Goal: Task Accomplishment & Management: Complete application form

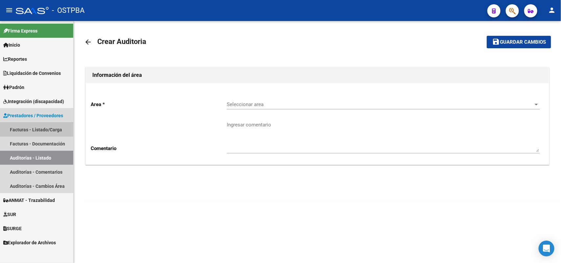
click at [44, 127] on link "Facturas - Listado/Carga" at bounding box center [36, 130] width 73 height 14
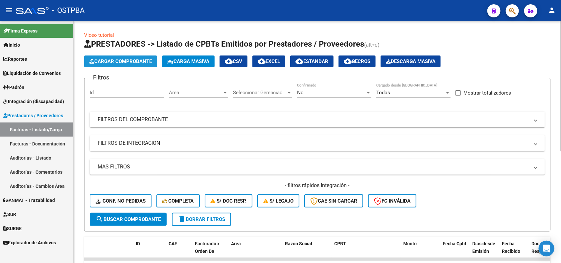
click at [124, 59] on span "Cargar Comprobante" at bounding box center [120, 61] width 62 height 6
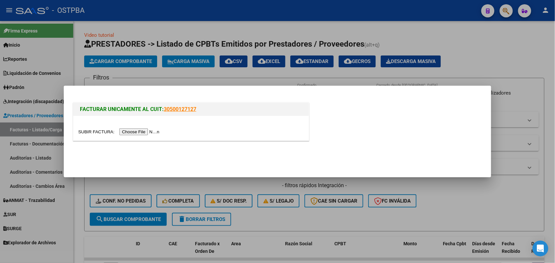
click at [139, 130] on input "file" at bounding box center [119, 131] width 83 height 7
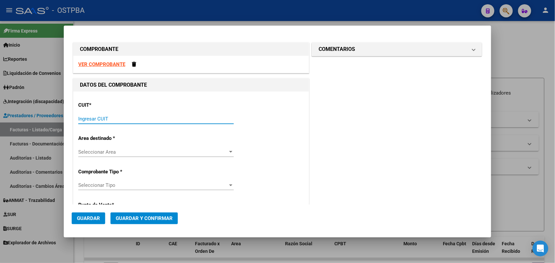
drag, startPoint x: 87, startPoint y: 119, endPoint x: 107, endPoint y: 122, distance: 19.9
click at [89, 119] on input "Ingresar CUIT" at bounding box center [155, 119] width 155 height 6
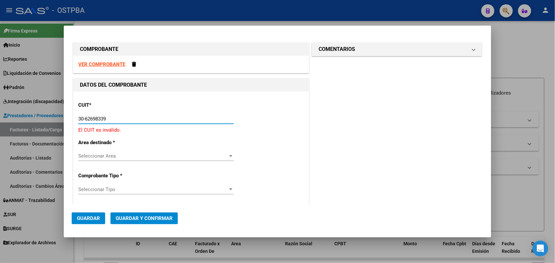
type input "30-62698339-8"
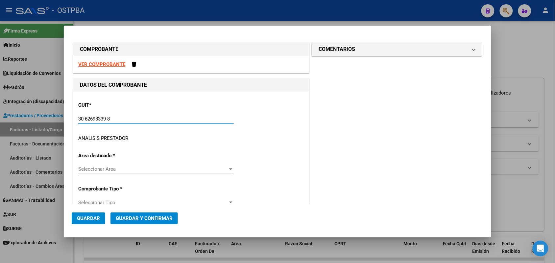
type input "112"
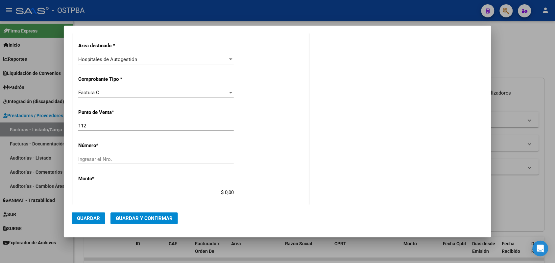
scroll to position [123, 0]
type input "30-62698339-8"
drag, startPoint x: 87, startPoint y: 124, endPoint x: 51, endPoint y: 128, distance: 36.4
click at [51, 128] on div "COMPROBANTE VER COMPROBANTE DATOS DEL COMPROBANTE CUIT * 30-62698339-8 Ingresar…" at bounding box center [277, 131] width 555 height 263
type input "105"
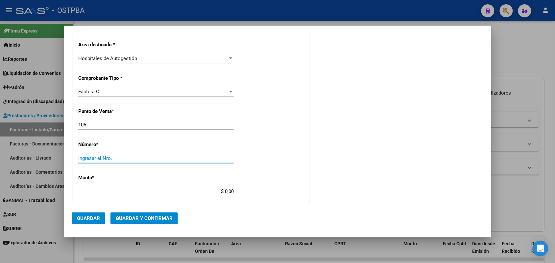
click at [82, 157] on input "Ingresar el Nro." at bounding box center [155, 158] width 155 height 6
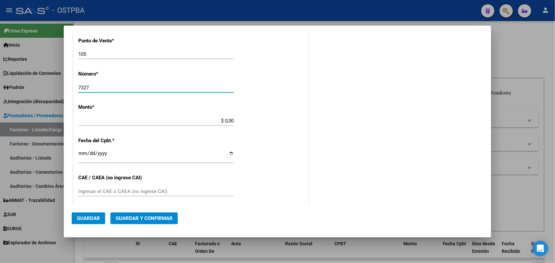
scroll to position [205, 0]
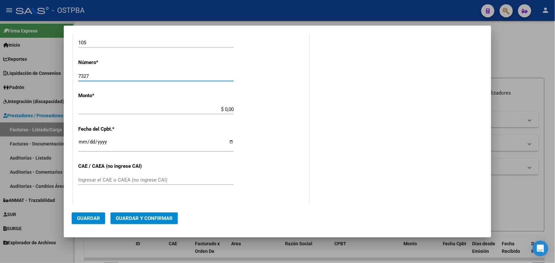
type input "7327"
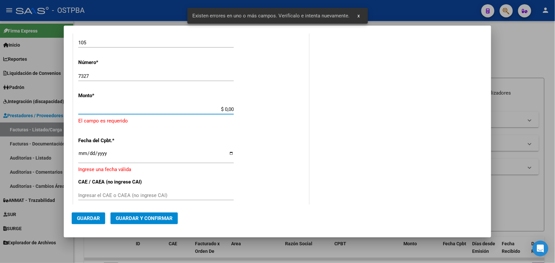
drag, startPoint x: 213, startPoint y: 109, endPoint x: 280, endPoint y: 112, distance: 67.1
click at [280, 112] on div "CUIT * 30-62698339-8 Ingresar CUIT ANALISIS PRESTADOR MINISTERIO DE SALUD PCIA …" at bounding box center [190, 126] width 235 height 481
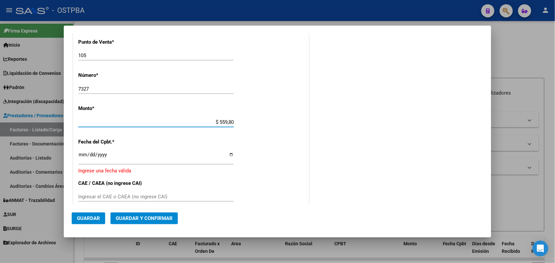
type input "$ 5.598,00"
click at [80, 158] on input "Ingresar la fecha" at bounding box center [155, 157] width 155 height 11
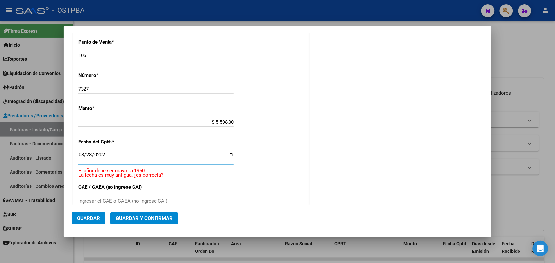
type input "2025-08-28"
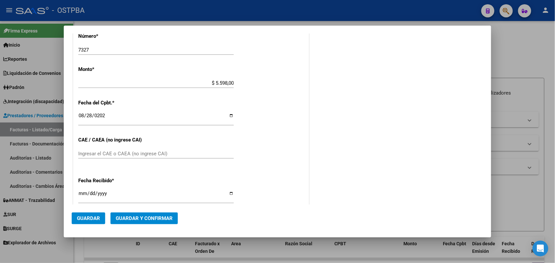
scroll to position [275, 0]
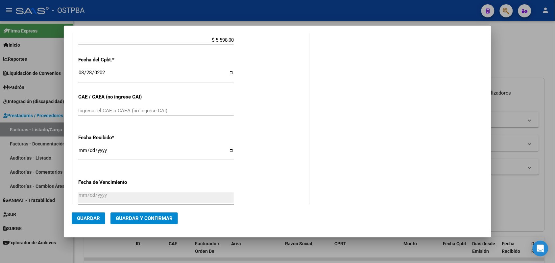
click at [81, 107] on div "Ingresar el CAE o CAEA (no ingrese CAI)" at bounding box center [155, 111] width 155 height 10
type input "75358919311432"
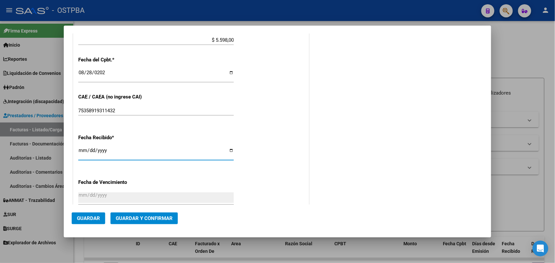
click at [82, 152] on input "[DATE]" at bounding box center [155, 153] width 155 height 11
type input "[DATE]"
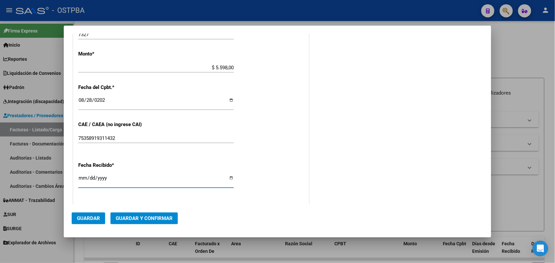
scroll to position [0, 0]
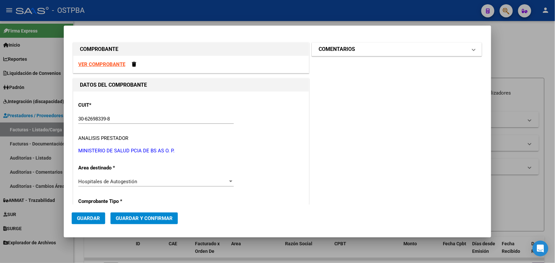
click at [472, 49] on span at bounding box center [473, 49] width 3 height 8
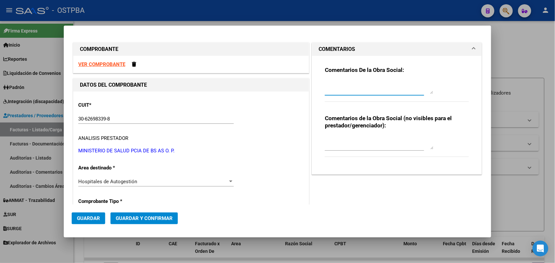
click at [325, 90] on textarea at bounding box center [379, 87] width 108 height 13
type textarea "HR 126900"
click at [88, 217] on span "Guardar" at bounding box center [88, 219] width 23 height 6
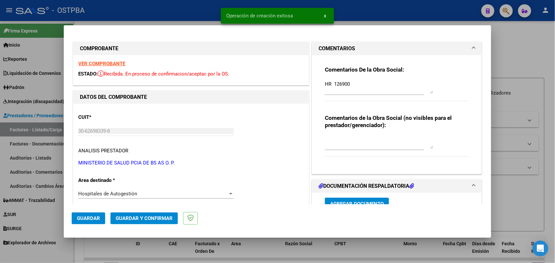
type input "2025-10-27"
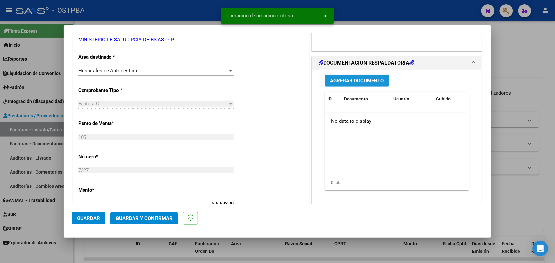
click at [349, 80] on span "Agregar Documento" at bounding box center [357, 81] width 54 height 6
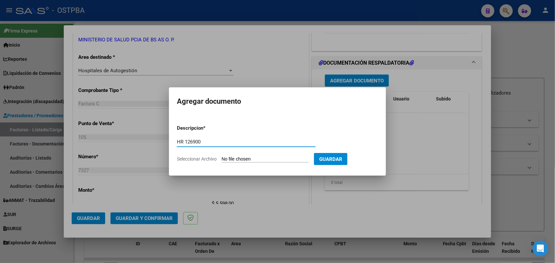
type input "HR 126900"
click at [238, 162] on input "Seleccionar Archivo" at bounding box center [264, 159] width 87 height 6
type input "C:\fakepath\HR 126900.pdf"
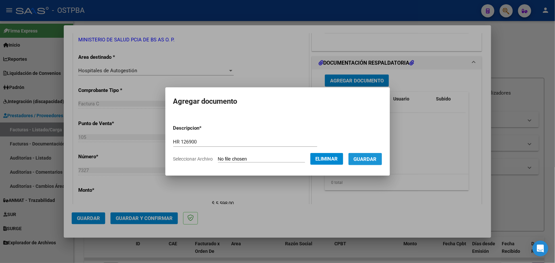
click at [372, 156] on span "Guardar" at bounding box center [365, 159] width 23 height 6
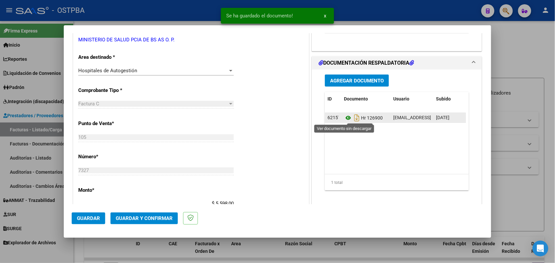
click at [344, 117] on icon at bounding box center [348, 118] width 9 height 8
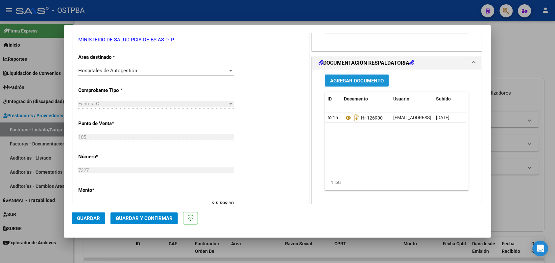
click at [364, 81] on span "Agregar Documento" at bounding box center [357, 81] width 54 height 6
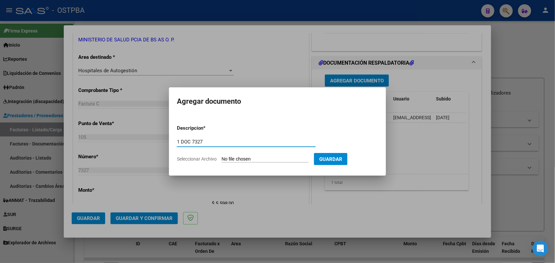
type input "1 DOC 7327"
click at [231, 159] on input "Seleccionar Archivo" at bounding box center [264, 159] width 87 height 6
type input "C:\fakepath\1 DOC 7327.pdf"
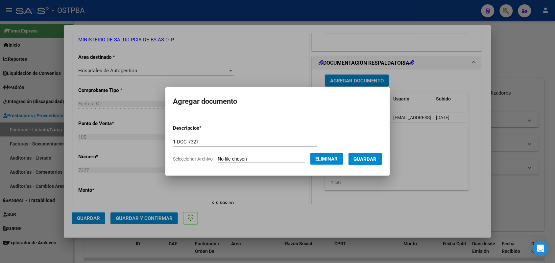
click at [372, 156] on span "Guardar" at bounding box center [365, 159] width 23 height 6
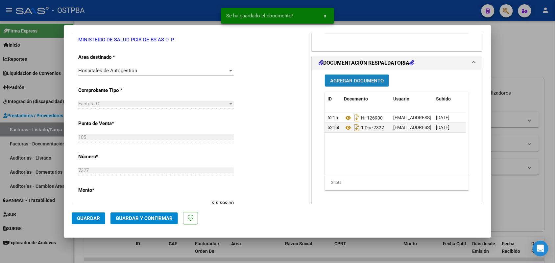
click at [362, 81] on span "Agregar Documento" at bounding box center [357, 81] width 54 height 6
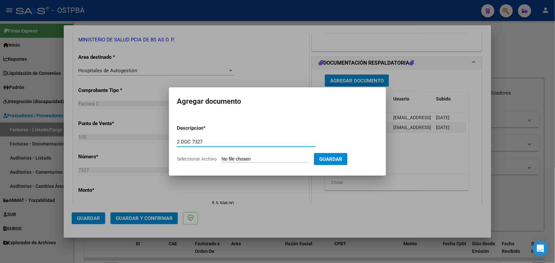
type input "2 DOC 7327"
click at [226, 156] on input "Seleccionar Archivo" at bounding box center [264, 159] width 87 height 6
type input "C:\fakepath\2 DOC 7327.pdf"
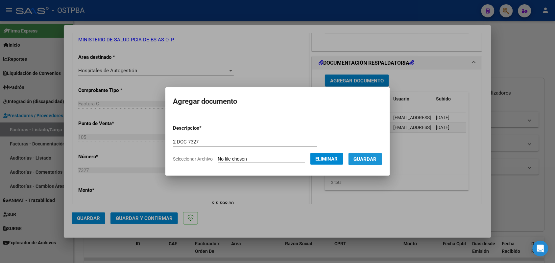
click at [365, 157] on span "Guardar" at bounding box center [365, 159] width 23 height 6
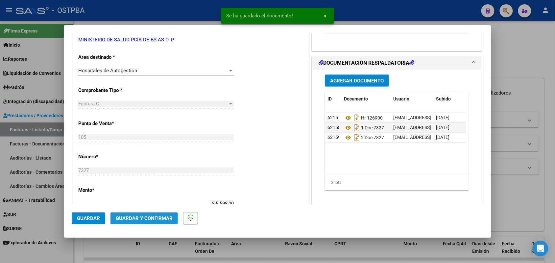
click at [149, 219] on span "Guardar y Confirmar" at bounding box center [144, 219] width 57 height 6
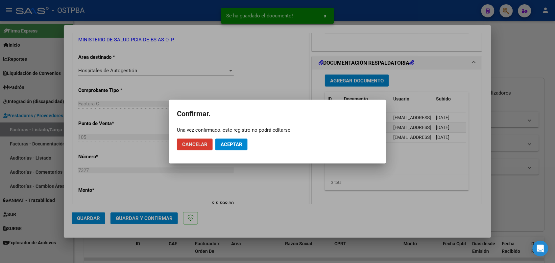
click at [239, 143] on span "Aceptar" at bounding box center [231, 145] width 22 height 6
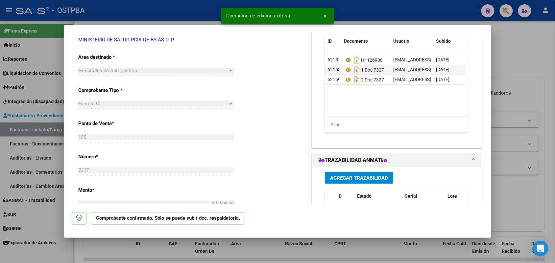
click at [32, 136] on div at bounding box center [277, 131] width 555 height 263
type input "$ 0,00"
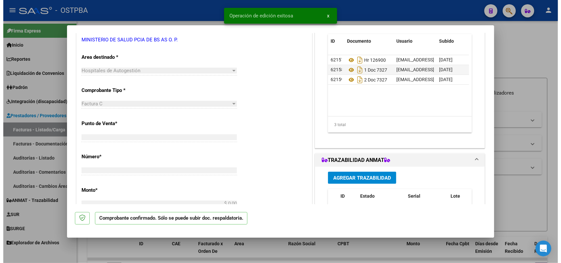
scroll to position [119, 0]
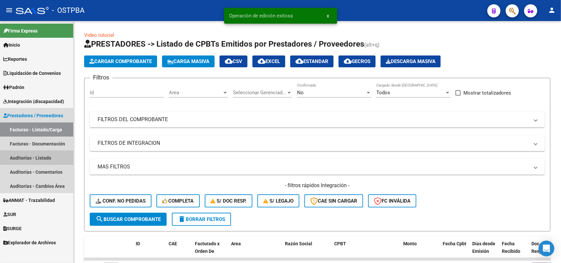
click at [32, 158] on link "Auditorías - Listado" at bounding box center [36, 158] width 73 height 14
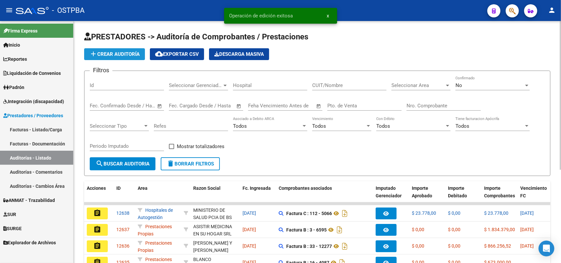
click at [110, 53] on span "add Crear Auditoría" at bounding box center [114, 54] width 50 height 6
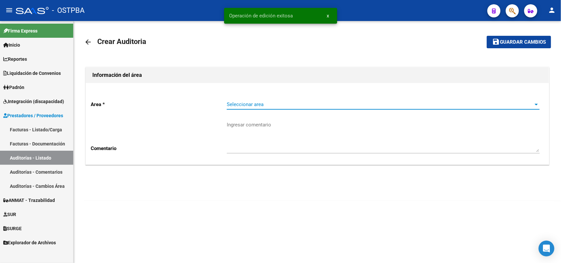
click at [271, 103] on span "Seleccionar area" at bounding box center [380, 105] width 307 height 6
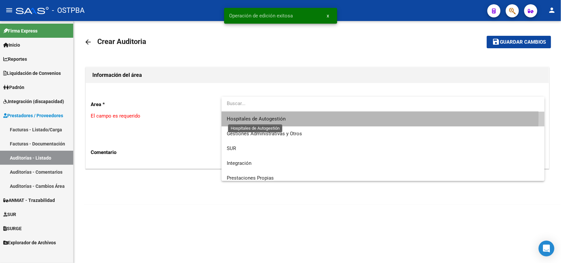
click at [263, 116] on span "Hospitales de Autogestión" at bounding box center [256, 119] width 59 height 6
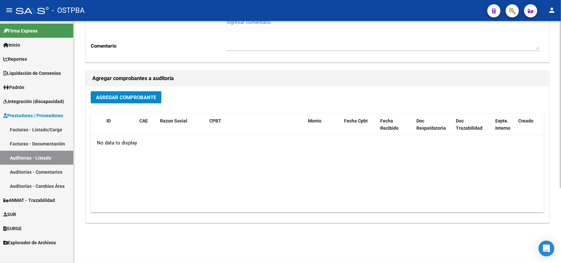
scroll to position [108, 0]
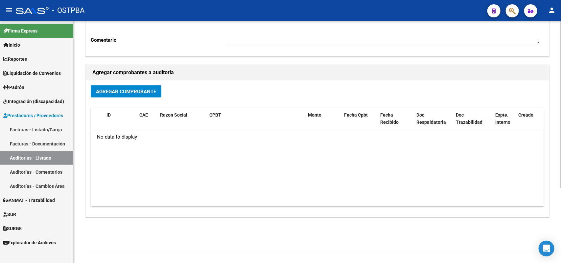
click at [142, 90] on span "Agregar Comprobante" at bounding box center [126, 92] width 60 height 6
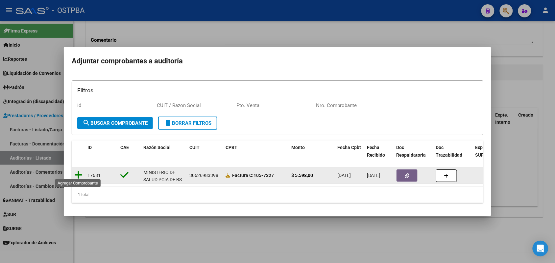
click at [78, 172] on icon at bounding box center [78, 175] width 8 height 9
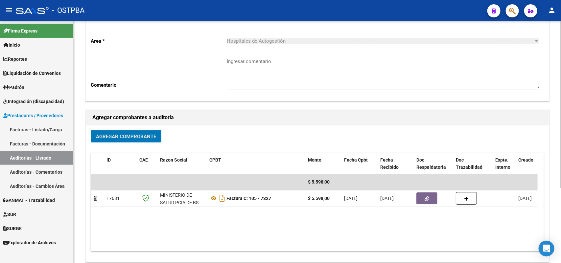
scroll to position [0, 0]
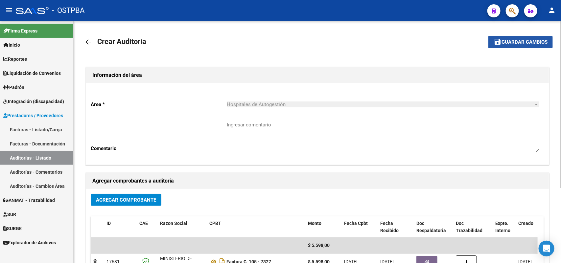
click at [524, 42] on span "Guardar cambios" at bounding box center [524, 42] width 46 height 6
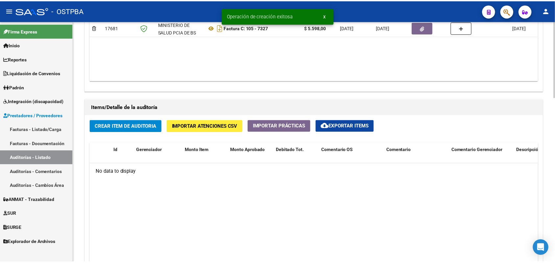
scroll to position [411, 0]
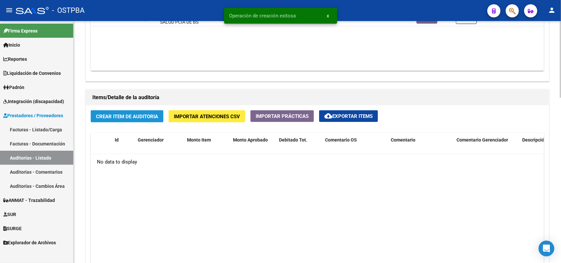
click at [146, 116] on span "Crear Item de Auditoria" at bounding box center [127, 117] width 62 height 6
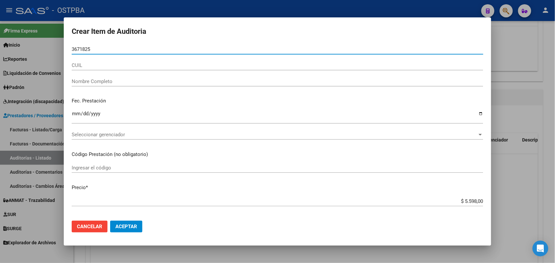
type input "36718258"
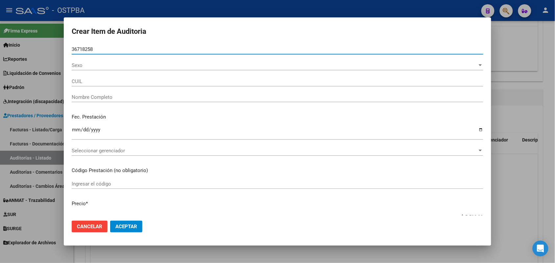
type input "27367182585"
type input "MONZON SILVIA AYELEN -"
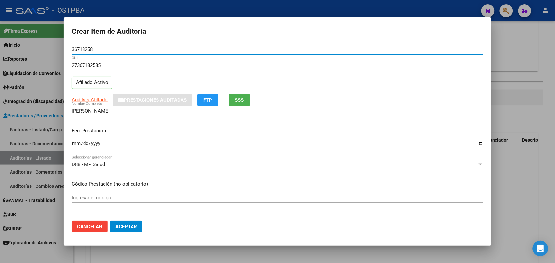
type input "36718258"
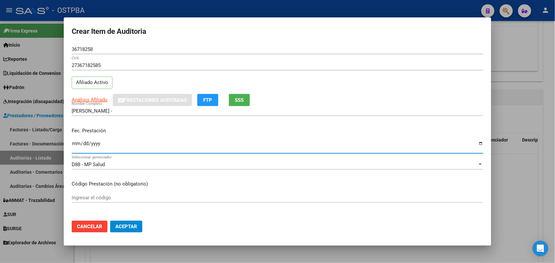
click at [77, 146] on input "Ingresar la fecha" at bounding box center [277, 146] width 411 height 11
type input "2025-06-17"
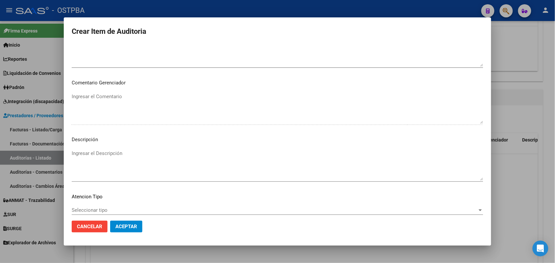
scroll to position [420, 0]
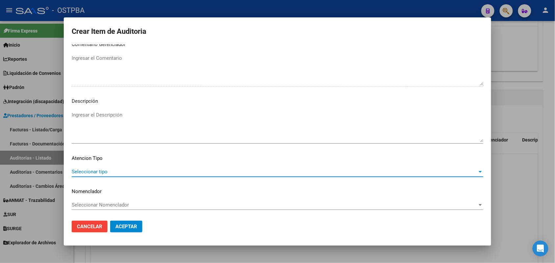
click at [104, 171] on span "Seleccionar tipo" at bounding box center [274, 172] width 405 height 6
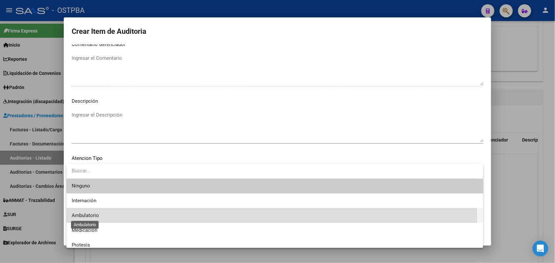
click at [90, 216] on span "Ambulatorio" at bounding box center [85, 216] width 27 height 6
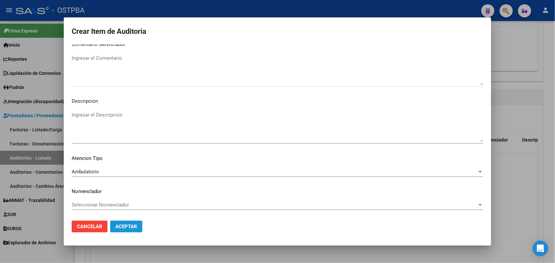
click at [124, 225] on span "Aceptar" at bounding box center [126, 227] width 22 height 6
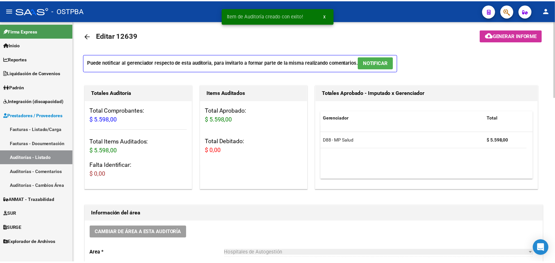
scroll to position [0, 0]
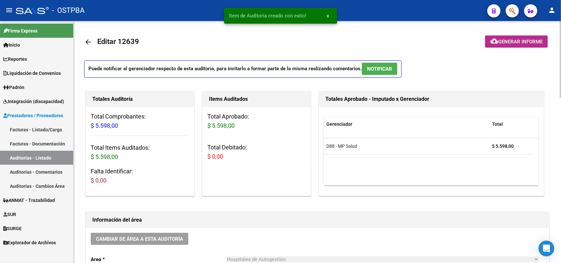
click at [516, 40] on span "Generar informe" at bounding box center [520, 42] width 44 height 6
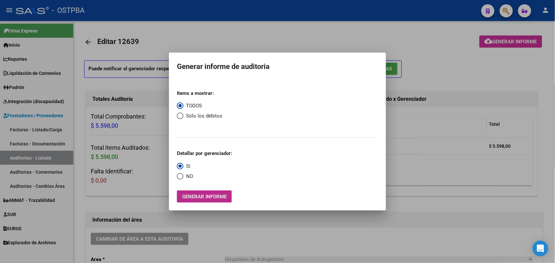
click at [198, 196] on span "Generar informe" at bounding box center [204, 197] width 44 height 6
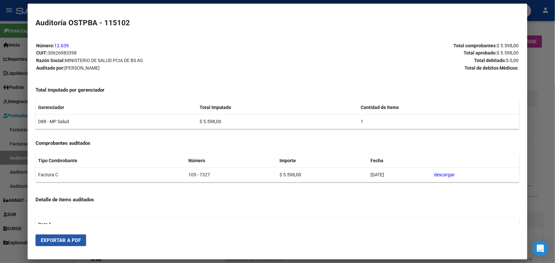
click at [71, 240] on span "Exportar a PDF" at bounding box center [61, 241] width 40 height 6
click at [542, 122] on div at bounding box center [277, 131] width 555 height 263
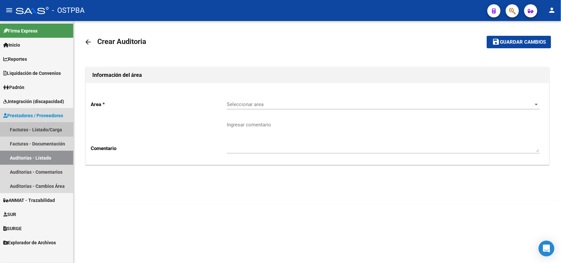
click at [50, 129] on link "Facturas - Listado/Carga" at bounding box center [36, 130] width 73 height 14
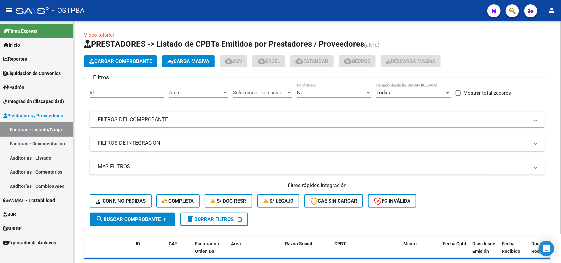
click at [121, 58] on span "Cargar Comprobante" at bounding box center [120, 61] width 62 height 6
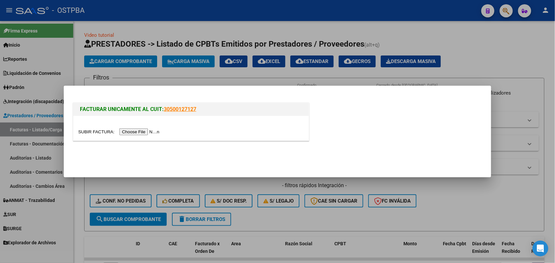
click at [138, 132] on input "file" at bounding box center [119, 131] width 83 height 7
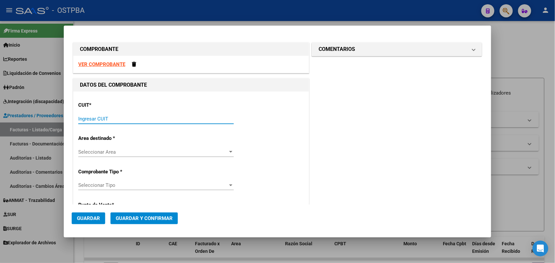
click at [94, 117] on input "Ingresar CUIT" at bounding box center [155, 119] width 155 height 6
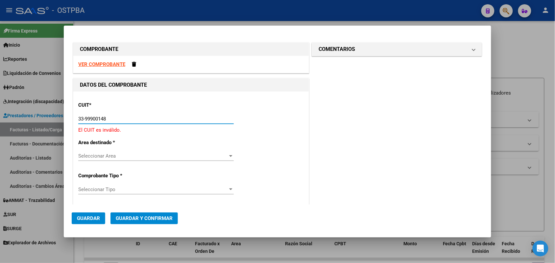
type input "33-99900148-9"
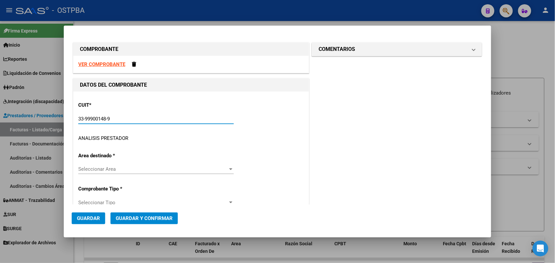
type input "2"
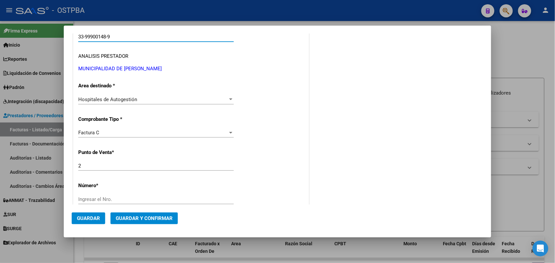
scroll to position [123, 0]
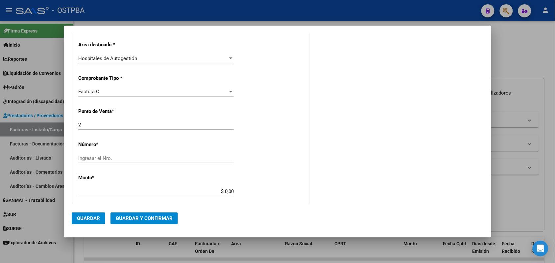
type input "33-99900148-9"
click at [95, 155] on div "Ingresar el Nro." at bounding box center [155, 158] width 155 height 10
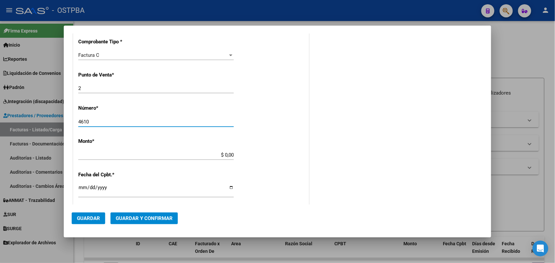
scroll to position [205, 0]
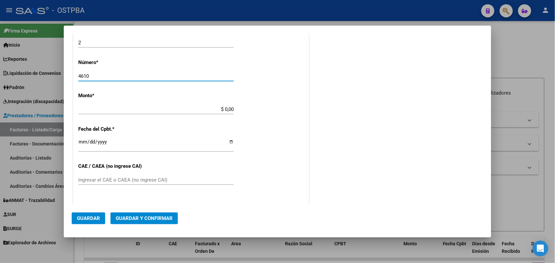
type input "4610"
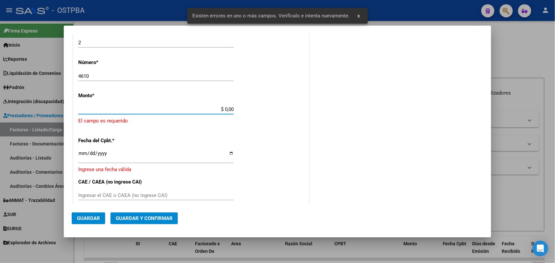
scroll to position [193, 0]
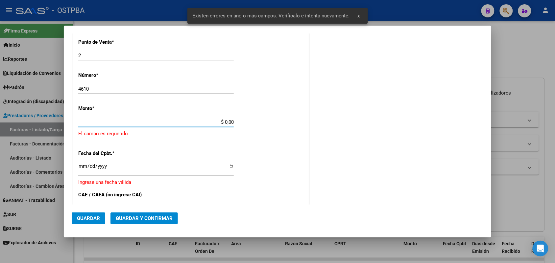
drag, startPoint x: 212, startPoint y: 108, endPoint x: 269, endPoint y: 118, distance: 57.4
click at [269, 118] on div "CUIT * 33-99900148-9 Ingresar CUIT ANALISIS PRESTADOR MUNICIPALIDAD DE ALMIRANT…" at bounding box center [190, 139] width 235 height 481
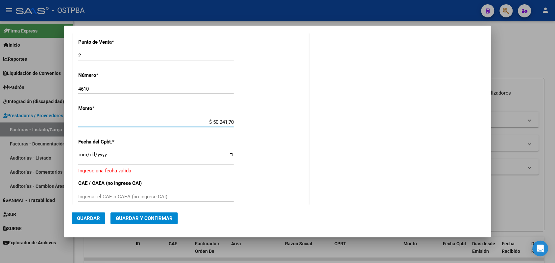
type input "$ 502.417,00"
click at [84, 158] on input "Ingresar la fecha" at bounding box center [155, 157] width 155 height 11
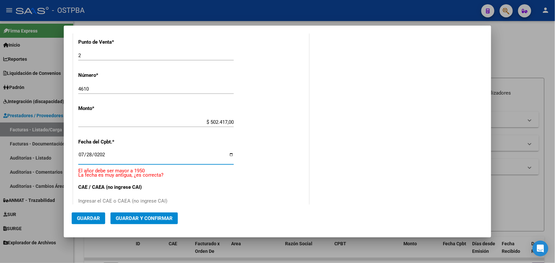
type input "[DATE]"
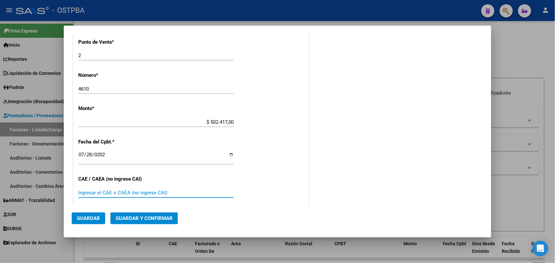
click at [82, 191] on input "Ingresar el CAE o CAEA (no ingrese CAI)" at bounding box center [155, 193] width 155 height 6
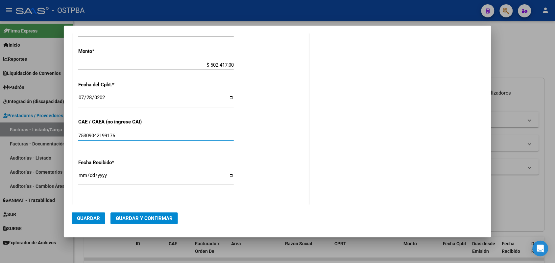
scroll to position [275, 0]
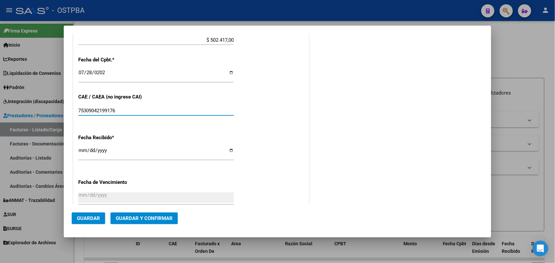
type input "75309042199176"
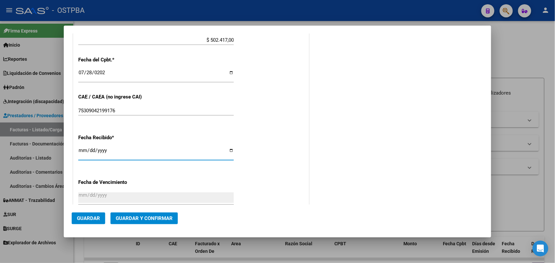
click at [82, 153] on input "[DATE]" at bounding box center [155, 153] width 155 height 11
type input "[DATE]"
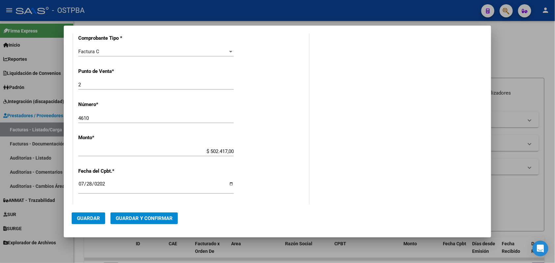
scroll to position [0, 0]
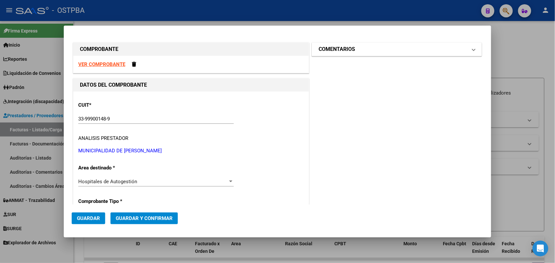
click at [472, 49] on span at bounding box center [473, 49] width 3 height 8
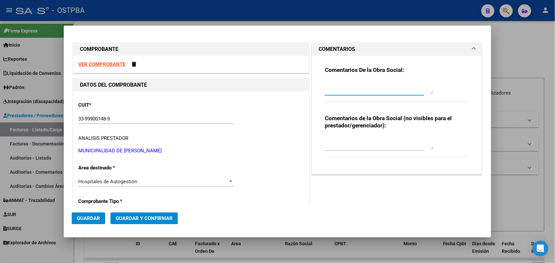
click at [326, 91] on textarea at bounding box center [379, 87] width 108 height 13
type textarea "HR 126896"
click at [97, 221] on span "Guardar" at bounding box center [88, 219] width 23 height 6
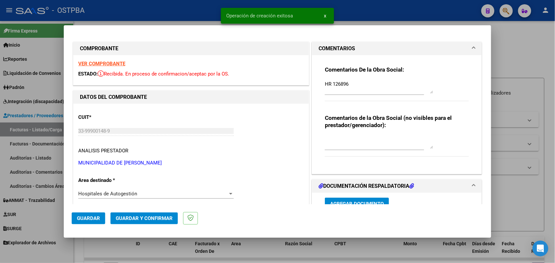
type input "[DATE]"
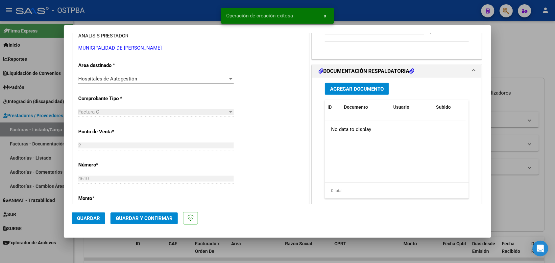
scroll to position [123, 0]
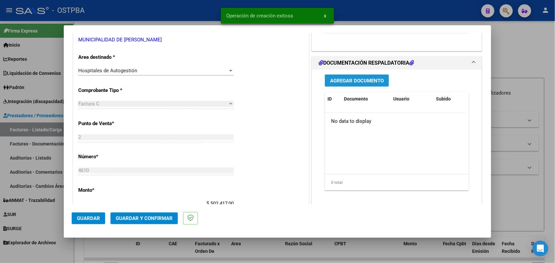
click at [355, 79] on span "Agregar Documento" at bounding box center [357, 81] width 54 height 6
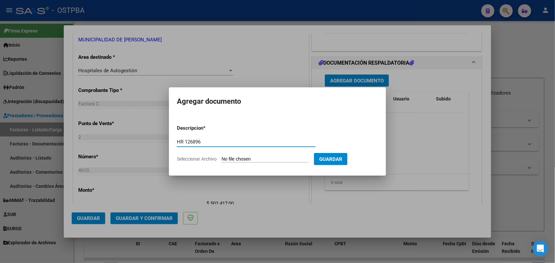
type input "HR 126896"
click at [224, 159] on input "Seleccionar Archivo" at bounding box center [264, 159] width 87 height 6
type input "C:\fakepath\HR 126896.pdf"
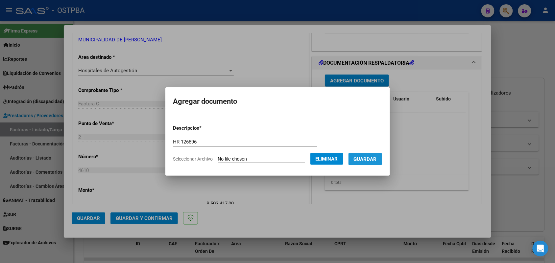
click at [372, 158] on span "Guardar" at bounding box center [365, 159] width 23 height 6
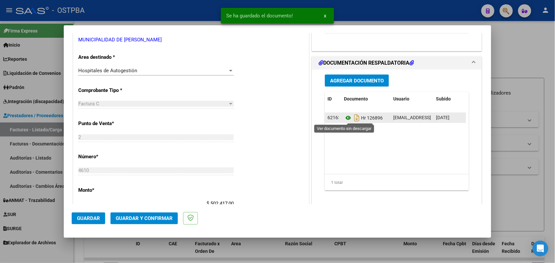
click at [345, 115] on icon at bounding box center [348, 118] width 9 height 8
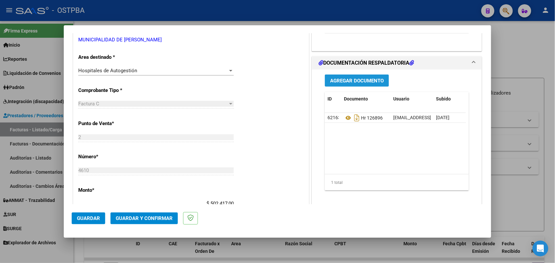
click at [341, 83] on span "Agregar Documento" at bounding box center [357, 81] width 54 height 6
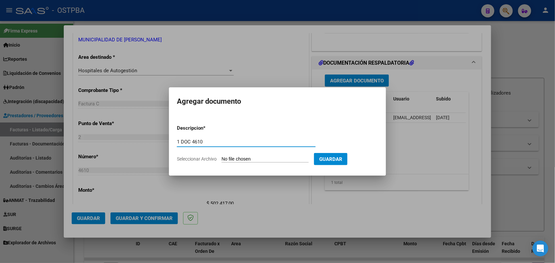
type input "1 DOC 4610"
click at [234, 160] on input "Seleccionar Archivo" at bounding box center [264, 159] width 87 height 6
type input "C:\fakepath\1 DOC 4610.pdf"
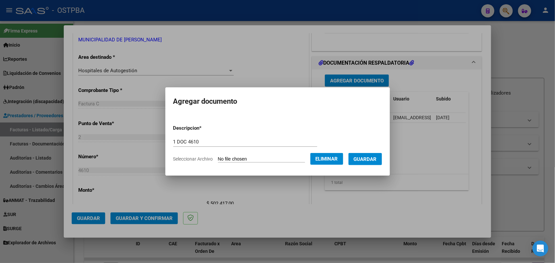
click at [368, 159] on span "Guardar" at bounding box center [365, 159] width 23 height 6
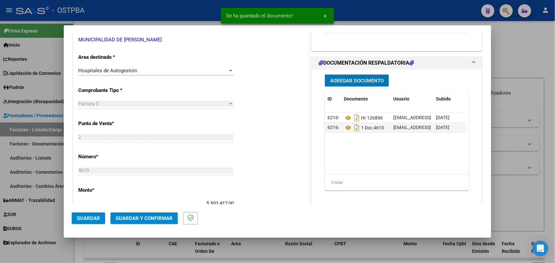
click at [361, 78] on span "Agregar Documento" at bounding box center [357, 81] width 54 height 6
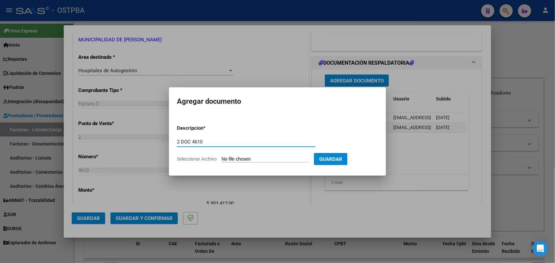
type input "2 DOC 4610"
click at [232, 159] on input "Seleccionar Archivo" at bounding box center [264, 159] width 87 height 6
type input "C:\fakepath\2 DOC 4610.pdf"
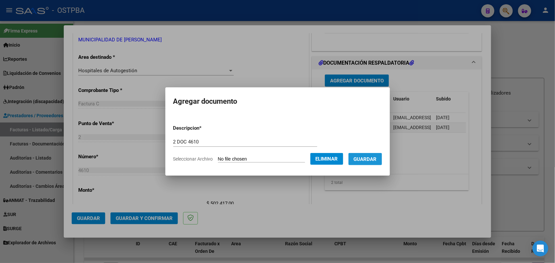
click at [373, 160] on span "Guardar" at bounding box center [365, 159] width 23 height 6
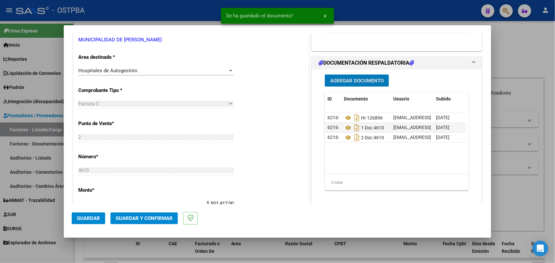
click at [366, 79] on span "Agregar Documento" at bounding box center [357, 81] width 54 height 6
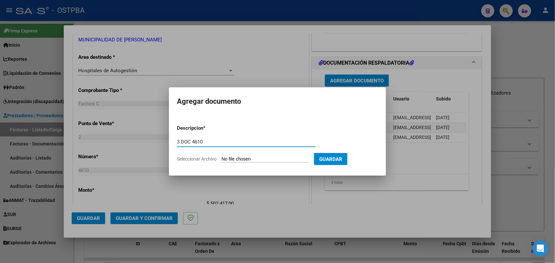
type input "3 DOC 4610"
click at [231, 159] on input "Seleccionar Archivo" at bounding box center [264, 159] width 87 height 6
type input "C:\fakepath\3 DOC 4610.pdf"
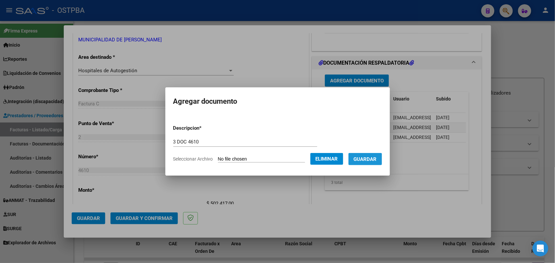
click at [369, 160] on span "Guardar" at bounding box center [365, 159] width 23 height 6
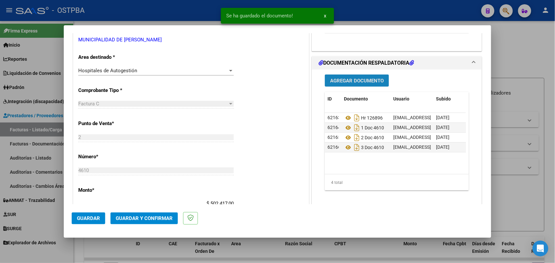
click at [362, 79] on span "Agregar Documento" at bounding box center [357, 81] width 54 height 6
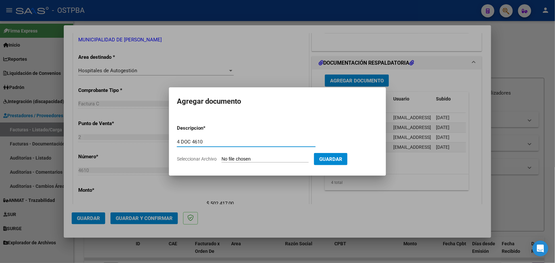
type input "4 DOC 4610"
click at [226, 160] on input "Seleccionar Archivo" at bounding box center [264, 159] width 87 height 6
type input "C:\fakepath\4 DOC 4610.pdf"
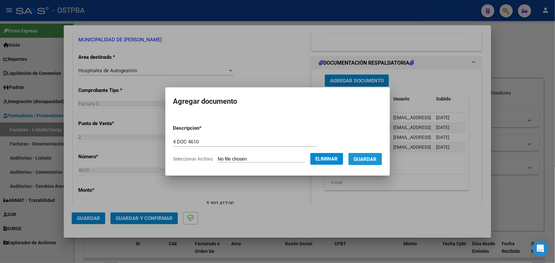
click at [368, 163] on button "Guardar" at bounding box center [365, 159] width 34 height 12
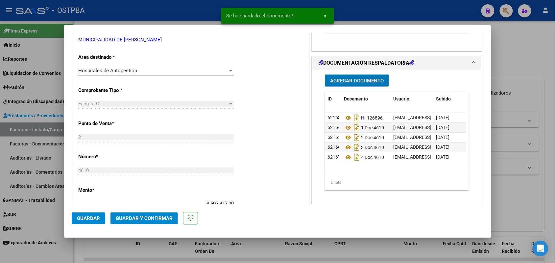
click at [347, 80] on span "Agregar Documento" at bounding box center [357, 81] width 54 height 6
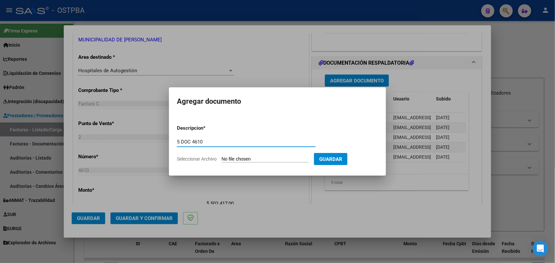
type input "5 DOC 4610"
click at [240, 157] on input "Seleccionar Archivo" at bounding box center [264, 159] width 87 height 6
type input "C:\fakepath\5 DOC 4610.pdf"
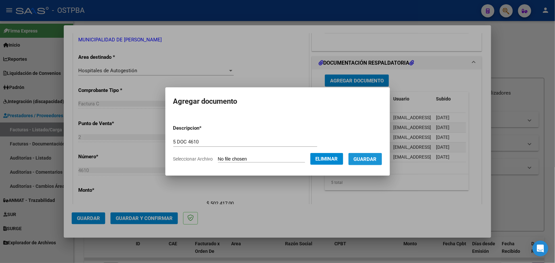
click at [371, 157] on span "Guardar" at bounding box center [365, 159] width 23 height 6
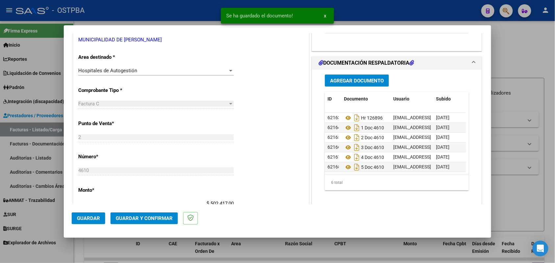
scroll to position [7, 0]
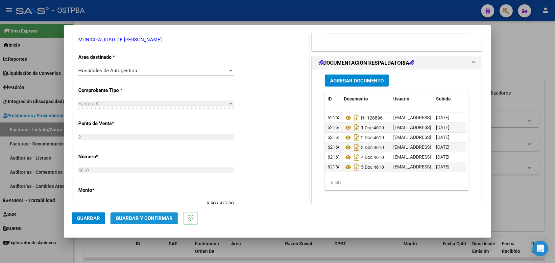
click at [141, 219] on span "Guardar y Confirmar" at bounding box center [144, 219] width 57 height 6
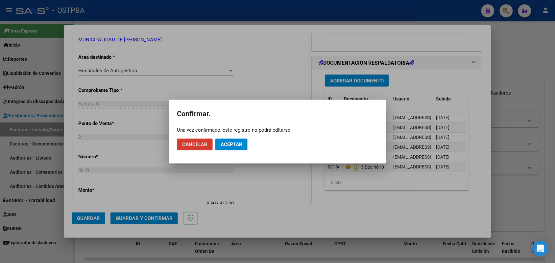
click at [240, 143] on span "Aceptar" at bounding box center [231, 145] width 22 height 6
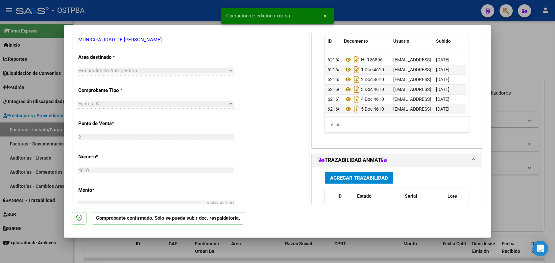
click at [53, 120] on div at bounding box center [277, 131] width 555 height 263
type input "$ 0,00"
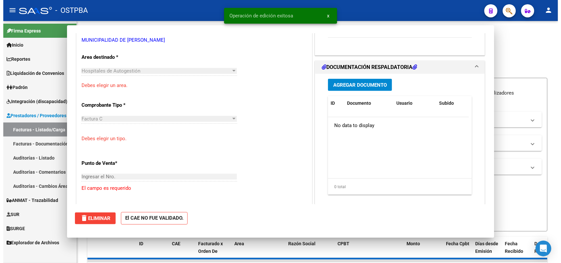
scroll to position [0, 0]
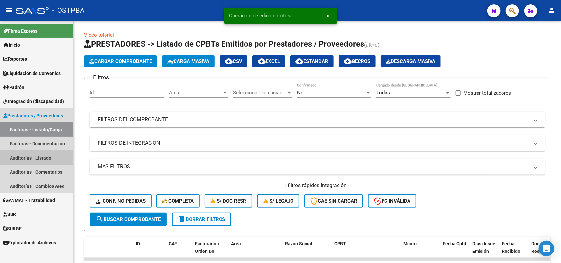
click at [34, 157] on link "Auditorías - Listado" at bounding box center [36, 158] width 73 height 14
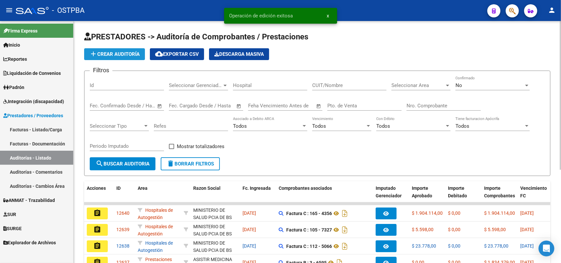
click at [124, 51] on span "add Crear Auditoría" at bounding box center [114, 54] width 50 height 6
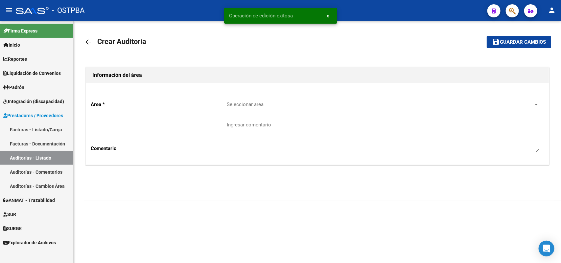
click at [240, 103] on span "Seleccionar area" at bounding box center [380, 105] width 307 height 6
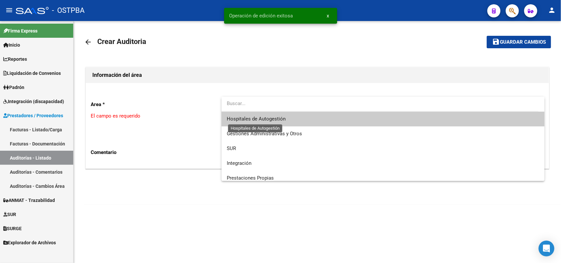
click at [255, 121] on span "Hospitales de Autogestión" at bounding box center [256, 119] width 59 height 6
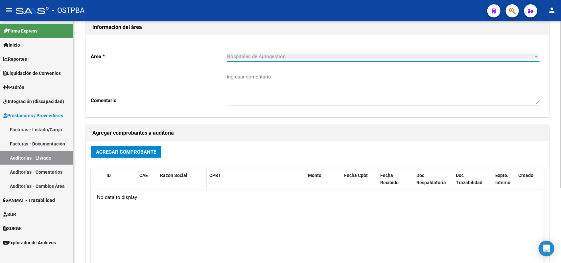
scroll to position [108, 0]
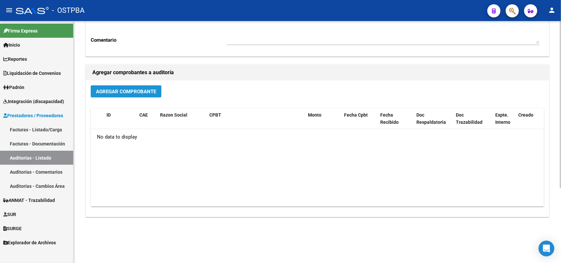
click at [149, 89] on span "Agregar Comprobante" at bounding box center [126, 92] width 60 height 6
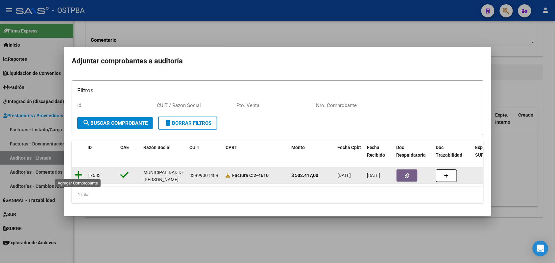
click at [80, 171] on icon at bounding box center [78, 175] width 8 height 9
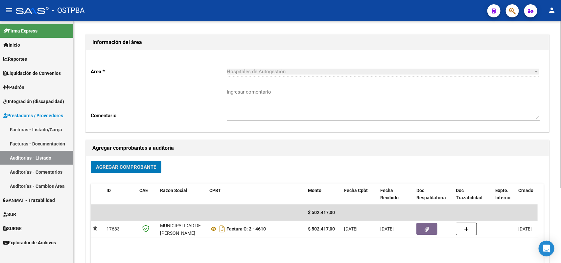
scroll to position [0, 0]
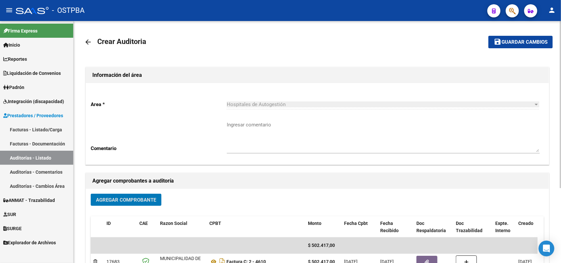
click at [513, 43] on span "Guardar cambios" at bounding box center [524, 42] width 46 height 6
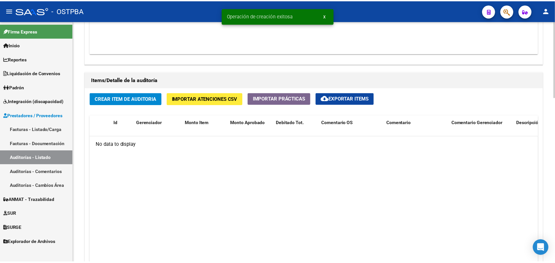
scroll to position [452, 0]
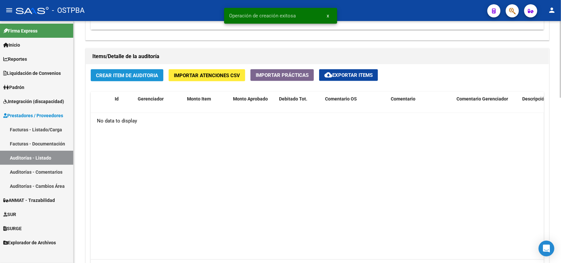
click at [136, 75] on span "Crear Item de Auditoria" at bounding box center [127, 76] width 62 height 6
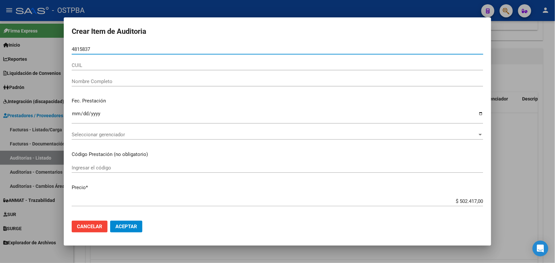
type input "48158373"
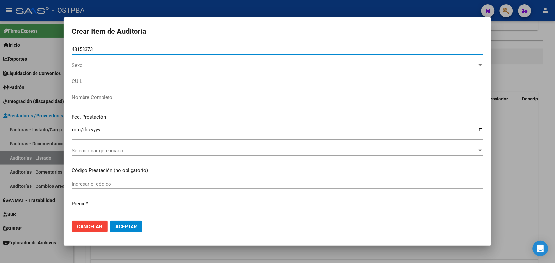
type input "20481583730"
type input "[PERSON_NAME]"
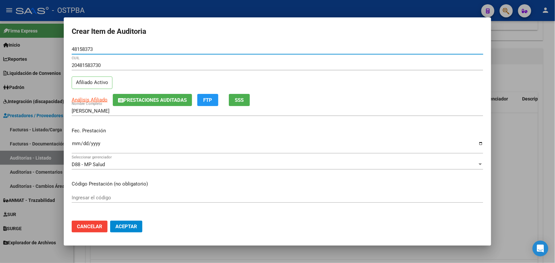
type input "48158373"
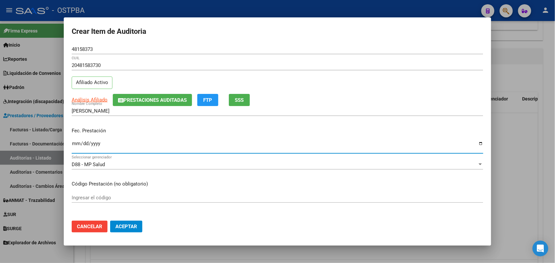
click at [73, 145] on input "Ingresar la fecha" at bounding box center [277, 146] width 411 height 11
type input "[DATE]"
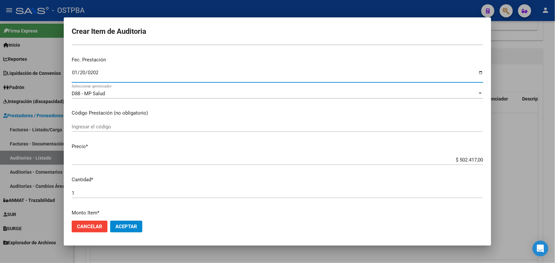
scroll to position [82, 0]
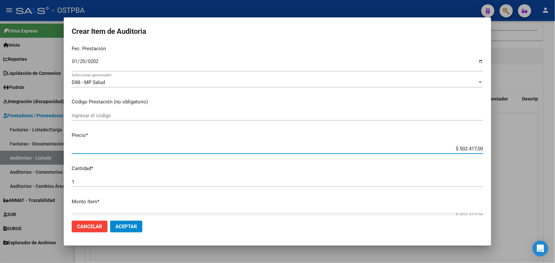
drag, startPoint x: 447, startPoint y: 150, endPoint x: 496, endPoint y: 150, distance: 49.3
click at [496, 150] on div "Crear Item de Auditoria 48158373 Nro Documento 20481583730 CUIL Afiliado Activo…" at bounding box center [277, 131] width 555 height 263
type input "$ 0,07"
type input "$ 0,72"
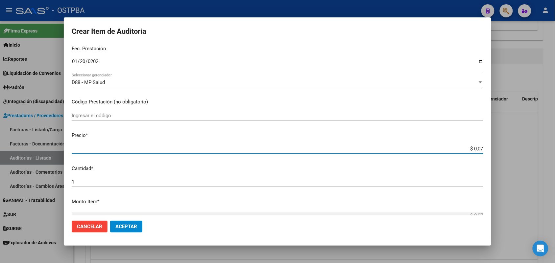
type input "$ 0,72"
type input "$ 7,24"
type input "$ 72,44"
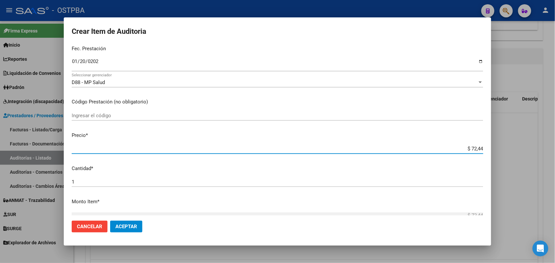
type input "$ 724,40"
type input "$ 7.244,00"
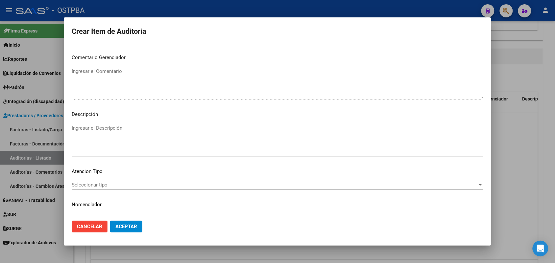
scroll to position [411, 0]
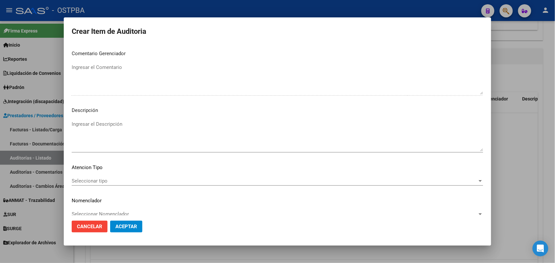
click at [99, 181] on span "Seleccionar tipo" at bounding box center [274, 181] width 405 height 6
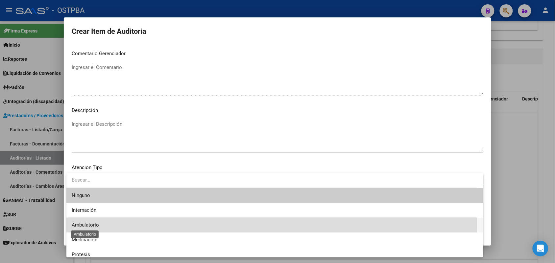
click at [96, 224] on span "Ambulatorio" at bounding box center [85, 225] width 27 height 6
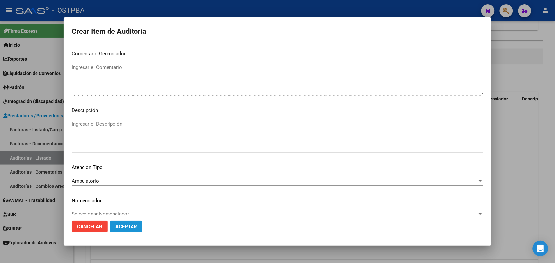
click at [121, 229] on button "Aceptar" at bounding box center [126, 227] width 32 height 12
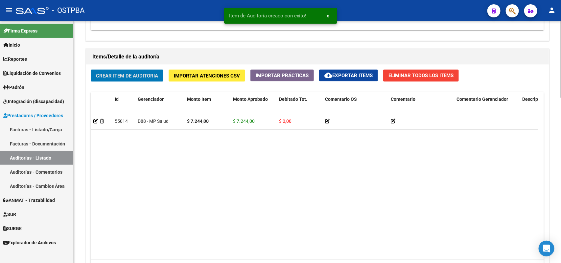
click at [125, 74] on span "Crear Item de Auditoria" at bounding box center [127, 76] width 62 height 6
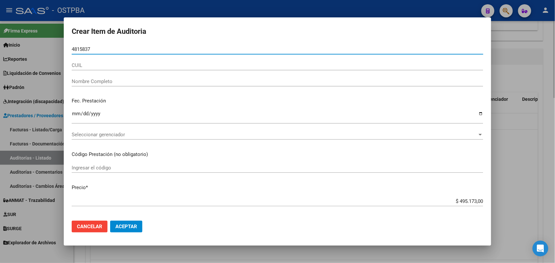
type input "48158372"
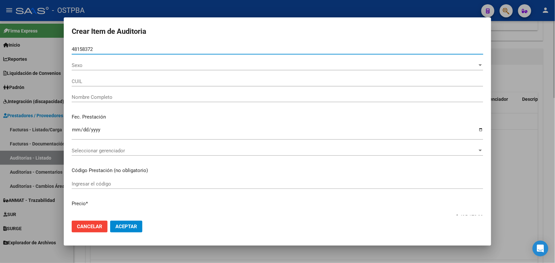
type input "20481583722"
type input "[PERSON_NAME]"
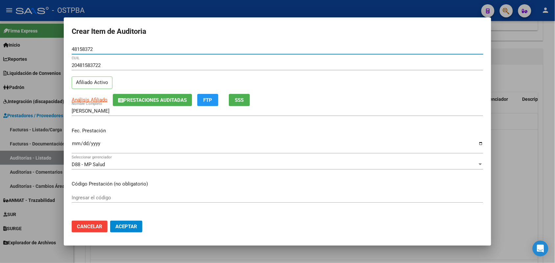
type input "48158372"
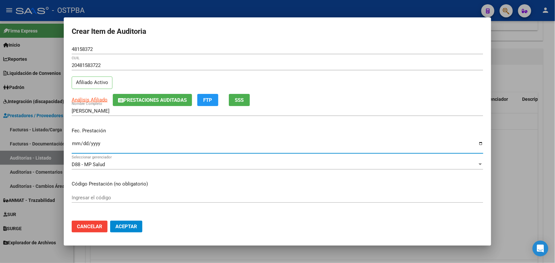
click at [76, 146] on input "Ingresar la fecha" at bounding box center [277, 146] width 411 height 11
type input "[DATE]"
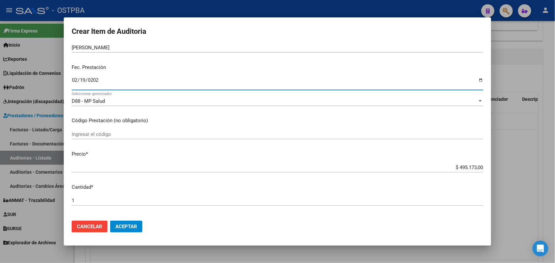
scroll to position [123, 0]
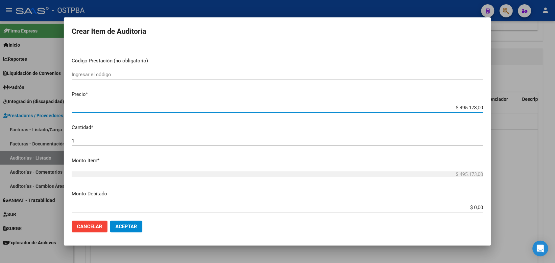
drag, startPoint x: 443, startPoint y: 107, endPoint x: 536, endPoint y: 112, distance: 93.1
click at [536, 112] on div "Crear Item de Auditoria 48158372 Nro Documento 20481583722 CUIL Afiliado Activo…" at bounding box center [277, 131] width 555 height 263
type input "$ 0,01"
type input "$ 0,11"
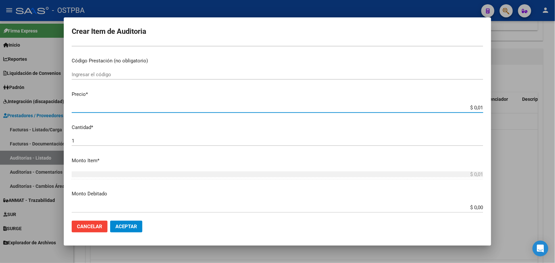
type input "$ 0,11"
type input "$ 1,18"
type input "$ 11,88"
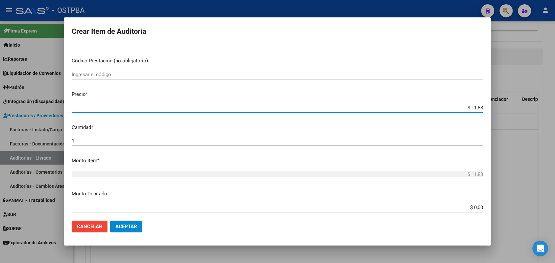
type input "$ 118,89"
type input "$ 1.188,90"
type input "$ 11.889,00"
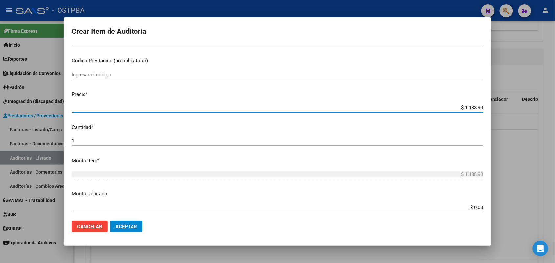
type input "$ 11.889,00"
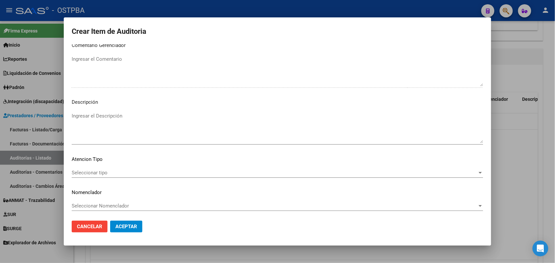
scroll to position [420, 0]
click at [101, 170] on span "Seleccionar tipo" at bounding box center [274, 172] width 405 height 6
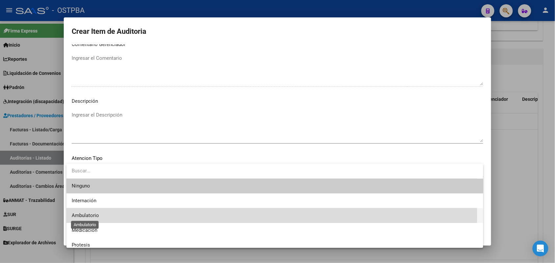
click at [93, 216] on span "Ambulatorio" at bounding box center [85, 216] width 27 height 6
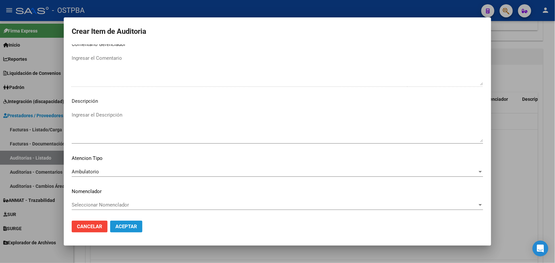
click at [128, 226] on span "Aceptar" at bounding box center [126, 227] width 22 height 6
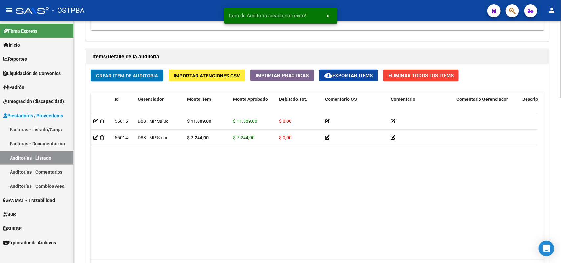
click at [142, 76] on span "Crear Item de Auditoria" at bounding box center [127, 76] width 62 height 6
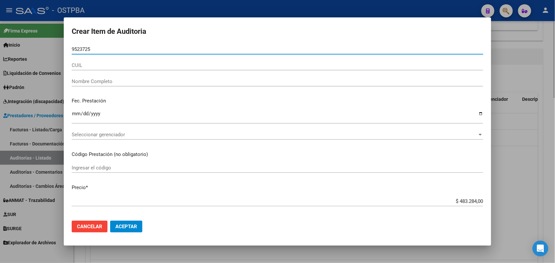
type input "95237257"
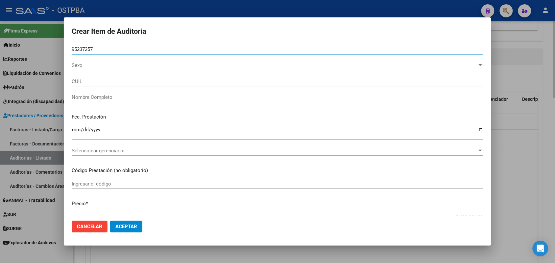
type input "27952372578"
type input "[PERSON_NAME]"
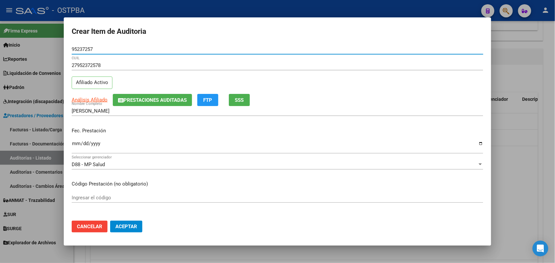
type input "95237257"
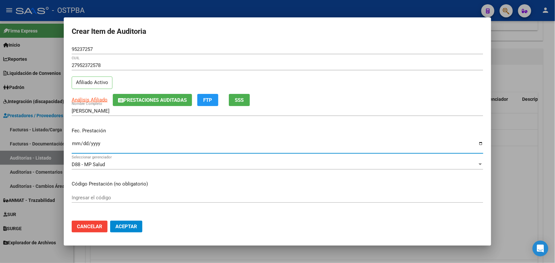
click at [74, 147] on input "Ingresar la fecha" at bounding box center [277, 146] width 411 height 11
click at [84, 146] on input "Ingresar la fecha" at bounding box center [277, 146] width 411 height 11
type input "[DATE]"
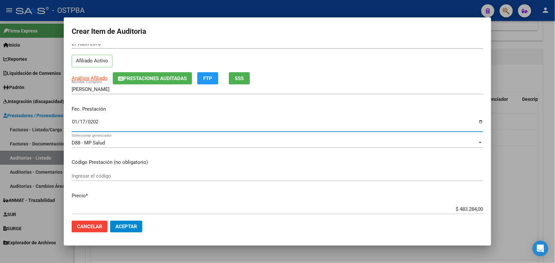
scroll to position [41, 0]
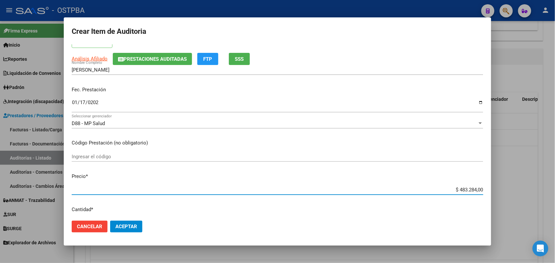
drag, startPoint x: 449, startPoint y: 189, endPoint x: 482, endPoint y: 185, distance: 32.8
click at [482, 185] on mat-dialog-content "95237257 Nro Documento 27952372578 CUIL Afiliado Activo Análisis Afiliado Prest…" at bounding box center [277, 129] width 427 height 171
type input "$ 0,07"
type input "$ 0,72"
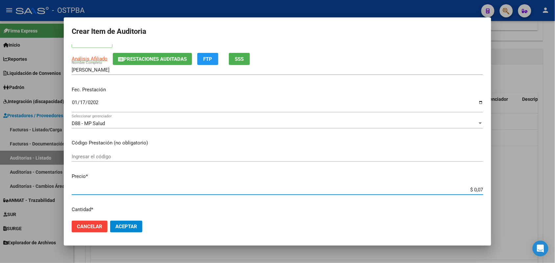
type input "$ 0,72"
type input "$ 7,24"
type input "$ 72,44"
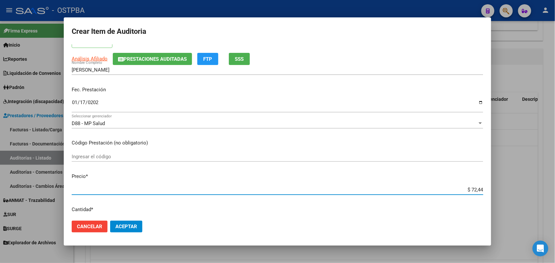
type input "$ 724,40"
type input "$ 7.244,00"
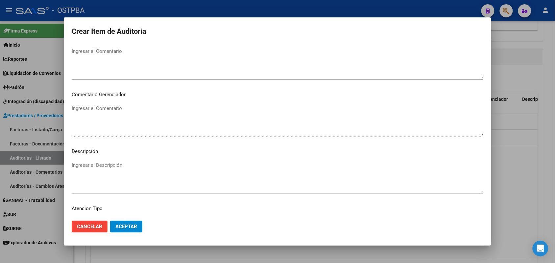
scroll to position [420, 0]
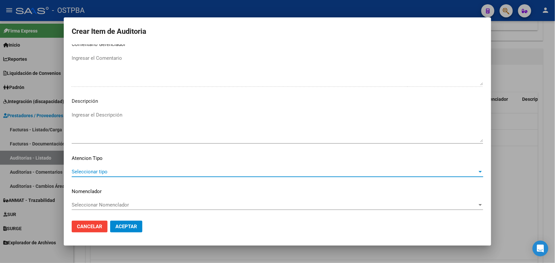
click at [100, 170] on span "Seleccionar tipo" at bounding box center [274, 172] width 405 height 6
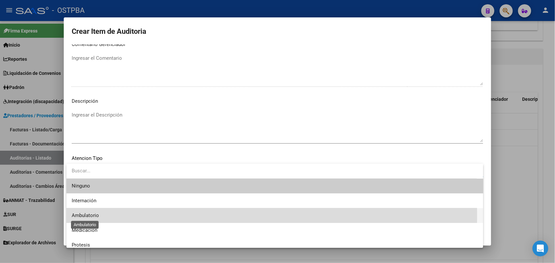
click at [95, 216] on span "Ambulatorio" at bounding box center [85, 216] width 27 height 6
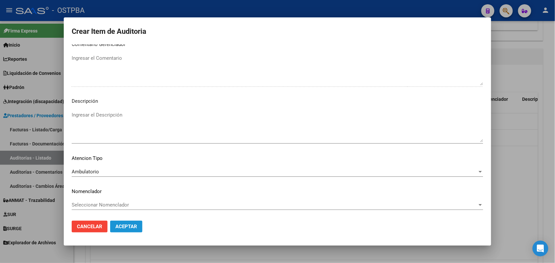
click at [126, 226] on span "Aceptar" at bounding box center [126, 227] width 22 height 6
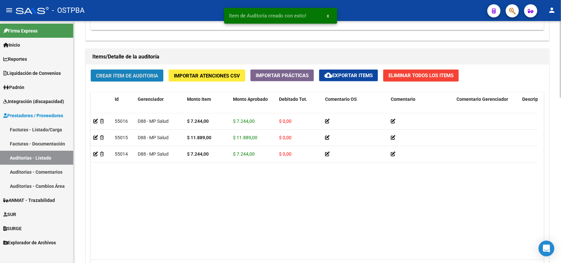
click at [154, 76] on span "Crear Item de Auditoria" at bounding box center [127, 76] width 62 height 6
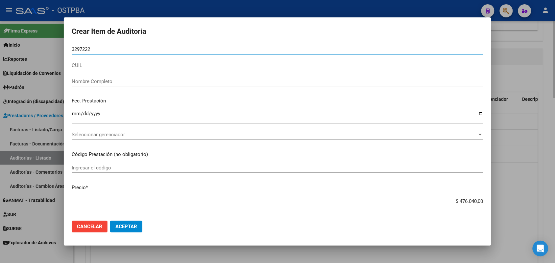
type input "32972226"
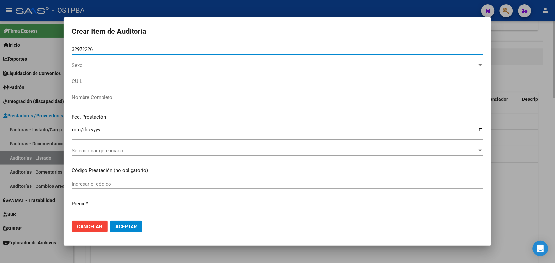
type input "27329722266"
type input "[PERSON_NAME] [PERSON_NAME]"
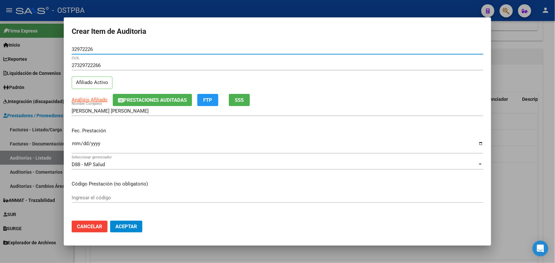
type input "32972226"
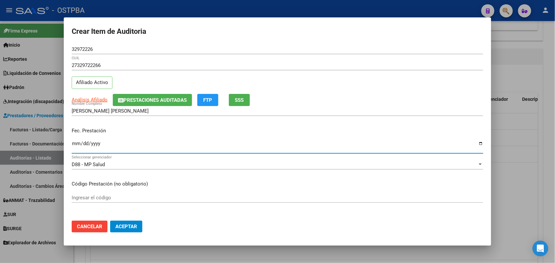
click at [72, 147] on input "Ingresar la fecha" at bounding box center [277, 146] width 411 height 11
type input "[DATE]"
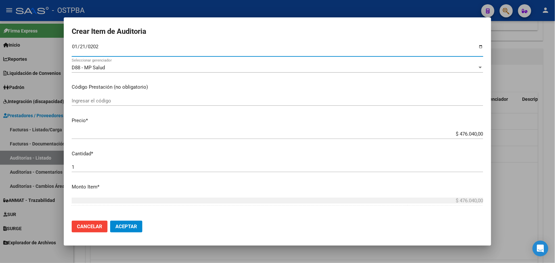
scroll to position [123, 0]
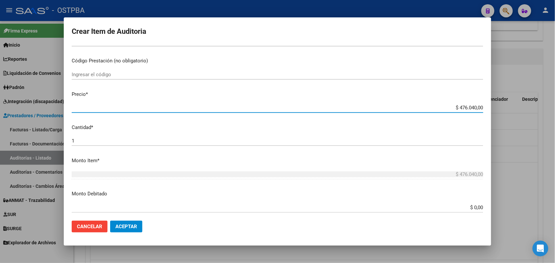
drag, startPoint x: 441, startPoint y: 105, endPoint x: 516, endPoint y: 112, distance: 74.9
click at [516, 112] on div "Crear Item de Auditoria 32972226 Nro Documento 27329722266 CUIL Afiliado Activo…" at bounding box center [277, 131] width 555 height 263
type input "$ 0,07"
type input "$ 0,72"
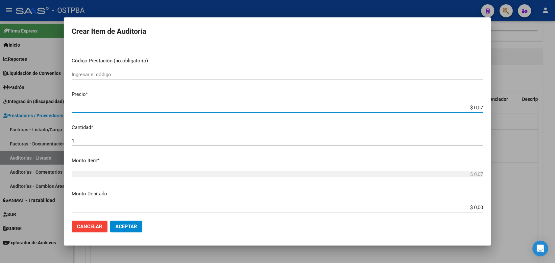
type input "$ 0,72"
type input "$ 7,24"
type input "$ 72,44"
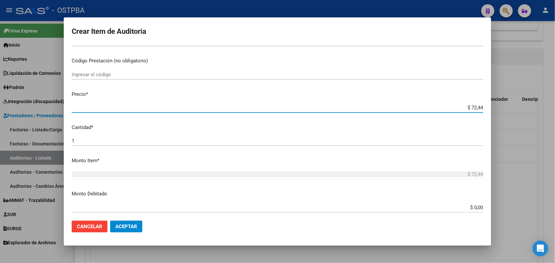
type input "$ 724,40"
type input "$ 7.244,00"
type input "$ 72.440,00"
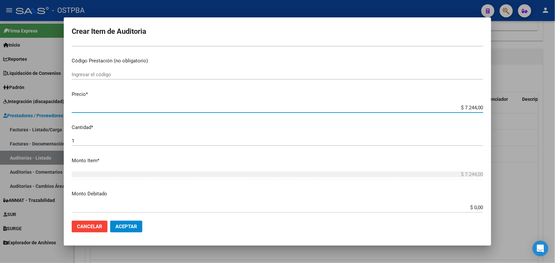
type input "$ 72.440,00"
type input "$ 7.244,00"
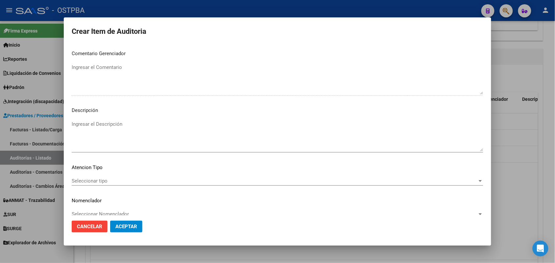
scroll to position [420, 0]
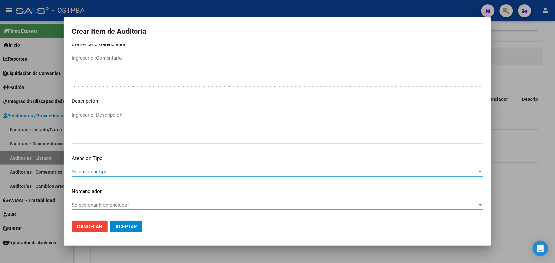
click at [93, 173] on span "Seleccionar tipo" at bounding box center [274, 172] width 405 height 6
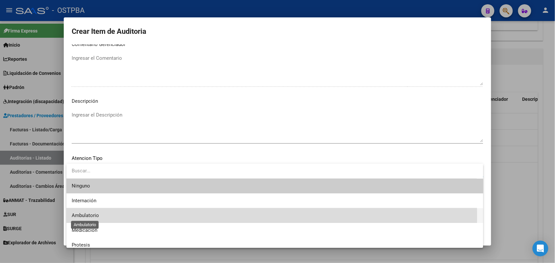
click at [93, 216] on span "Ambulatorio" at bounding box center [85, 216] width 27 height 6
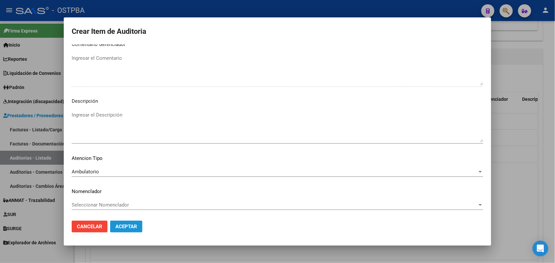
click at [126, 228] on span "Aceptar" at bounding box center [126, 227] width 22 height 6
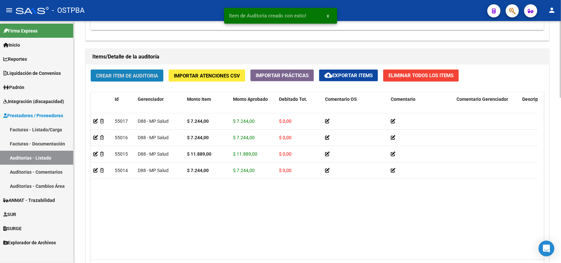
click at [155, 74] on span "Crear Item de Auditoria" at bounding box center [127, 76] width 62 height 6
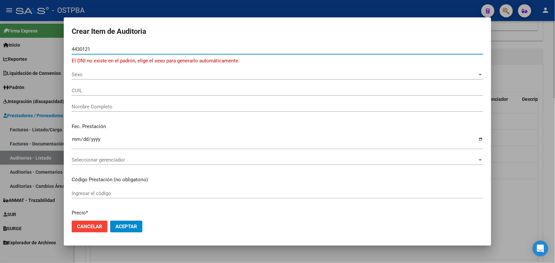
type input "44301210"
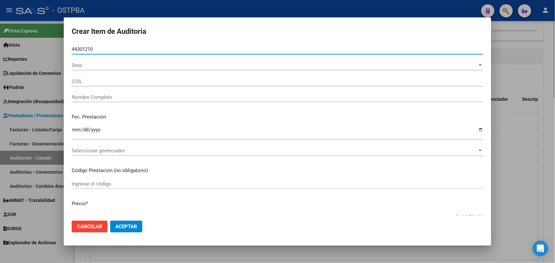
type input "23443012109"
type input "[PERSON_NAME] [PERSON_NAME] -"
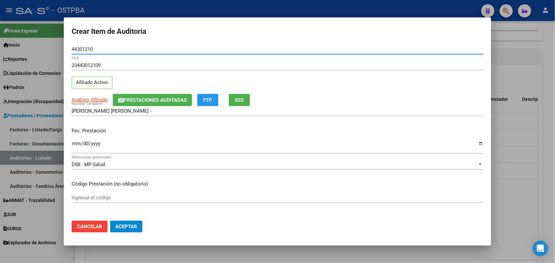
type input "44301210"
click at [73, 149] on input "Ingresar la fecha" at bounding box center [277, 146] width 411 height 11
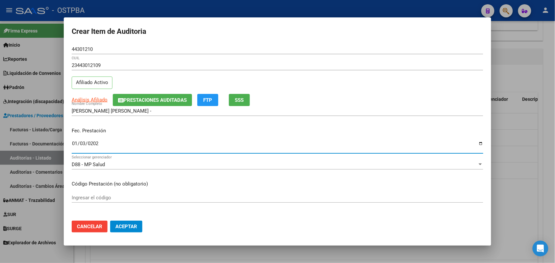
type input "[DATE]"
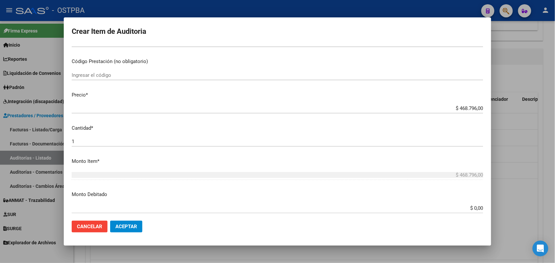
scroll to position [123, 0]
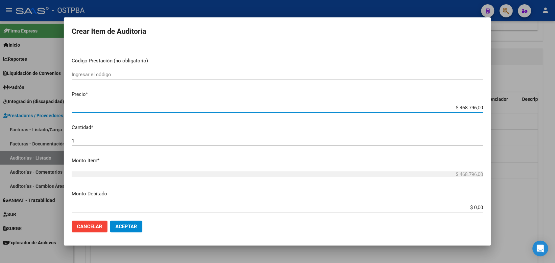
drag, startPoint x: 444, startPoint y: 108, endPoint x: 499, endPoint y: 104, distance: 55.4
click at [499, 104] on div "Crear Item de Auditoria 44301210 Nro Documento 23443012109 CUIL Afiliado Activo…" at bounding box center [277, 131] width 555 height 263
type input "$ 0,07"
type input "$ 0,72"
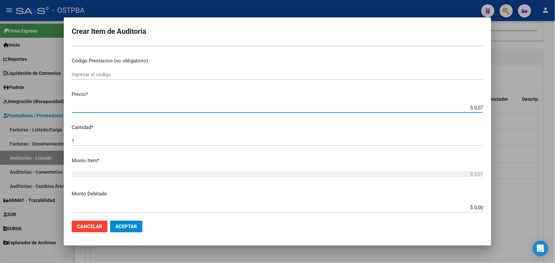
type input "$ 0,72"
type input "$ 7,24"
type input "$ 72,44"
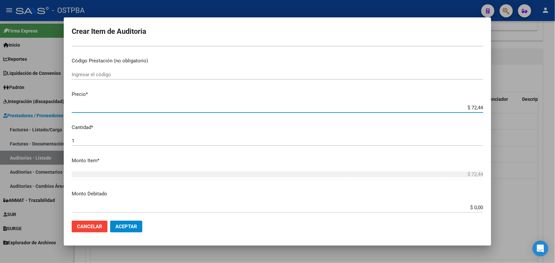
type input "$ 724,40"
type input "$ 7.244,00"
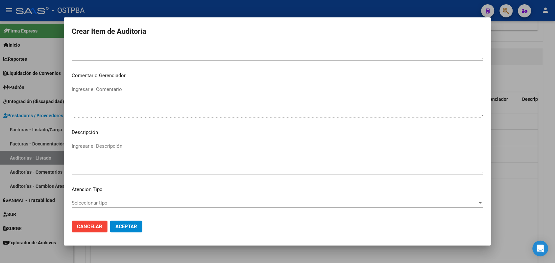
scroll to position [420, 0]
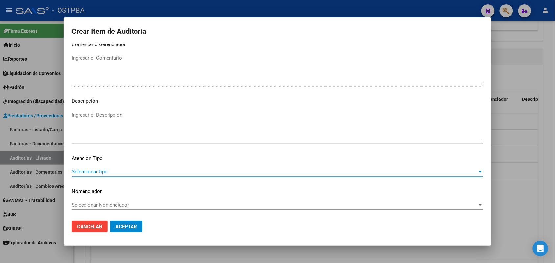
click at [99, 170] on span "Seleccionar tipo" at bounding box center [274, 172] width 405 height 6
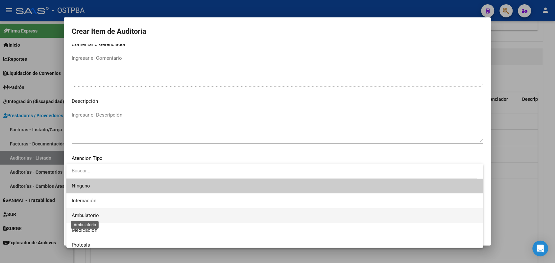
click at [97, 215] on span "Ambulatorio" at bounding box center [85, 216] width 27 height 6
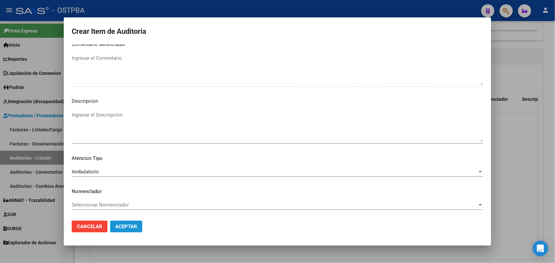
click at [123, 224] on span "Aceptar" at bounding box center [126, 227] width 22 height 6
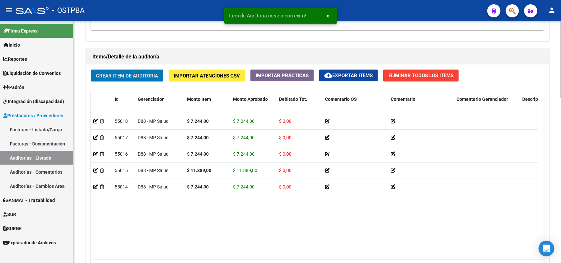
click at [128, 73] on span "Crear Item de Auditoria" at bounding box center [127, 76] width 62 height 6
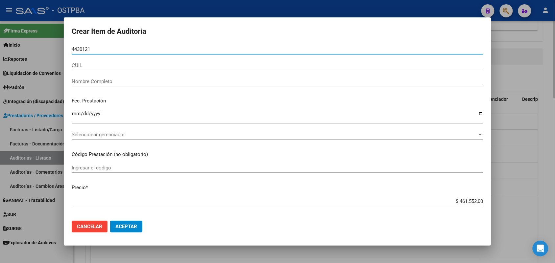
type input "44301210"
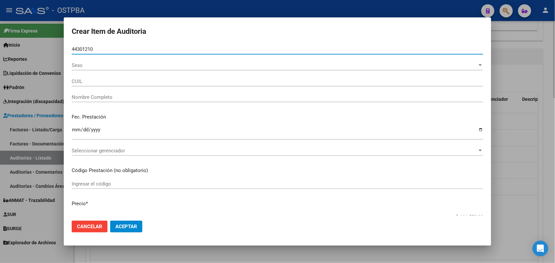
type input "23443012109"
type input "[PERSON_NAME] [PERSON_NAME] -"
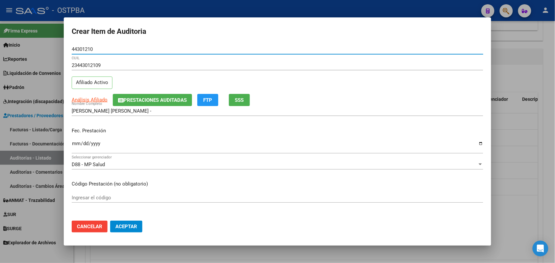
type input "44301210"
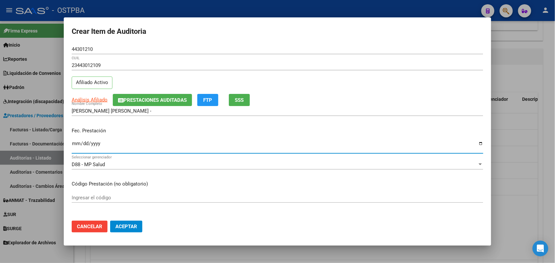
click at [73, 142] on input "Ingresar la fecha" at bounding box center [277, 146] width 411 height 11
type input "[DATE]"
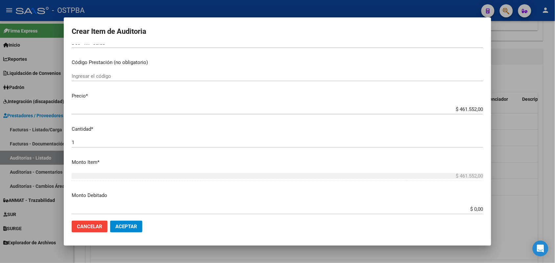
scroll to position [123, 0]
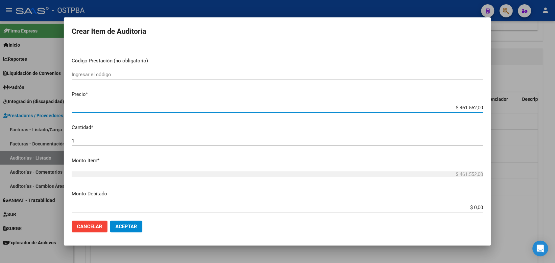
drag, startPoint x: 447, startPoint y: 107, endPoint x: 449, endPoint y: 159, distance: 52.0
click at [489, 112] on mat-dialog-content "44301210 Nro Documento 23443012109 CUIL Afiliado Activo Análisis Afiliado Prest…" at bounding box center [277, 129] width 427 height 171
type input "$ 0,07"
type input "$ 0,72"
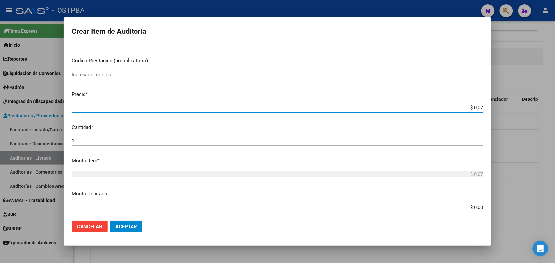
type input "$ 0,72"
type input "$ 7,24"
type input "$ 72,44"
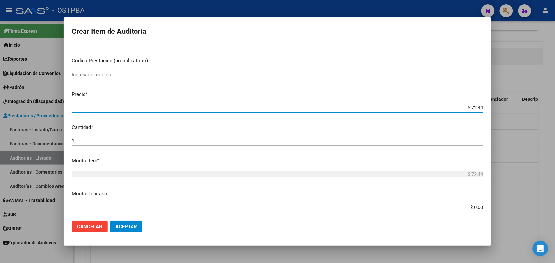
type input "$ 724,40"
type input "$ 7.244,00"
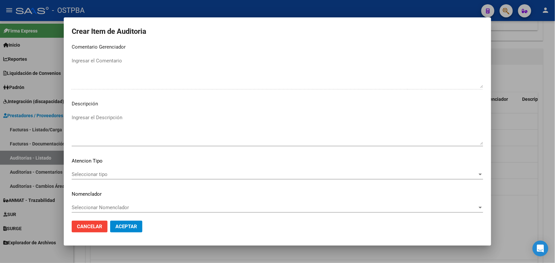
scroll to position [420, 0]
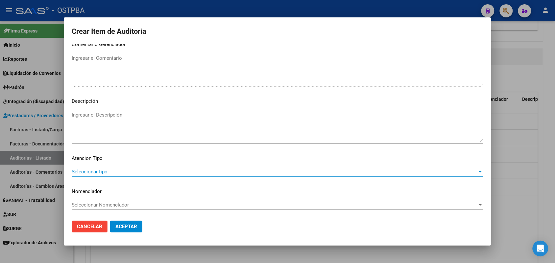
click at [92, 174] on span "Seleccionar tipo" at bounding box center [274, 172] width 405 height 6
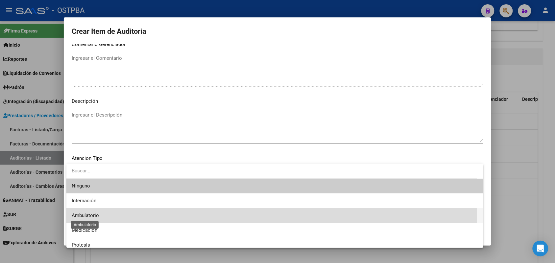
click at [92, 216] on span "Ambulatorio" at bounding box center [85, 216] width 27 height 6
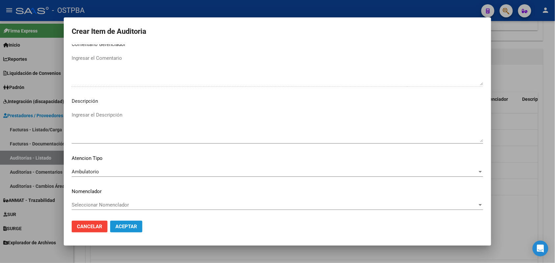
click at [123, 226] on span "Aceptar" at bounding box center [126, 227] width 22 height 6
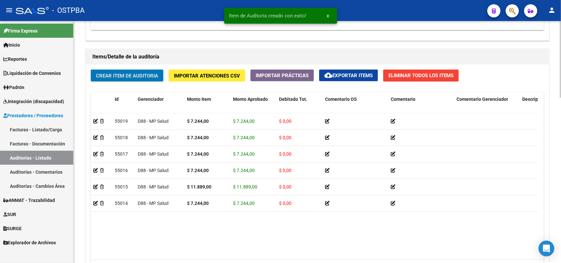
click at [135, 75] on span "Crear Item de Auditoria" at bounding box center [127, 76] width 62 height 6
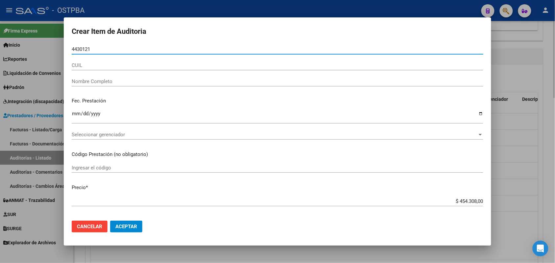
type input "44301210"
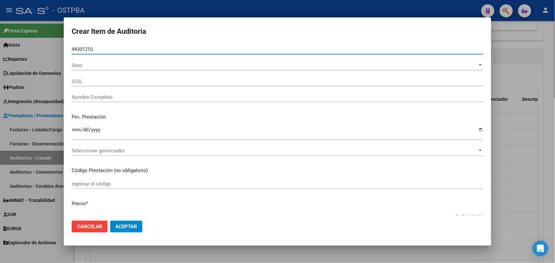
type input "23443012109"
type input "[PERSON_NAME] [PERSON_NAME] -"
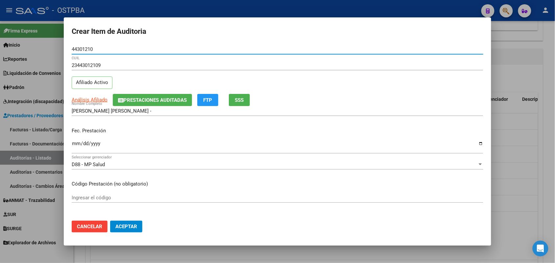
type input "44301210"
click at [74, 145] on input "Ingresar la fecha" at bounding box center [277, 146] width 411 height 11
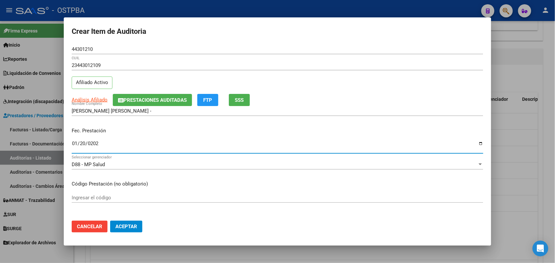
type input "[DATE]"
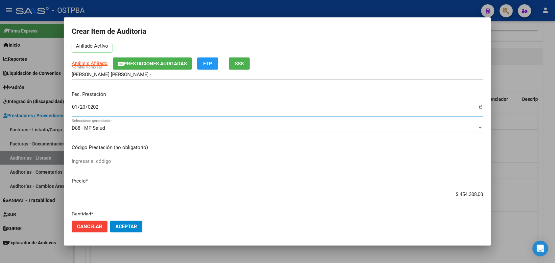
scroll to position [82, 0]
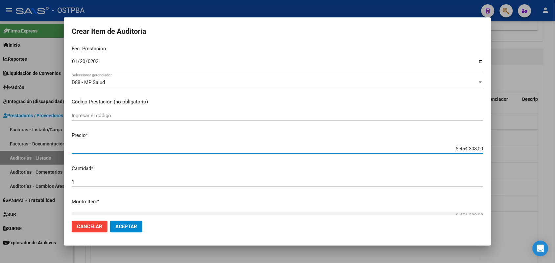
drag, startPoint x: 447, startPoint y: 149, endPoint x: 501, endPoint y: 146, distance: 54.3
click at [501, 146] on div "Crear Item de Auditoria 44301210 Nro Documento 23443012109 CUIL Afiliado Activo…" at bounding box center [277, 131] width 555 height 263
type input "$ 0,07"
type input "$ 0,72"
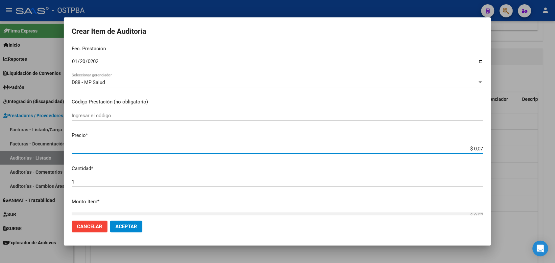
type input "$ 0,72"
type input "$ 7,24"
type input "$ 72,44"
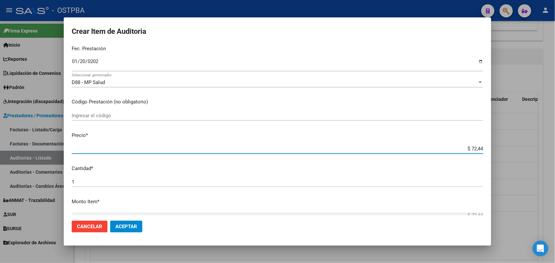
type input "$ 724,40"
type input "$ 7.244,00"
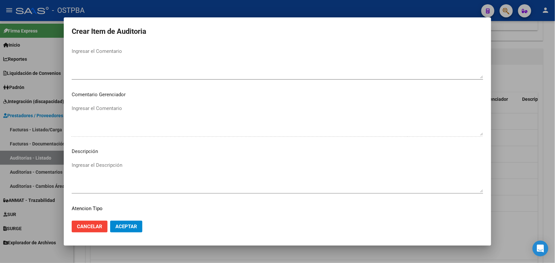
scroll to position [420, 0]
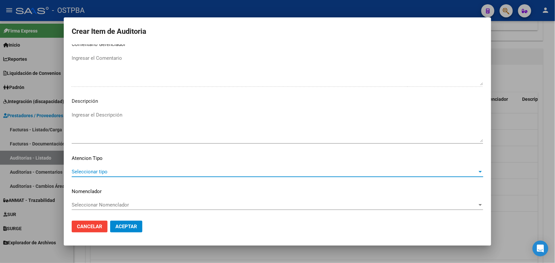
click at [104, 171] on span "Seleccionar tipo" at bounding box center [274, 172] width 405 height 6
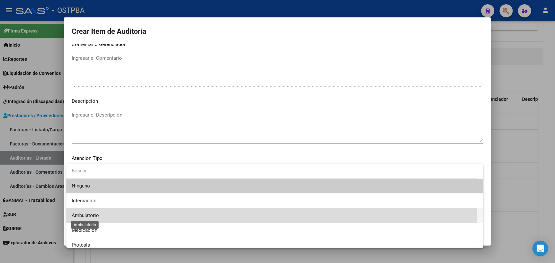
click at [94, 216] on span "Ambulatorio" at bounding box center [85, 216] width 27 height 6
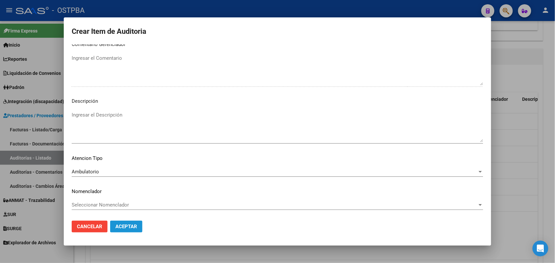
click at [120, 224] on span "Aceptar" at bounding box center [126, 227] width 22 height 6
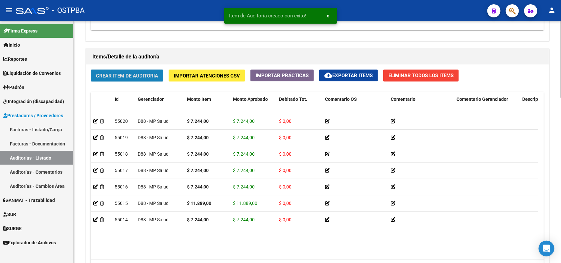
click at [143, 73] on span "Crear Item de Auditoria" at bounding box center [127, 76] width 62 height 6
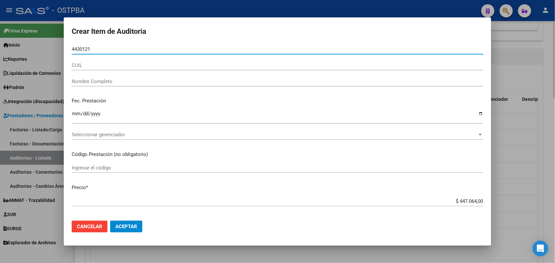
type input "44301210"
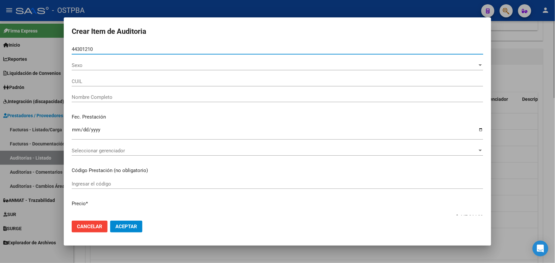
type input "23443012109"
type input "[PERSON_NAME] [PERSON_NAME] -"
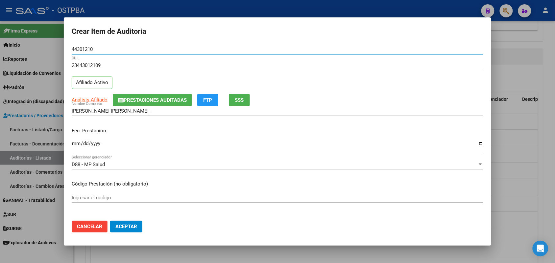
type input "44301210"
click at [75, 142] on input "Ingresar la fecha" at bounding box center [277, 146] width 411 height 11
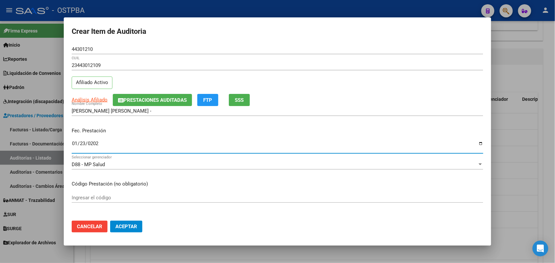
type input "[DATE]"
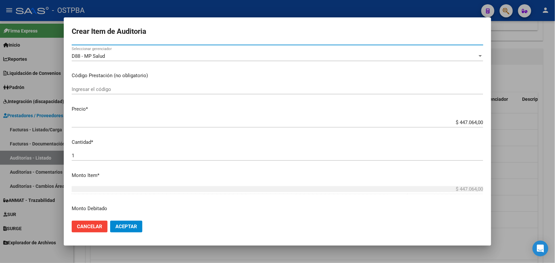
scroll to position [123, 0]
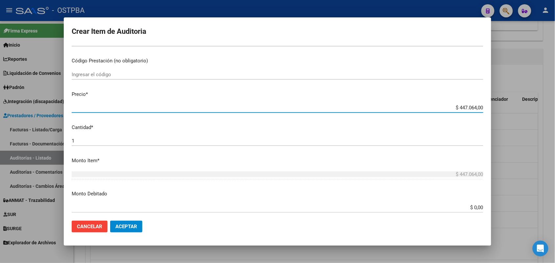
drag, startPoint x: 448, startPoint y: 107, endPoint x: 533, endPoint y: 112, distance: 85.2
click at [533, 112] on div "Crear Item de Auditoria 44301210 Nro Documento 23443012109 CUIL Afiliado Activo…" at bounding box center [277, 131] width 555 height 263
type input "$ 0,07"
type input "$ 0,72"
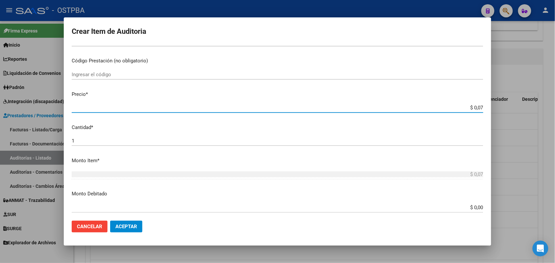
type input "$ 0,72"
type input "$ 7,24"
type input "$ 72,44"
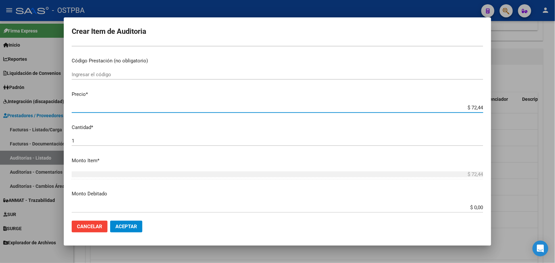
type input "$ 724,40"
type input "$ 7.244,00"
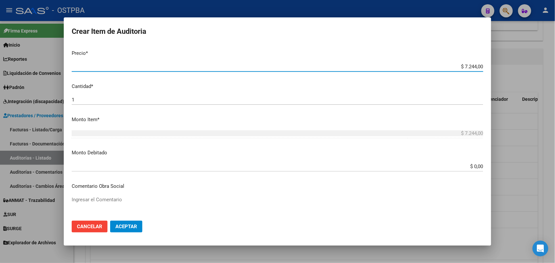
scroll to position [411, 0]
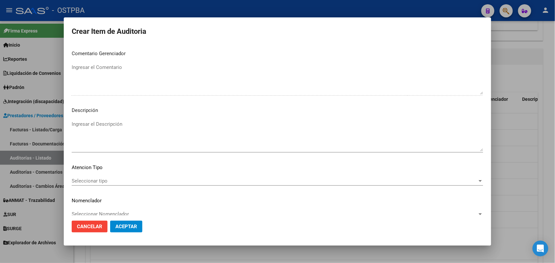
click at [99, 177] on div "Seleccionar tipo Seleccionar tipo" at bounding box center [277, 181] width 411 height 10
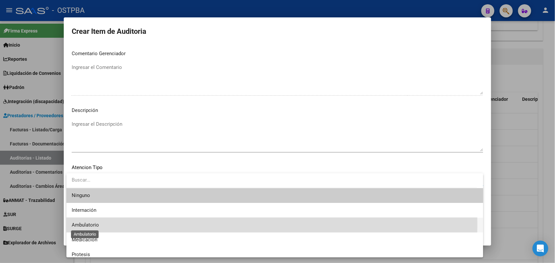
click at [83, 224] on span "Ambulatorio" at bounding box center [85, 225] width 27 height 6
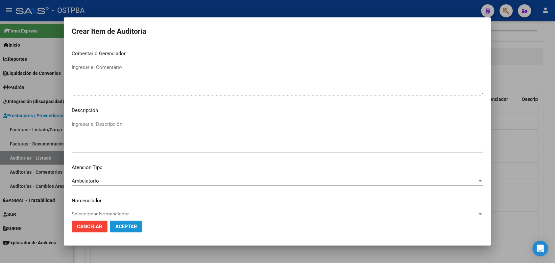
click at [132, 229] on button "Aceptar" at bounding box center [126, 227] width 32 height 12
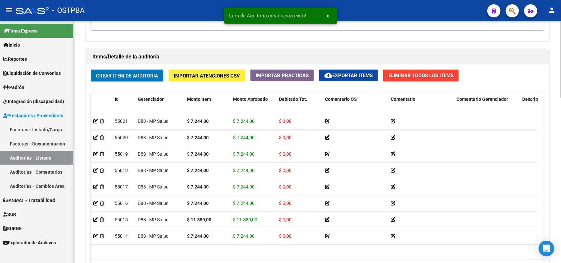
click at [150, 75] on span "Crear Item de Auditoria" at bounding box center [127, 76] width 62 height 6
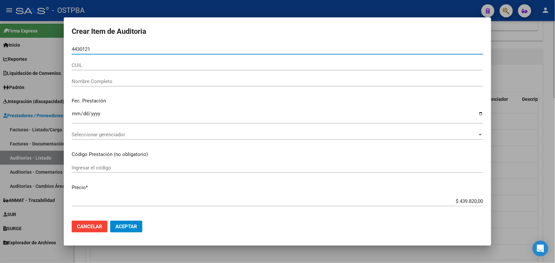
type input "44301210"
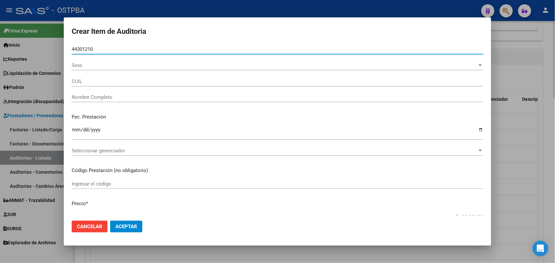
type input "23443012109"
type input "[PERSON_NAME] [PERSON_NAME] -"
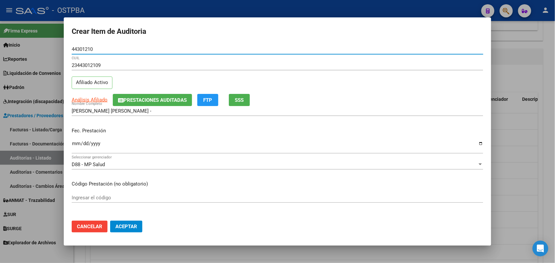
type input "44301210"
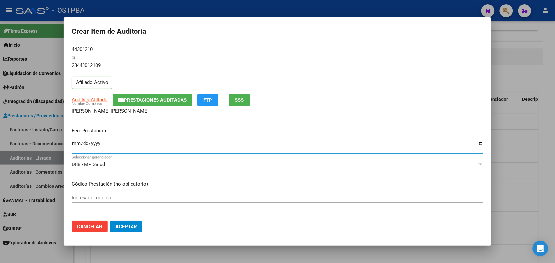
click at [76, 149] on input "Ingresar la fecha" at bounding box center [277, 146] width 411 height 11
type input "[DATE]"
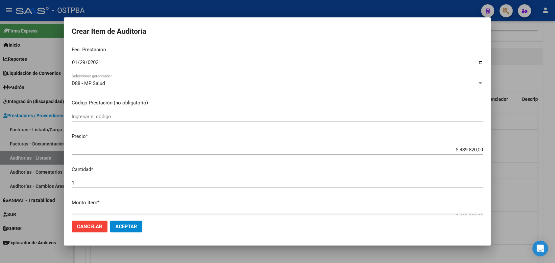
scroll to position [82, 0]
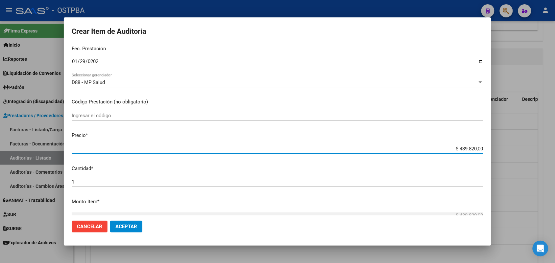
drag, startPoint x: 444, startPoint y: 150, endPoint x: 549, endPoint y: 147, distance: 105.5
click at [549, 147] on div "Crear Item de Auditoria 44301210 Nro Documento 23443012109 CUIL Afiliado Activo…" at bounding box center [277, 131] width 555 height 263
type input "$ 0,07"
type input "$ 0,72"
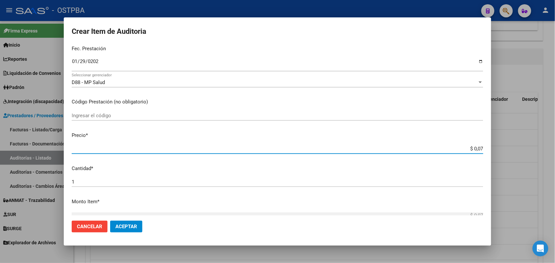
type input "$ 0,72"
type input "$ 0,07"
type input "$ 0,72"
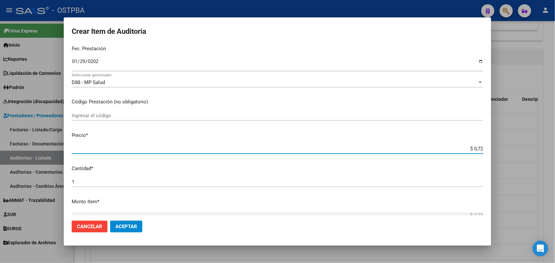
type input "$ 7,24"
type input "$ 72,44"
type input "$ 724,40"
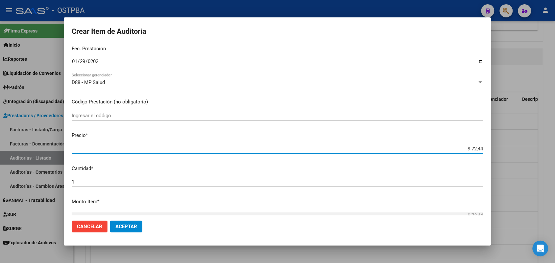
type input "$ 724,40"
type input "$ 7.244,00"
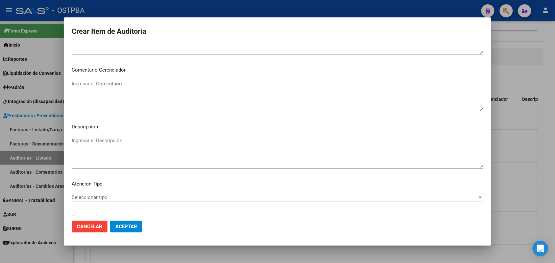
scroll to position [420, 0]
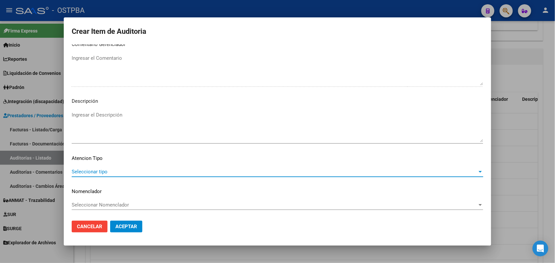
click at [99, 171] on span "Seleccionar tipo" at bounding box center [274, 172] width 405 height 6
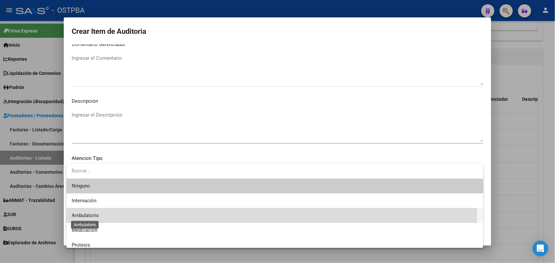
click at [96, 215] on span "Ambulatorio" at bounding box center [85, 216] width 27 height 6
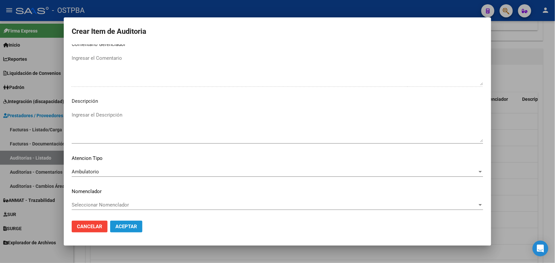
click at [123, 226] on span "Aceptar" at bounding box center [126, 227] width 22 height 6
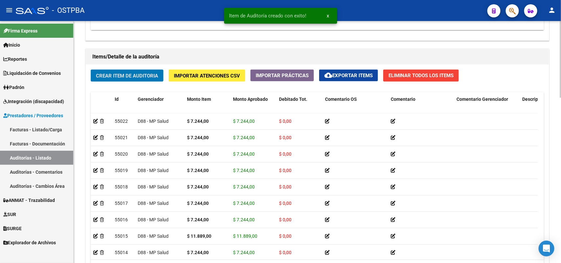
click at [144, 76] on span "Crear Item de Auditoria" at bounding box center [127, 76] width 62 height 6
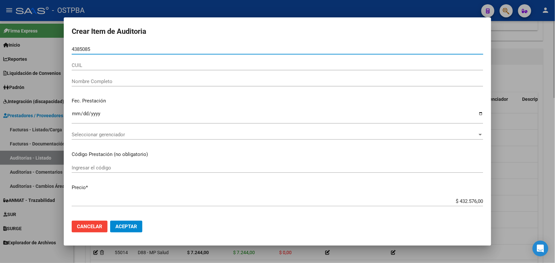
type input "43850851"
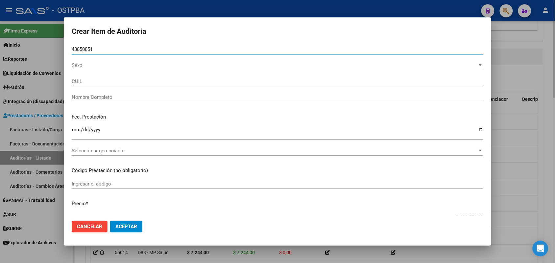
type input "20438508512"
type input "[PERSON_NAME] [PERSON_NAME]"
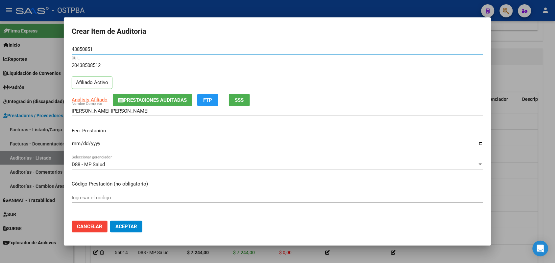
type input "43850851"
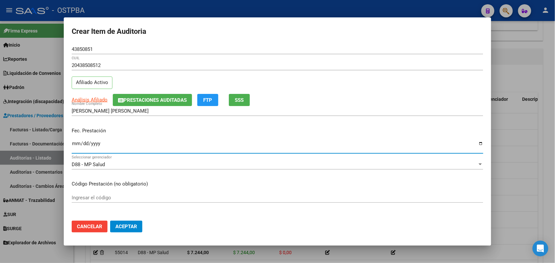
click at [76, 144] on input "Ingresar la fecha" at bounding box center [277, 146] width 411 height 11
type input "[DATE]"
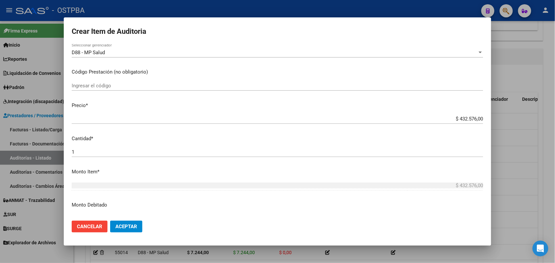
scroll to position [123, 0]
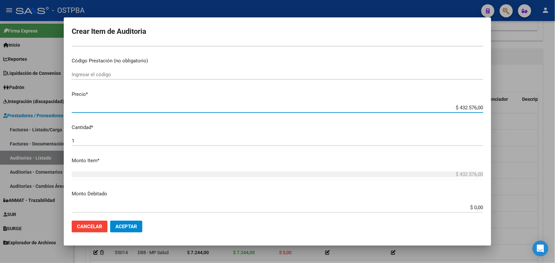
drag, startPoint x: 439, startPoint y: 107, endPoint x: 511, endPoint y: 107, distance: 72.0
click at [511, 107] on div "Crear Item de Auditoria 43850851 Nro Documento 20438508512 CUIL Afiliado Activo…" at bounding box center [277, 131] width 555 height 263
type input "$ 0,07"
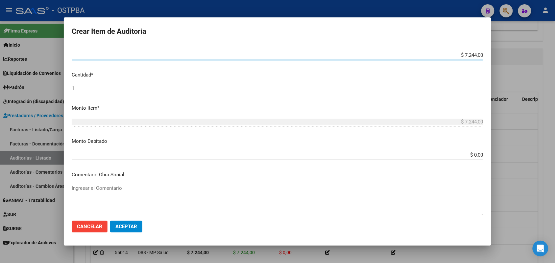
scroll to position [420, 0]
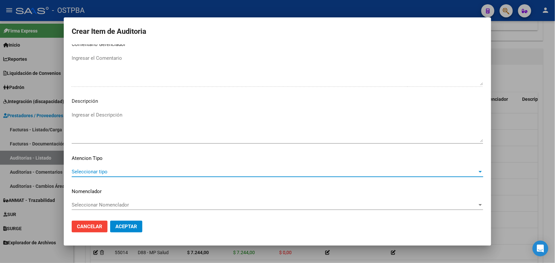
click at [94, 171] on span "Seleccionar tipo" at bounding box center [274, 172] width 405 height 6
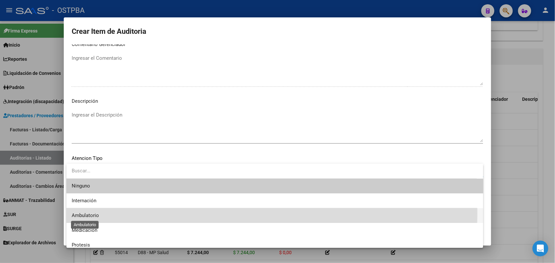
click at [84, 214] on span "Ambulatorio" at bounding box center [85, 216] width 27 height 6
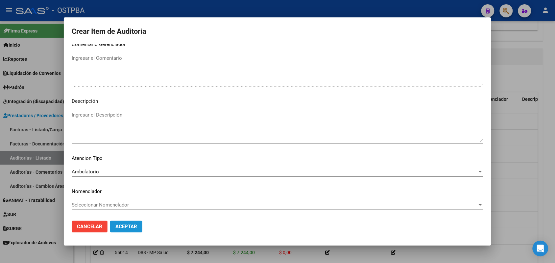
click at [119, 225] on span "Aceptar" at bounding box center [126, 227] width 22 height 6
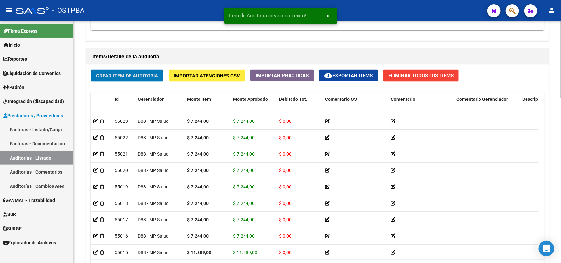
click at [146, 76] on span "Crear Item de Auditoria" at bounding box center [127, 76] width 62 height 6
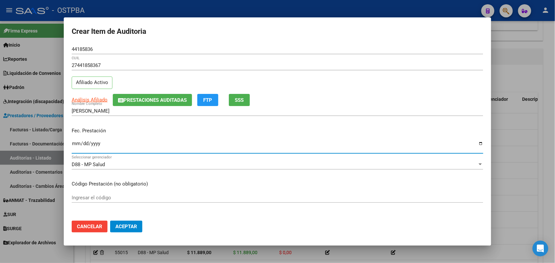
click at [73, 147] on input "Ingresar la fecha" at bounding box center [277, 146] width 411 height 11
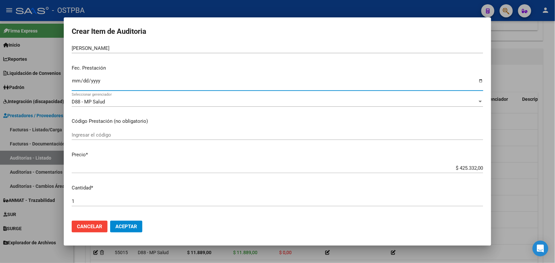
scroll to position [82, 0]
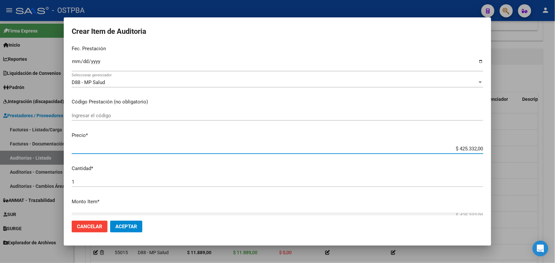
drag, startPoint x: 441, startPoint y: 151, endPoint x: 499, endPoint y: 148, distance: 57.6
click at [499, 148] on div "Crear Item de Auditoria 44185836 Nro Documento 27441858367 CUIL Afiliado Activo…" at bounding box center [277, 131] width 555 height 263
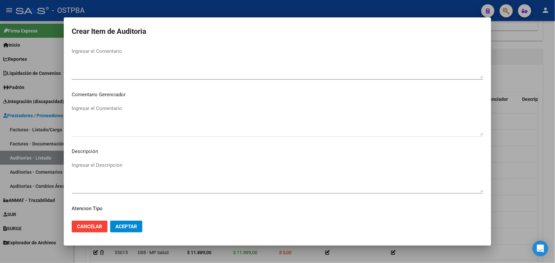
scroll to position [420, 0]
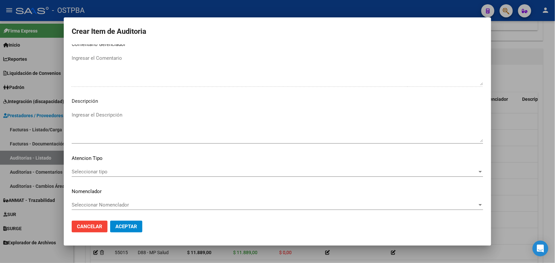
click at [98, 172] on span "Seleccionar tipo" at bounding box center [274, 172] width 405 height 6
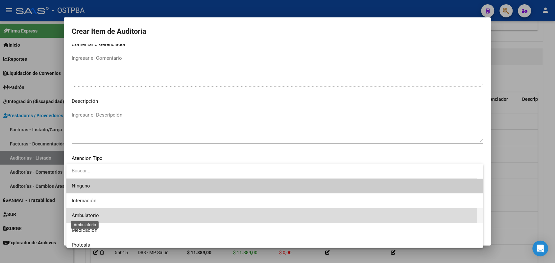
click at [90, 216] on span "Ambulatorio" at bounding box center [85, 216] width 27 height 6
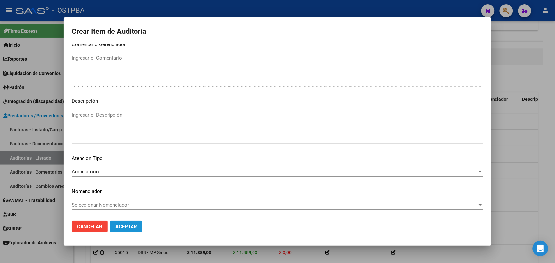
click at [124, 227] on span "Aceptar" at bounding box center [126, 227] width 22 height 6
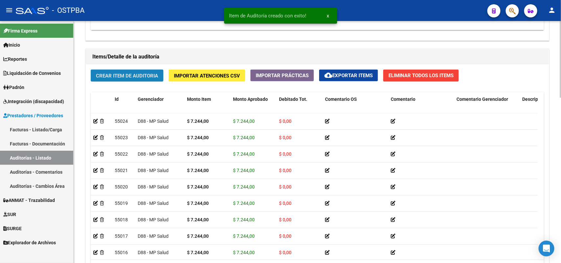
click at [136, 74] on span "Crear Item de Auditoria" at bounding box center [127, 76] width 62 height 6
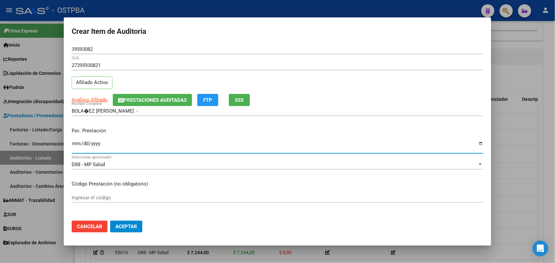
click at [74, 143] on input "Ingresar la fecha" at bounding box center [277, 146] width 411 height 11
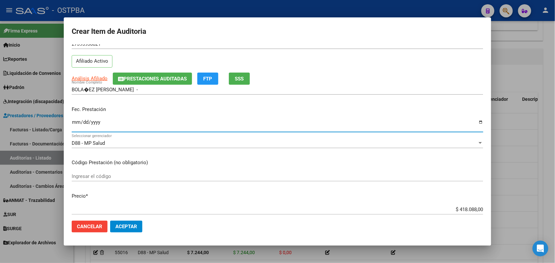
scroll to position [82, 0]
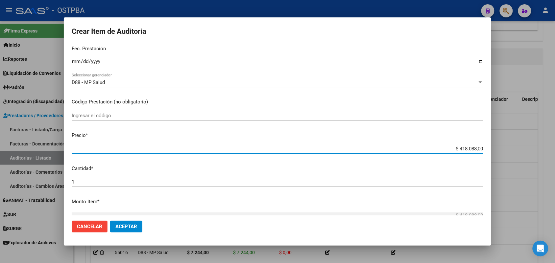
drag, startPoint x: 442, startPoint y: 149, endPoint x: 494, endPoint y: 145, distance: 51.7
click at [494, 145] on div "Crear Item de Auditoria 39593082 Nro Documento 27395930821 CUIL Afiliado Activo…" at bounding box center [277, 131] width 555 height 263
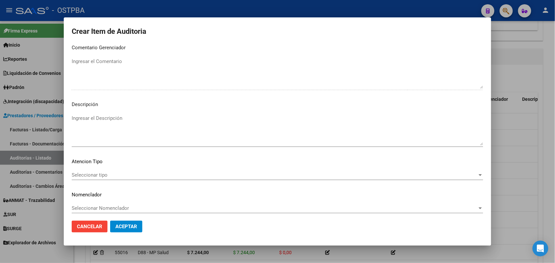
scroll to position [420, 0]
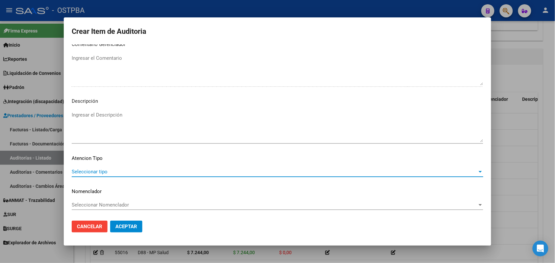
click at [100, 171] on span "Seleccionar tipo" at bounding box center [274, 172] width 405 height 6
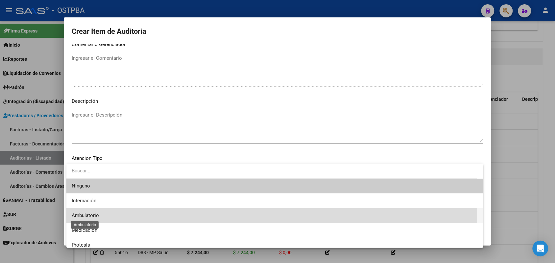
click at [97, 215] on span "Ambulatorio" at bounding box center [85, 216] width 27 height 6
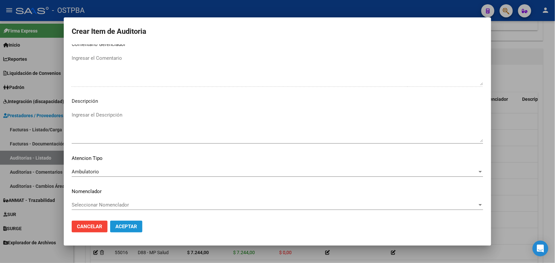
click at [125, 225] on span "Aceptar" at bounding box center [126, 227] width 22 height 6
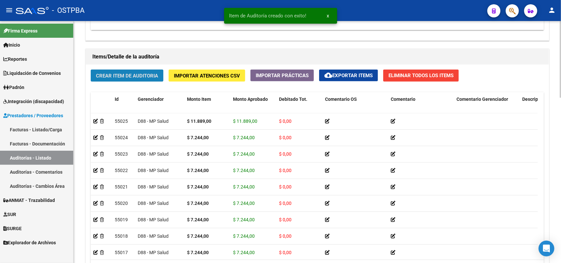
click at [148, 73] on span "Crear Item de Auditoria" at bounding box center [127, 76] width 62 height 6
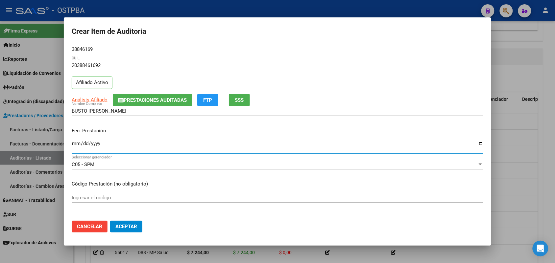
click at [76, 148] on input "Ingresar la fecha" at bounding box center [277, 146] width 411 height 11
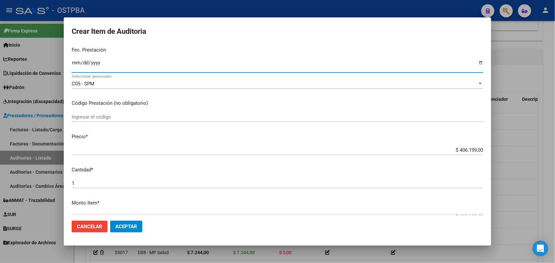
scroll to position [123, 0]
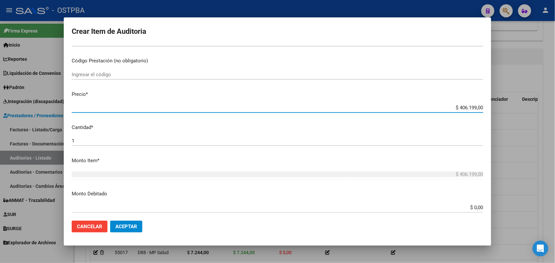
drag, startPoint x: 450, startPoint y: 107, endPoint x: 503, endPoint y: 114, distance: 53.7
click at [503, 114] on div "Crear Item de Auditoria 38846169 Nro Documento 20388461692 CUIL Afiliado Activo…" at bounding box center [277, 131] width 555 height 263
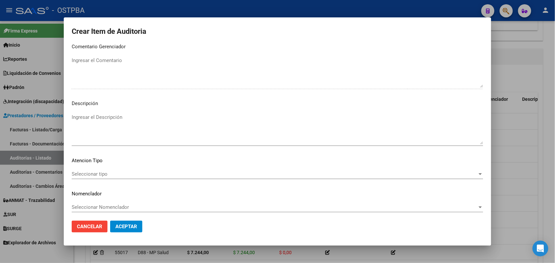
scroll to position [420, 0]
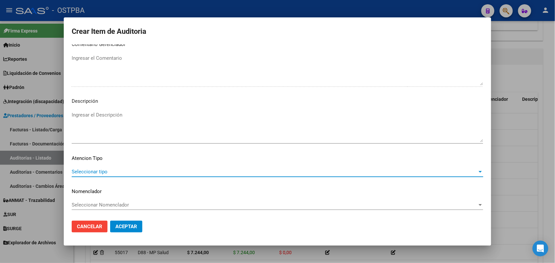
click at [102, 172] on span "Seleccionar tipo" at bounding box center [274, 172] width 405 height 6
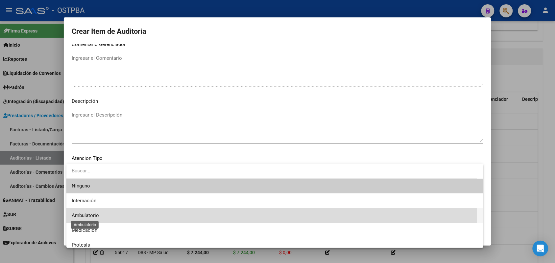
click at [96, 215] on span "Ambulatorio" at bounding box center [85, 216] width 27 height 6
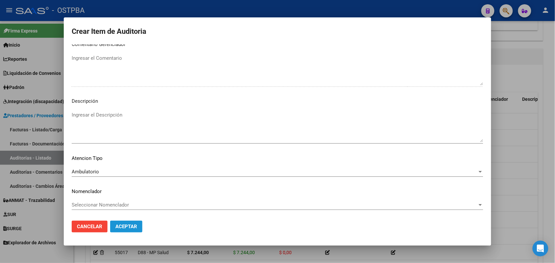
click at [126, 226] on span "Aceptar" at bounding box center [126, 227] width 22 height 6
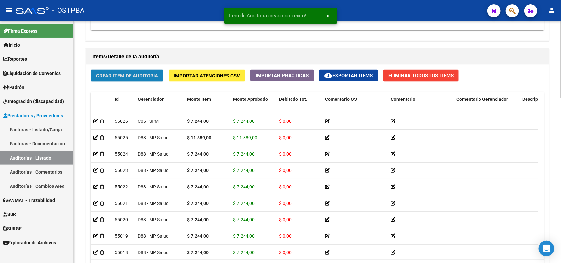
click at [120, 74] on span "Crear Item de Auditoria" at bounding box center [127, 76] width 62 height 6
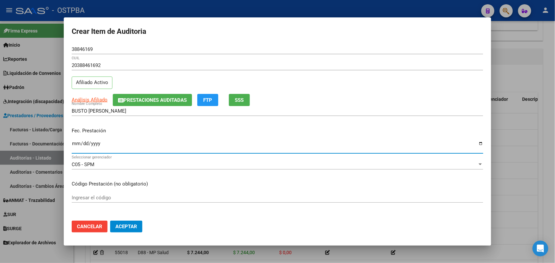
click at [76, 146] on input "Ingresar la fecha" at bounding box center [277, 146] width 411 height 11
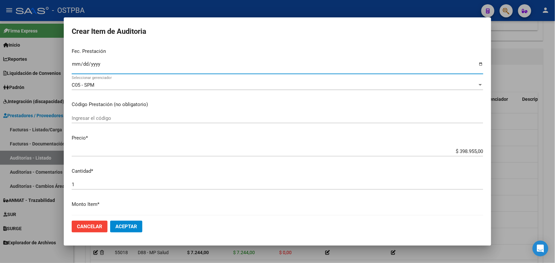
scroll to position [82, 0]
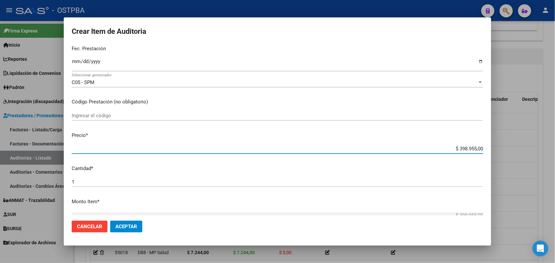
drag, startPoint x: 441, startPoint y: 148, endPoint x: 482, endPoint y: 187, distance: 56.9
click at [495, 163] on div "Crear Item de Auditoria 38846169 Nro Documento 20388461692 CUIL Afiliado Activo…" at bounding box center [277, 131] width 555 height 263
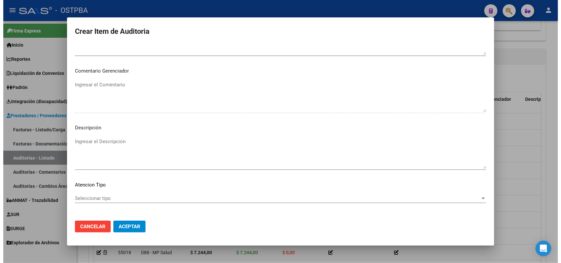
scroll to position [420, 0]
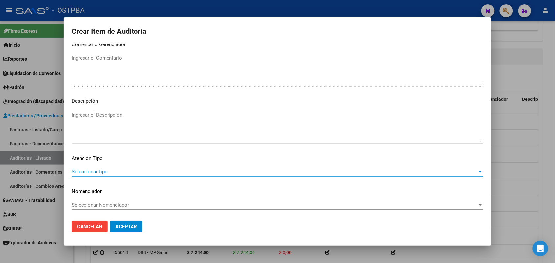
click at [104, 172] on span "Seleccionar tipo" at bounding box center [274, 172] width 405 height 6
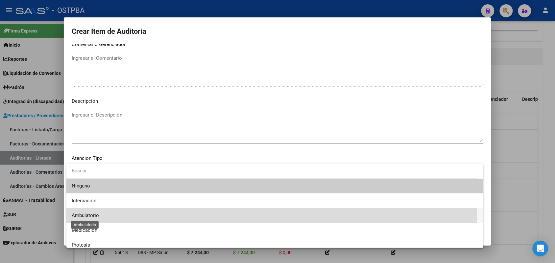
click at [87, 214] on span "Ambulatorio" at bounding box center [85, 216] width 27 height 6
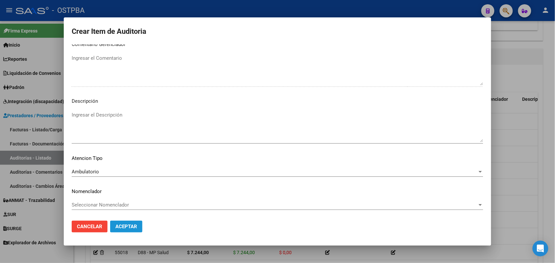
click at [119, 224] on span "Aceptar" at bounding box center [126, 227] width 22 height 6
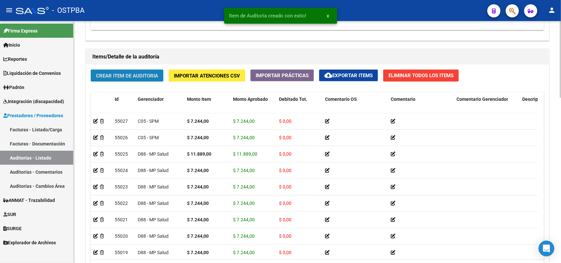
click at [137, 76] on span "Crear Item de Auditoria" at bounding box center [127, 76] width 62 height 6
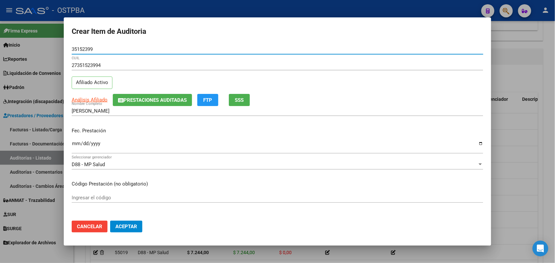
click at [72, 145] on input "Ingresar la fecha" at bounding box center [277, 146] width 411 height 11
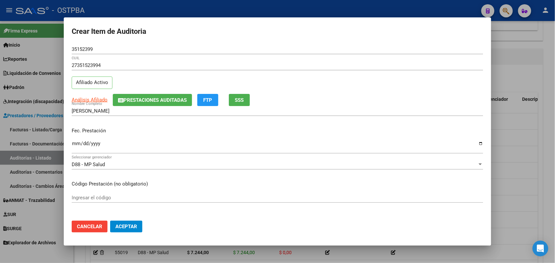
click at [41, 165] on div at bounding box center [277, 131] width 555 height 263
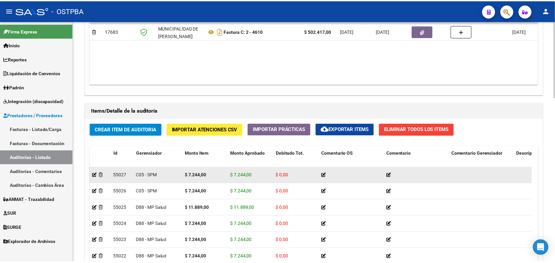
scroll to position [357, 0]
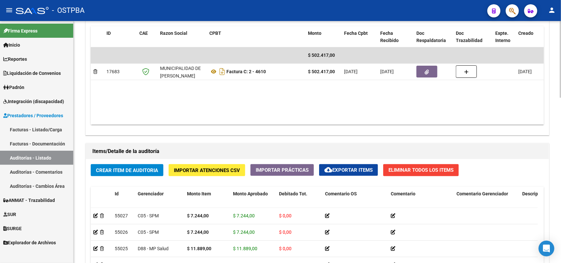
click at [121, 168] on span "Crear Item de Auditoria" at bounding box center [127, 171] width 62 height 6
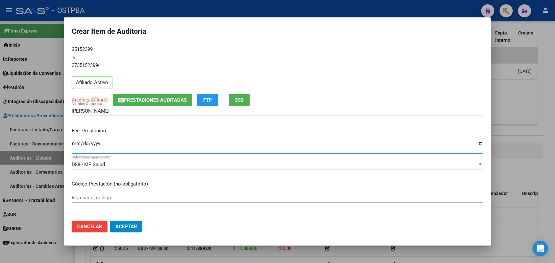
click at [75, 142] on input "Ingresar la fecha" at bounding box center [277, 146] width 411 height 11
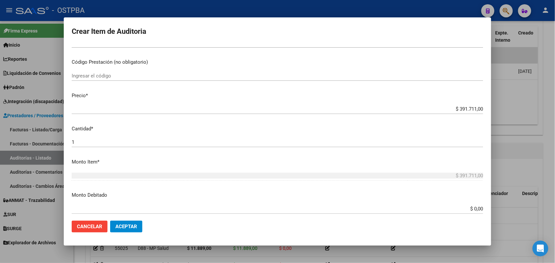
scroll to position [123, 0]
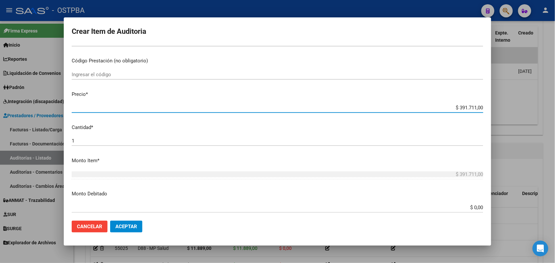
drag, startPoint x: 443, startPoint y: 109, endPoint x: 431, endPoint y: 179, distance: 70.9
click at [507, 115] on div "Crear Item de Auditoria 35152399 Nro Documento 27351523994 CUIL Afiliado Activo…" at bounding box center [277, 131] width 555 height 263
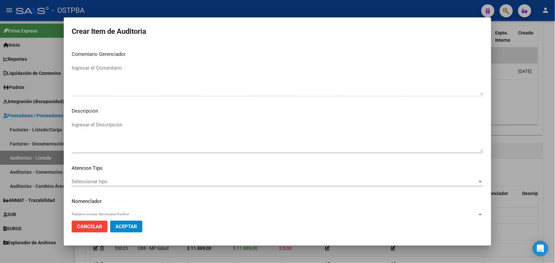
scroll to position [411, 0]
click at [95, 182] on span "Seleccionar tipo" at bounding box center [274, 181] width 405 height 6
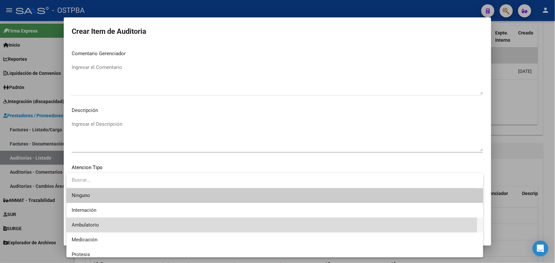
click at [94, 221] on span "Ambulatorio" at bounding box center [275, 225] width 406 height 15
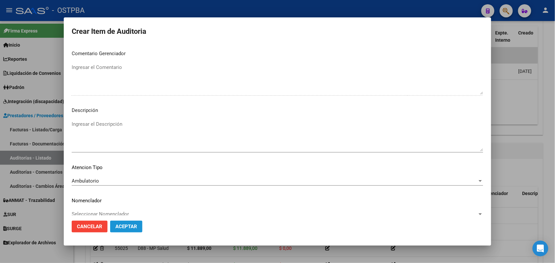
click at [120, 225] on span "Aceptar" at bounding box center [126, 227] width 22 height 6
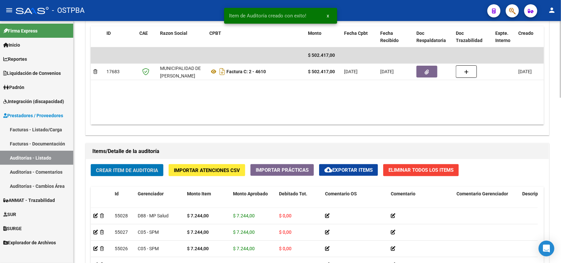
click at [134, 168] on span "Crear Item de Auditoria" at bounding box center [127, 171] width 62 height 6
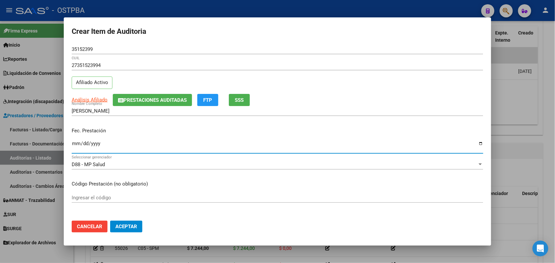
click at [74, 144] on input "Ingresar la fecha" at bounding box center [277, 146] width 411 height 11
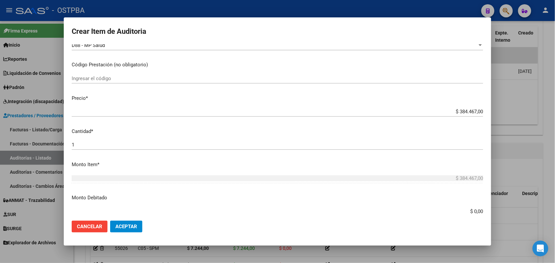
scroll to position [123, 0]
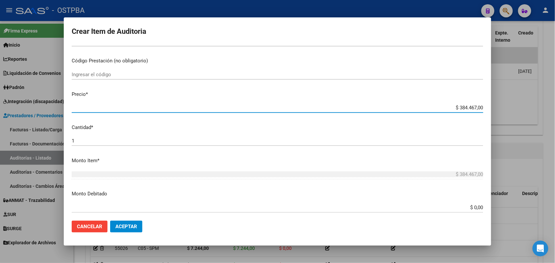
drag, startPoint x: 446, startPoint y: 107, endPoint x: 503, endPoint y: 107, distance: 57.2
click at [503, 107] on div "Crear Item de Auditoria 35152399 Nro Documento 27351523994 CUIL Afiliado Activo…" at bounding box center [277, 131] width 555 height 263
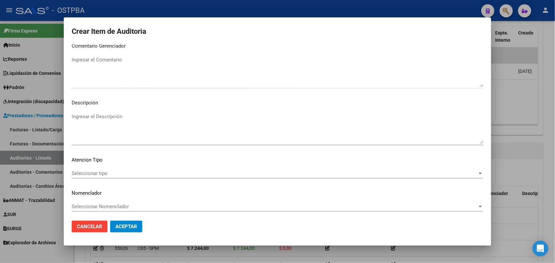
scroll to position [420, 0]
click at [92, 168] on div "Seleccionar tipo Seleccionar tipo" at bounding box center [277, 172] width 411 height 10
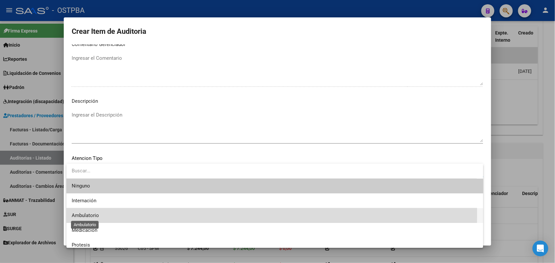
click at [97, 214] on span "Ambulatorio" at bounding box center [85, 216] width 27 height 6
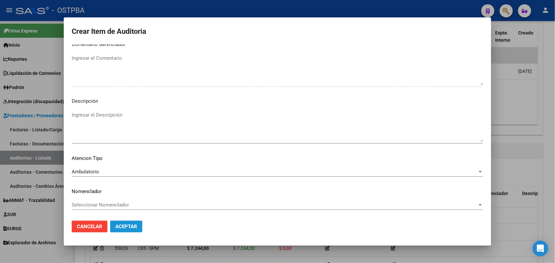
click at [127, 225] on span "Aceptar" at bounding box center [126, 227] width 22 height 6
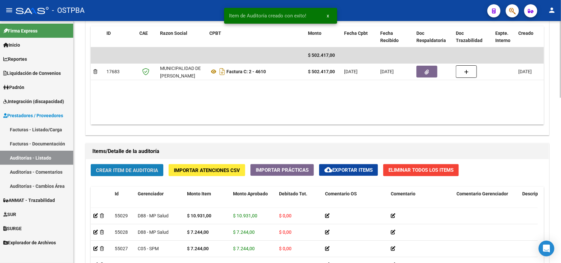
click at [138, 169] on span "Crear Item de Auditoria" at bounding box center [127, 171] width 62 height 6
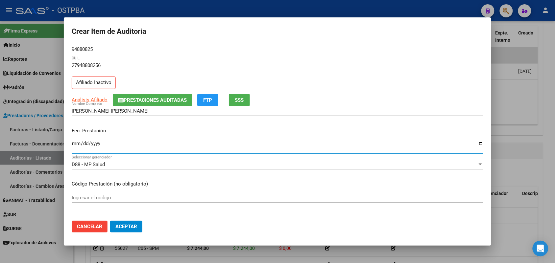
click at [77, 145] on input "Ingresar la fecha" at bounding box center [277, 146] width 411 height 11
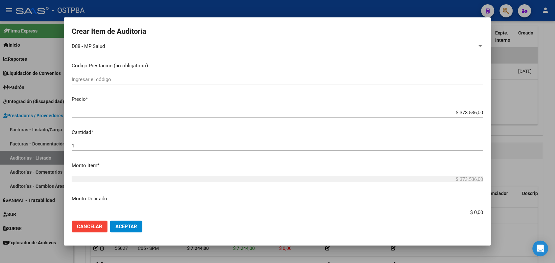
scroll to position [123, 0]
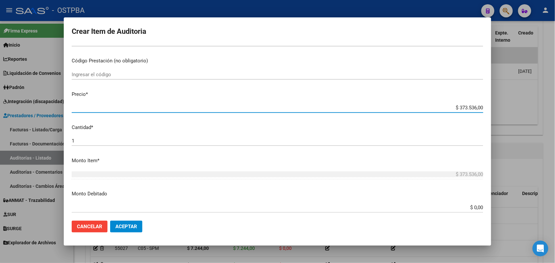
drag, startPoint x: 446, startPoint y: 107, endPoint x: 500, endPoint y: 105, distance: 54.2
click at [500, 105] on div "Crear Item de Auditoria 94880825 Nro Documento 27948808256 CUIL Afiliado Inacti…" at bounding box center [277, 131] width 555 height 263
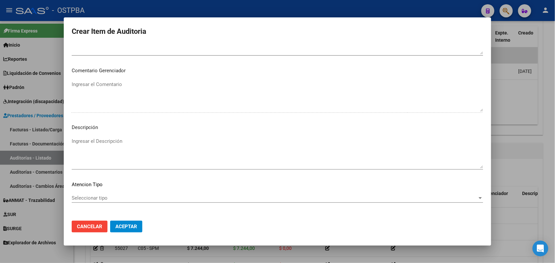
scroll to position [420, 0]
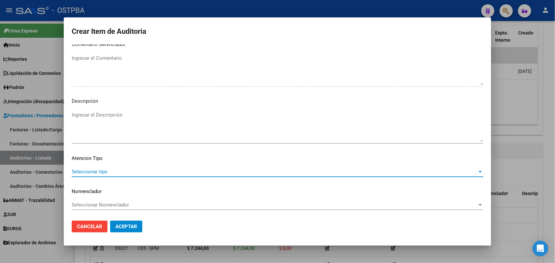
click at [104, 172] on span "Seleccionar tipo" at bounding box center [274, 172] width 405 height 6
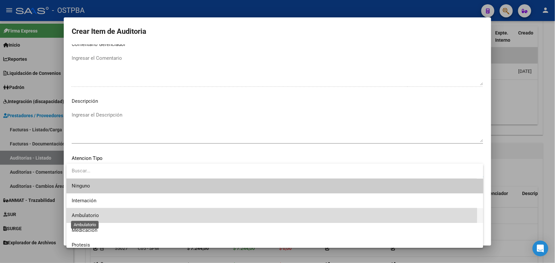
click at [96, 214] on span "Ambulatorio" at bounding box center [85, 216] width 27 height 6
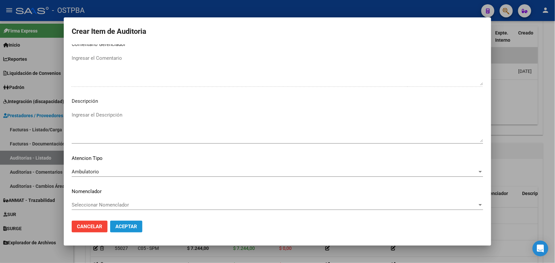
click at [130, 226] on span "Aceptar" at bounding box center [126, 227] width 22 height 6
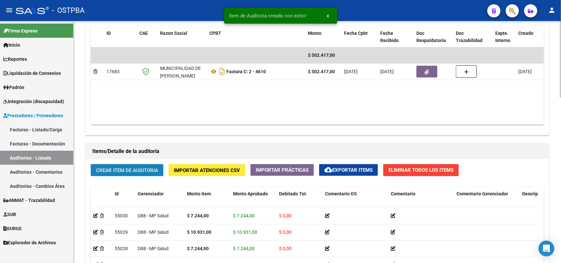
click at [138, 170] on span "Crear Item de Auditoria" at bounding box center [127, 171] width 62 height 6
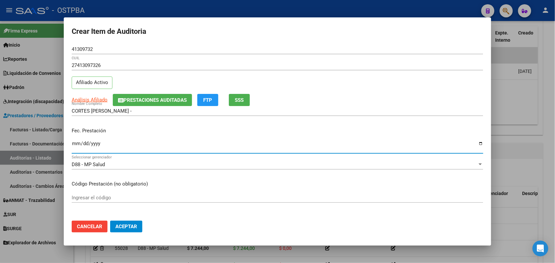
click at [77, 145] on input "Ingresar la fecha" at bounding box center [277, 146] width 411 height 11
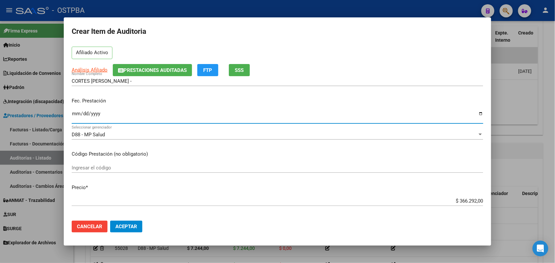
scroll to position [82, 0]
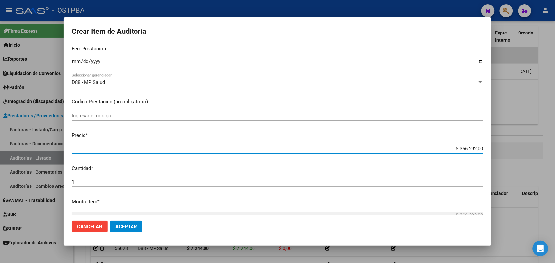
drag, startPoint x: 447, startPoint y: 149, endPoint x: 520, endPoint y: 146, distance: 72.7
click at [520, 146] on div "Crear Item de Auditoria 41309732 Nro Documento 27413097326 CUIL Afiliado Activo…" at bounding box center [277, 131] width 555 height 263
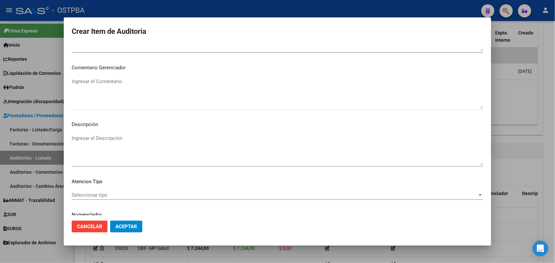
scroll to position [420, 0]
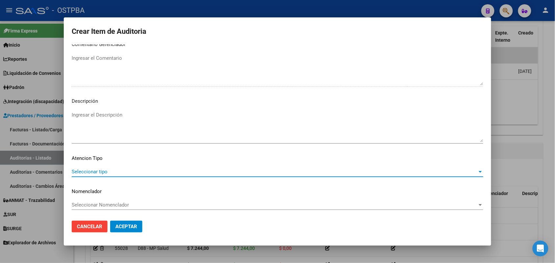
click at [102, 170] on span "Seleccionar tipo" at bounding box center [274, 172] width 405 height 6
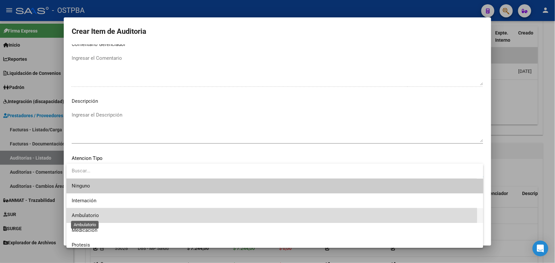
click at [87, 216] on span "Ambulatorio" at bounding box center [85, 216] width 27 height 6
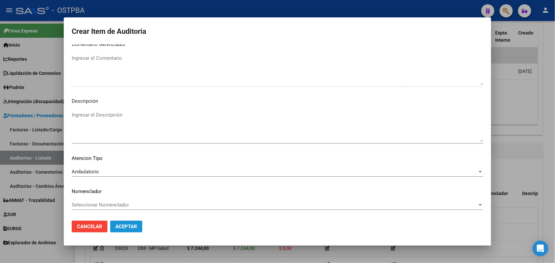
click at [120, 226] on span "Aceptar" at bounding box center [126, 227] width 22 height 6
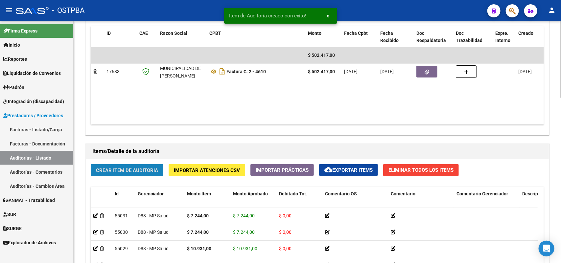
click at [142, 168] on span "Crear Item de Auditoria" at bounding box center [127, 171] width 62 height 6
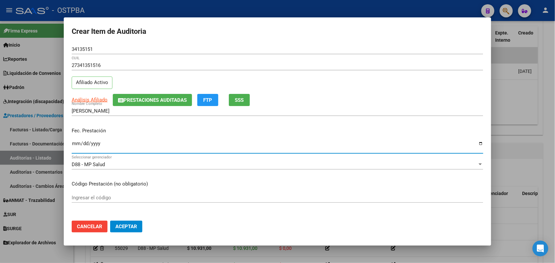
click at [74, 147] on input "Ingresar la fecha" at bounding box center [277, 146] width 411 height 11
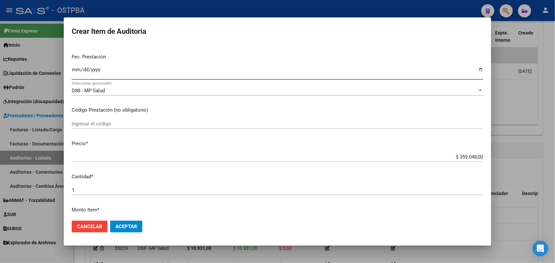
scroll to position [82, 0]
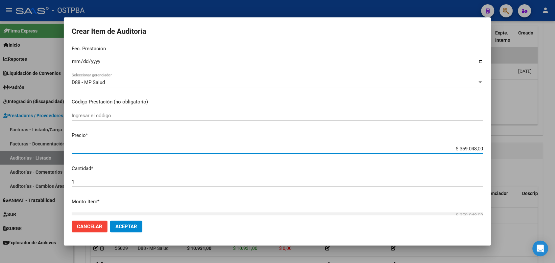
drag, startPoint x: 444, startPoint y: 150, endPoint x: 495, endPoint y: 149, distance: 50.9
click at [495, 149] on div "Crear Item de Auditoria 34135151 Nro Documento 27341351516 CUIL Afiliado Activo…" at bounding box center [277, 131] width 555 height 263
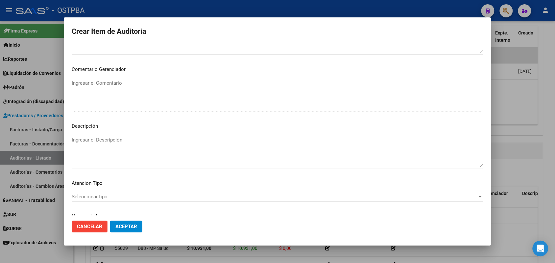
scroll to position [420, 0]
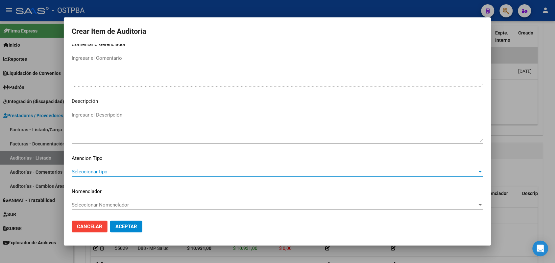
click at [98, 170] on span "Seleccionar tipo" at bounding box center [274, 172] width 405 height 6
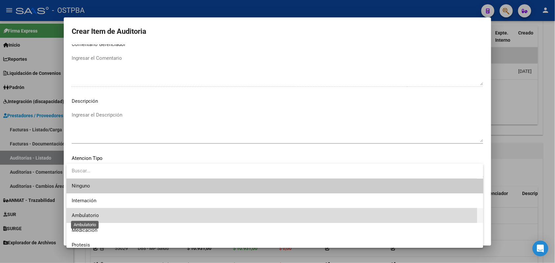
click at [97, 214] on span "Ambulatorio" at bounding box center [85, 216] width 27 height 6
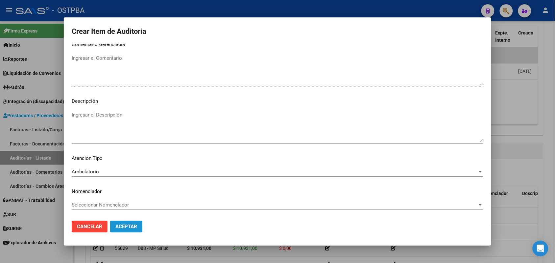
click at [118, 225] on span "Aceptar" at bounding box center [126, 227] width 22 height 6
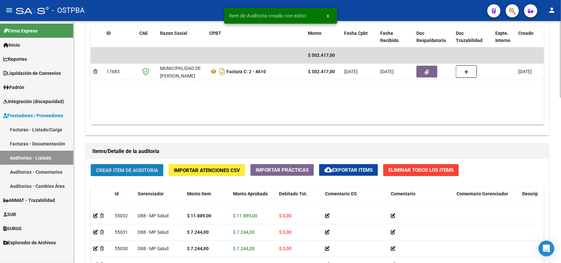
click at [144, 170] on span "Crear Item de Auditoria" at bounding box center [127, 171] width 62 height 6
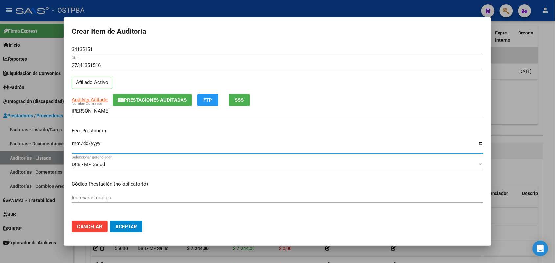
drag, startPoint x: 73, startPoint y: 146, endPoint x: 94, endPoint y: 162, distance: 26.2
click at [73, 146] on input "Ingresar la fecha" at bounding box center [277, 146] width 411 height 11
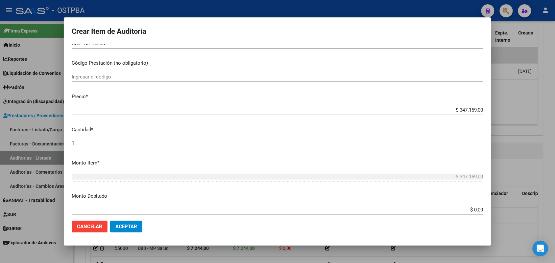
scroll to position [123, 0]
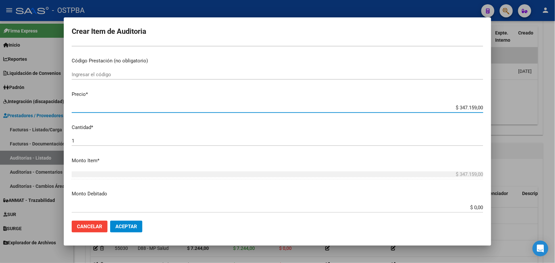
drag, startPoint x: 446, startPoint y: 108, endPoint x: 500, endPoint y: 106, distance: 54.3
click at [500, 106] on div "Crear Item de Auditoria 34135151 Nro Documento 27341351516 CUIL Afiliado Activo…" at bounding box center [277, 131] width 555 height 263
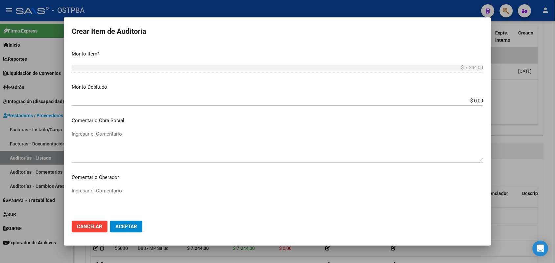
scroll to position [411, 0]
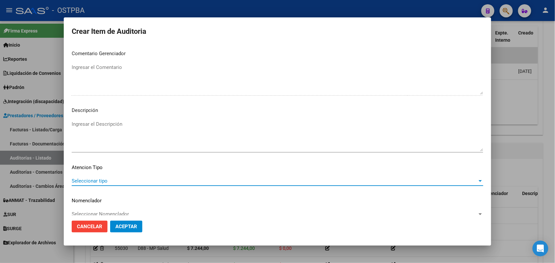
click at [101, 178] on span "Seleccionar tipo" at bounding box center [274, 181] width 405 height 6
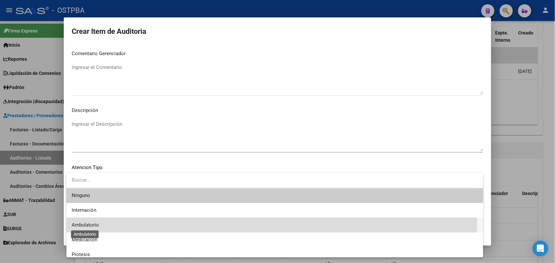
click at [96, 224] on span "Ambulatorio" at bounding box center [85, 225] width 27 height 6
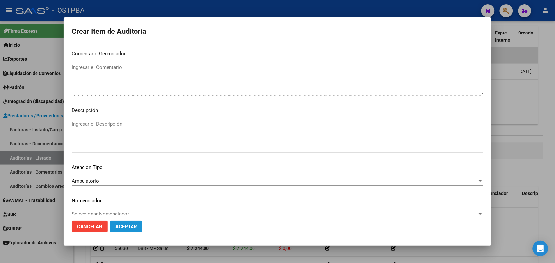
click at [128, 226] on span "Aceptar" at bounding box center [126, 227] width 22 height 6
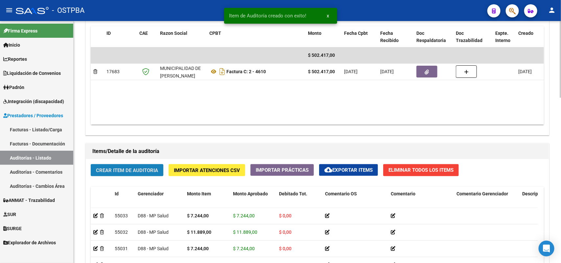
click at [144, 170] on span "Crear Item de Auditoria" at bounding box center [127, 171] width 62 height 6
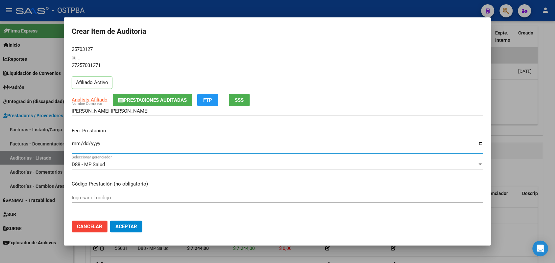
drag, startPoint x: 74, startPoint y: 145, endPoint x: 83, endPoint y: 150, distance: 10.3
click at [76, 147] on input "Ingresar la fecha" at bounding box center [277, 146] width 411 height 11
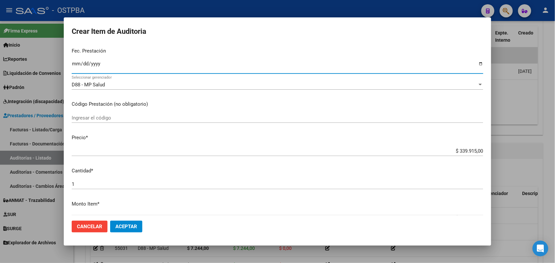
scroll to position [82, 0]
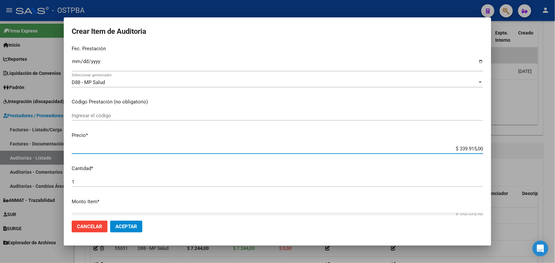
drag, startPoint x: 447, startPoint y: 150, endPoint x: 496, endPoint y: 150, distance: 49.0
click at [496, 150] on div "Crear Item de Auditoria 25703127 Nro Documento 27257031271 CUIL Afiliado Activo…" at bounding box center [277, 131] width 555 height 263
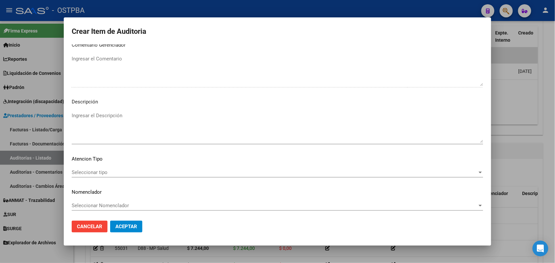
scroll to position [420, 0]
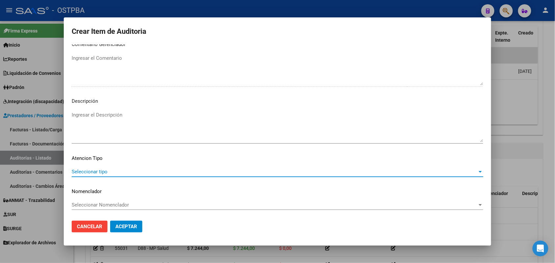
click at [93, 171] on span "Seleccionar tipo" at bounding box center [274, 172] width 405 height 6
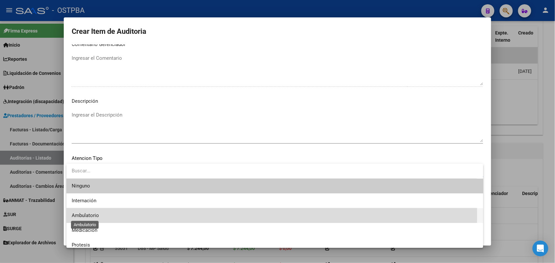
click at [92, 215] on span "Ambulatorio" at bounding box center [85, 216] width 27 height 6
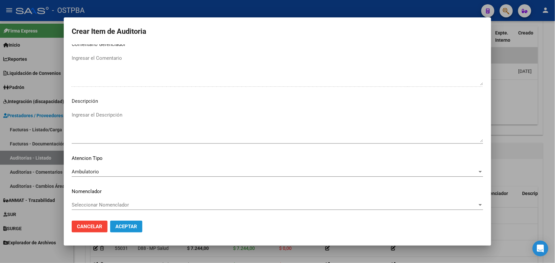
click at [120, 227] on span "Aceptar" at bounding box center [126, 227] width 22 height 6
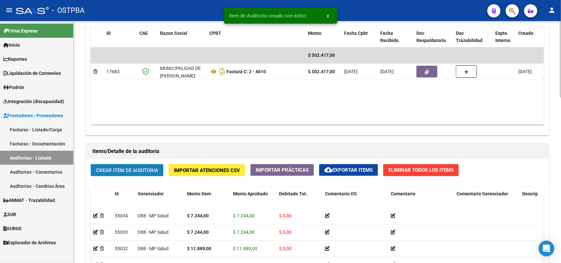
click at [135, 168] on span "Crear Item de Auditoria" at bounding box center [127, 171] width 62 height 6
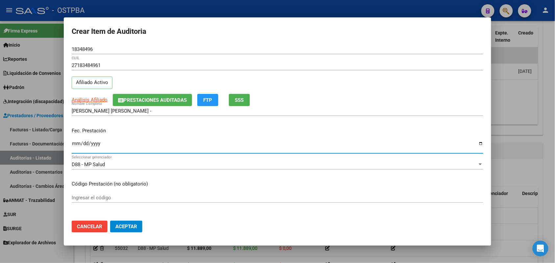
drag, startPoint x: 74, startPoint y: 143, endPoint x: 77, endPoint y: 149, distance: 6.3
click at [74, 143] on input "Ingresar la fecha" at bounding box center [277, 146] width 411 height 11
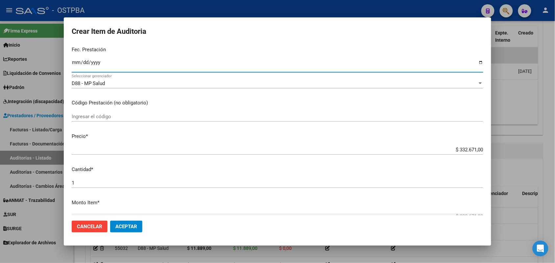
scroll to position [82, 0]
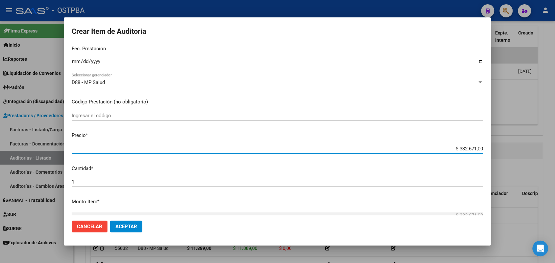
drag, startPoint x: 441, startPoint y: 148, endPoint x: 483, endPoint y: 145, distance: 42.1
click at [483, 145] on mat-dialog-content "18348496 Nro Documento 27183484961 CUIL Afiliado Activo Análisis Afiliado Prest…" at bounding box center [277, 129] width 427 height 171
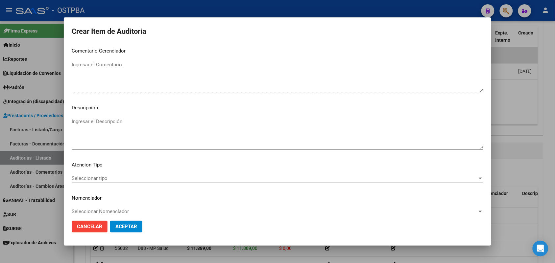
scroll to position [420, 0]
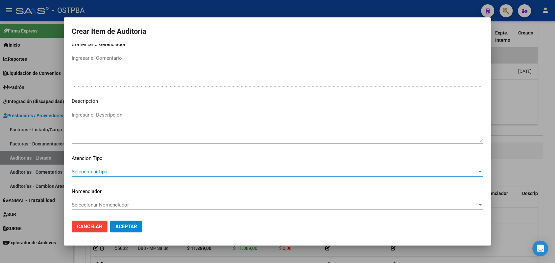
click at [100, 170] on span "Seleccionar tipo" at bounding box center [274, 172] width 405 height 6
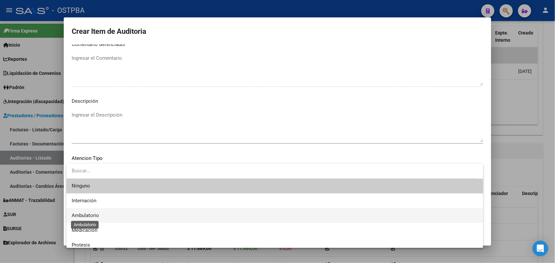
click at [94, 214] on span "Ambulatorio" at bounding box center [85, 216] width 27 height 6
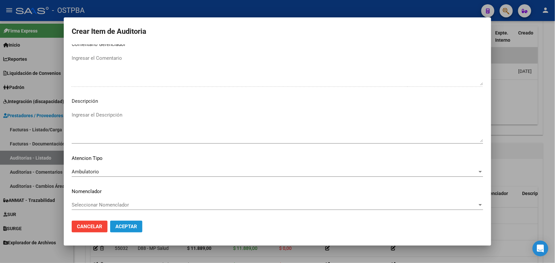
click at [121, 227] on span "Aceptar" at bounding box center [126, 227] width 22 height 6
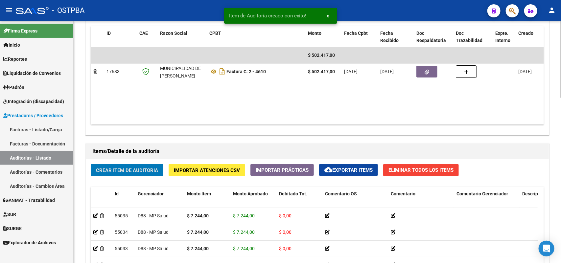
click at [144, 170] on span "Crear Item de Auditoria" at bounding box center [127, 171] width 62 height 6
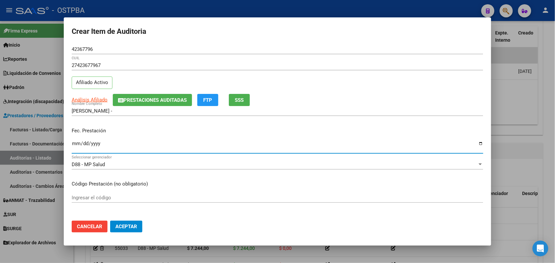
drag, startPoint x: 76, startPoint y: 147, endPoint x: 170, endPoint y: 175, distance: 98.2
click at [78, 147] on input "Ingresar la fecha" at bounding box center [277, 146] width 411 height 11
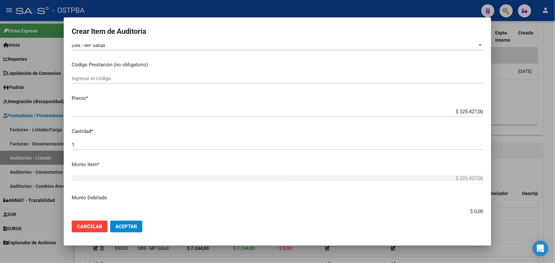
scroll to position [123, 0]
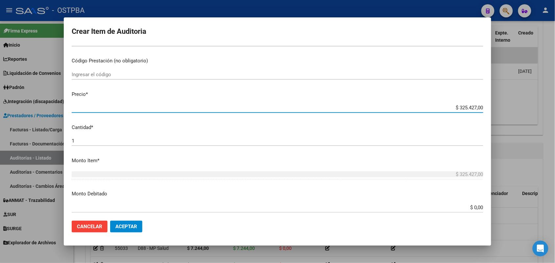
drag, startPoint x: 445, startPoint y: 107, endPoint x: 498, endPoint y: 115, distance: 53.9
click at [498, 115] on div "Crear Item de Auditoria 42367796 Nro Documento 27423677967 CUIL Afiliado Activo…" at bounding box center [277, 131] width 555 height 263
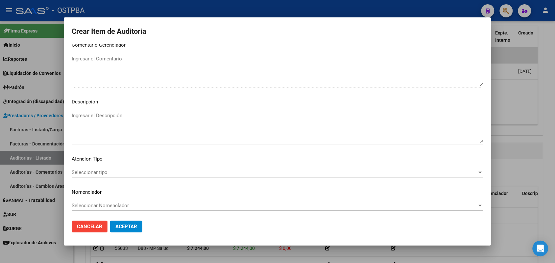
scroll to position [420, 0]
click at [98, 170] on span "Seleccionar tipo" at bounding box center [274, 172] width 405 height 6
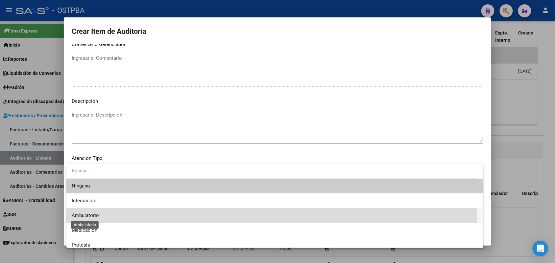
click at [94, 214] on span "Ambulatorio" at bounding box center [85, 216] width 27 height 6
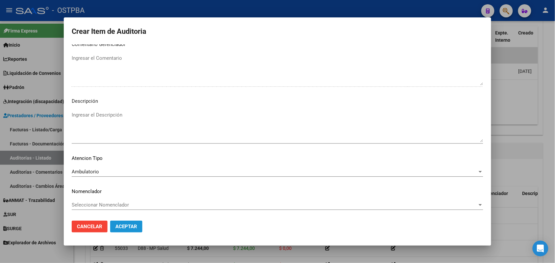
click at [121, 224] on span "Aceptar" at bounding box center [126, 227] width 22 height 6
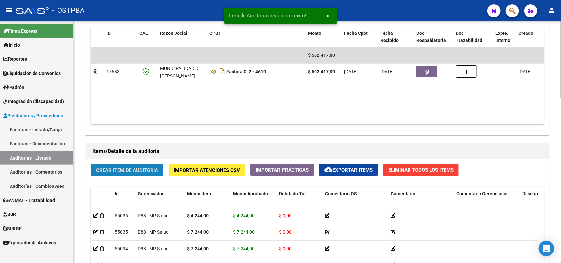
click at [142, 168] on span "Crear Item de Auditoria" at bounding box center [127, 171] width 62 height 6
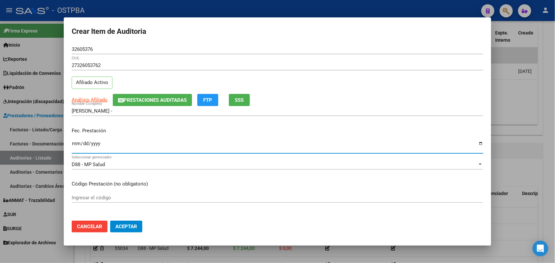
click at [74, 147] on input "Ingresar la fecha" at bounding box center [277, 146] width 411 height 11
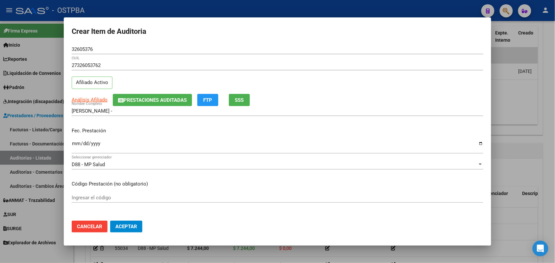
scroll to position [41, 0]
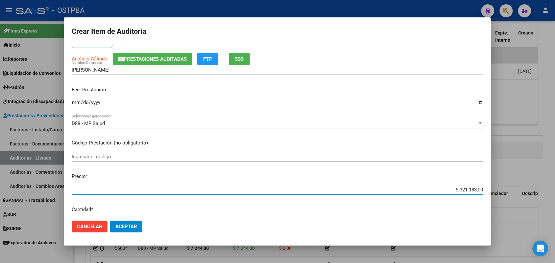
drag, startPoint x: 442, startPoint y: 192, endPoint x: 498, endPoint y: 203, distance: 57.5
click at [514, 198] on div "Crear Item de Auditoria 32605376 Nro Documento 27326053762 CUIL Afiliado Activo…" at bounding box center [277, 131] width 555 height 263
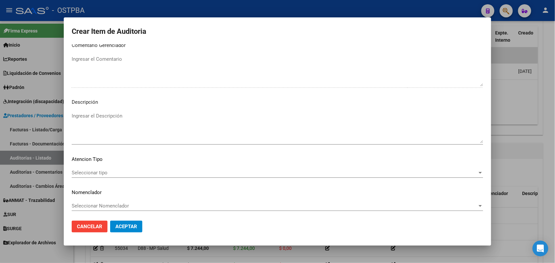
scroll to position [420, 0]
click at [98, 170] on span "Seleccionar tipo" at bounding box center [274, 172] width 405 height 6
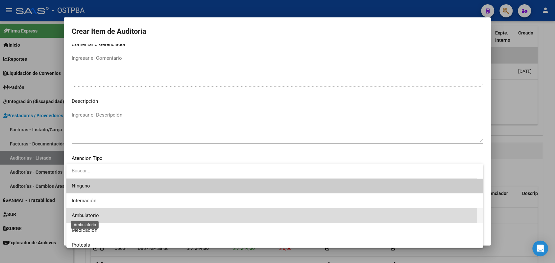
click at [96, 215] on span "Ambulatorio" at bounding box center [85, 216] width 27 height 6
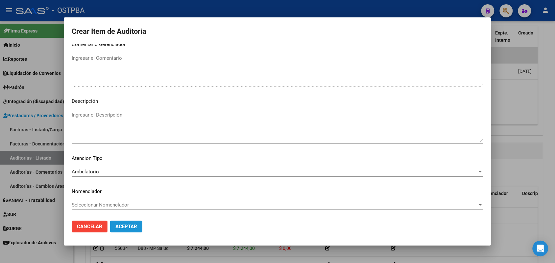
click at [128, 225] on span "Aceptar" at bounding box center [126, 227] width 22 height 6
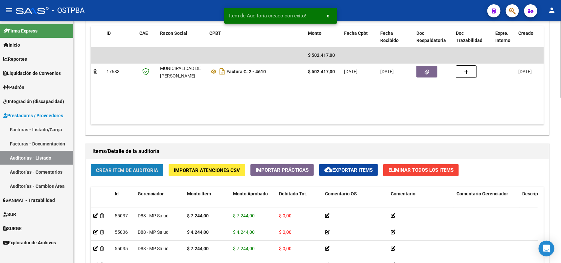
click at [126, 169] on span "Crear Item de Auditoria" at bounding box center [127, 171] width 62 height 6
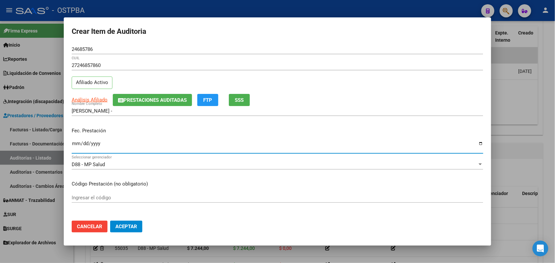
click at [75, 148] on input "Ingresar la fecha" at bounding box center [277, 146] width 411 height 11
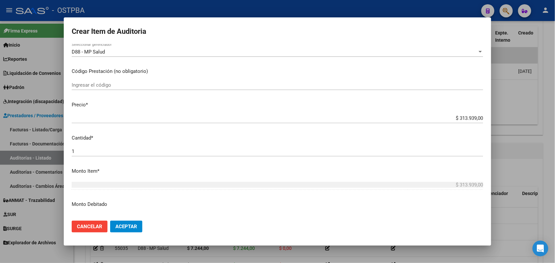
scroll to position [123, 0]
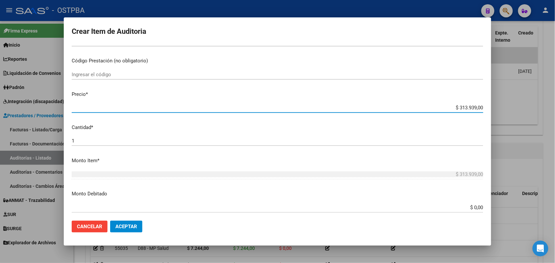
drag, startPoint x: 449, startPoint y: 107, endPoint x: 543, endPoint y: 112, distance: 93.8
click at [541, 109] on div "Crear Item de Auditoria 24685786 Nro Documento 27246857860 CUIL Afiliado Activo…" at bounding box center [277, 131] width 555 height 263
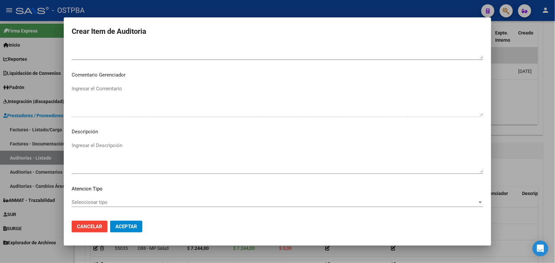
scroll to position [420, 0]
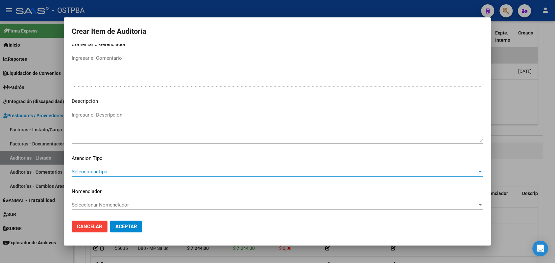
click at [101, 169] on span "Seleccionar tipo" at bounding box center [274, 172] width 405 height 6
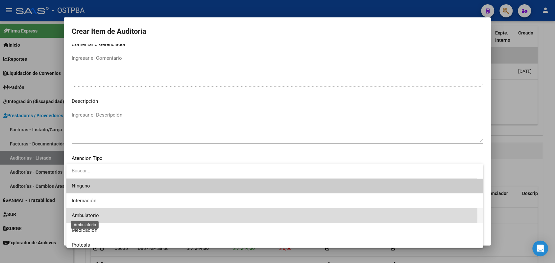
click at [86, 217] on span "Ambulatorio" at bounding box center [85, 216] width 27 height 6
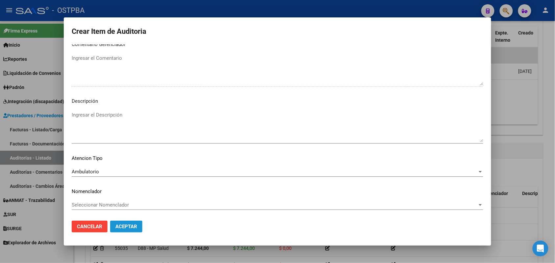
click at [135, 227] on span "Aceptar" at bounding box center [126, 227] width 22 height 6
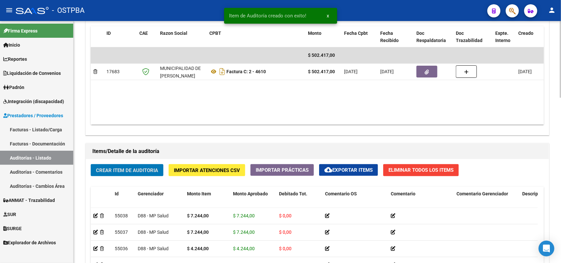
click at [150, 168] on span "Crear Item de Auditoria" at bounding box center [127, 171] width 62 height 6
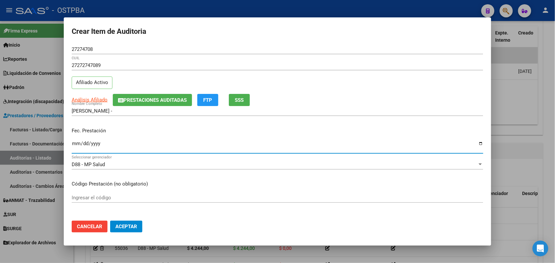
click at [76, 147] on input "Ingresar la fecha" at bounding box center [277, 146] width 411 height 11
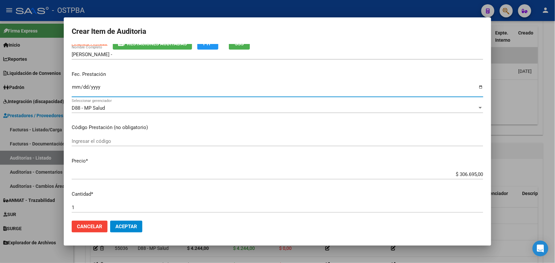
scroll to position [82, 0]
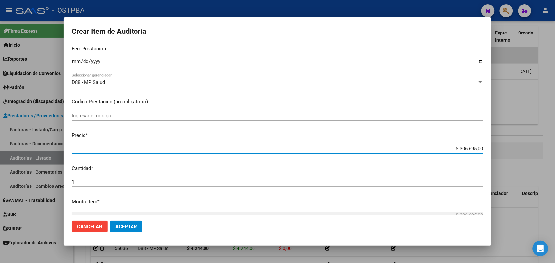
drag, startPoint x: 450, startPoint y: 148, endPoint x: 514, endPoint y: 150, distance: 63.5
click at [514, 150] on div "Crear Item de Auditoria 27274708 Nro Documento 27272747089 CUIL Afiliado Activo…" at bounding box center [277, 131] width 555 height 263
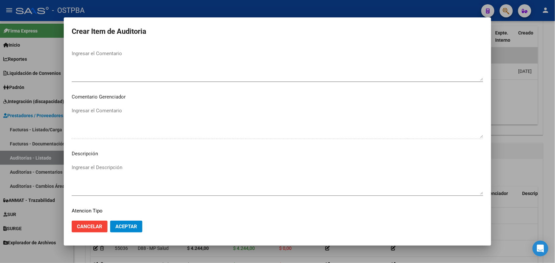
scroll to position [420, 0]
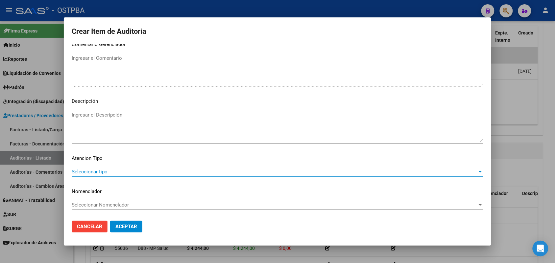
click at [95, 173] on span "Seleccionar tipo" at bounding box center [274, 172] width 405 height 6
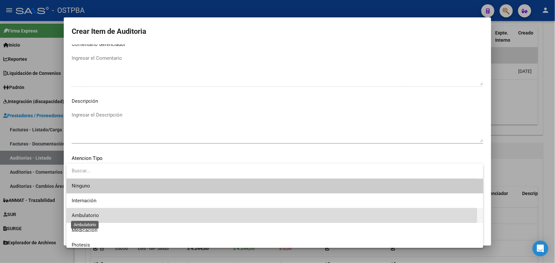
click at [95, 215] on span "Ambulatorio" at bounding box center [85, 216] width 27 height 6
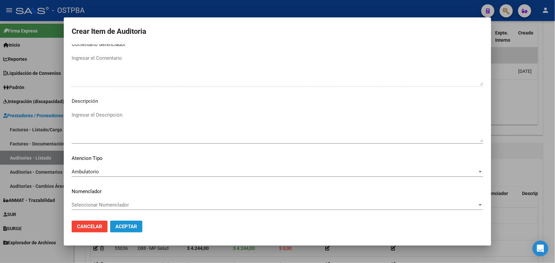
click at [132, 226] on span "Aceptar" at bounding box center [126, 227] width 22 height 6
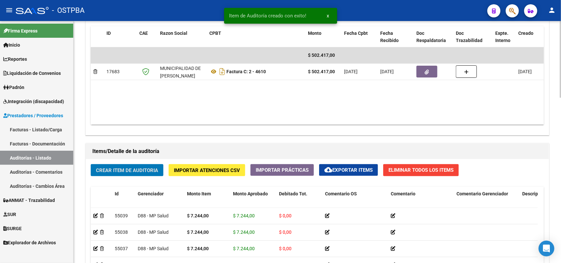
click at [137, 168] on span "Crear Item de Auditoria" at bounding box center [127, 171] width 62 height 6
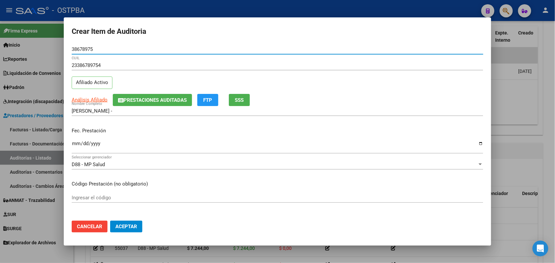
click at [78, 145] on input "Ingresar la fecha" at bounding box center [277, 146] width 411 height 11
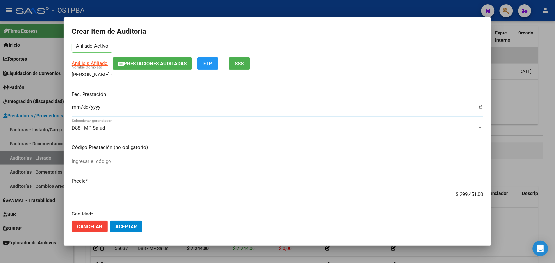
scroll to position [82, 0]
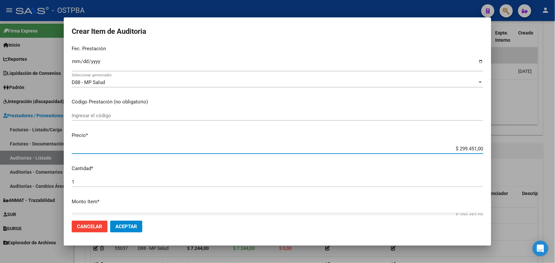
drag, startPoint x: 452, startPoint y: 150, endPoint x: 531, endPoint y: 148, distance: 78.6
click at [532, 148] on div "Crear Item de Auditoria 38678975 Nro Documento 23386789754 CUIL Afiliado Activo…" at bounding box center [277, 131] width 555 height 263
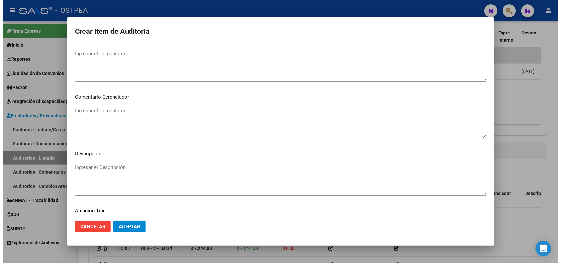
scroll to position [411, 0]
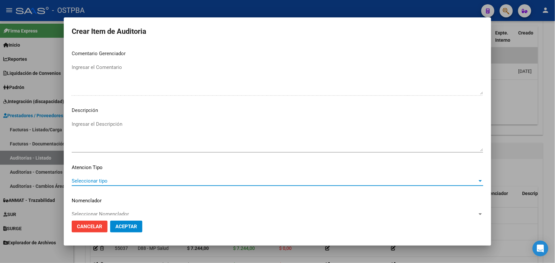
click at [98, 181] on span "Seleccionar tipo" at bounding box center [274, 181] width 405 height 6
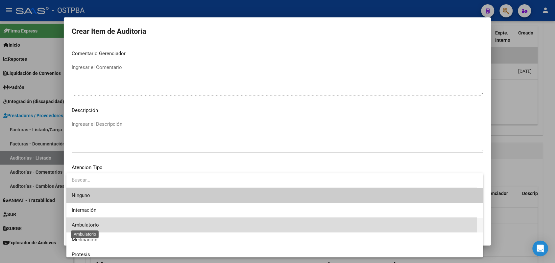
click at [91, 225] on span "Ambulatorio" at bounding box center [85, 225] width 27 height 6
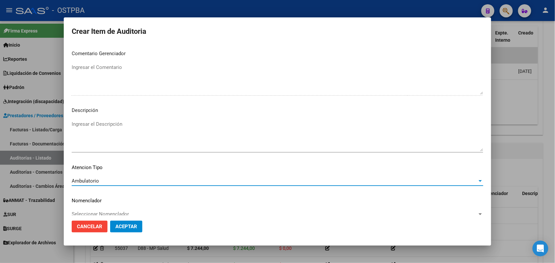
click at [125, 230] on button "Aceptar" at bounding box center [126, 227] width 32 height 12
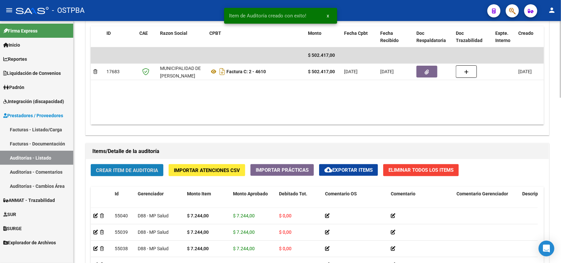
click at [136, 168] on span "Crear Item de Auditoria" at bounding box center [127, 171] width 62 height 6
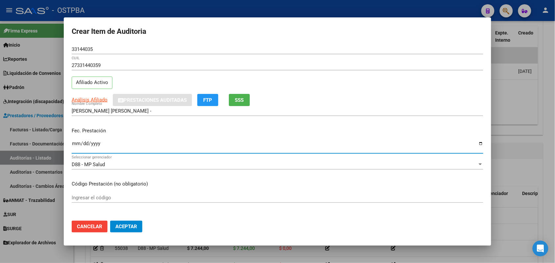
drag, startPoint x: 78, startPoint y: 145, endPoint x: 84, endPoint y: 148, distance: 7.5
click at [78, 146] on input "Ingresar la fecha" at bounding box center [277, 146] width 411 height 11
click at [5, 156] on div at bounding box center [277, 131] width 555 height 263
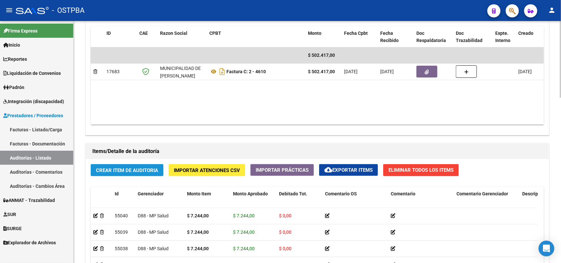
click at [137, 168] on span "Crear Item de Auditoria" at bounding box center [127, 171] width 62 height 6
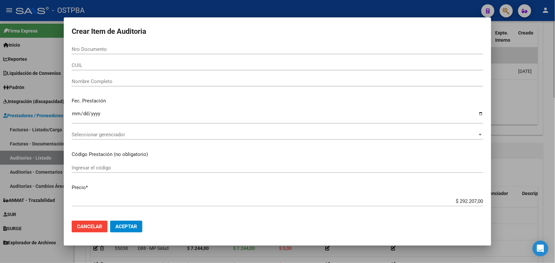
drag, startPoint x: 33, startPoint y: 157, endPoint x: 146, endPoint y: 183, distance: 115.7
click at [35, 158] on div at bounding box center [277, 131] width 555 height 263
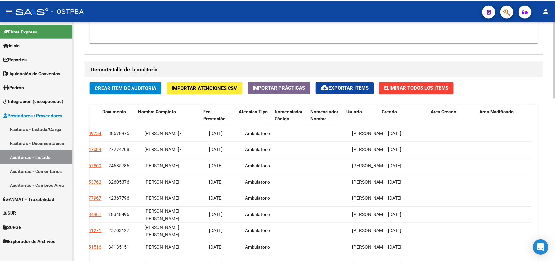
scroll to position [439, 0]
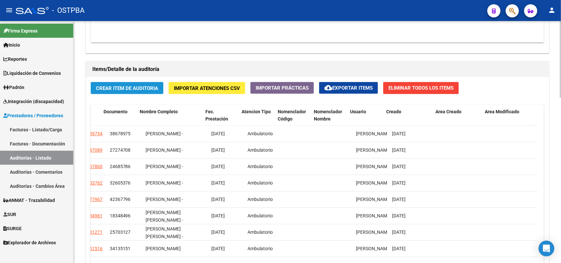
click at [134, 88] on span "Crear Item de Auditoria" at bounding box center [127, 88] width 62 height 6
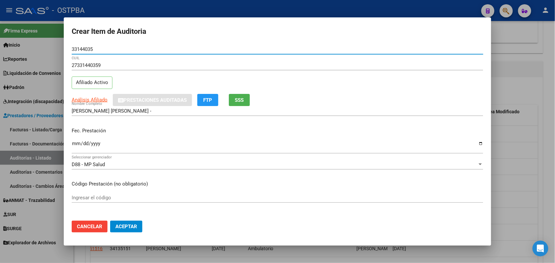
click at [73, 147] on input "Ingresar la fecha" at bounding box center [277, 146] width 411 height 11
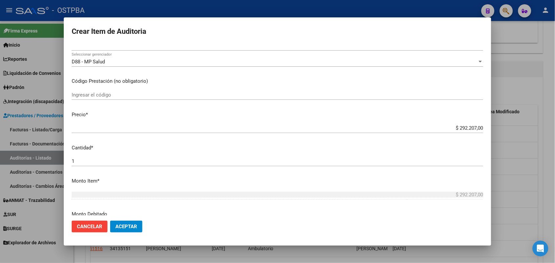
scroll to position [123, 0]
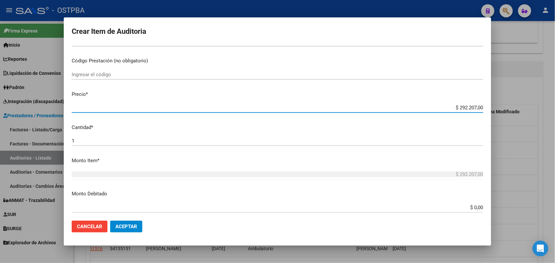
drag, startPoint x: 444, startPoint y: 107, endPoint x: 505, endPoint y: 114, distance: 61.5
click at [508, 111] on div "Crear Item de Auditoria 33144035 Nro Documento 27331440359 CUIL Afiliado Activo…" at bounding box center [277, 131] width 555 height 263
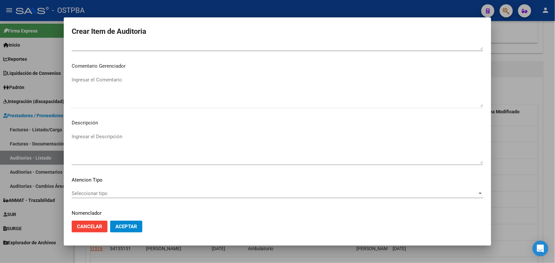
scroll to position [420, 0]
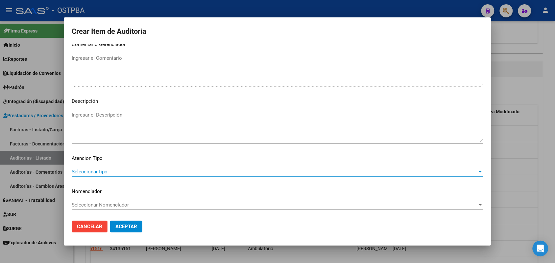
click at [94, 170] on span "Seleccionar tipo" at bounding box center [274, 172] width 405 height 6
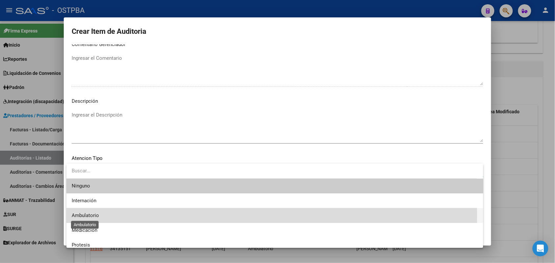
click at [91, 215] on span "Ambulatorio" at bounding box center [85, 216] width 27 height 6
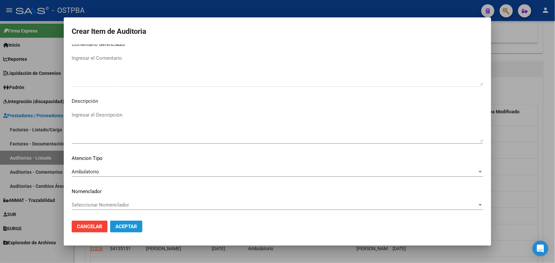
click at [125, 225] on span "Aceptar" at bounding box center [126, 227] width 22 height 6
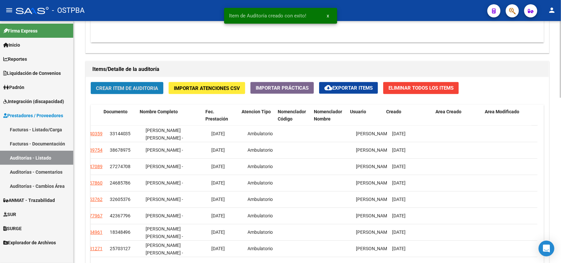
click at [136, 87] on span "Crear Item de Auditoria" at bounding box center [127, 88] width 62 height 6
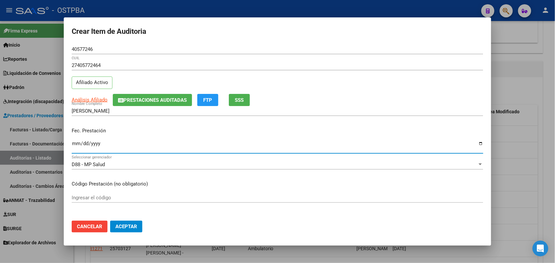
click at [76, 145] on input "Ingresar la fecha" at bounding box center [277, 146] width 411 height 11
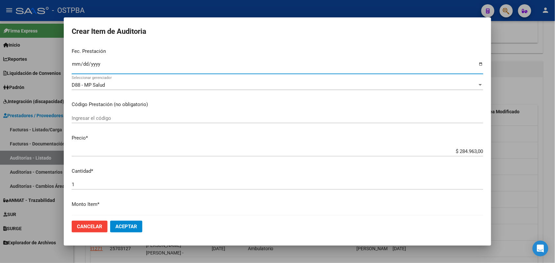
scroll to position [82, 0]
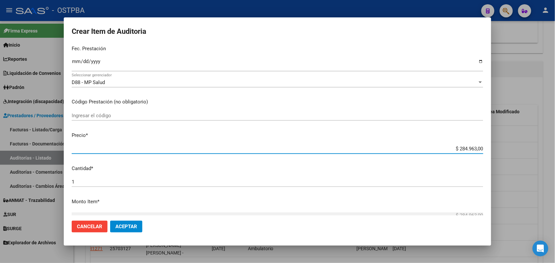
drag, startPoint x: 445, startPoint y: 150, endPoint x: 542, endPoint y: 162, distance: 97.7
click at [541, 154] on div "Crear Item de Auditoria 40577246 Nro Documento 27405772464 CUIL Afiliado Activo…" at bounding box center [277, 131] width 555 height 263
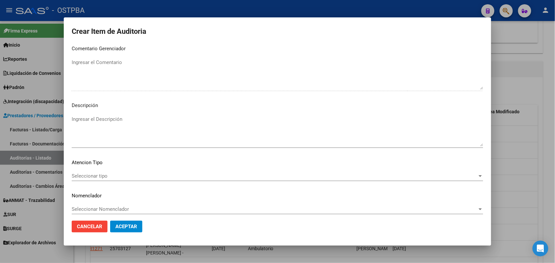
scroll to position [420, 0]
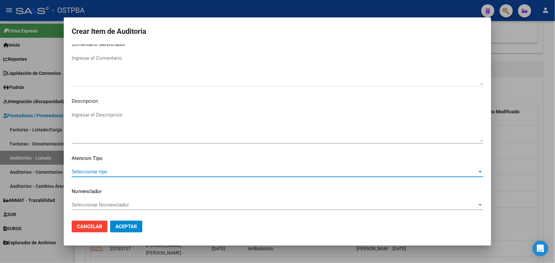
click at [98, 173] on span "Seleccionar tipo" at bounding box center [274, 172] width 405 height 6
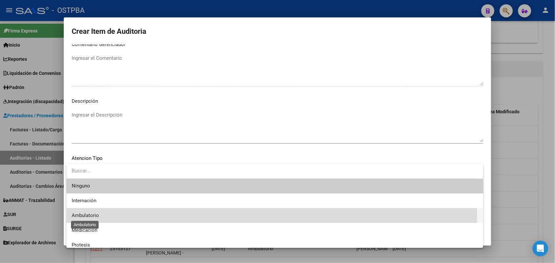
drag, startPoint x: 95, startPoint y: 216, endPoint x: 103, endPoint y: 216, distance: 7.6
click at [96, 216] on span "Ambulatorio" at bounding box center [85, 216] width 27 height 6
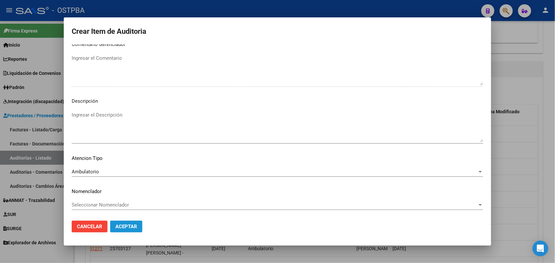
drag, startPoint x: 120, startPoint y: 223, endPoint x: 103, endPoint y: 218, distance: 18.3
click at [119, 222] on button "Aceptar" at bounding box center [126, 227] width 32 height 12
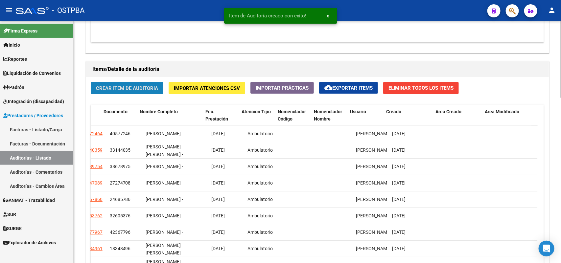
click at [143, 85] on span "Crear Item de Auditoria" at bounding box center [127, 88] width 62 height 6
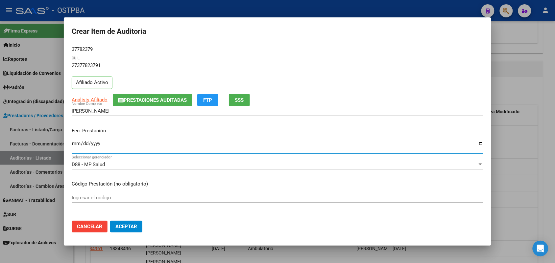
click at [76, 146] on input "Ingresar la fecha" at bounding box center [277, 146] width 411 height 11
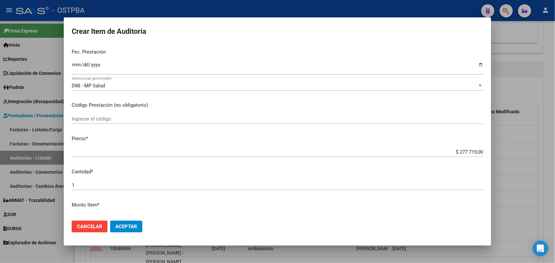
scroll to position [82, 0]
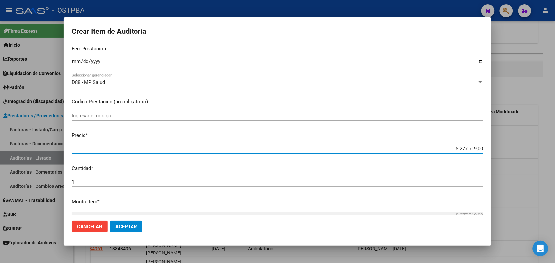
drag, startPoint x: 441, startPoint y: 147, endPoint x: 517, endPoint y: 165, distance: 78.0
click at [516, 164] on div "Crear Item de Auditoria 37782379 Nro Documento 27377823791 CUIL Afiliado Activo…" at bounding box center [277, 131] width 555 height 263
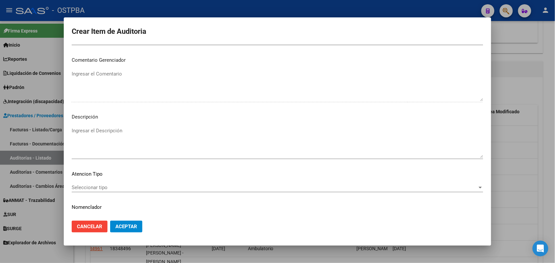
scroll to position [420, 0]
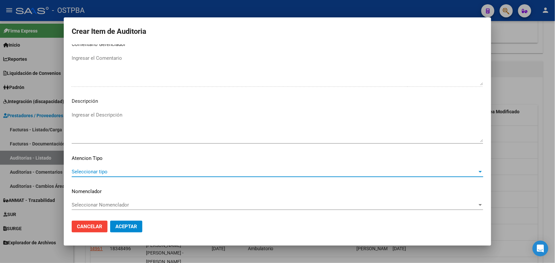
click at [99, 171] on span "Seleccionar tipo" at bounding box center [274, 172] width 405 height 6
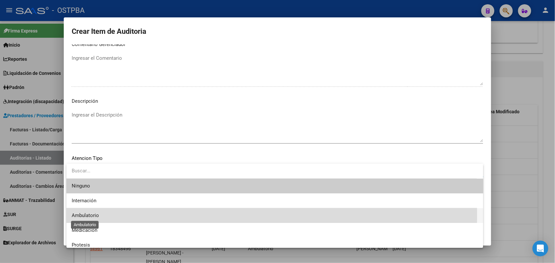
click at [98, 216] on span "Ambulatorio" at bounding box center [85, 216] width 27 height 6
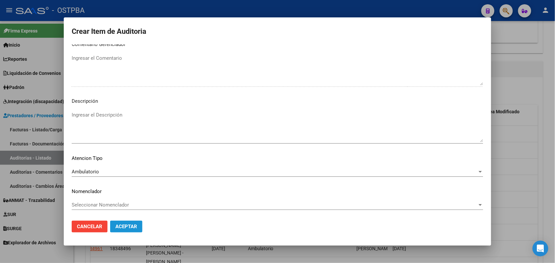
click at [128, 225] on span "Aceptar" at bounding box center [126, 227] width 22 height 6
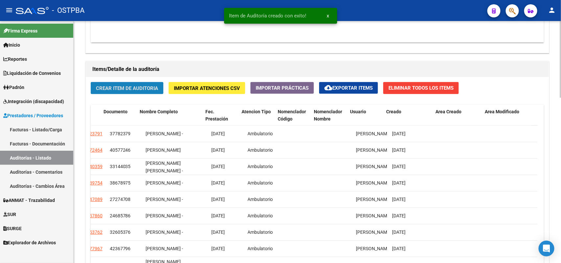
click at [127, 87] on span "Crear Item de Auditoria" at bounding box center [127, 88] width 62 height 6
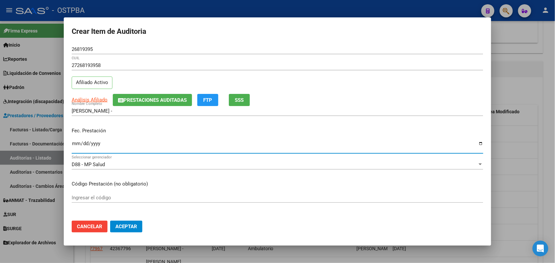
click at [76, 147] on input "Ingresar la fecha" at bounding box center [277, 146] width 411 height 11
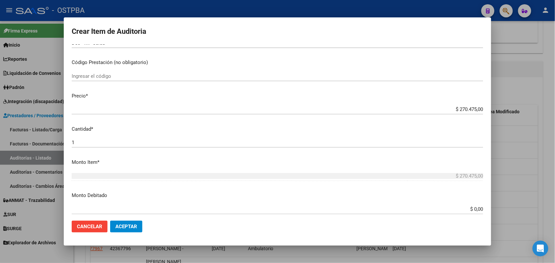
scroll to position [123, 0]
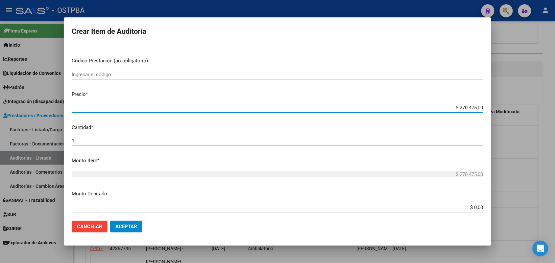
drag, startPoint x: 446, startPoint y: 106, endPoint x: 506, endPoint y: 103, distance: 60.5
click at [506, 103] on div "Crear Item de Auditoria 26819395 Nro Documento 27268193958 CUIL Afiliado Activo…" at bounding box center [277, 131] width 555 height 263
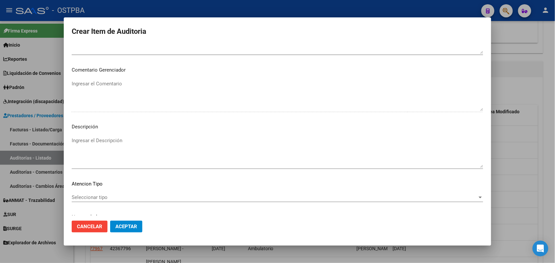
scroll to position [420, 0]
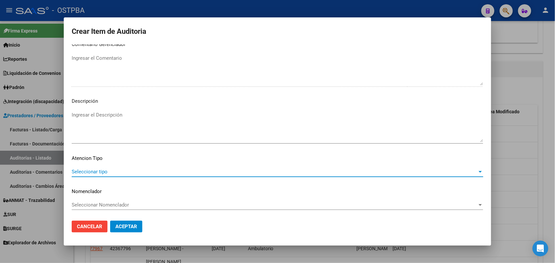
click at [99, 172] on span "Seleccionar tipo" at bounding box center [274, 172] width 405 height 6
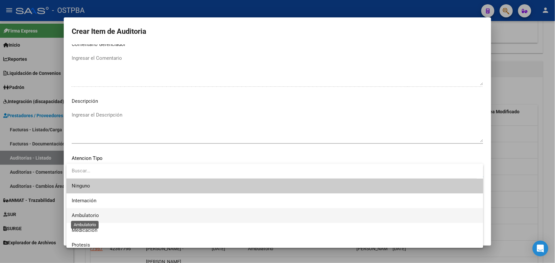
click at [98, 215] on span "Ambulatorio" at bounding box center [85, 216] width 27 height 6
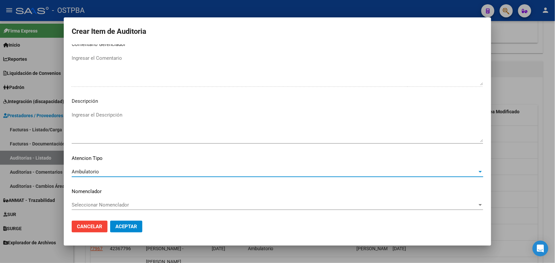
click at [135, 227] on span "Aceptar" at bounding box center [126, 227] width 22 height 6
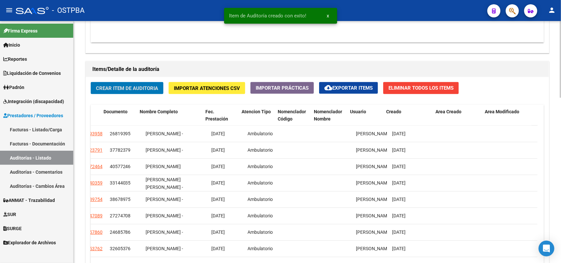
click at [152, 90] on button "Crear Item de Auditoria" at bounding box center [127, 88] width 73 height 12
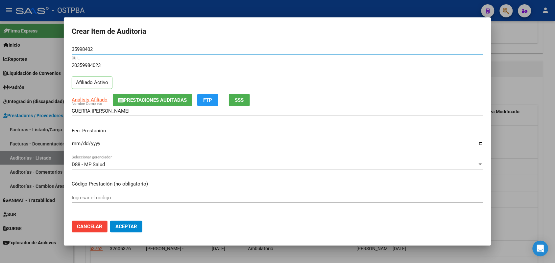
click at [75, 146] on input "Ingresar la fecha" at bounding box center [277, 146] width 411 height 11
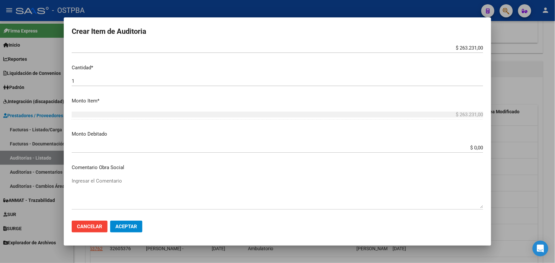
scroll to position [164, 0]
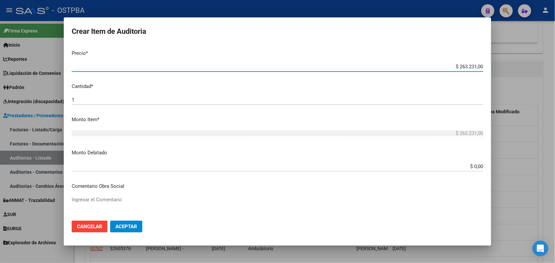
drag, startPoint x: 446, startPoint y: 67, endPoint x: 500, endPoint y: 69, distance: 54.9
click at [500, 67] on div "Crear Item de Auditoria 35998402 Nro Documento 20359984023 CUIL Afiliado Activo…" at bounding box center [277, 131] width 555 height 263
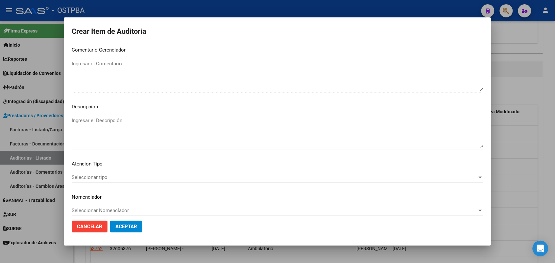
scroll to position [420, 0]
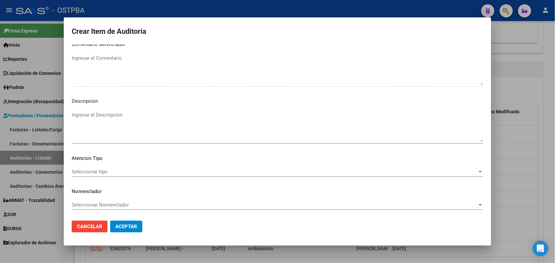
click at [104, 168] on div "Seleccionar tipo Seleccionar tipo" at bounding box center [277, 172] width 411 height 10
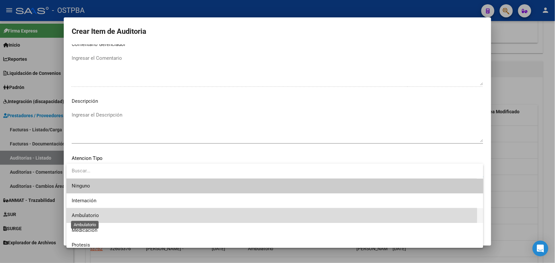
click at [95, 215] on span "Ambulatorio" at bounding box center [85, 216] width 27 height 6
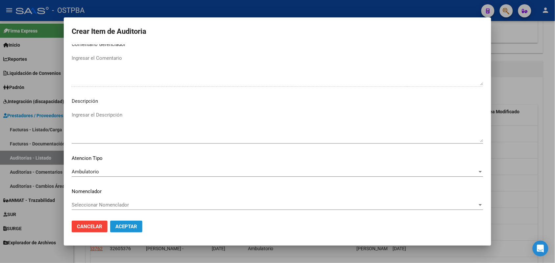
click at [129, 226] on span "Aceptar" at bounding box center [126, 227] width 22 height 6
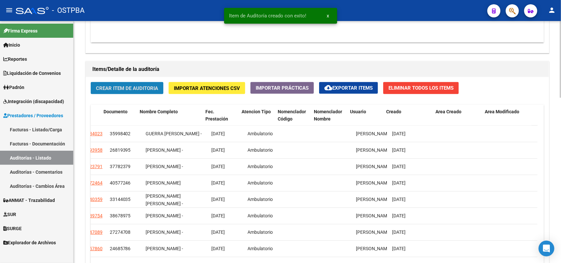
click at [142, 86] on span "Crear Item de Auditoria" at bounding box center [127, 88] width 62 height 6
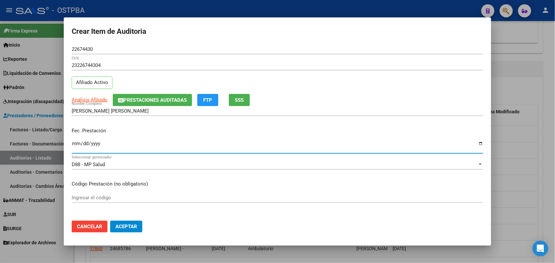
drag, startPoint x: 74, startPoint y: 144, endPoint x: 68, endPoint y: 140, distance: 7.1
click at [73, 140] on div "Ingresar la fecha" at bounding box center [277, 146] width 411 height 14
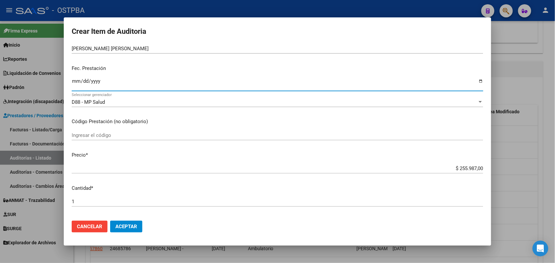
scroll to position [82, 0]
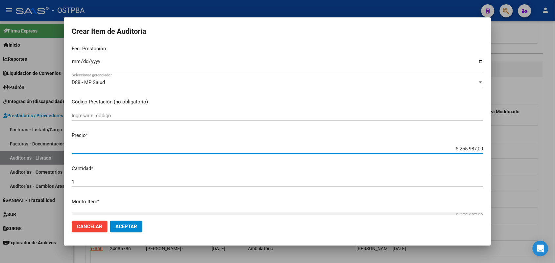
drag, startPoint x: 445, startPoint y: 149, endPoint x: 534, endPoint y: 189, distance: 98.4
click at [506, 160] on div "Crear Item de Auditoria 22674430 Nro Documento 23226744304 CUIL Afiliado Activo…" at bounding box center [277, 131] width 555 height 263
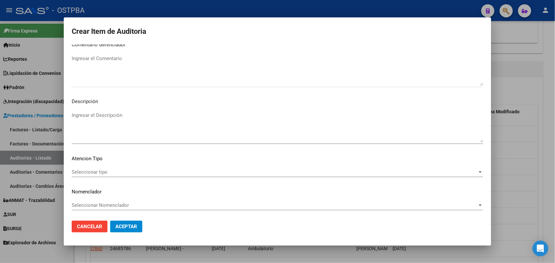
scroll to position [420, 0]
click at [101, 172] on span "Seleccionar tipo" at bounding box center [274, 172] width 405 height 6
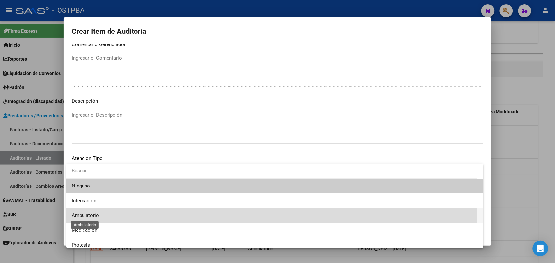
drag, startPoint x: 95, startPoint y: 215, endPoint x: 100, endPoint y: 215, distance: 5.6
click at [96, 215] on span "Ambulatorio" at bounding box center [85, 216] width 27 height 6
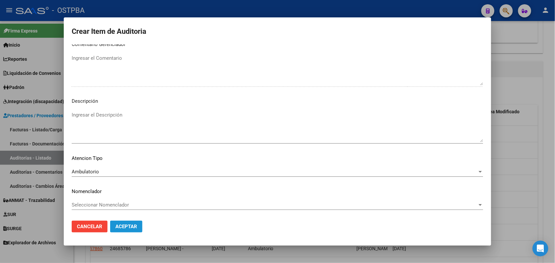
drag, startPoint x: 122, startPoint y: 226, endPoint x: 122, endPoint y: 219, distance: 6.3
click at [122, 225] on span "Aceptar" at bounding box center [126, 227] width 22 height 6
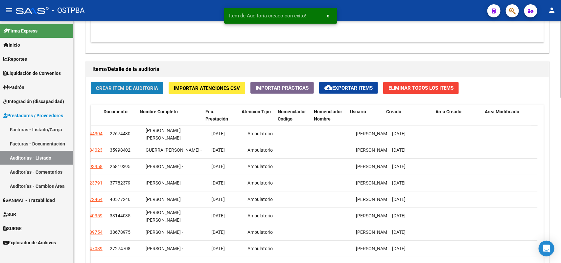
click at [136, 88] on span "Crear Item de Auditoria" at bounding box center [127, 88] width 62 height 6
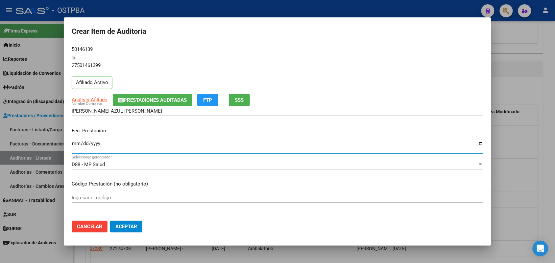
click at [72, 141] on input "Ingresar la fecha" at bounding box center [277, 146] width 411 height 11
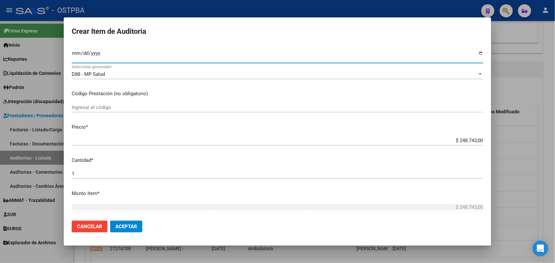
scroll to position [123, 0]
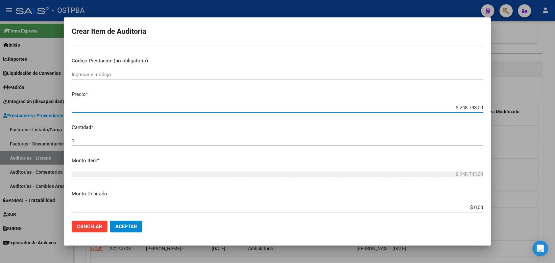
drag, startPoint x: 443, startPoint y: 107, endPoint x: 516, endPoint y: 103, distance: 73.1
click at [513, 102] on div "Crear Item de Auditoria 50146139 Nro Documento 27501461399 CUIL Afiliado Activo…" at bounding box center [277, 131] width 555 height 263
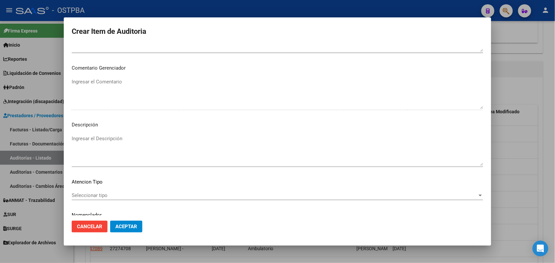
scroll to position [420, 0]
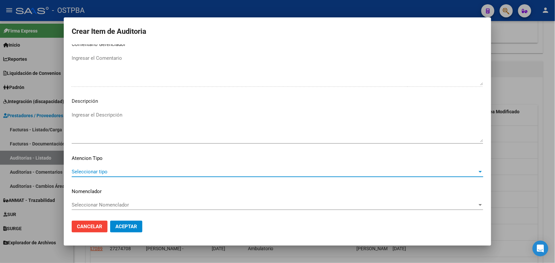
click at [99, 170] on span "Seleccionar tipo" at bounding box center [274, 172] width 405 height 6
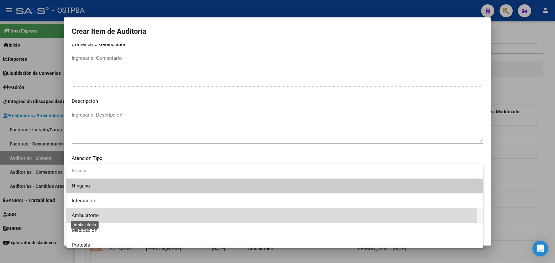
drag, startPoint x: 94, startPoint y: 216, endPoint x: 117, endPoint y: 219, distance: 23.2
click at [94, 216] on span "Ambulatorio" at bounding box center [85, 216] width 27 height 6
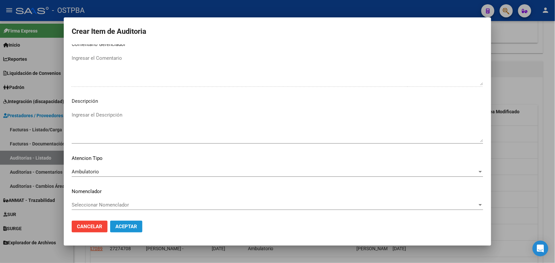
click at [126, 224] on span "Aceptar" at bounding box center [126, 227] width 22 height 6
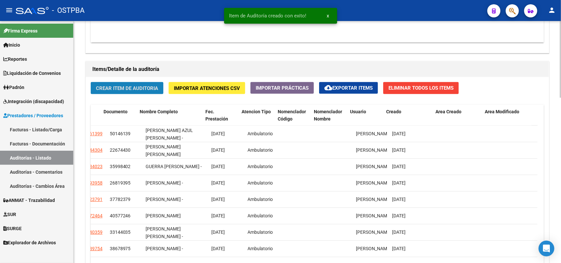
click at [139, 87] on span "Crear Item de Auditoria" at bounding box center [127, 88] width 62 height 6
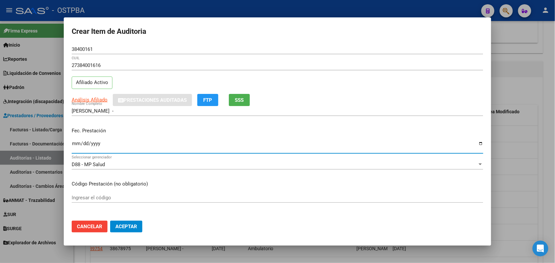
click at [76, 144] on input "Ingresar la fecha" at bounding box center [277, 146] width 411 height 11
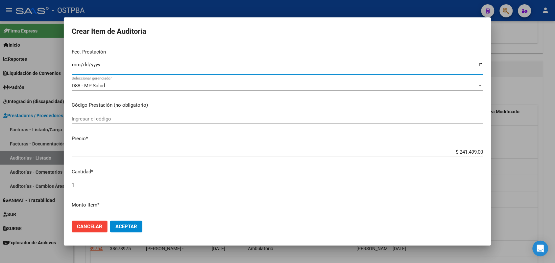
scroll to position [82, 0]
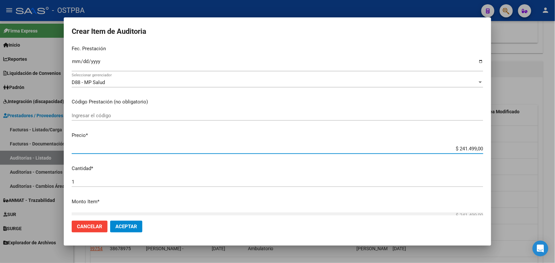
drag, startPoint x: 446, startPoint y: 150, endPoint x: 505, endPoint y: 152, distance: 58.8
click at [501, 151] on div "Crear Item de Auditoria 38400161 Nro Documento 27384001616 CUIL Afiliado Activo…" at bounding box center [277, 131] width 555 height 263
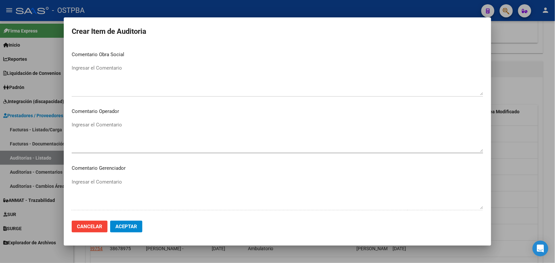
scroll to position [411, 0]
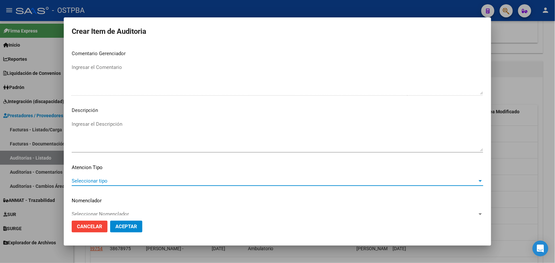
click at [99, 179] on span "Seleccionar tipo" at bounding box center [274, 181] width 405 height 6
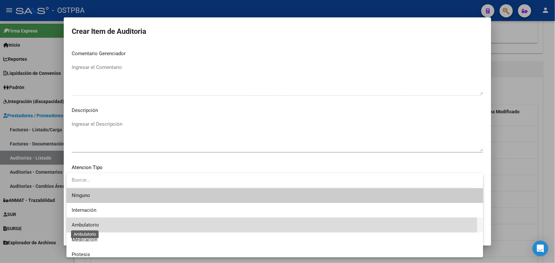
drag, startPoint x: 94, startPoint y: 225, endPoint x: 109, endPoint y: 229, distance: 15.9
click at [96, 224] on span "Ambulatorio" at bounding box center [85, 225] width 27 height 6
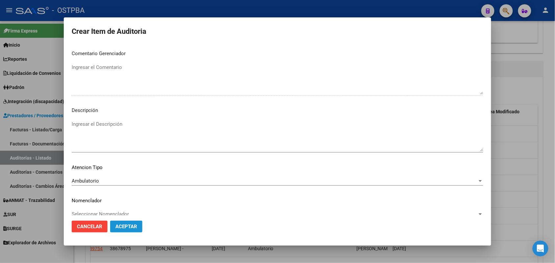
click at [125, 224] on span "Aceptar" at bounding box center [126, 227] width 22 height 6
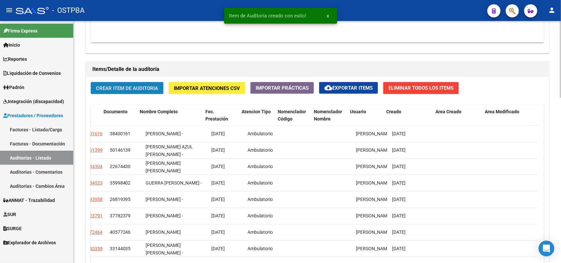
click at [140, 88] on span "Crear Item de Auditoria" at bounding box center [127, 88] width 62 height 6
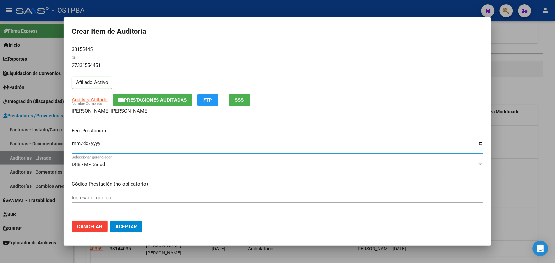
click at [77, 144] on input "Ingresar la fecha" at bounding box center [277, 146] width 411 height 11
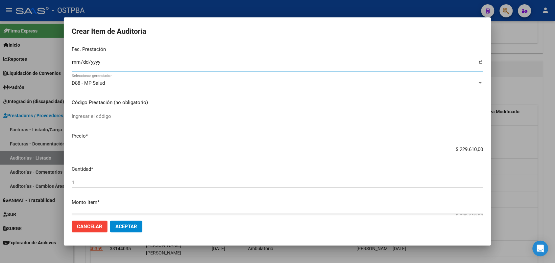
scroll to position [82, 0]
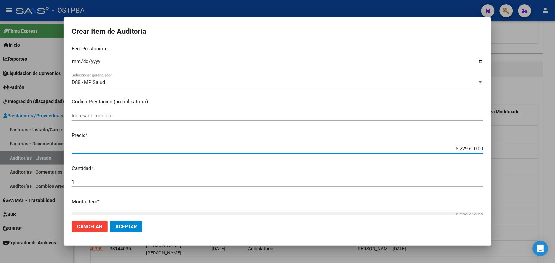
drag, startPoint x: 448, startPoint y: 147, endPoint x: 527, endPoint y: 148, distance: 79.5
click at [527, 148] on div "Crear Item de Auditoria 33155445 Nro Documento 27331554451 CUIL Afiliado Activo…" at bounding box center [277, 131] width 555 height 263
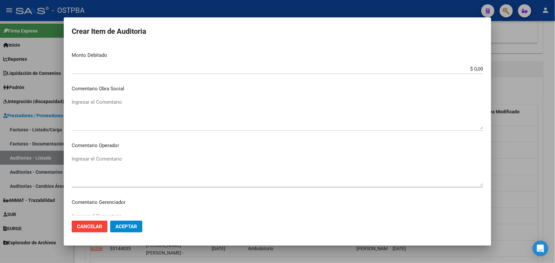
scroll to position [411, 0]
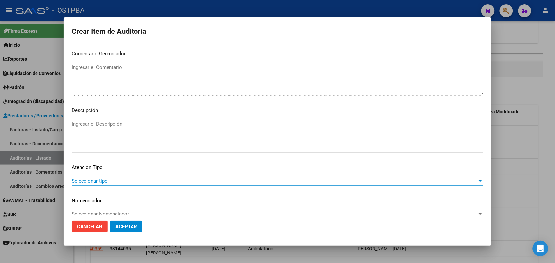
click at [101, 178] on span "Seleccionar tipo" at bounding box center [274, 181] width 405 height 6
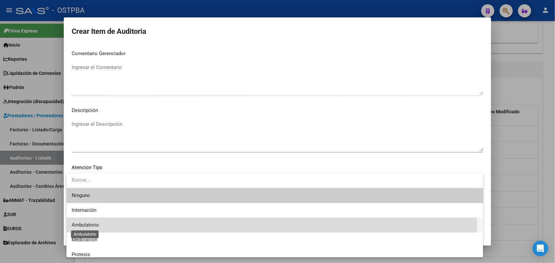
drag, startPoint x: 94, startPoint y: 225, endPoint x: 100, endPoint y: 224, distance: 5.7
click at [94, 224] on span "Ambulatorio" at bounding box center [85, 225] width 27 height 6
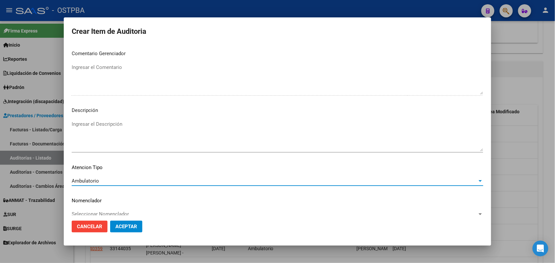
drag, startPoint x: 130, startPoint y: 230, endPoint x: 128, endPoint y: 225, distance: 5.2
click at [130, 229] on button "Aceptar" at bounding box center [126, 227] width 32 height 12
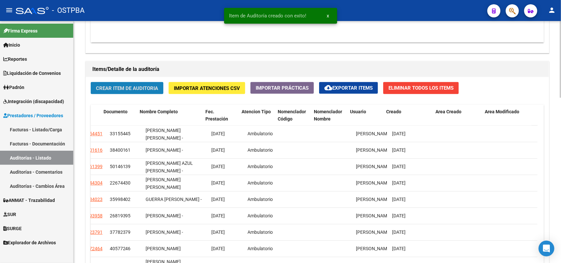
click at [130, 88] on span "Crear Item de Auditoria" at bounding box center [127, 88] width 62 height 6
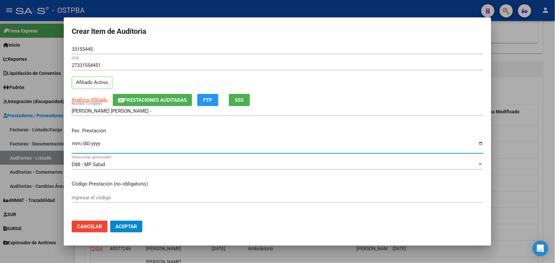
click at [76, 143] on input "Ingresar la fecha" at bounding box center [277, 146] width 411 height 11
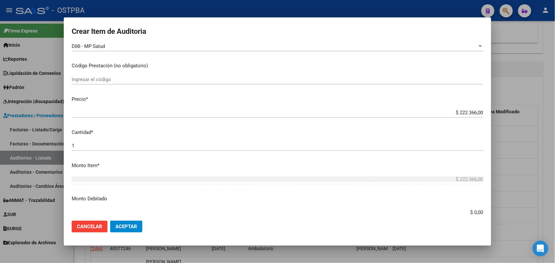
scroll to position [123, 0]
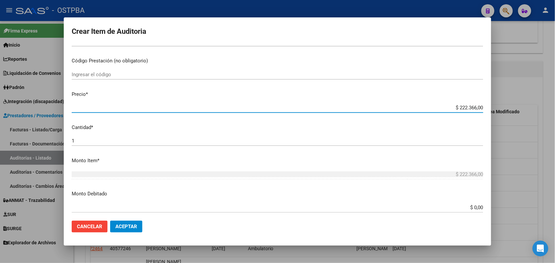
drag, startPoint x: 443, startPoint y: 107, endPoint x: 546, endPoint y: 143, distance: 109.1
click at [504, 108] on div "Crear Item de Auditoria 33155445 Nro Documento 27331554451 CUIL Afiliado Activo…" at bounding box center [277, 131] width 555 height 263
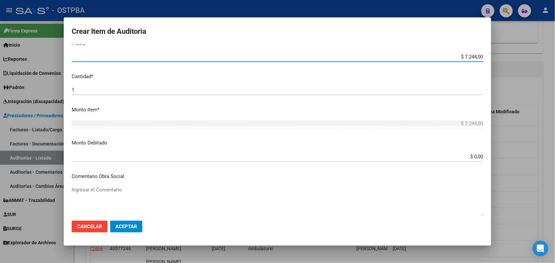
scroll to position [411, 0]
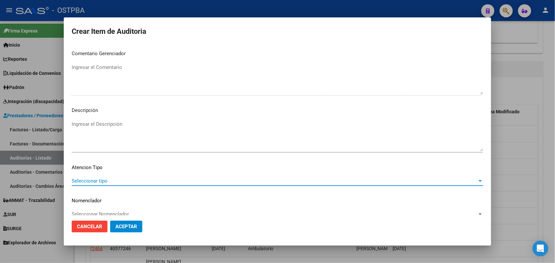
click at [101, 181] on span "Seleccionar tipo" at bounding box center [274, 181] width 405 height 6
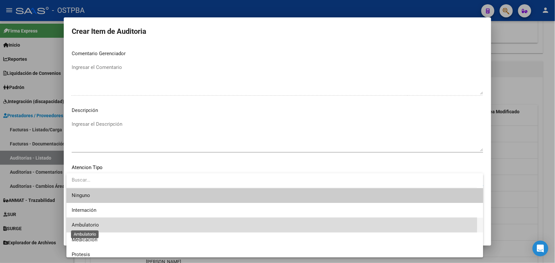
click at [91, 224] on span "Ambulatorio" at bounding box center [85, 225] width 27 height 6
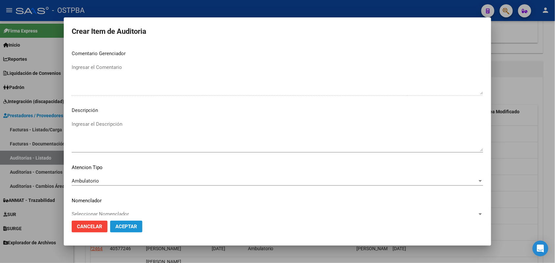
drag, startPoint x: 127, startPoint y: 229, endPoint x: 127, endPoint y: 226, distance: 3.3
click at [127, 228] on span "Aceptar" at bounding box center [126, 227] width 22 height 6
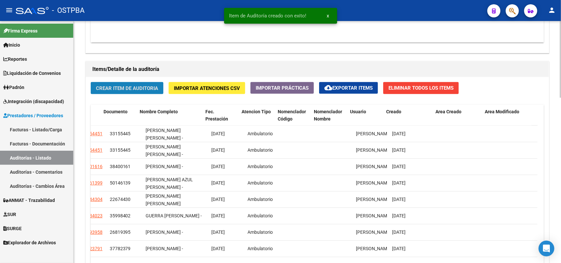
click at [127, 89] on span "Crear Item de Auditoria" at bounding box center [127, 88] width 62 height 6
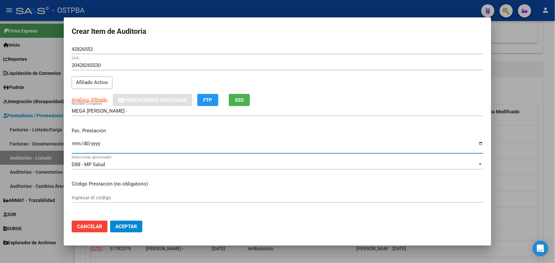
click at [76, 145] on input "Ingresar la fecha" at bounding box center [277, 146] width 411 height 11
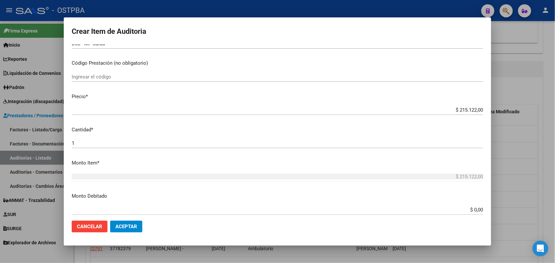
scroll to position [123, 0]
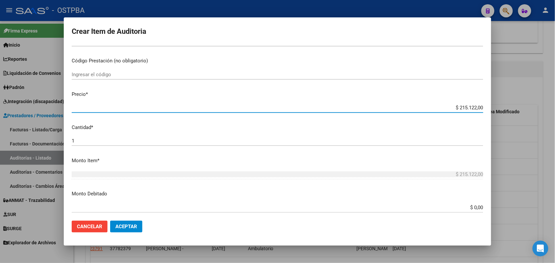
drag, startPoint x: 447, startPoint y: 109, endPoint x: 506, endPoint y: 111, distance: 59.5
click at [506, 111] on div "Crear Item de Auditoria 42826553 Nro Documento 20428265530 CUIL Afiliado Activo…" at bounding box center [277, 131] width 555 height 263
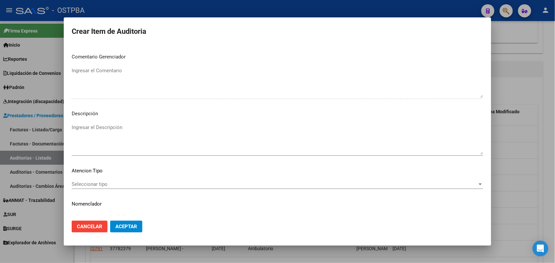
scroll to position [411, 0]
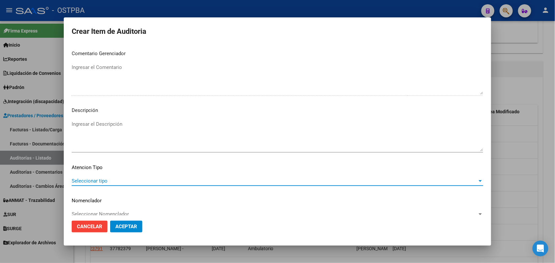
click at [101, 180] on span "Seleccionar tipo" at bounding box center [274, 181] width 405 height 6
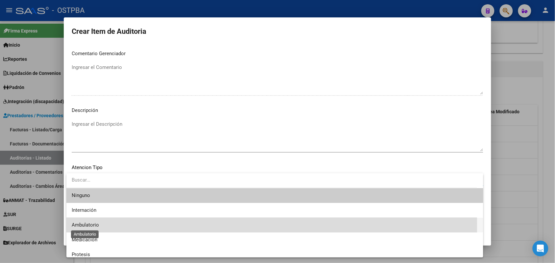
click at [92, 223] on span "Ambulatorio" at bounding box center [85, 225] width 27 height 6
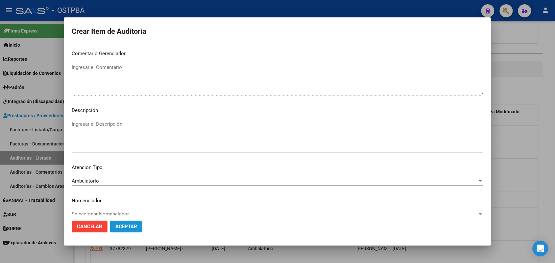
click at [123, 225] on span "Aceptar" at bounding box center [126, 227] width 22 height 6
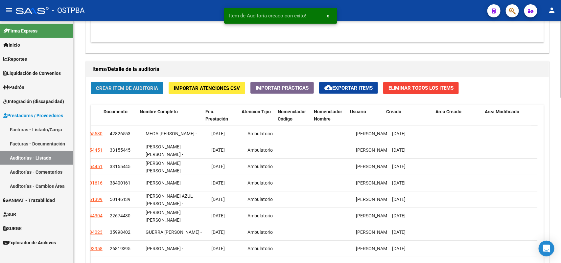
click at [140, 85] on span "Crear Item de Auditoria" at bounding box center [127, 88] width 62 height 6
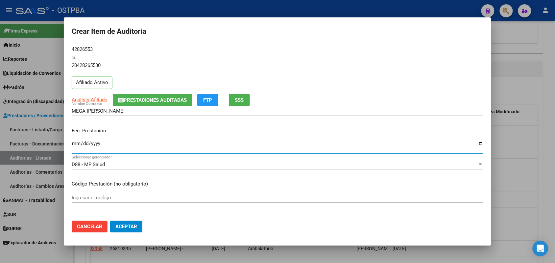
click at [75, 147] on input "Ingresar la fecha" at bounding box center [277, 146] width 411 height 11
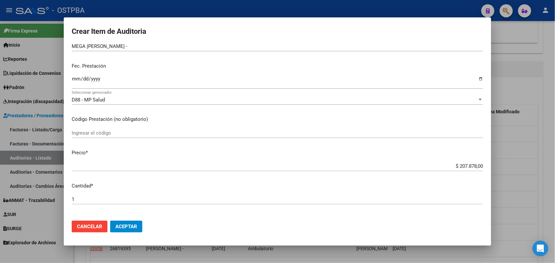
scroll to position [82, 0]
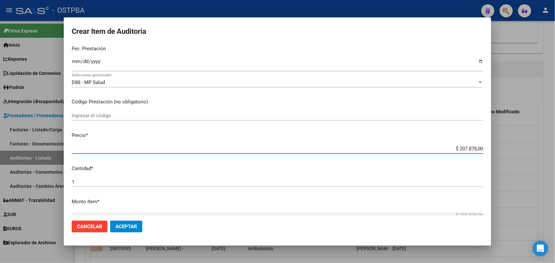
drag, startPoint x: 446, startPoint y: 152, endPoint x: 517, endPoint y: 145, distance: 71.3
click at [517, 145] on div "Crear Item de Auditoria 42826553 Nro Documento 20428265530 CUIL Afiliado Activo…" at bounding box center [277, 131] width 555 height 263
drag, startPoint x: 442, startPoint y: 147, endPoint x: 510, endPoint y: 143, distance: 68.2
click at [506, 140] on div "Crear Item de Auditoria 42826553 Nro Documento 20428265530 CUIL Afiliado Activo…" at bounding box center [277, 131] width 555 height 263
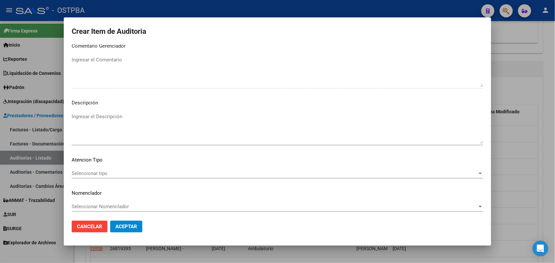
scroll to position [420, 0]
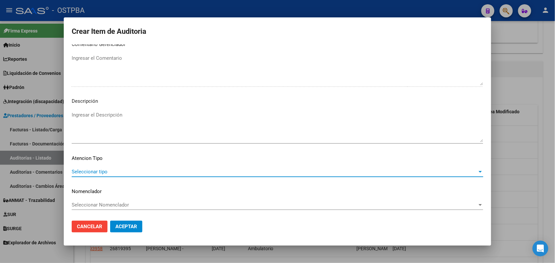
click at [99, 170] on span "Seleccionar tipo" at bounding box center [274, 172] width 405 height 6
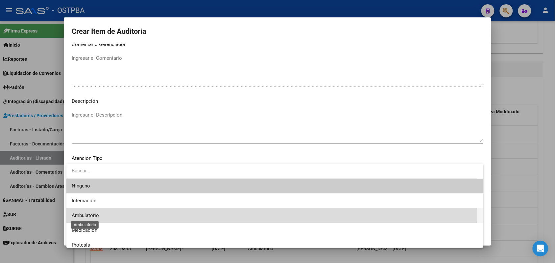
click at [92, 216] on span "Ambulatorio" at bounding box center [85, 216] width 27 height 6
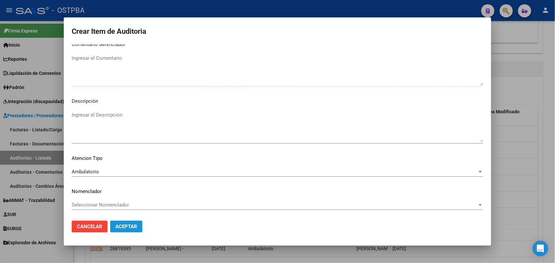
click at [131, 222] on button "Aceptar" at bounding box center [126, 227] width 32 height 12
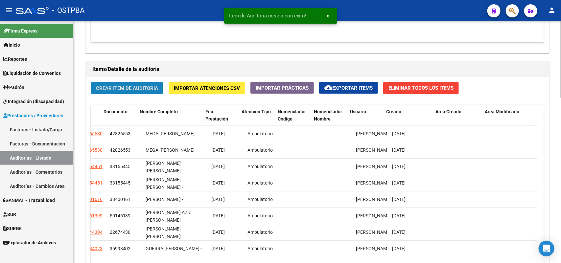
click at [141, 83] on button "Crear Item de Auditoria" at bounding box center [127, 88] width 73 height 12
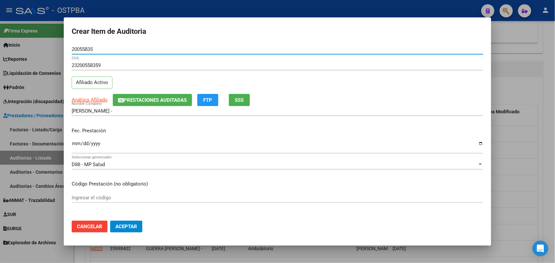
click at [74, 133] on p "Fec. Prestación" at bounding box center [277, 131] width 411 height 8
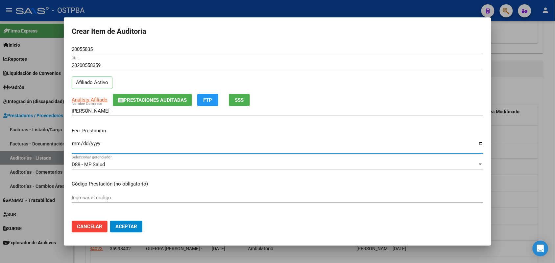
click at [73, 147] on input "Ingresar la fecha" at bounding box center [277, 146] width 411 height 11
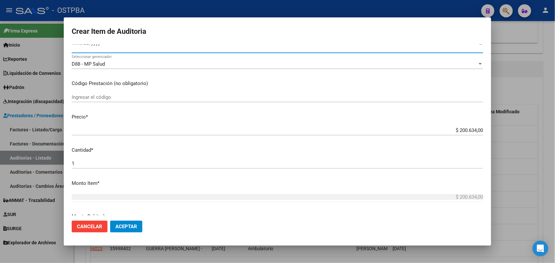
scroll to position [123, 0]
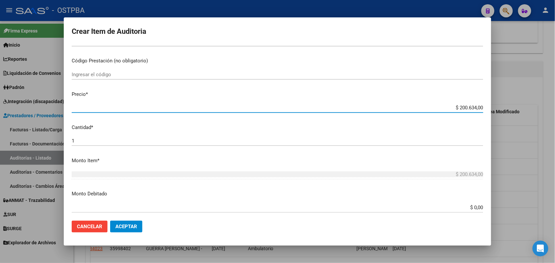
drag, startPoint x: 436, startPoint y: 106, endPoint x: 482, endPoint y: 144, distance: 59.1
click at [487, 130] on mat-dialog-content "20055835 Nro Documento 23200558359 CUIL Afiliado Activo Análisis Afiliado Prest…" at bounding box center [277, 129] width 427 height 171
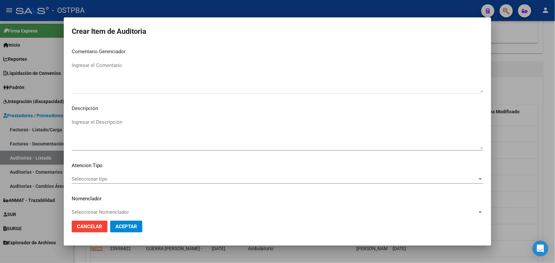
scroll to position [420, 0]
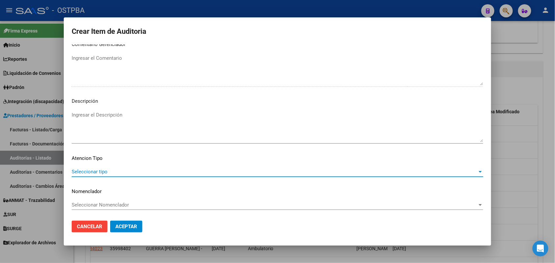
click at [93, 169] on span "Seleccionar tipo" at bounding box center [274, 172] width 405 height 6
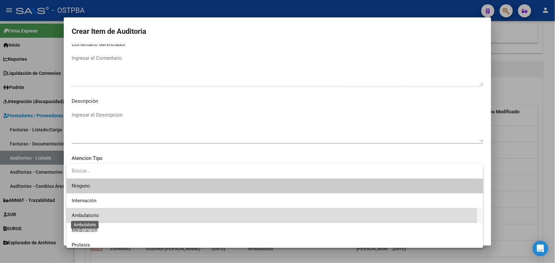
click at [90, 214] on span "Ambulatorio" at bounding box center [85, 216] width 27 height 6
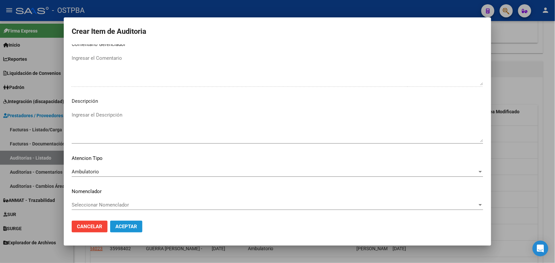
click at [120, 222] on button "Aceptar" at bounding box center [126, 227] width 32 height 12
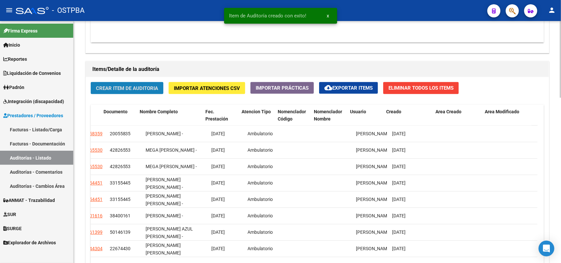
click at [132, 89] on span "Crear Item de Auditoria" at bounding box center [127, 88] width 62 height 6
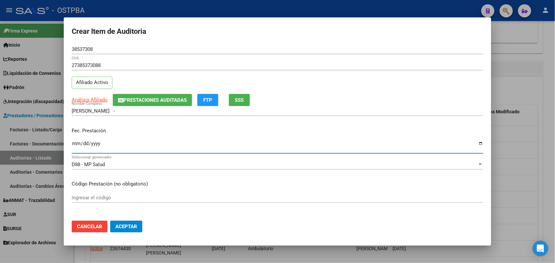
click at [77, 150] on input "Ingresar la fecha" at bounding box center [277, 146] width 411 height 11
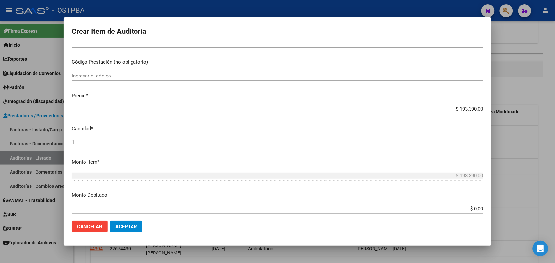
scroll to position [123, 0]
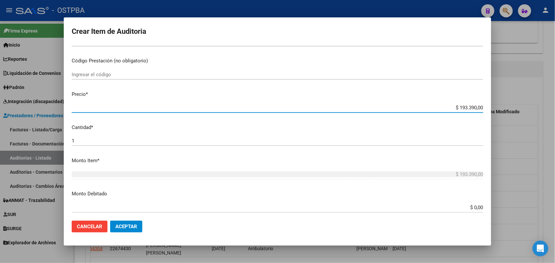
drag, startPoint x: 437, startPoint y: 107, endPoint x: 536, endPoint y: 106, distance: 98.3
click at [536, 106] on div "Crear Item de Auditoria 38537308 Nro Documento 27385373088 CUIL Afiliado Activo…" at bounding box center [277, 131] width 555 height 263
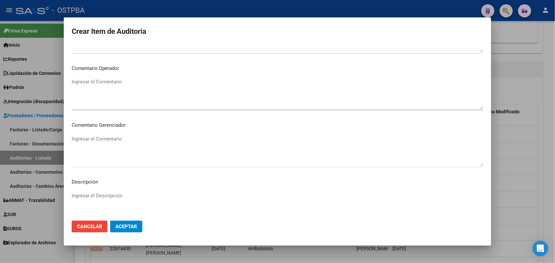
scroll to position [420, 0]
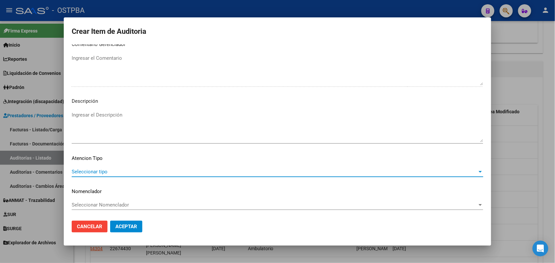
click at [93, 170] on span "Seleccionar tipo" at bounding box center [274, 172] width 405 height 6
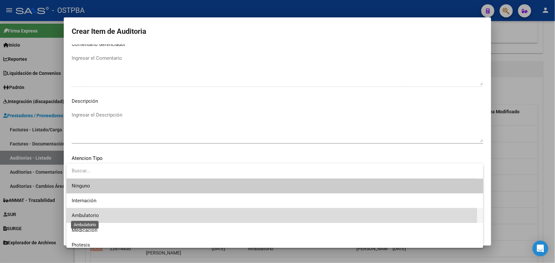
click at [90, 216] on span "Ambulatorio" at bounding box center [85, 216] width 27 height 6
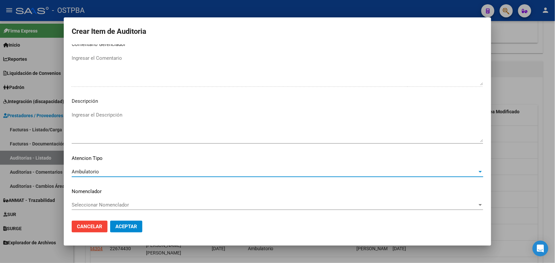
click at [119, 224] on span "Aceptar" at bounding box center [126, 227] width 22 height 6
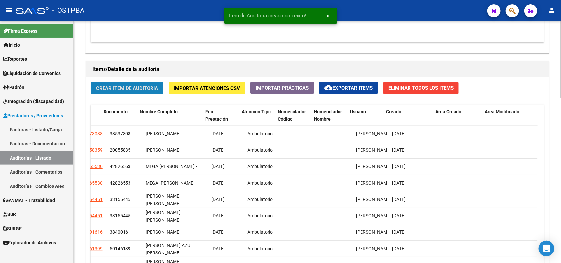
click at [146, 87] on span "Crear Item de Auditoria" at bounding box center [127, 88] width 62 height 6
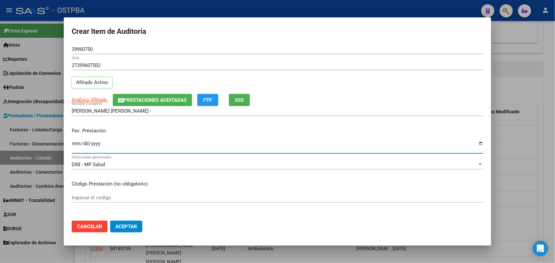
click at [77, 147] on input "Ingresar la fecha" at bounding box center [277, 146] width 411 height 11
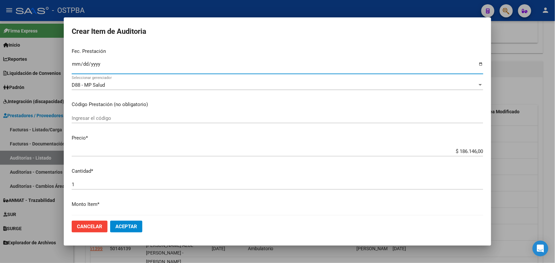
scroll to position [82, 0]
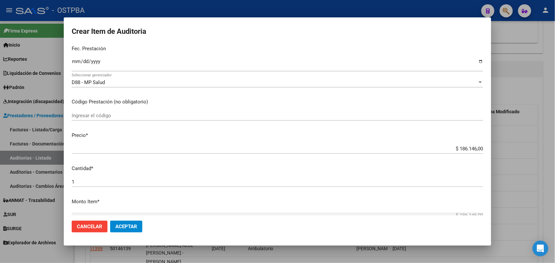
drag, startPoint x: 446, startPoint y: 145, endPoint x: 499, endPoint y: 145, distance: 53.2
click at [499, 145] on div "Crear Item de Auditoria 39960750 Nro Documento 27399607502 CUIL Afiliado Activo…" at bounding box center [277, 131] width 555 height 263
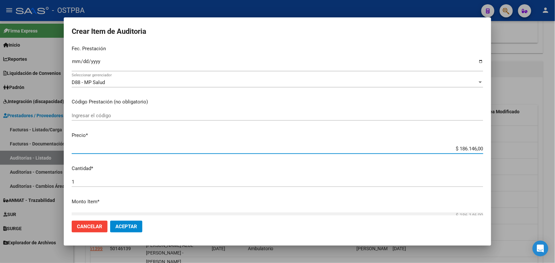
drag, startPoint x: 448, startPoint y: 150, endPoint x: 504, endPoint y: 147, distance: 56.6
click at [504, 147] on div "Crear Item de Auditoria 39960750 Nro Documento 27399607502 CUIL Afiliado Activo…" at bounding box center [277, 131] width 555 height 263
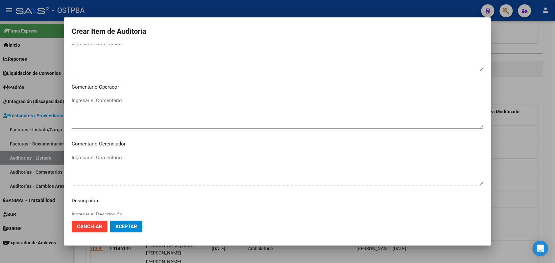
scroll to position [411, 0]
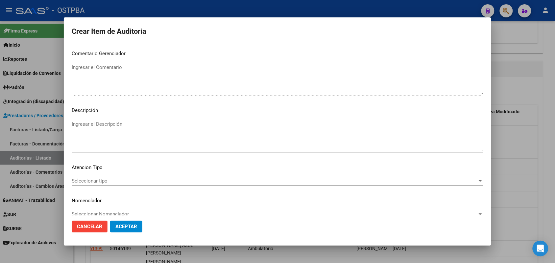
click at [84, 181] on span "Seleccionar tipo" at bounding box center [274, 181] width 405 height 6
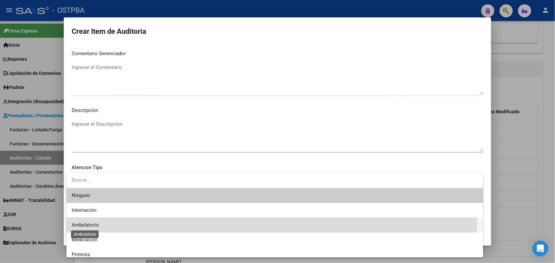
click at [91, 223] on span "Ambulatorio" at bounding box center [85, 225] width 27 height 6
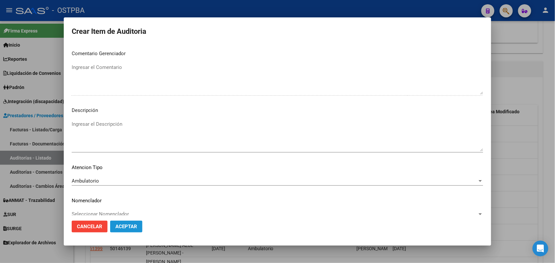
click at [123, 228] on span "Aceptar" at bounding box center [126, 227] width 22 height 6
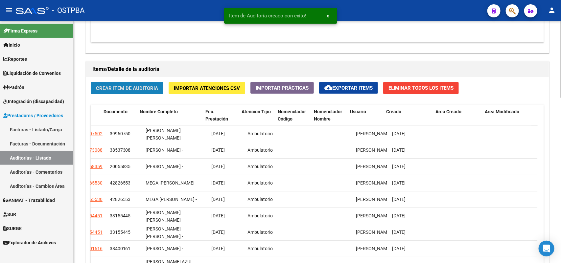
click at [139, 82] on button "Crear Item de Auditoria" at bounding box center [127, 88] width 73 height 12
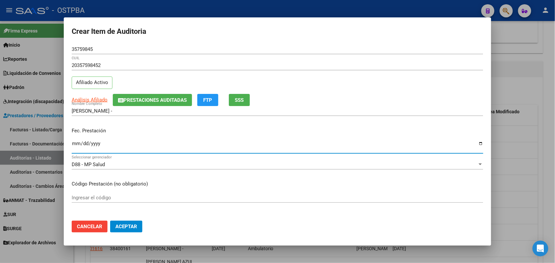
click at [76, 147] on input "Ingresar la fecha" at bounding box center [277, 146] width 411 height 11
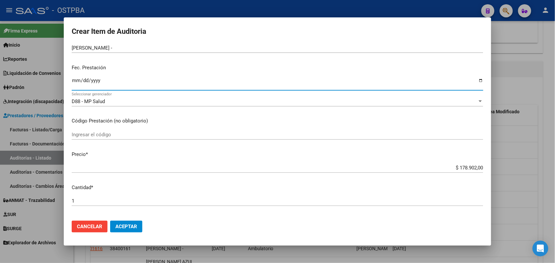
scroll to position [82, 0]
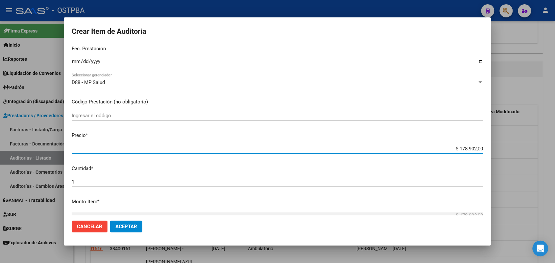
drag, startPoint x: 446, startPoint y: 152, endPoint x: 457, endPoint y: 155, distance: 11.3
click at [487, 149] on mat-dialog-content "35759845 Nro Documento 20357598452 CUIL Afiliado Activo Análisis Afiliado Prest…" at bounding box center [277, 129] width 427 height 171
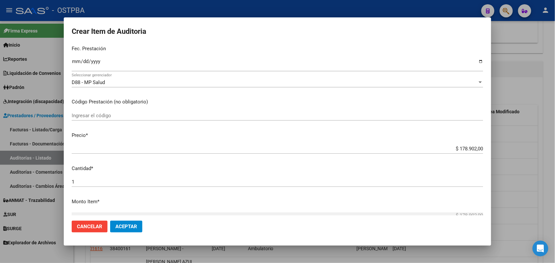
drag, startPoint x: 442, startPoint y: 145, endPoint x: 460, endPoint y: 145, distance: 18.4
click at [460, 145] on div "$ 178.902,00 Ingresar el precio" at bounding box center [277, 149] width 411 height 10
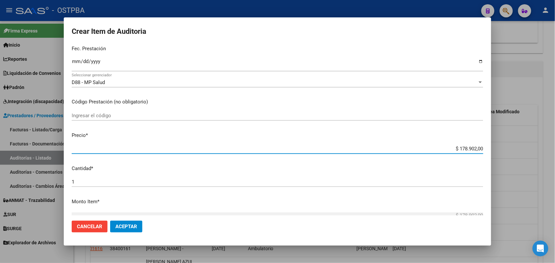
drag, startPoint x: 441, startPoint y: 150, endPoint x: 492, endPoint y: 147, distance: 50.7
click at [492, 147] on div "Crear Item de Auditoria 35759845 Nro Documento 20357598452 CUIL Afiliado Activo…" at bounding box center [277, 131] width 555 height 263
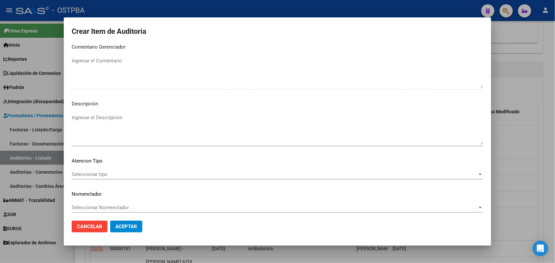
scroll to position [420, 0]
click at [97, 168] on div "Seleccionar tipo Seleccionar tipo" at bounding box center [277, 172] width 411 height 10
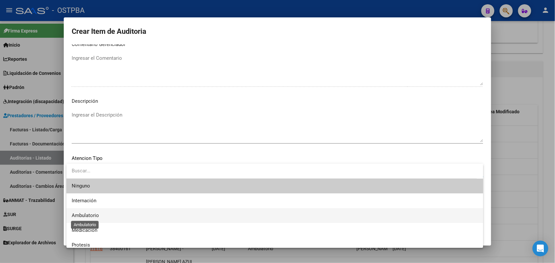
click at [92, 214] on span "Ambulatorio" at bounding box center [85, 216] width 27 height 6
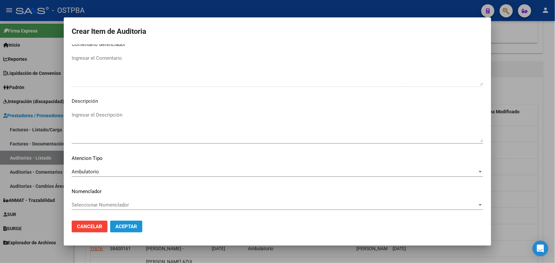
click at [122, 225] on span "Aceptar" at bounding box center [126, 227] width 22 height 6
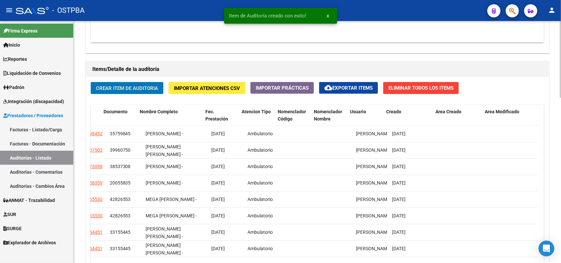
click at [138, 86] on span "Crear Item de Auditoria" at bounding box center [127, 88] width 62 height 6
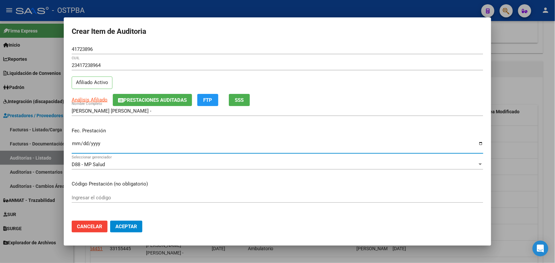
click at [76, 145] on input "Ingresar la fecha" at bounding box center [277, 146] width 411 height 11
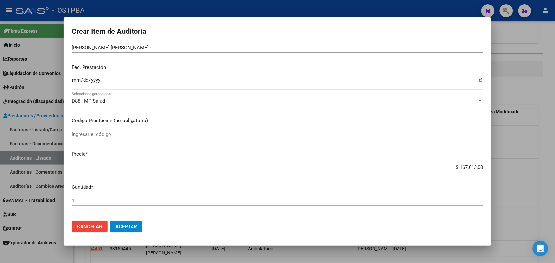
scroll to position [82, 0]
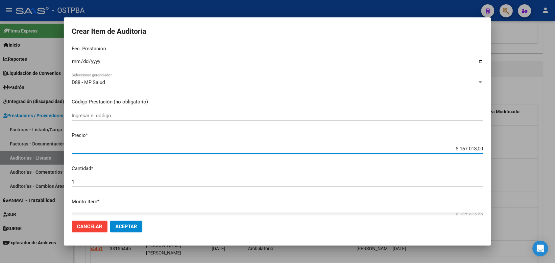
drag, startPoint x: 447, startPoint y: 150, endPoint x: 537, endPoint y: 157, distance: 89.9
click at [537, 157] on div "Crear Item de Auditoria 41723896 Nro Documento 23417238964 CUIL Afiliado Activo…" at bounding box center [277, 131] width 555 height 263
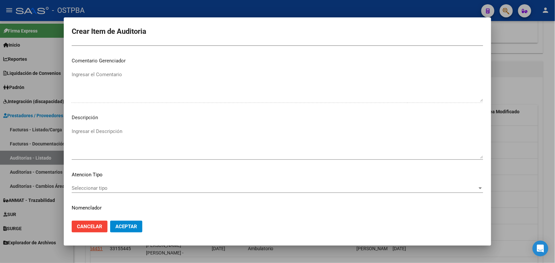
scroll to position [420, 0]
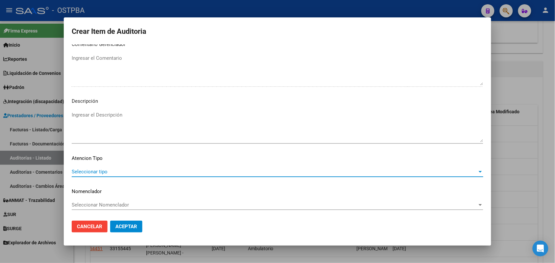
click at [103, 172] on span "Seleccionar tipo" at bounding box center [274, 172] width 405 height 6
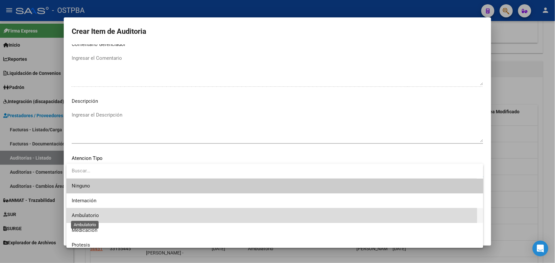
click at [98, 218] on span "Ambulatorio" at bounding box center [85, 216] width 27 height 6
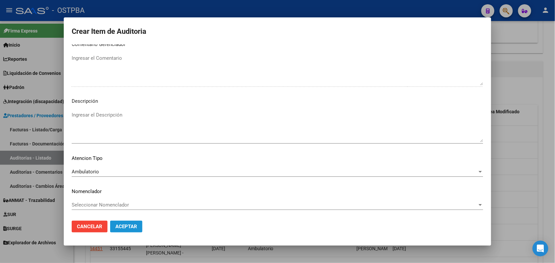
click at [126, 225] on span "Aceptar" at bounding box center [126, 227] width 22 height 6
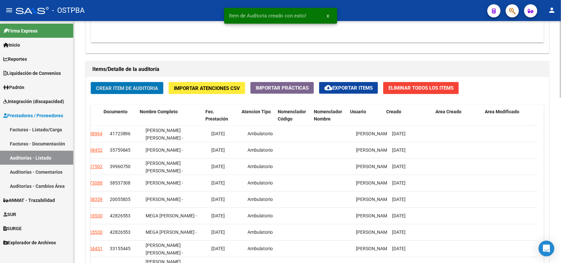
click at [154, 88] on span "Crear Item de Auditoria" at bounding box center [127, 88] width 62 height 6
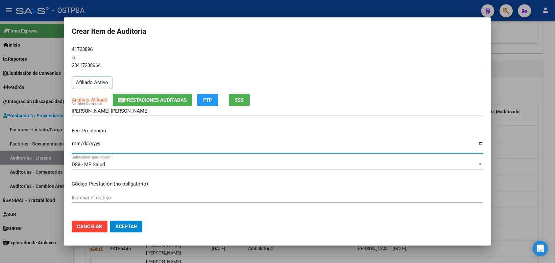
click at [78, 147] on input "Ingresar la fecha" at bounding box center [277, 146] width 411 height 11
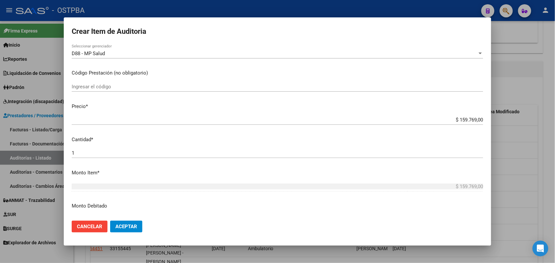
scroll to position [123, 0]
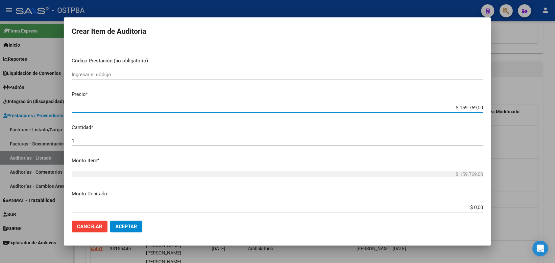
drag, startPoint x: 446, startPoint y: 109, endPoint x: 506, endPoint y: 109, distance: 59.8
click at [506, 109] on div "Crear Item de Auditoria 41723896 Nro Documento 23417238964 CUIL Afiliado Activo…" at bounding box center [277, 131] width 555 height 263
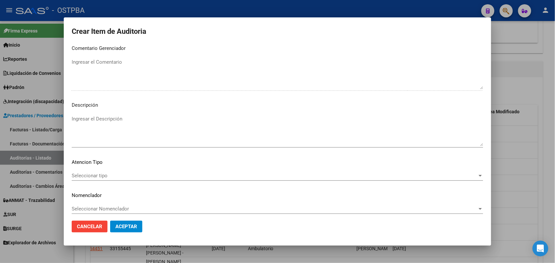
scroll to position [420, 0]
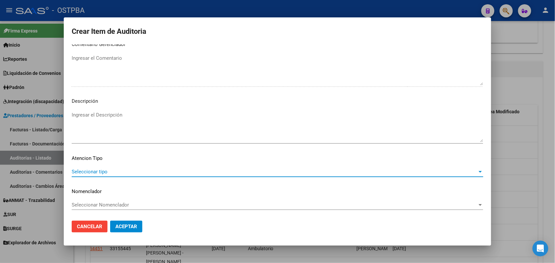
click at [104, 171] on span "Seleccionar tipo" at bounding box center [274, 172] width 405 height 6
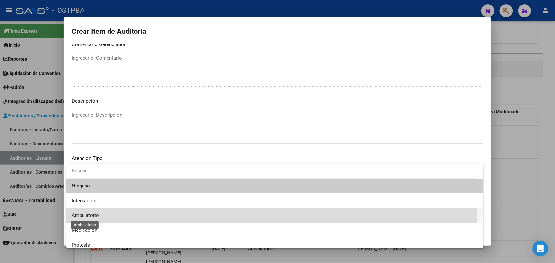
click at [95, 217] on span "Ambulatorio" at bounding box center [85, 216] width 27 height 6
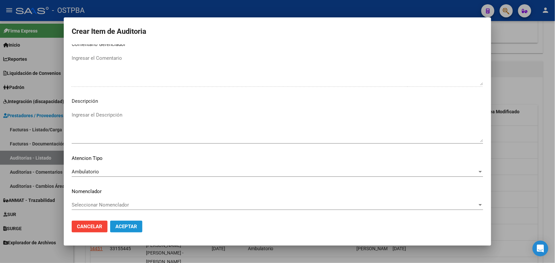
click at [133, 229] on span "Aceptar" at bounding box center [126, 227] width 22 height 6
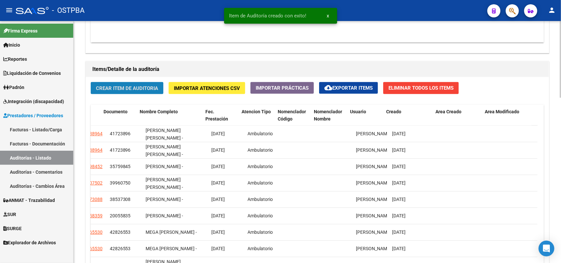
click at [138, 86] on span "Crear Item de Auditoria" at bounding box center [127, 88] width 62 height 6
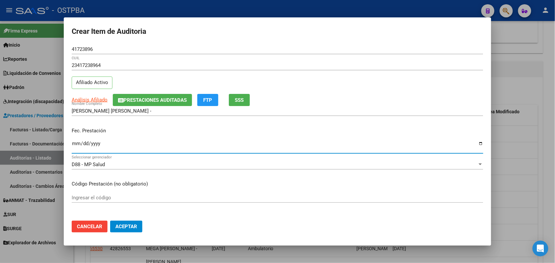
click at [74, 150] on input "Ingresar la fecha" at bounding box center [277, 146] width 411 height 11
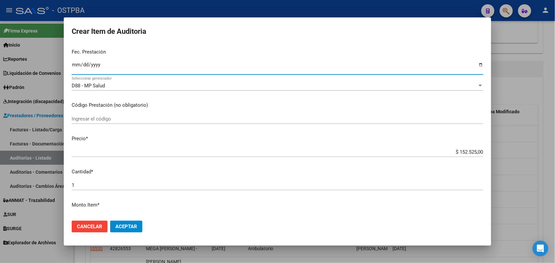
scroll to position [82, 0]
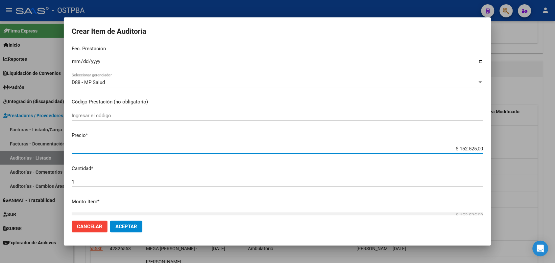
drag, startPoint x: 443, startPoint y: 148, endPoint x: 561, endPoint y: 155, distance: 118.1
click at [555, 155] on html "menu - OSTPBA person Firma Express Inicio Calendario SSS Instructivos Contacto …" at bounding box center [277, 131] width 555 height 263
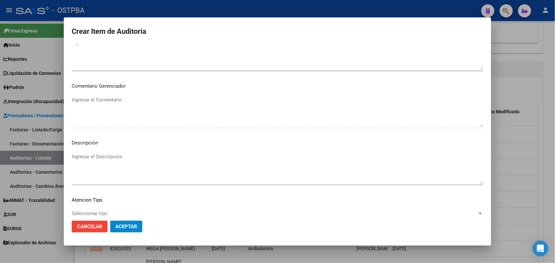
scroll to position [420, 0]
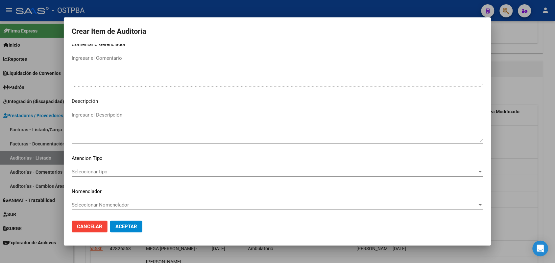
click at [101, 173] on span "Seleccionar tipo" at bounding box center [274, 172] width 405 height 6
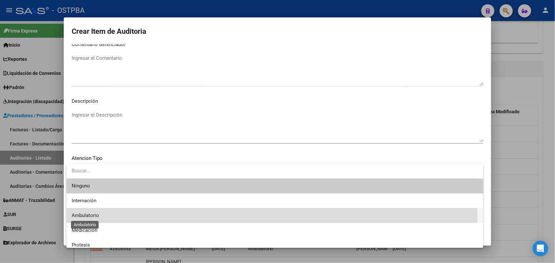
click at [83, 214] on span "Ambulatorio" at bounding box center [85, 216] width 27 height 6
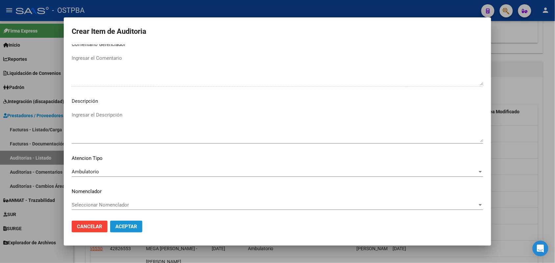
click at [124, 226] on span "Aceptar" at bounding box center [126, 227] width 22 height 6
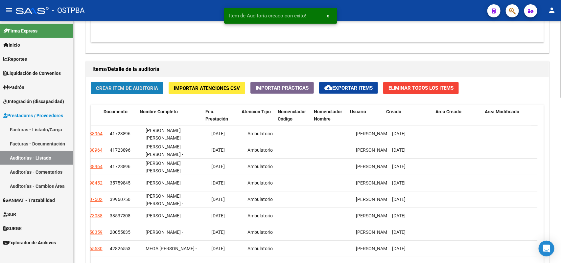
click at [135, 85] on span "Crear Item de Auditoria" at bounding box center [127, 88] width 62 height 6
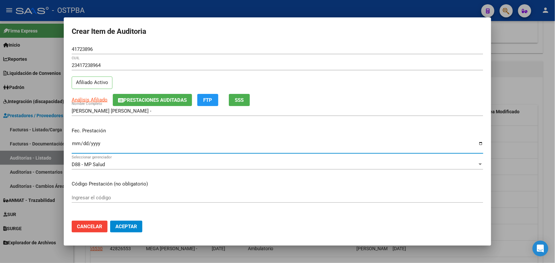
click at [72, 142] on input "Ingresar la fecha" at bounding box center [277, 146] width 411 height 11
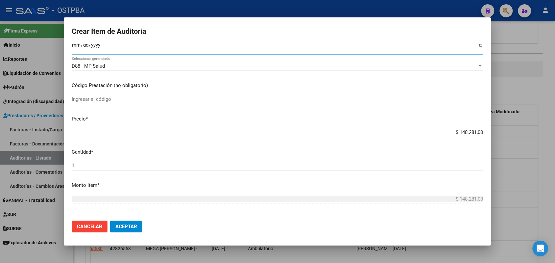
scroll to position [123, 0]
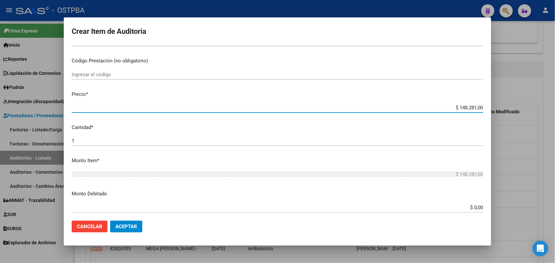
drag, startPoint x: 440, startPoint y: 107, endPoint x: 532, endPoint y: 127, distance: 93.5
click at [532, 127] on div "Crear Item de Auditoria 41723896 Nro Documento 23417238964 CUIL Afiliado Activo…" at bounding box center [277, 131] width 555 height 263
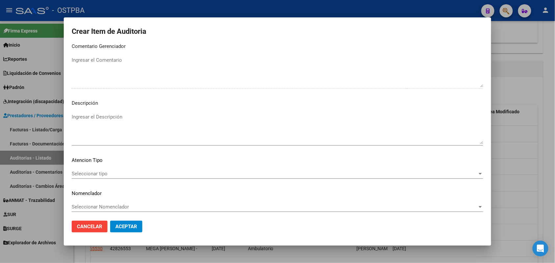
scroll to position [420, 0]
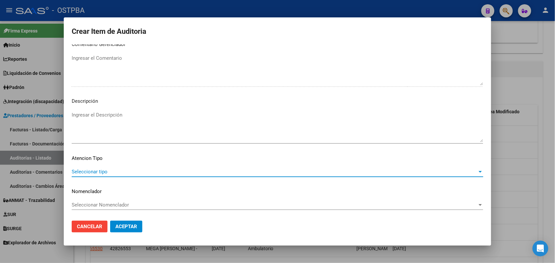
click at [102, 171] on span "Seleccionar tipo" at bounding box center [274, 172] width 405 height 6
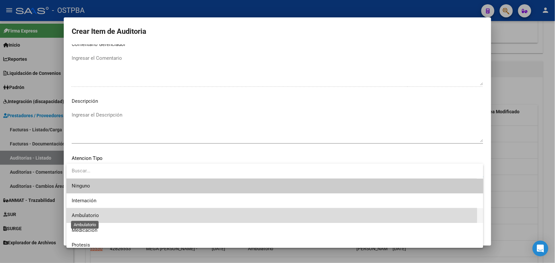
click at [97, 215] on span "Ambulatorio" at bounding box center [85, 216] width 27 height 6
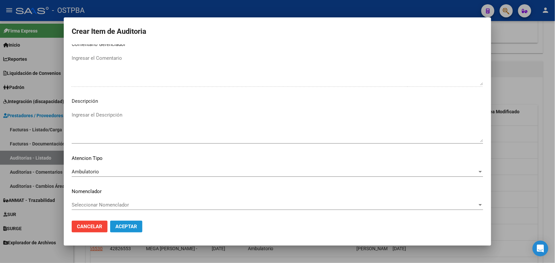
click at [127, 229] on span "Aceptar" at bounding box center [126, 227] width 22 height 6
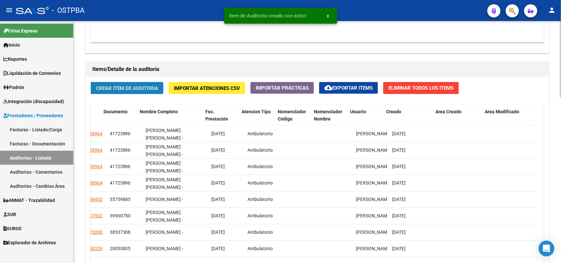
click at [132, 85] on span "Crear Item de Auditoria" at bounding box center [127, 88] width 62 height 6
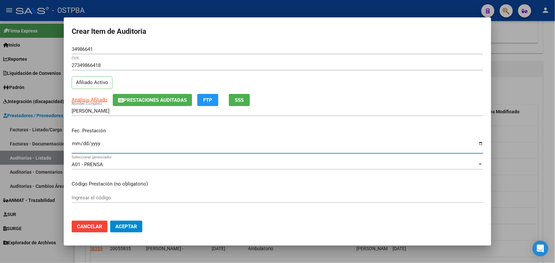
click at [77, 149] on input "Ingresar la fecha" at bounding box center [277, 146] width 411 height 11
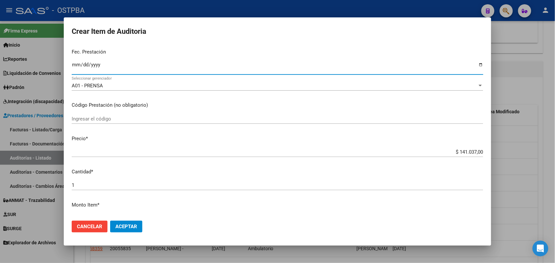
scroll to position [82, 0]
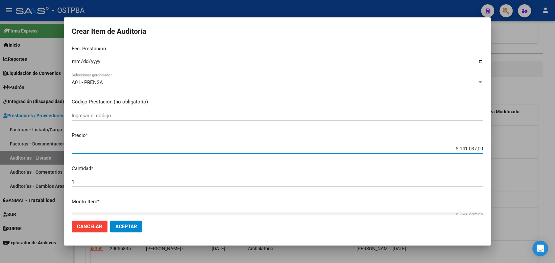
drag, startPoint x: 442, startPoint y: 148, endPoint x: 504, endPoint y: 153, distance: 61.6
click at [503, 153] on div "Crear Item de Auditoria 34986641 Nro Documento 27349866418 CUIL Afiliado Activo…" at bounding box center [277, 131] width 555 height 263
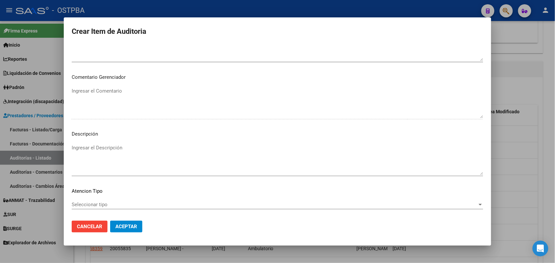
scroll to position [420, 0]
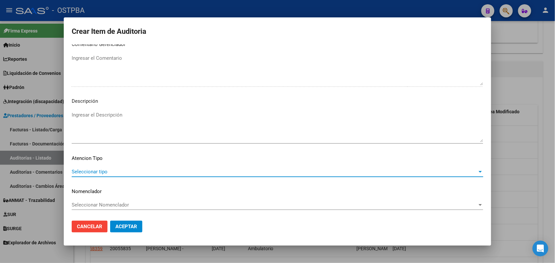
click at [101, 170] on span "Seleccionar tipo" at bounding box center [274, 172] width 405 height 6
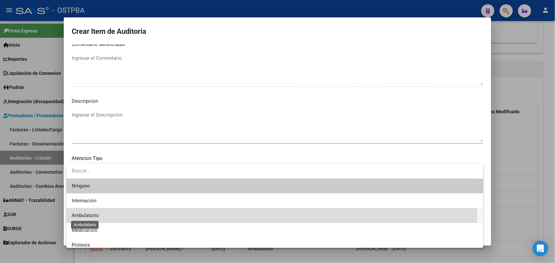
click at [99, 215] on span "Ambulatorio" at bounding box center [85, 216] width 27 height 6
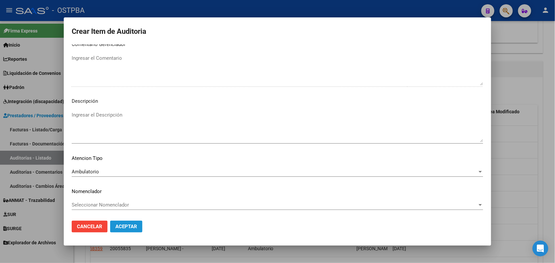
click at [132, 224] on span "Aceptar" at bounding box center [126, 227] width 22 height 6
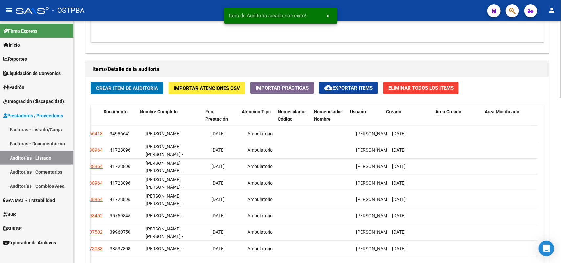
click at [142, 86] on span "Crear Item de Auditoria" at bounding box center [127, 88] width 62 height 6
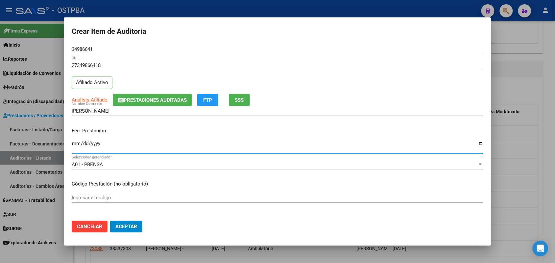
click at [73, 148] on input "Ingresar la fecha" at bounding box center [277, 146] width 411 height 11
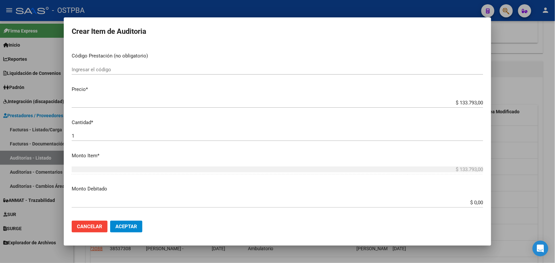
scroll to position [164, 0]
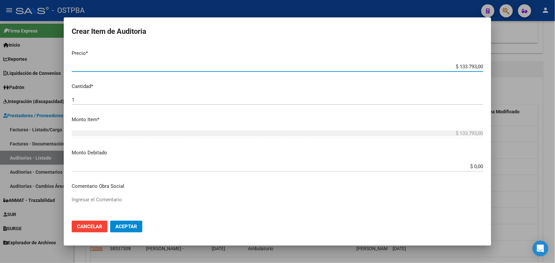
drag, startPoint x: 448, startPoint y: 67, endPoint x: 518, endPoint y: 62, distance: 70.5
click at [518, 62] on div "Crear Item de Auditoria 34986641 Nro Documento 27349866418 CUIL Afiliado Activo…" at bounding box center [277, 131] width 555 height 263
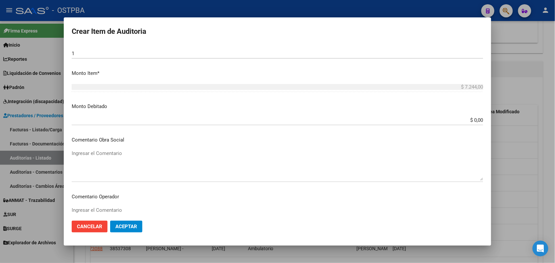
scroll to position [420, 0]
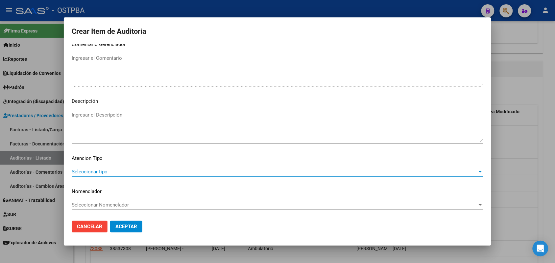
click at [94, 171] on span "Seleccionar tipo" at bounding box center [274, 172] width 405 height 6
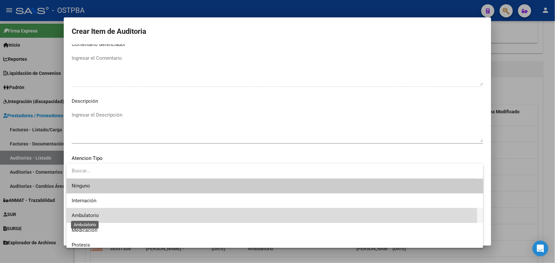
click at [99, 218] on span "Ambulatorio" at bounding box center [85, 216] width 27 height 6
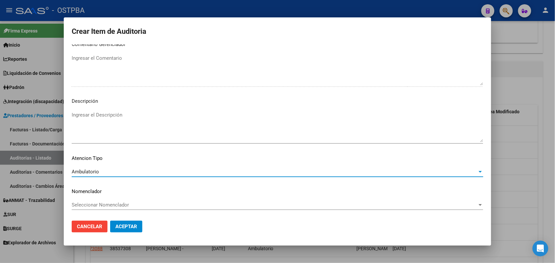
click at [137, 222] on button "Aceptar" at bounding box center [126, 227] width 32 height 12
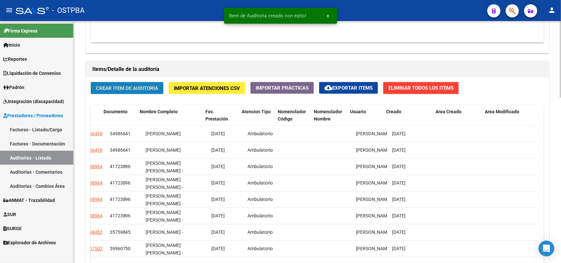
click at [151, 86] on span "Crear Item de Auditoria" at bounding box center [127, 88] width 62 height 6
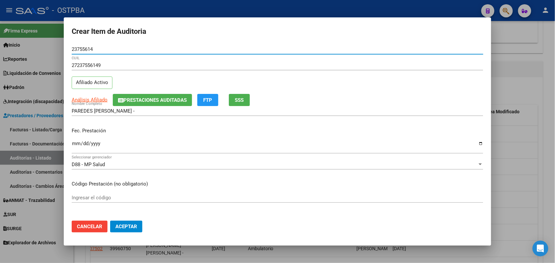
click at [74, 147] on input "Ingresar la fecha" at bounding box center [277, 146] width 411 height 11
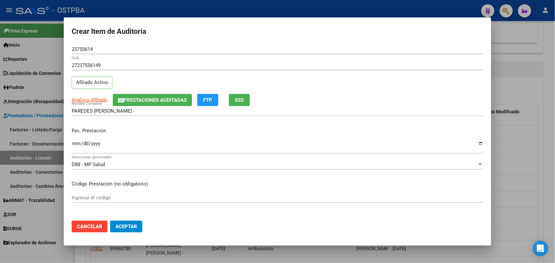
scroll to position [82, 0]
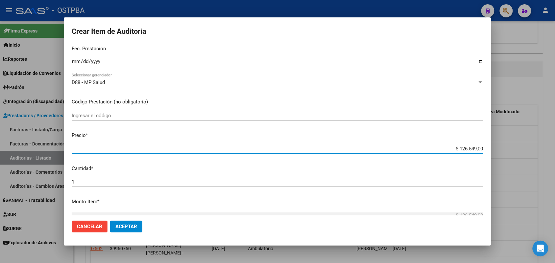
drag, startPoint x: 441, startPoint y: 146, endPoint x: 503, endPoint y: 146, distance: 61.4
click at [503, 146] on div "Crear Item de Auditoria 23755614 Nro Documento 27237556149 CUIL Afiliado Activo…" at bounding box center [277, 131] width 555 height 263
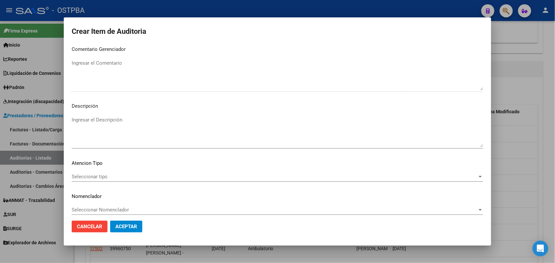
scroll to position [420, 0]
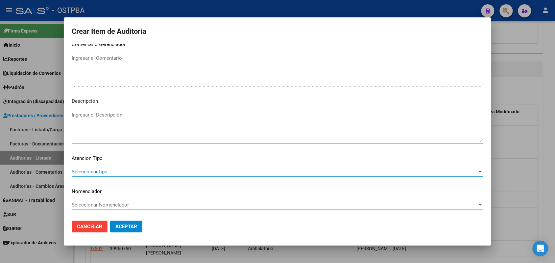
click at [96, 171] on span "Seleccionar tipo" at bounding box center [274, 172] width 405 height 6
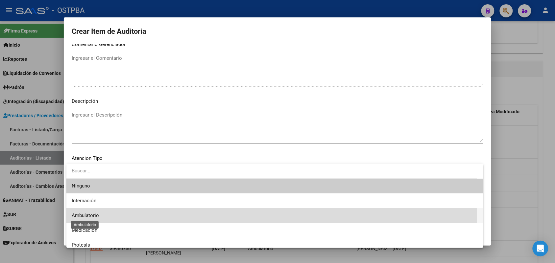
click at [96, 214] on span "Ambulatorio" at bounding box center [85, 216] width 27 height 6
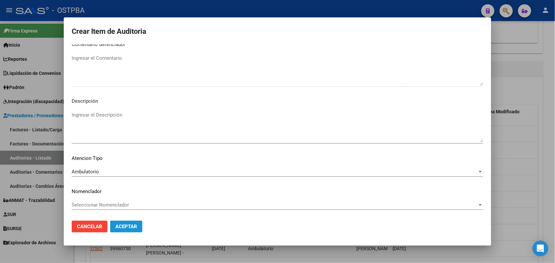
click at [133, 224] on span "Aceptar" at bounding box center [126, 227] width 22 height 6
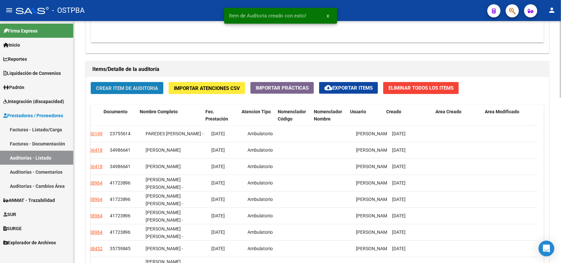
click at [148, 89] on span "Crear Item de Auditoria" at bounding box center [127, 88] width 62 height 6
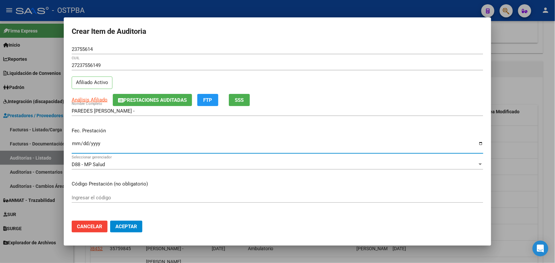
click at [76, 145] on input "Ingresar la fecha" at bounding box center [277, 146] width 411 height 11
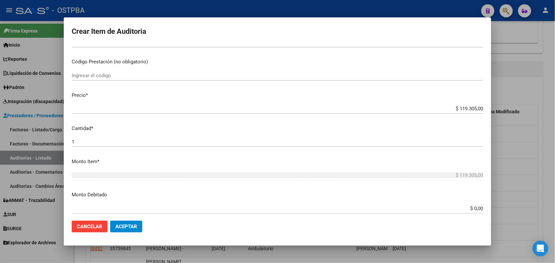
scroll to position [123, 0]
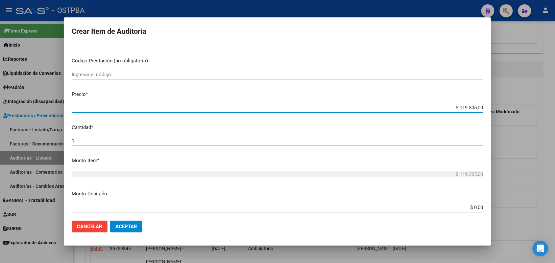
drag, startPoint x: 448, startPoint y: 105, endPoint x: 506, endPoint y: 117, distance: 59.7
click at [506, 117] on div "Crear Item de Auditoria 23755614 Nro Documento 27237556149 CUIL Afiliado Activo…" at bounding box center [277, 131] width 555 height 263
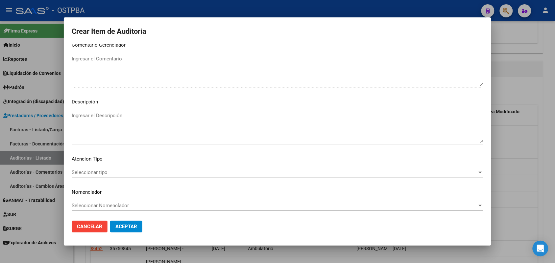
scroll to position [420, 0]
click at [99, 172] on span "Seleccionar tipo" at bounding box center [274, 172] width 405 height 6
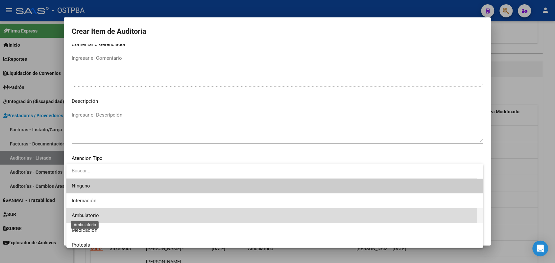
click at [97, 216] on span "Ambulatorio" at bounding box center [85, 216] width 27 height 6
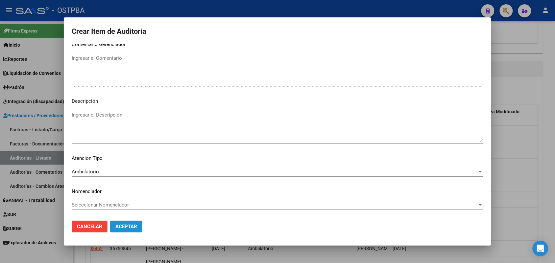
click at [134, 226] on span "Aceptar" at bounding box center [126, 227] width 22 height 6
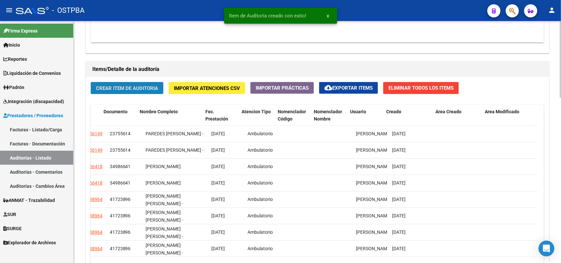
click at [155, 85] on span "Crear Item de Auditoria" at bounding box center [127, 88] width 62 height 6
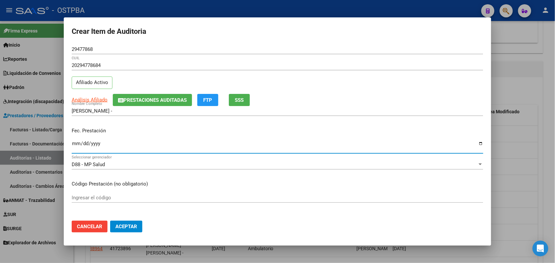
click at [73, 144] on input "Ingresar la fecha" at bounding box center [277, 146] width 411 height 11
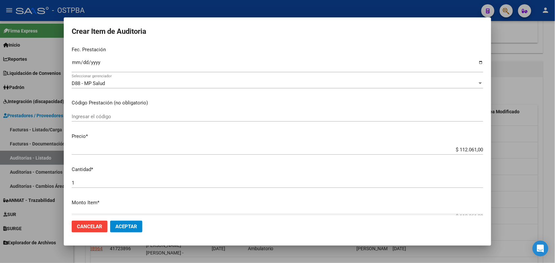
scroll to position [82, 0]
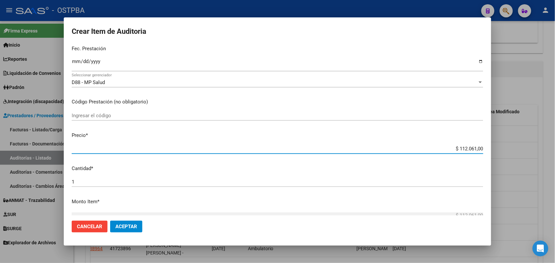
drag, startPoint x: 447, startPoint y: 149, endPoint x: 497, endPoint y: 149, distance: 49.9
click at [497, 149] on div "Crear Item de Auditoria 29477868 Nro Documento 20294778684 CUIL Afiliado Activo…" at bounding box center [277, 131] width 555 height 263
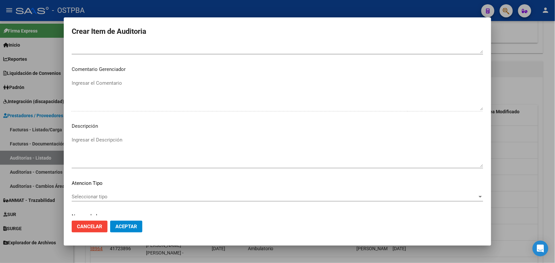
scroll to position [420, 0]
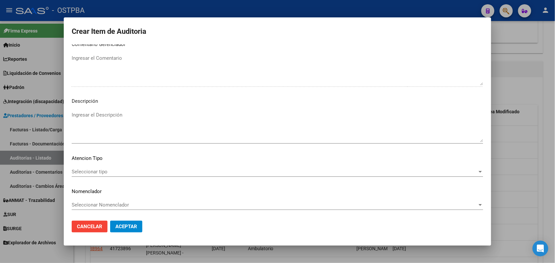
click at [107, 173] on span "Seleccionar tipo" at bounding box center [274, 172] width 405 height 6
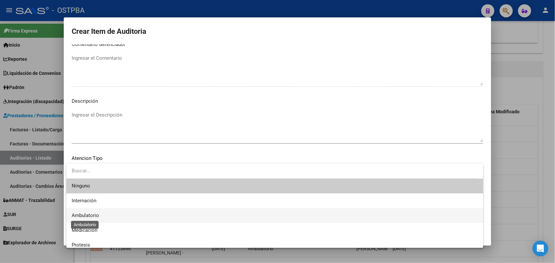
click at [97, 216] on span "Ambulatorio" at bounding box center [85, 216] width 27 height 6
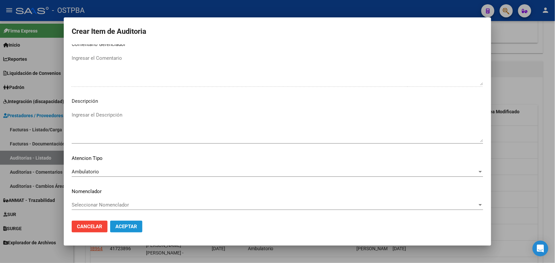
click at [128, 228] on span "Aceptar" at bounding box center [126, 227] width 22 height 6
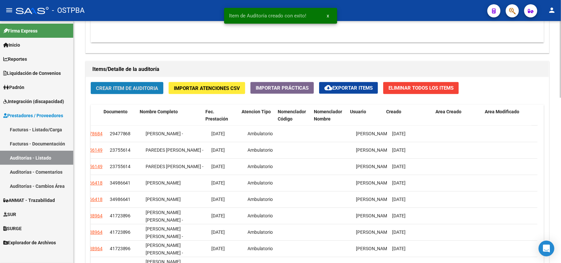
click at [145, 86] on span "Crear Item de Auditoria" at bounding box center [127, 88] width 62 height 6
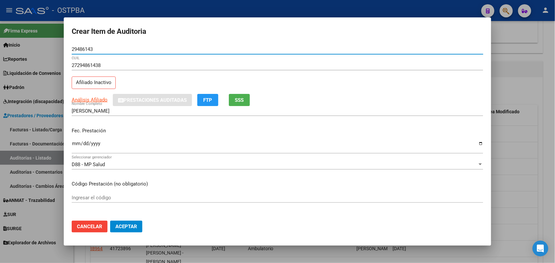
click at [73, 146] on input "Ingresar la fecha" at bounding box center [277, 146] width 411 height 11
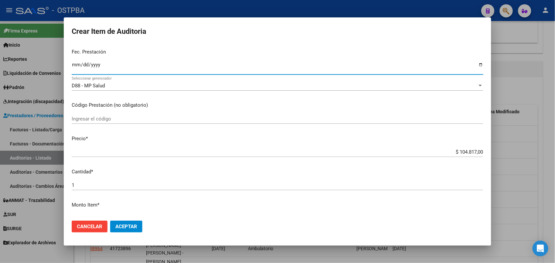
scroll to position [82, 0]
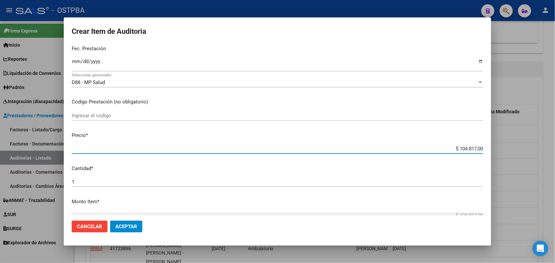
drag, startPoint x: 446, startPoint y: 147, endPoint x: 547, endPoint y: 152, distance: 101.6
click at [547, 152] on div "Crear Item de Auditoria 29486143 Nro Documento 27294861438 CUIL Afiliado Inacti…" at bounding box center [277, 131] width 555 height 263
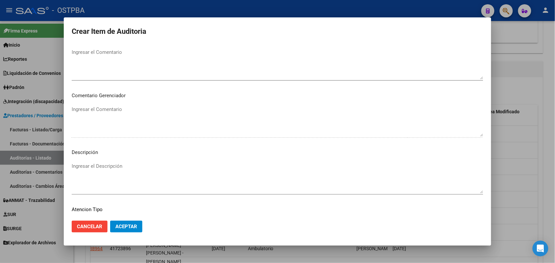
scroll to position [420, 0]
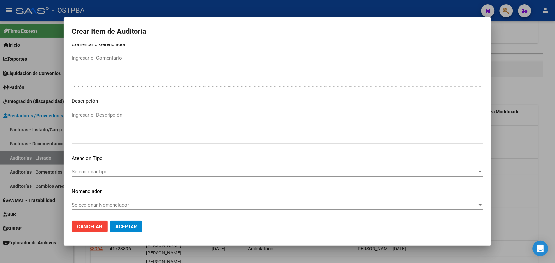
click at [97, 170] on span "Seleccionar tipo" at bounding box center [274, 172] width 405 height 6
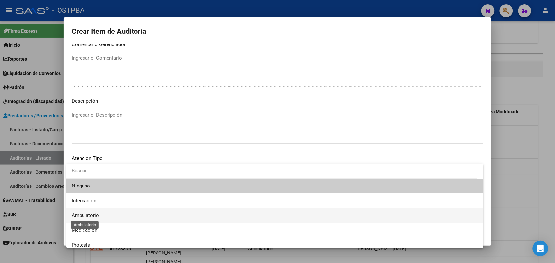
click at [81, 215] on span "Ambulatorio" at bounding box center [85, 216] width 27 height 6
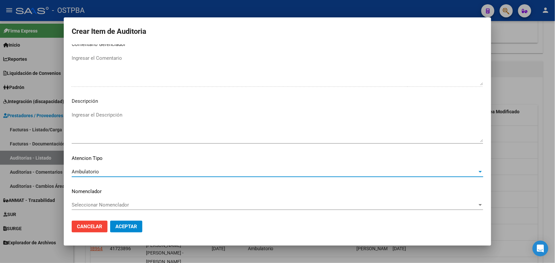
click at [130, 228] on span "Aceptar" at bounding box center [126, 227] width 22 height 6
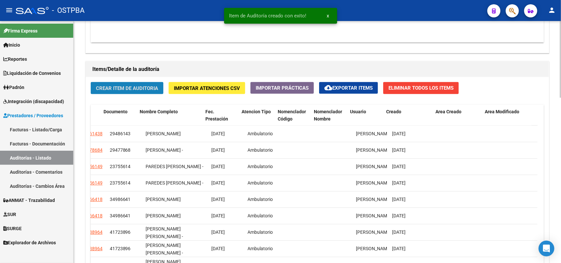
click at [136, 88] on span "Crear Item de Auditoria" at bounding box center [127, 88] width 62 height 6
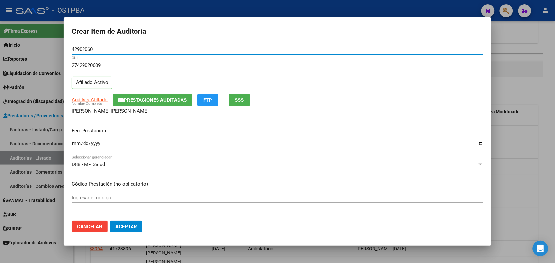
click at [72, 142] on input "Ingresar la fecha" at bounding box center [277, 146] width 411 height 11
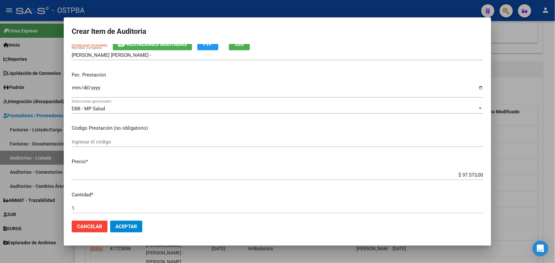
scroll to position [123, 0]
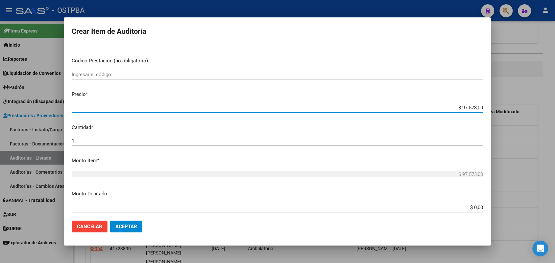
drag, startPoint x: 444, startPoint y: 107, endPoint x: 526, endPoint y: 106, distance: 81.8
click at [526, 106] on div "Crear Item de Auditoria 42902060 Nro Documento 27429020609 CUIL Afiliado Activo…" at bounding box center [277, 131] width 555 height 263
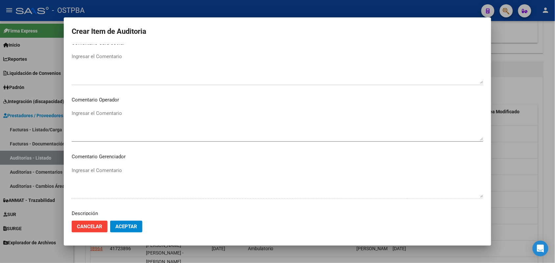
scroll to position [411, 0]
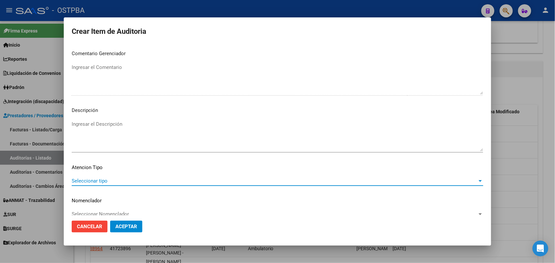
click at [97, 180] on span "Seleccionar tipo" at bounding box center [274, 181] width 405 height 6
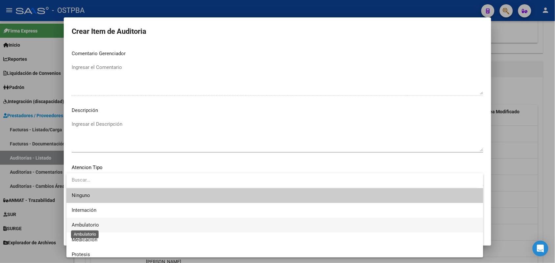
click at [92, 225] on span "Ambulatorio" at bounding box center [85, 225] width 27 height 6
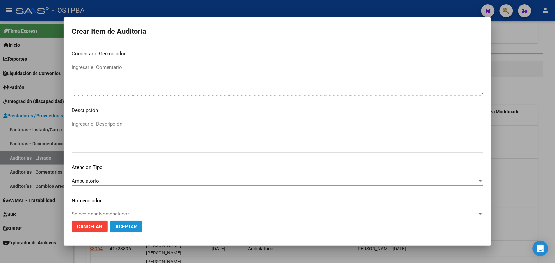
click at [124, 226] on span "Aceptar" at bounding box center [126, 227] width 22 height 6
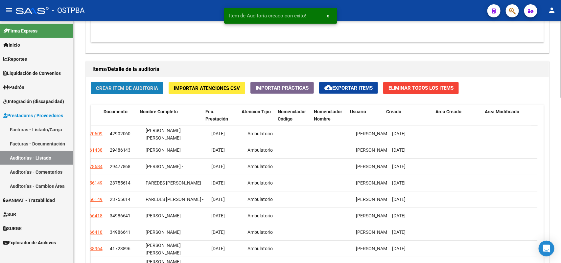
click at [138, 86] on span "Crear Item de Auditoria" at bounding box center [127, 88] width 62 height 6
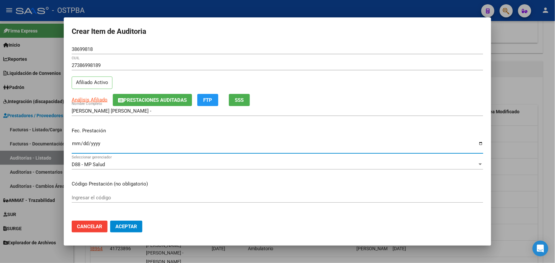
click at [73, 145] on input "Ingresar la fecha" at bounding box center [277, 146] width 411 height 11
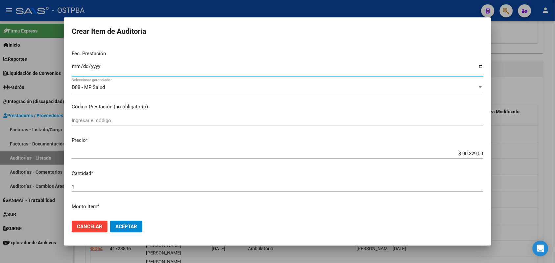
scroll to position [82, 0]
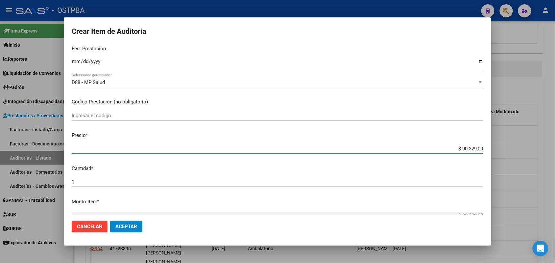
drag, startPoint x: 443, startPoint y: 150, endPoint x: 487, endPoint y: 141, distance: 45.0
click at [487, 141] on mat-dialog-content "38699818 Nro Documento 27386998189 CUIL Afiliado Activo Análisis Afiliado Prest…" at bounding box center [277, 129] width 427 height 171
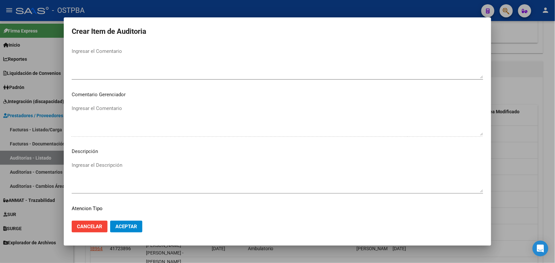
scroll to position [420, 0]
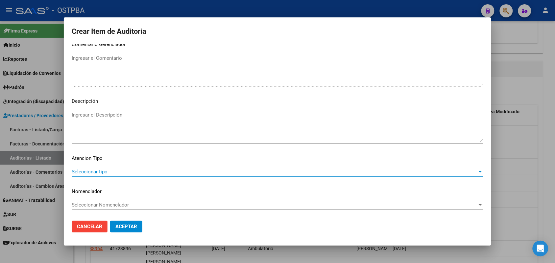
click at [85, 172] on span "Seleccionar tipo" at bounding box center [274, 172] width 405 height 6
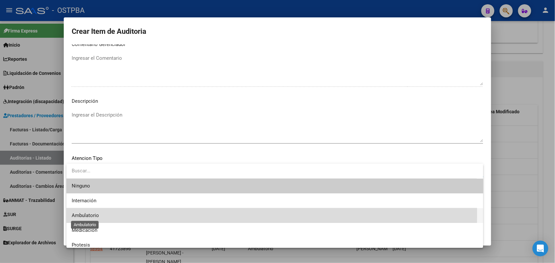
click at [96, 214] on span "Ambulatorio" at bounding box center [85, 216] width 27 height 6
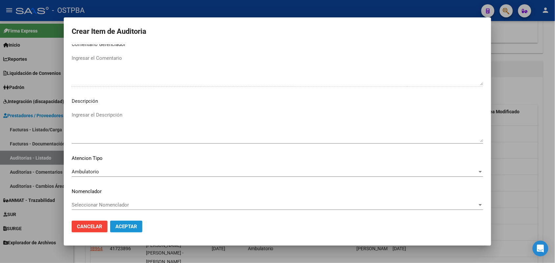
click at [122, 229] on span "Aceptar" at bounding box center [126, 227] width 22 height 6
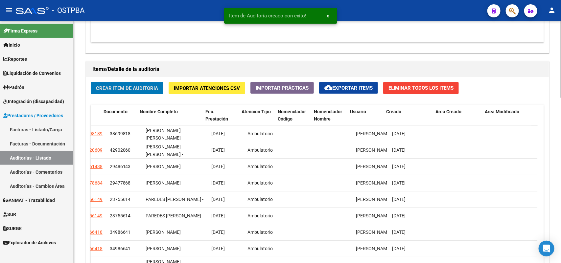
click at [142, 82] on button "Crear Item de Auditoria" at bounding box center [127, 88] width 73 height 12
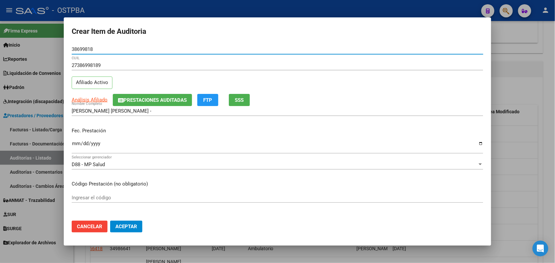
click at [76, 148] on input "Ingresar la fecha" at bounding box center [277, 146] width 411 height 11
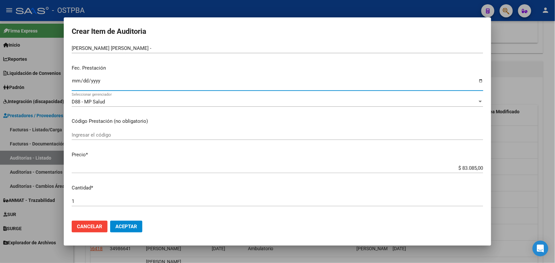
scroll to position [82, 0]
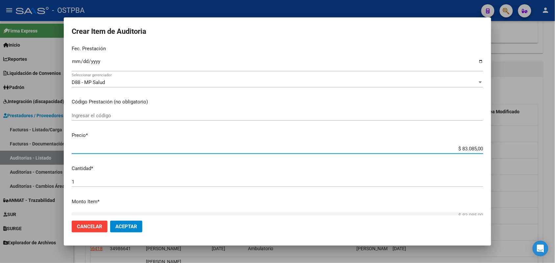
drag, startPoint x: 449, startPoint y: 151, endPoint x: 499, endPoint y: 151, distance: 49.9
click at [499, 151] on div "Crear Item de Auditoria 38699818 Nro Documento 27386998189 CUIL Afiliado Activo…" at bounding box center [277, 131] width 555 height 263
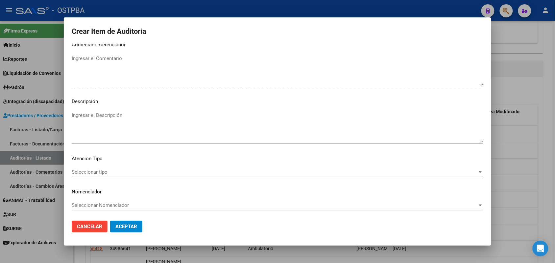
scroll to position [420, 0]
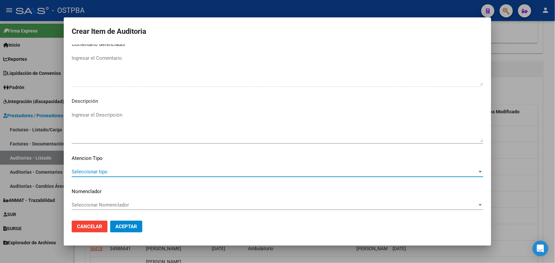
click at [101, 170] on span "Seleccionar tipo" at bounding box center [274, 172] width 405 height 6
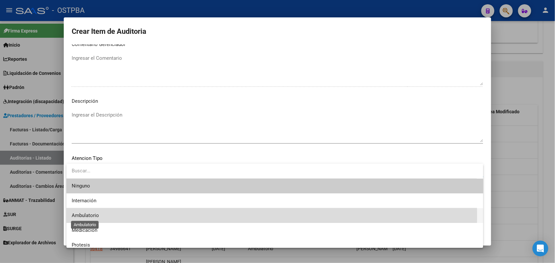
click at [91, 216] on span "Ambulatorio" at bounding box center [85, 216] width 27 height 6
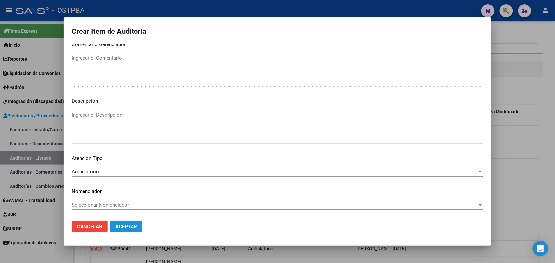
click at [121, 225] on span "Aceptar" at bounding box center [126, 227] width 22 height 6
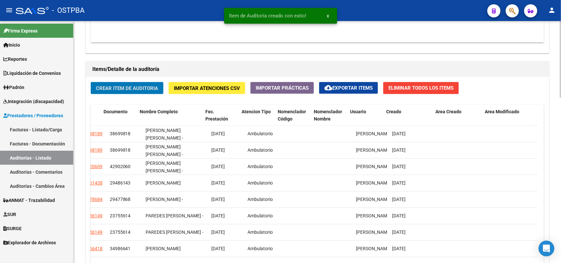
click at [134, 86] on span "Crear Item de Auditoria" at bounding box center [127, 88] width 62 height 6
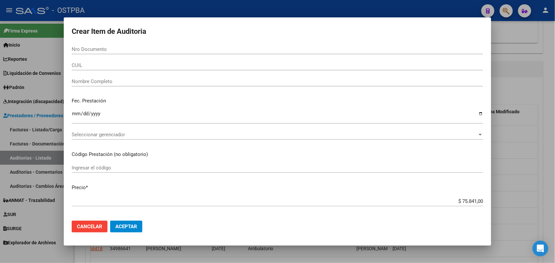
click at [38, 81] on div at bounding box center [277, 131] width 555 height 263
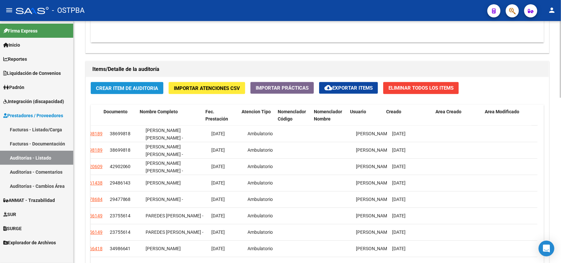
click at [137, 87] on span "Crear Item de Auditoria" at bounding box center [127, 88] width 62 height 6
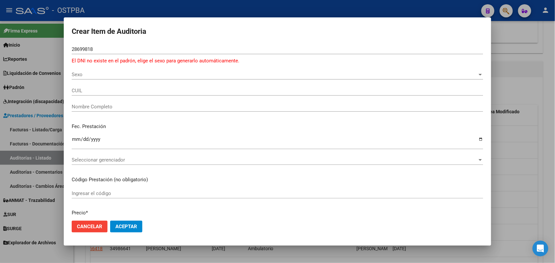
click at [42, 105] on div at bounding box center [277, 131] width 555 height 263
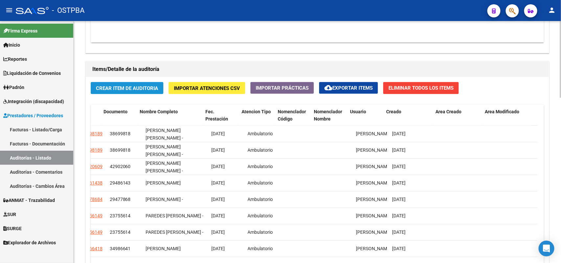
click at [134, 89] on span "Crear Item de Auditoria" at bounding box center [127, 88] width 62 height 6
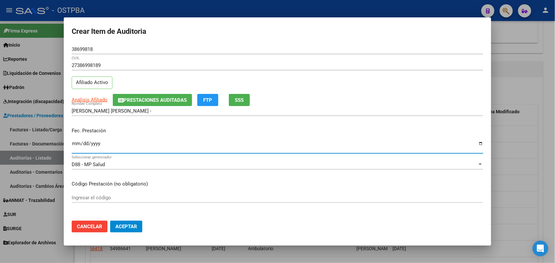
click at [79, 149] on input "Ingresar la fecha" at bounding box center [277, 146] width 411 height 11
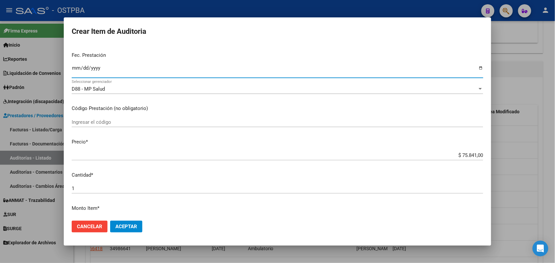
scroll to position [82, 0]
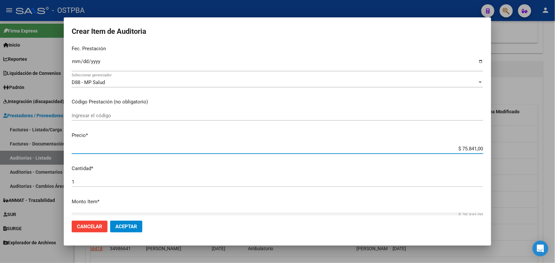
drag, startPoint x: 449, startPoint y: 150, endPoint x: 491, endPoint y: 150, distance: 42.1
click at [485, 149] on mat-dialog-content "38699818 Nro Documento 27386998189 CUIL Afiliado Activo Análisis Afiliado Prest…" at bounding box center [277, 129] width 427 height 171
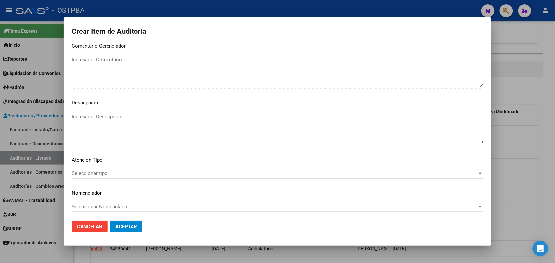
scroll to position [420, 0]
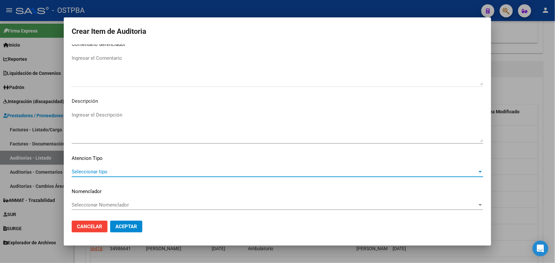
click at [99, 170] on span "Seleccionar tipo" at bounding box center [274, 172] width 405 height 6
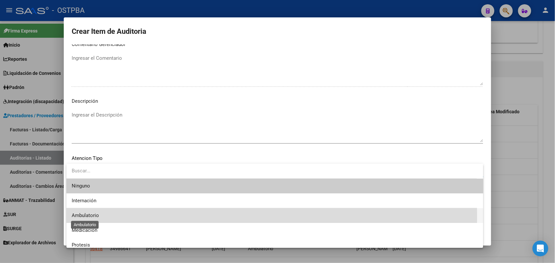
click at [97, 217] on span "Ambulatorio" at bounding box center [85, 216] width 27 height 6
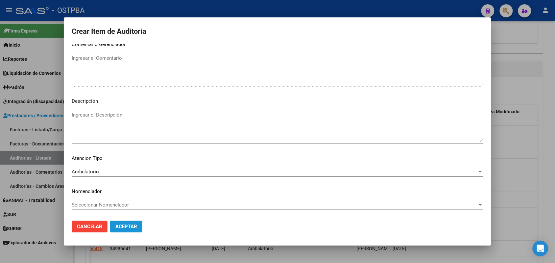
click at [132, 225] on span "Aceptar" at bounding box center [126, 227] width 22 height 6
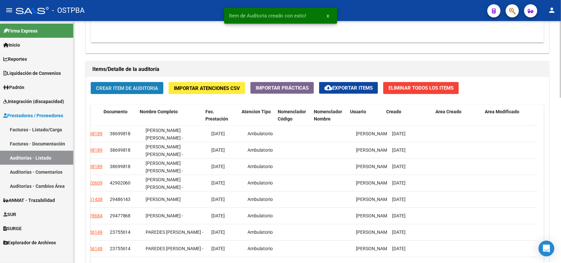
click at [147, 90] on button "Crear Item de Auditoria" at bounding box center [127, 88] width 73 height 12
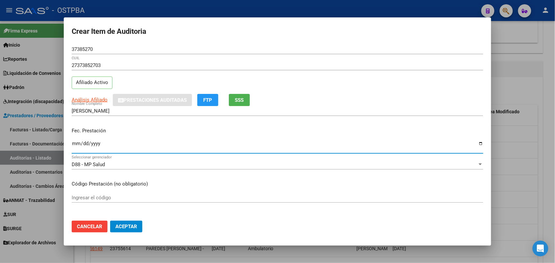
drag, startPoint x: 76, startPoint y: 142, endPoint x: 201, endPoint y: 144, distance: 124.5
click at [77, 142] on input "Ingresar la fecha" at bounding box center [277, 146] width 411 height 11
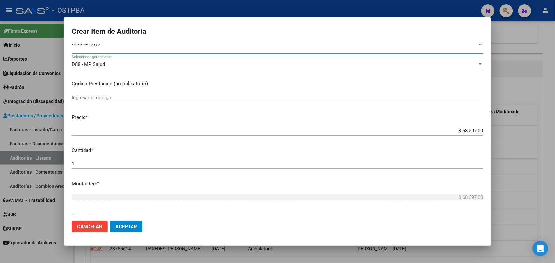
scroll to position [123, 0]
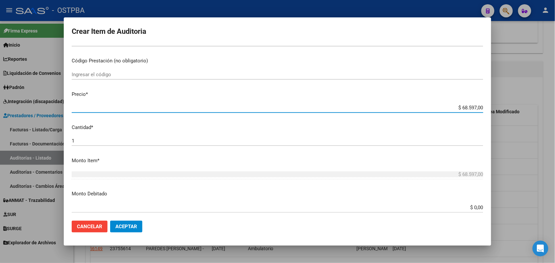
drag, startPoint x: 447, startPoint y: 108, endPoint x: 515, endPoint y: 112, distance: 67.4
click at [515, 112] on div "Crear Item de Auditoria 37385270 Nro Documento 27373852703 CUIL Afiliado Activo…" at bounding box center [277, 131] width 555 height 263
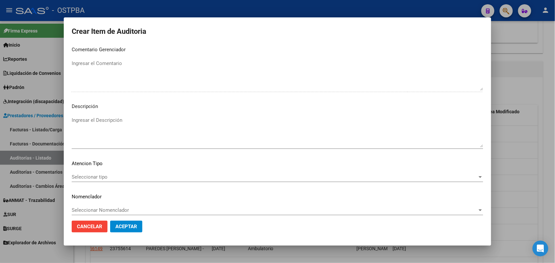
scroll to position [420, 0]
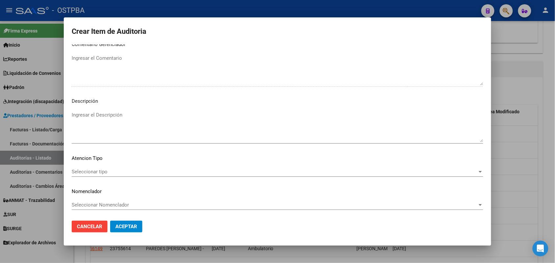
click at [109, 170] on span "Seleccionar tipo" at bounding box center [274, 172] width 405 height 6
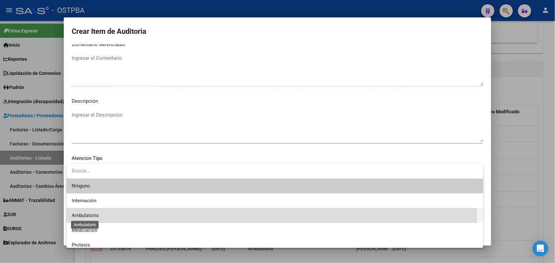
click at [96, 214] on span "Ambulatorio" at bounding box center [85, 216] width 27 height 6
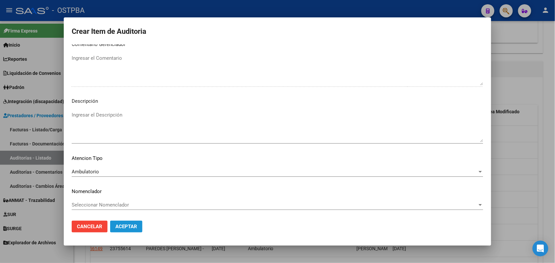
click at [133, 228] on span "Aceptar" at bounding box center [126, 227] width 22 height 6
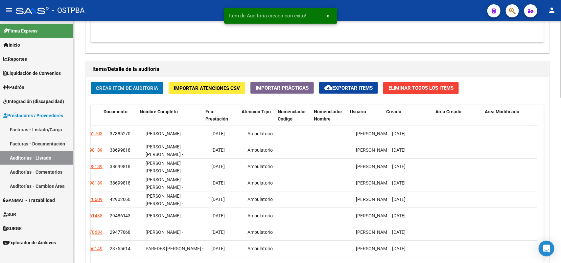
click at [158, 84] on button "Crear Item de Auditoria" at bounding box center [127, 88] width 73 height 12
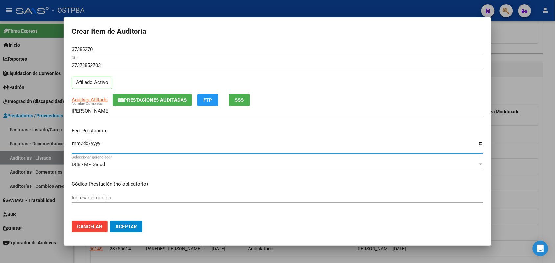
click at [76, 145] on input "Ingresar la fecha" at bounding box center [277, 146] width 411 height 11
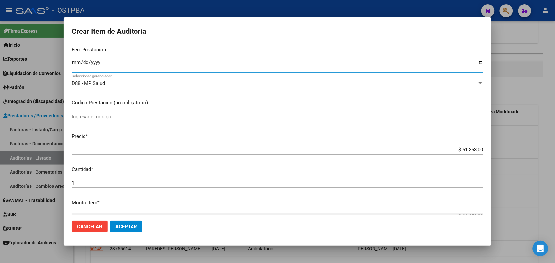
scroll to position [82, 0]
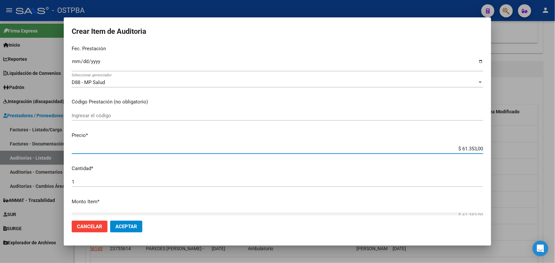
drag, startPoint x: 453, startPoint y: 148, endPoint x: 493, endPoint y: 150, distance: 40.1
click at [493, 150] on div "Crear Item de Auditoria 37385270 Nro Documento 27373852703 CUIL Afiliado Activo…" at bounding box center [277, 131] width 555 height 263
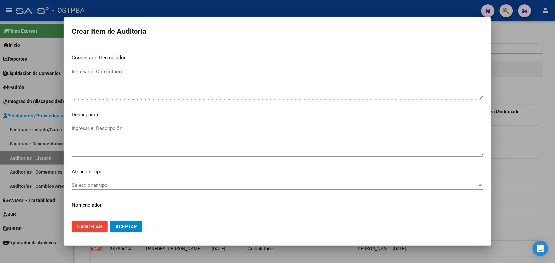
scroll to position [420, 0]
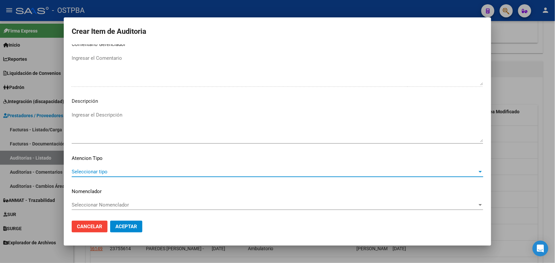
click at [99, 169] on span "Seleccionar tipo" at bounding box center [274, 172] width 405 height 6
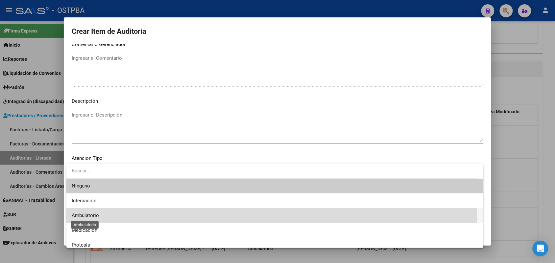
click at [95, 214] on span "Ambulatorio" at bounding box center [85, 216] width 27 height 6
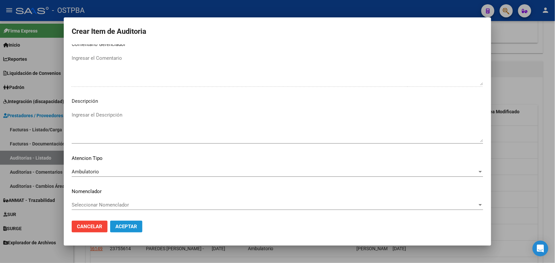
click at [127, 226] on span "Aceptar" at bounding box center [126, 227] width 22 height 6
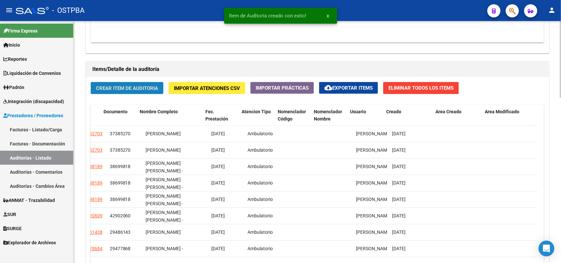
click at [144, 87] on span "Crear Item de Auditoria" at bounding box center [127, 88] width 62 height 6
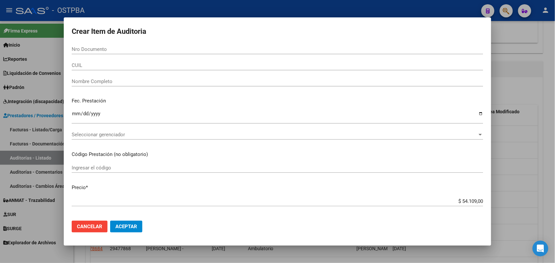
click at [11, 96] on div at bounding box center [277, 131] width 555 height 263
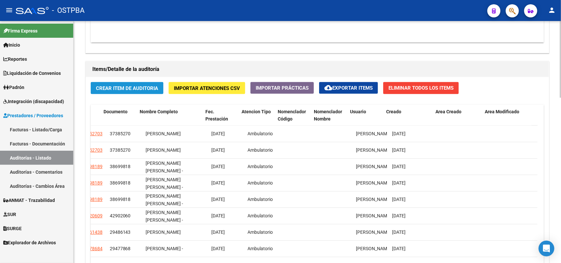
click at [147, 84] on button "Crear Item de Auditoria" at bounding box center [127, 88] width 73 height 12
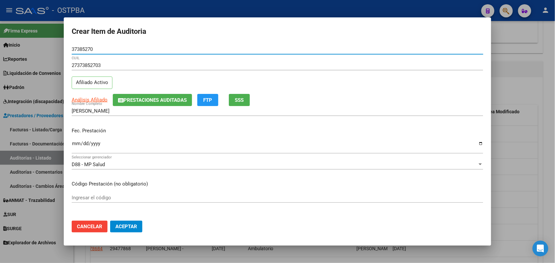
click at [80, 146] on input "Ingresar la fecha" at bounding box center [277, 146] width 411 height 11
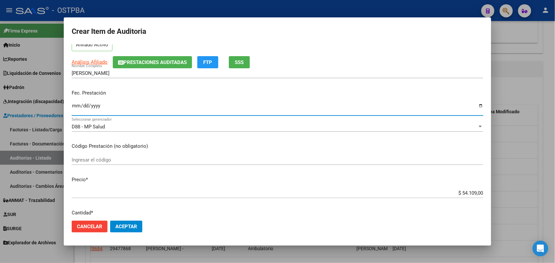
scroll to position [82, 0]
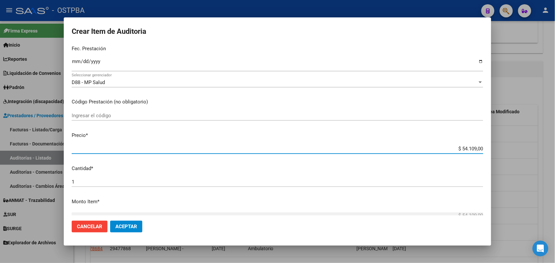
drag, startPoint x: 446, startPoint y: 150, endPoint x: 498, endPoint y: 150, distance: 52.2
click at [498, 150] on div "Crear Item de Auditoria 37385270 Nro Documento 27373852703 CUIL Afiliado Activo…" at bounding box center [277, 131] width 555 height 263
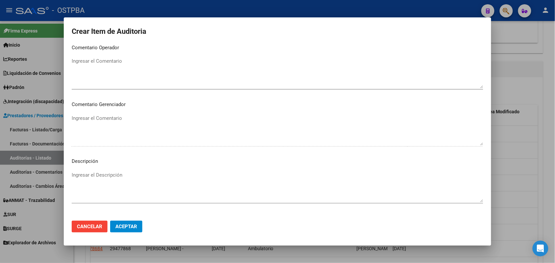
scroll to position [420, 0]
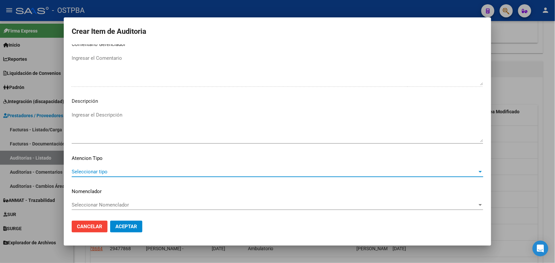
click at [104, 172] on span "Seleccionar tipo" at bounding box center [274, 172] width 405 height 6
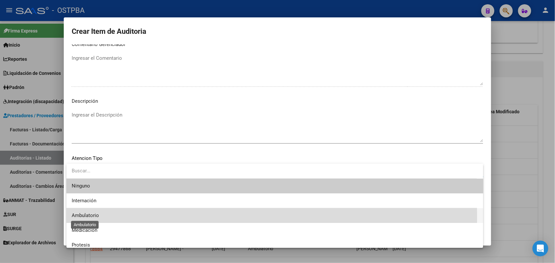
click at [95, 218] on span "Ambulatorio" at bounding box center [85, 216] width 27 height 6
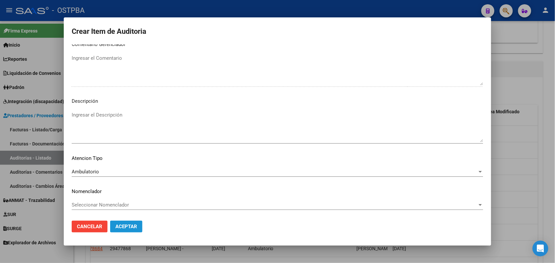
click at [129, 227] on span "Aceptar" at bounding box center [126, 227] width 22 height 6
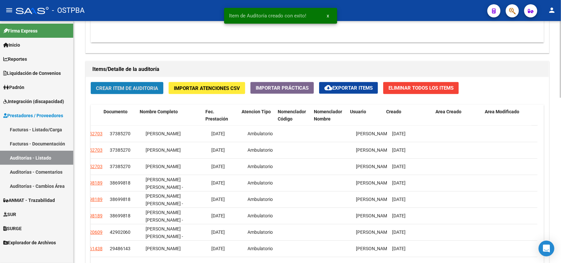
click at [144, 87] on span "Crear Item de Auditoria" at bounding box center [127, 88] width 62 height 6
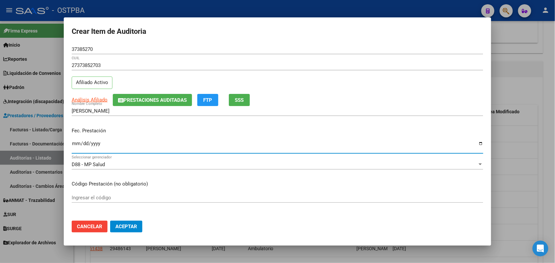
click at [76, 148] on input "Ingresar la fecha" at bounding box center [277, 146] width 411 height 11
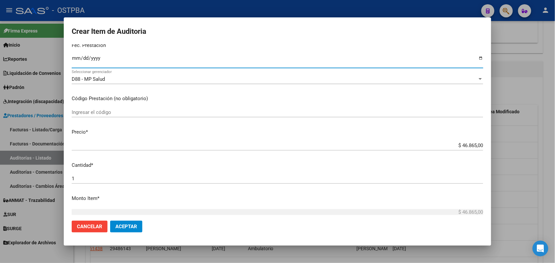
scroll to position [123, 0]
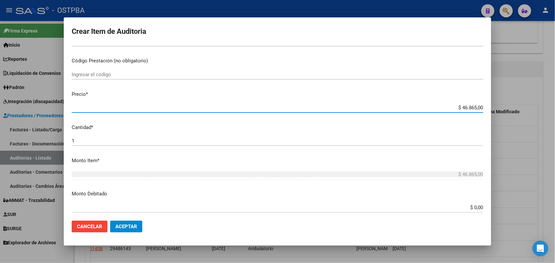
drag, startPoint x: 450, startPoint y: 108, endPoint x: 499, endPoint y: 106, distance: 49.4
click at [499, 106] on div "Crear Item de Auditoria 37385270 Nro Documento 27373852703 CUIL Afiliado Activo…" at bounding box center [277, 131] width 555 height 263
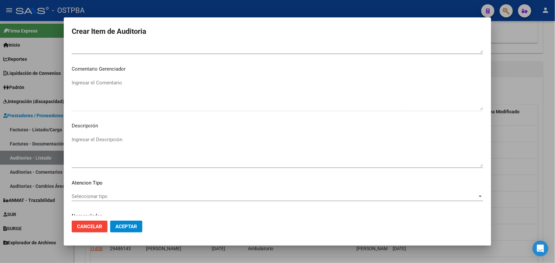
scroll to position [420, 0]
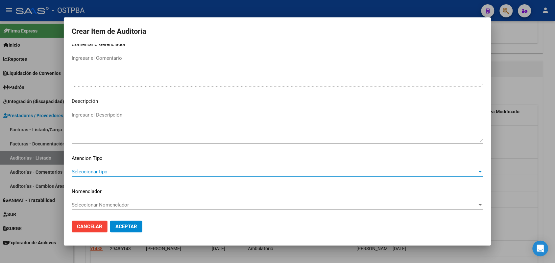
click at [103, 173] on span "Seleccionar tipo" at bounding box center [274, 172] width 405 height 6
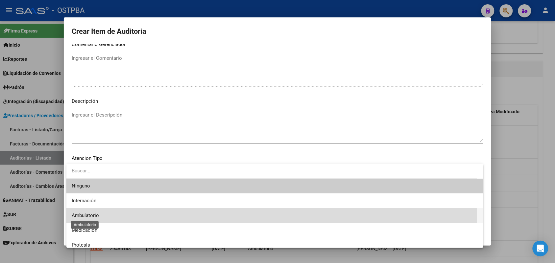
click at [99, 217] on span "Ambulatorio" at bounding box center [85, 216] width 27 height 6
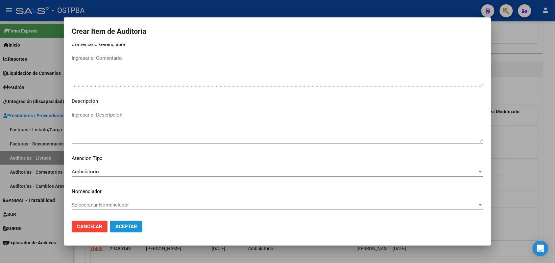
click at [134, 228] on span "Aceptar" at bounding box center [126, 227] width 22 height 6
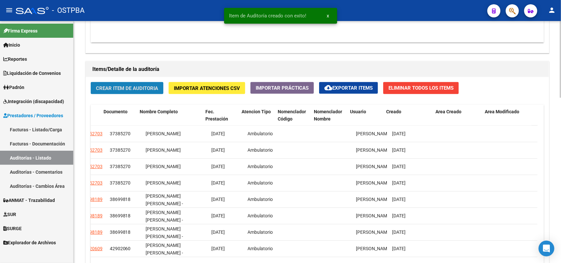
click at [152, 85] on span "Crear Item de Auditoria" at bounding box center [127, 88] width 62 height 6
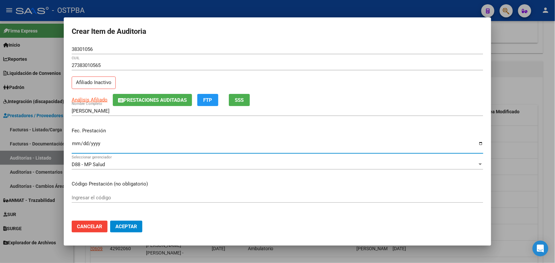
click at [74, 145] on input "Ingresar la fecha" at bounding box center [277, 146] width 411 height 11
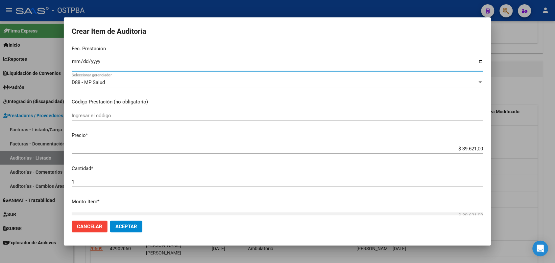
scroll to position [123, 0]
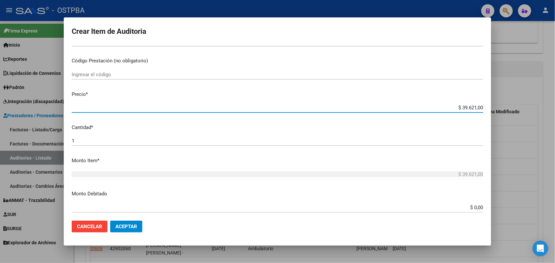
drag, startPoint x: 445, startPoint y: 109, endPoint x: 514, endPoint y: 109, distance: 69.0
click at [514, 109] on div "Crear Item de Auditoria 38301056 Nro Documento 27383010565 CUIL Afiliado Inacti…" at bounding box center [277, 131] width 555 height 263
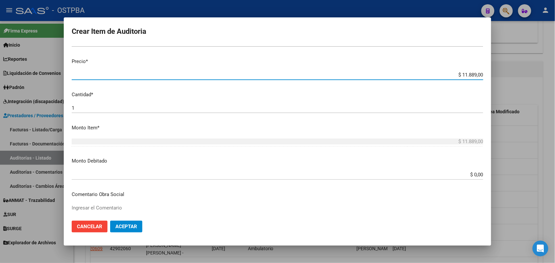
scroll to position [420, 0]
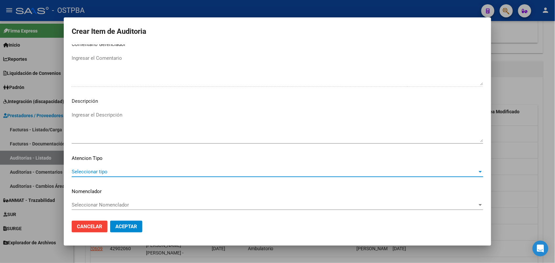
click at [95, 171] on span "Seleccionar tipo" at bounding box center [274, 172] width 405 height 6
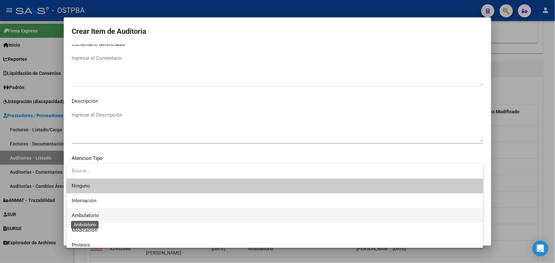
click at [97, 216] on span "Ambulatorio" at bounding box center [85, 216] width 27 height 6
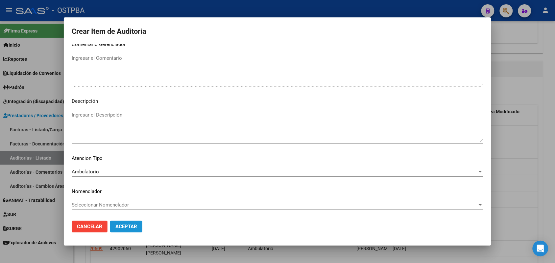
click at [127, 227] on span "Aceptar" at bounding box center [126, 227] width 22 height 6
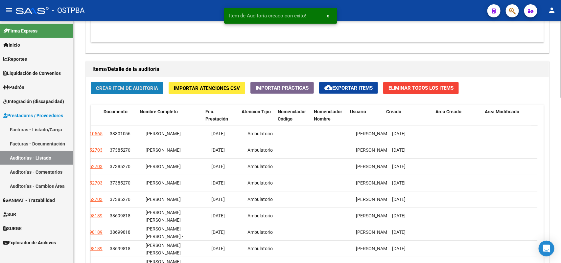
click at [134, 85] on span "Crear Item de Auditoria" at bounding box center [127, 88] width 62 height 6
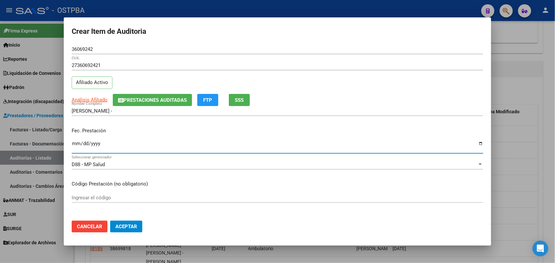
click at [79, 145] on input "Ingresar la fecha" at bounding box center [277, 146] width 411 height 11
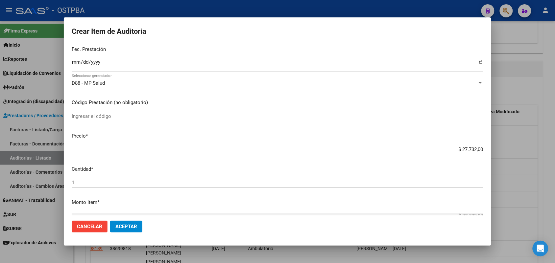
scroll to position [82, 0]
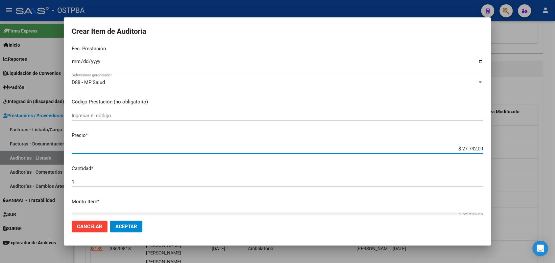
drag, startPoint x: 441, startPoint y: 149, endPoint x: 511, endPoint y: 155, distance: 70.6
click at [511, 155] on div "Crear Item de Auditoria 36069242 Nro Documento 27360692421 CUIL Afiliado Activo…" at bounding box center [277, 131] width 555 height 263
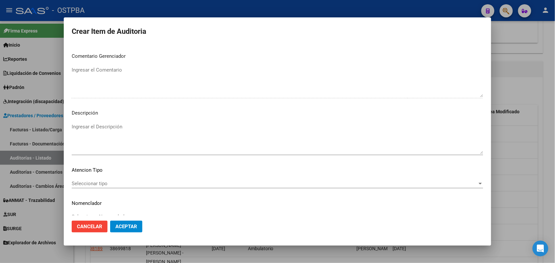
scroll to position [420, 0]
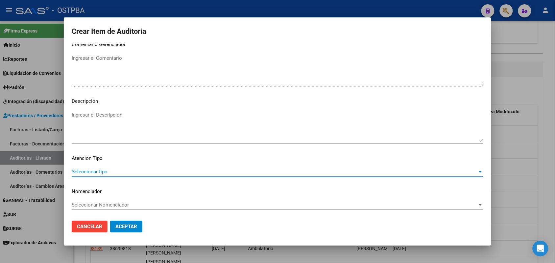
click at [104, 171] on span "Seleccionar tipo" at bounding box center [274, 172] width 405 height 6
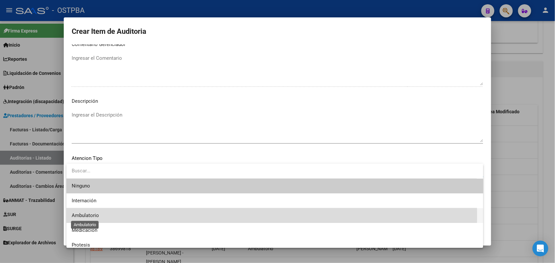
click at [89, 216] on span "Ambulatorio" at bounding box center [85, 216] width 27 height 6
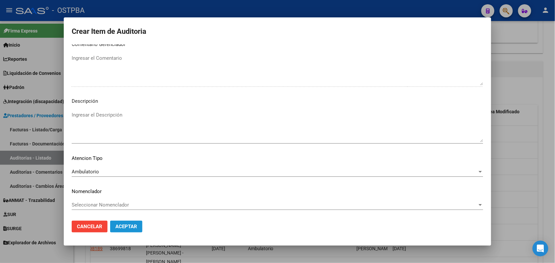
click at [127, 225] on span "Aceptar" at bounding box center [126, 227] width 22 height 6
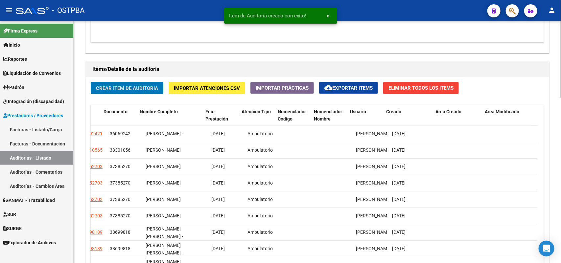
click at [156, 85] on span "Crear Item de Auditoria" at bounding box center [127, 88] width 62 height 6
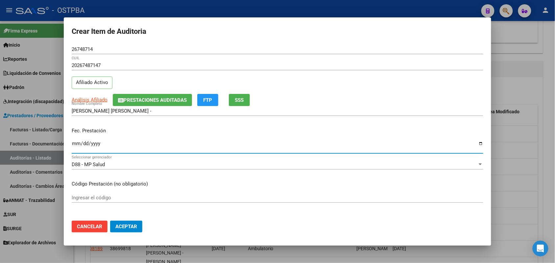
drag, startPoint x: 76, startPoint y: 149, endPoint x: 182, endPoint y: 150, distance: 106.2
click at [80, 149] on input "Ingresar la fecha" at bounding box center [277, 146] width 411 height 11
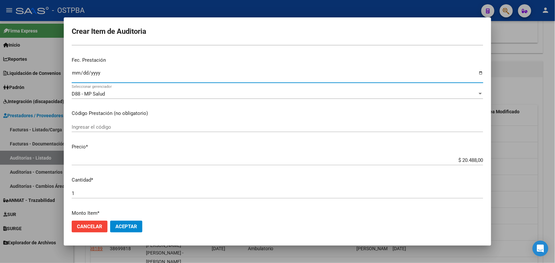
scroll to position [82, 0]
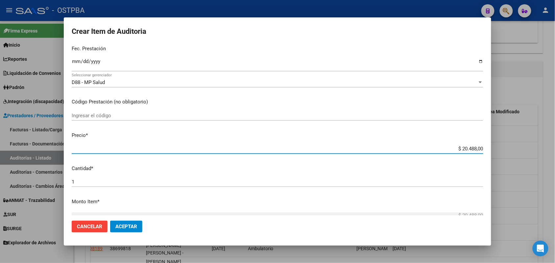
drag, startPoint x: 449, startPoint y: 148, endPoint x: 552, endPoint y: 158, distance: 104.3
click at [552, 158] on div "Crear Item de Auditoria 26748714 Nro Documento 20267487147 CUIL Afiliado Activo…" at bounding box center [277, 131] width 555 height 263
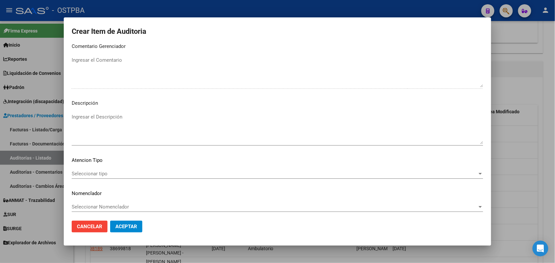
scroll to position [420, 0]
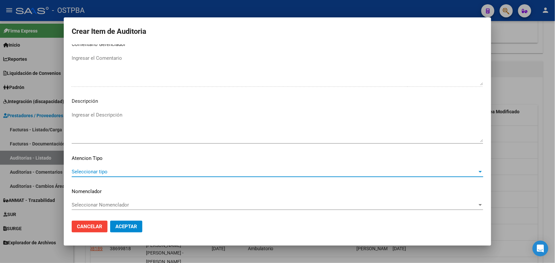
click at [98, 169] on span "Seleccionar tipo" at bounding box center [274, 172] width 405 height 6
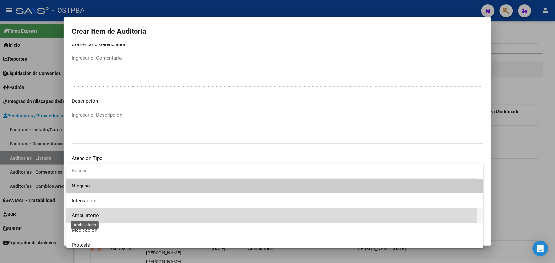
click at [94, 217] on span "Ambulatorio" at bounding box center [85, 216] width 27 height 6
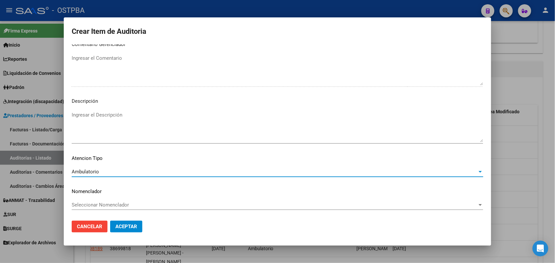
click at [136, 229] on button "Aceptar" at bounding box center [126, 227] width 32 height 12
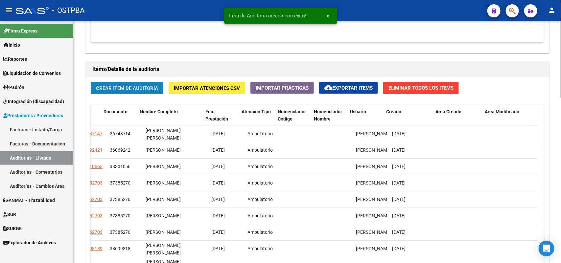
click at [155, 86] on span "Crear Item de Auditoria" at bounding box center [127, 88] width 62 height 6
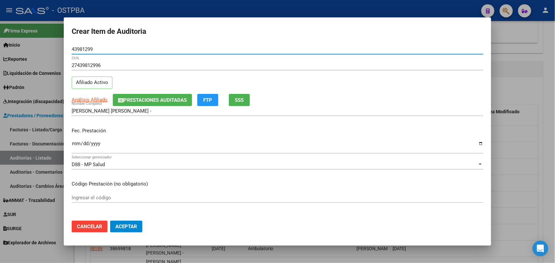
click at [71, 144] on mat-dialog-content "43981299 Nro Documento 27439812996 CUIL Afiliado Activo Análisis Afiliado Prest…" at bounding box center [277, 129] width 427 height 171
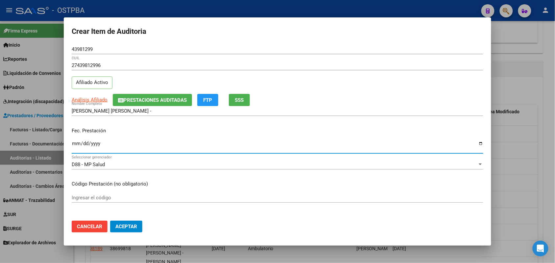
click at [74, 144] on input "Ingresar la fecha" at bounding box center [277, 146] width 411 height 11
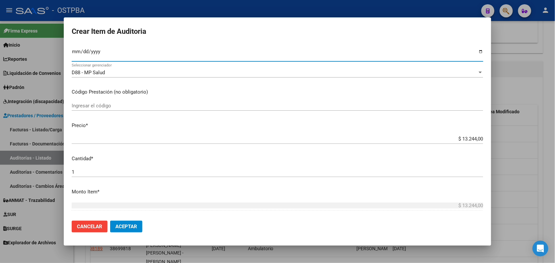
scroll to position [123, 0]
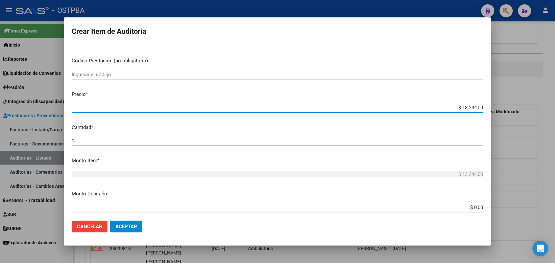
drag, startPoint x: 447, startPoint y: 105, endPoint x: 503, endPoint y: 110, distance: 56.4
click at [503, 110] on div "Crear Item de Auditoria 43981299 Nro Documento 27439812996 CUIL Afiliado Activo…" at bounding box center [277, 131] width 555 height 263
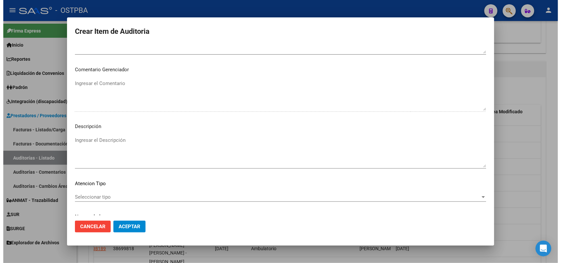
scroll to position [420, 0]
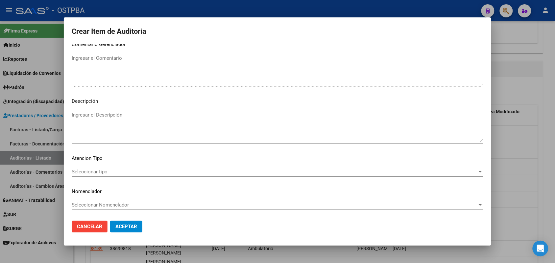
click at [103, 173] on span "Seleccionar tipo" at bounding box center [274, 172] width 405 height 6
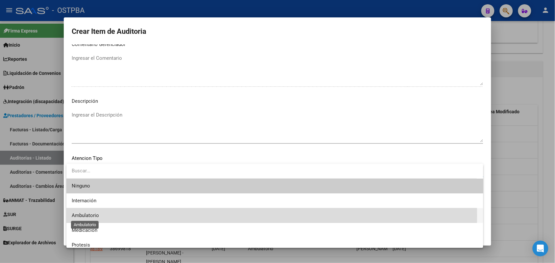
click at [98, 216] on span "Ambulatorio" at bounding box center [85, 216] width 27 height 6
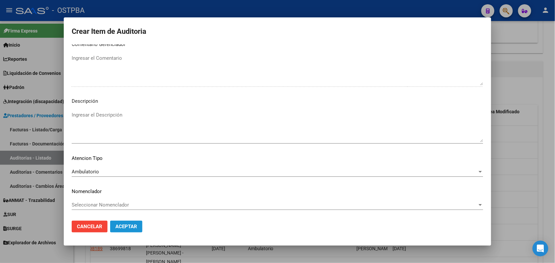
click at [126, 224] on span "Aceptar" at bounding box center [126, 227] width 22 height 6
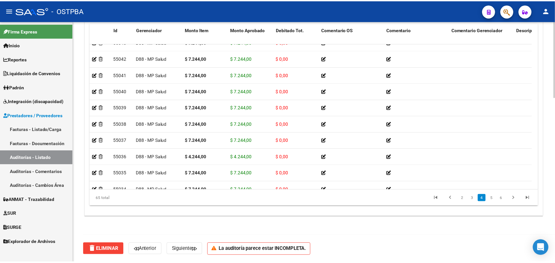
scroll to position [568, 0]
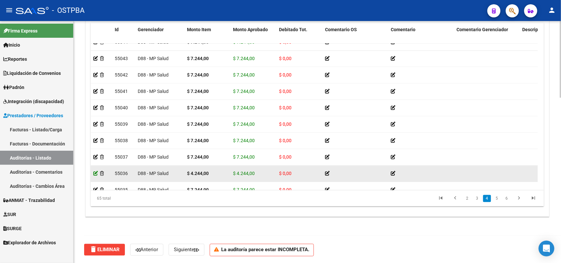
click at [95, 174] on icon at bounding box center [95, 174] width 5 height 5
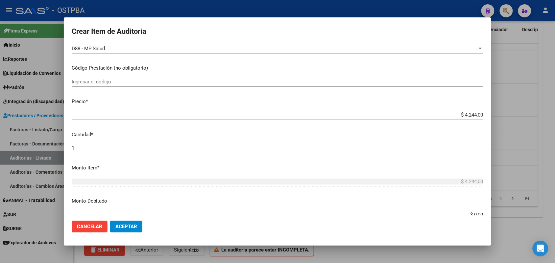
scroll to position [123, 0]
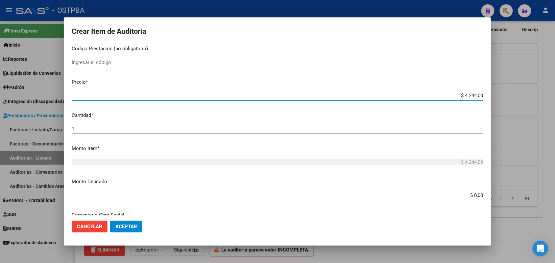
drag, startPoint x: 449, startPoint y: 94, endPoint x: 498, endPoint y: 94, distance: 48.6
click at [498, 94] on div "Crear Item de Auditoria 42367796 Nro Documento 27423677967 CUIL Afiliado Activo…" at bounding box center [277, 131] width 555 height 263
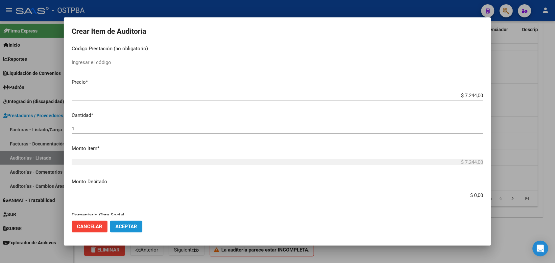
click at [132, 226] on span "Aceptar" at bounding box center [126, 227] width 22 height 6
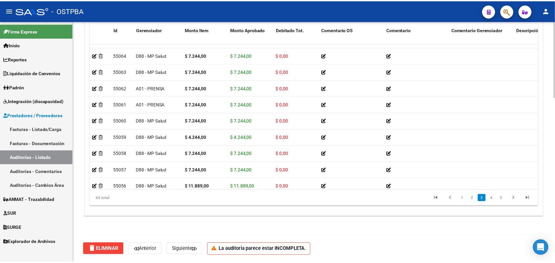
scroll to position [230, 0]
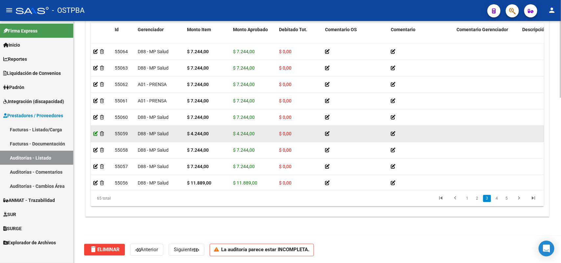
click at [96, 133] on icon at bounding box center [95, 133] width 5 height 5
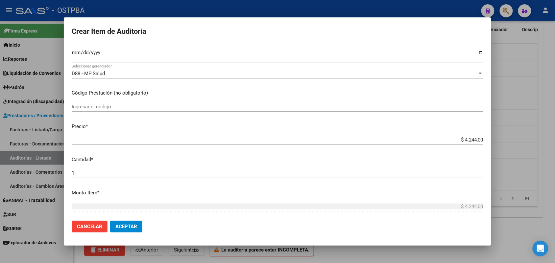
scroll to position [82, 0]
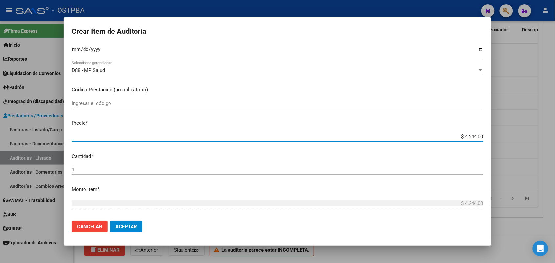
drag, startPoint x: 443, startPoint y: 136, endPoint x: 516, endPoint y: 138, distance: 73.0
click at [516, 138] on div "Crear Item de Auditoria 41723896 Nro Documento 23417238964 CUIL Afiliado Activo…" at bounding box center [277, 131] width 555 height 263
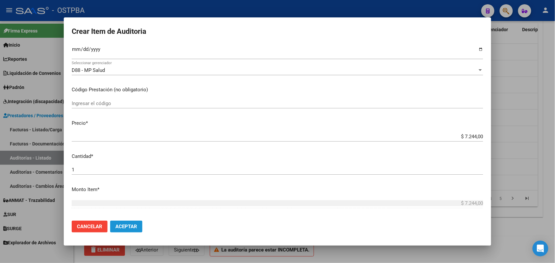
click at [132, 227] on span "Aceptar" at bounding box center [126, 227] width 22 height 6
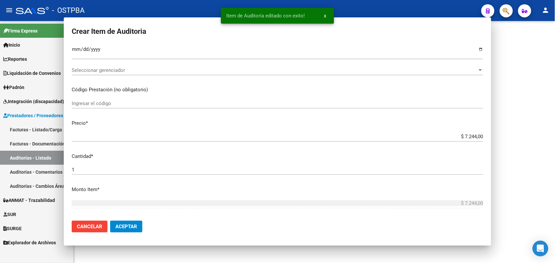
scroll to position [0, 0]
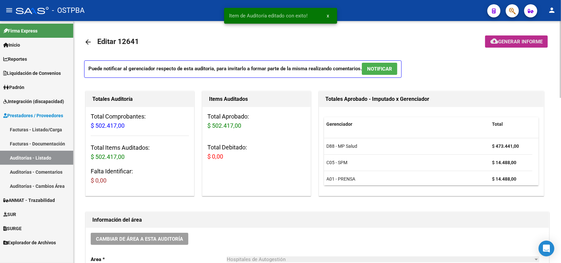
click at [517, 40] on span "Generar informe" at bounding box center [520, 42] width 44 height 6
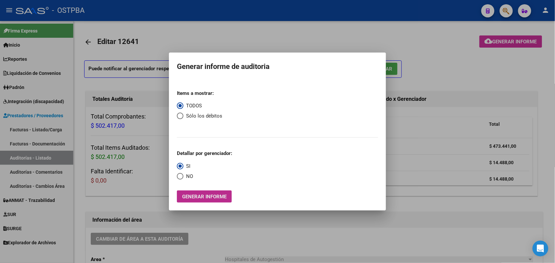
click at [216, 196] on span "Generar informe" at bounding box center [204, 197] width 44 height 6
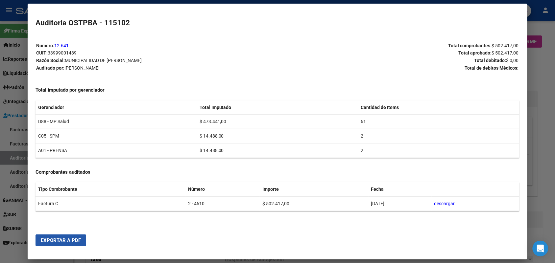
click at [68, 238] on span "Exportar a PDF" at bounding box center [61, 241] width 40 height 6
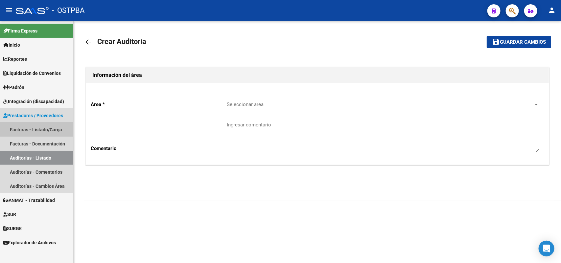
click at [54, 127] on link "Facturas - Listado/Carga" at bounding box center [36, 130] width 73 height 14
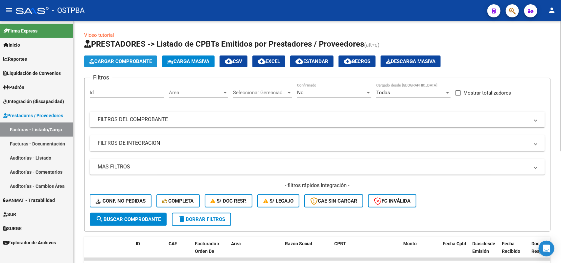
click at [146, 61] on span "Cargar Comprobante" at bounding box center [120, 61] width 62 height 6
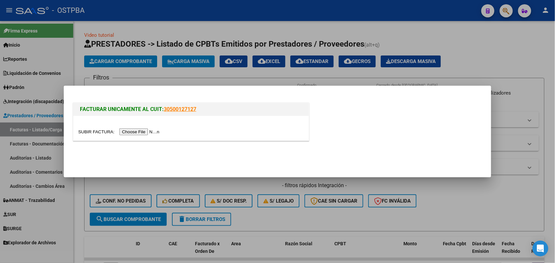
click at [154, 130] on input "file" at bounding box center [119, 131] width 83 height 7
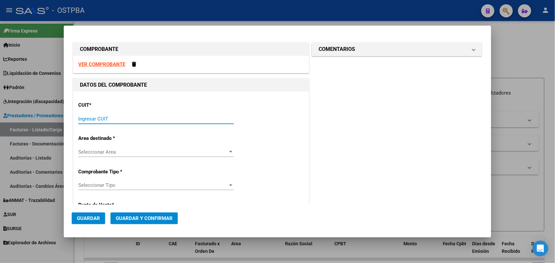
click at [84, 122] on input "Ingresar CUIT" at bounding box center [155, 119] width 155 height 6
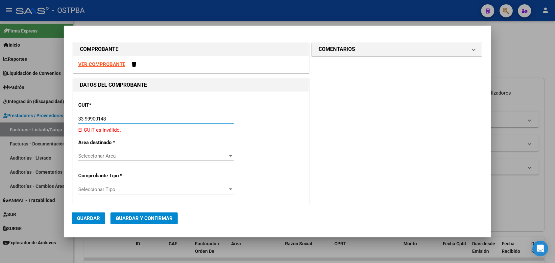
type input "33-99900148-9"
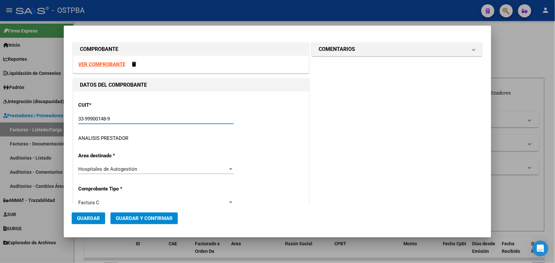
type input "2"
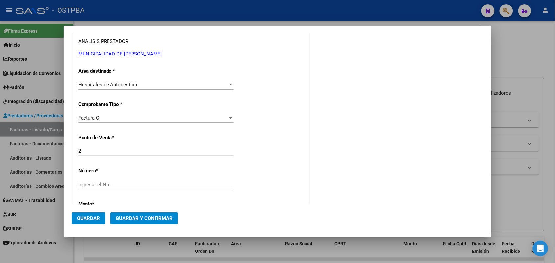
scroll to position [123, 0]
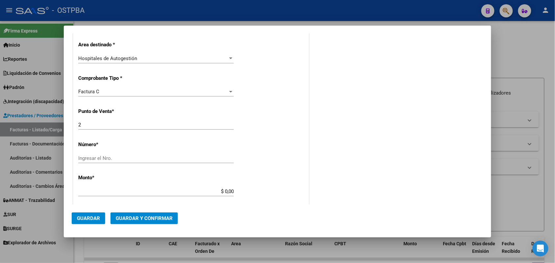
type input "33-99900148-9"
click at [86, 153] on div "Ingresar el Nro." at bounding box center [155, 158] width 155 height 10
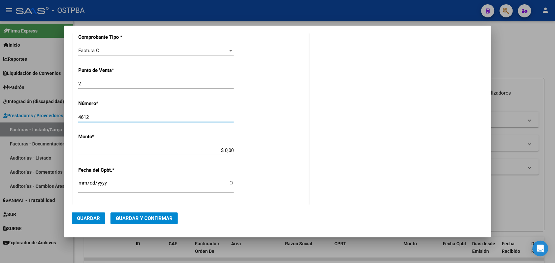
type input "4612"
drag, startPoint x: 214, startPoint y: 150, endPoint x: 258, endPoint y: 150, distance: 44.0
click at [258, 150] on div "CUIT * 33-99900148-9 Ingresar CUIT ANALISIS PRESTADOR MUNICIPALIDAD DE ALMIRANT…" at bounding box center [190, 160] width 235 height 466
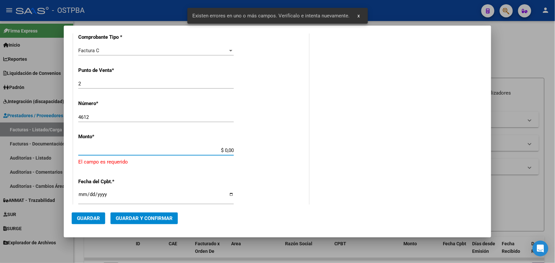
scroll to position [193, 0]
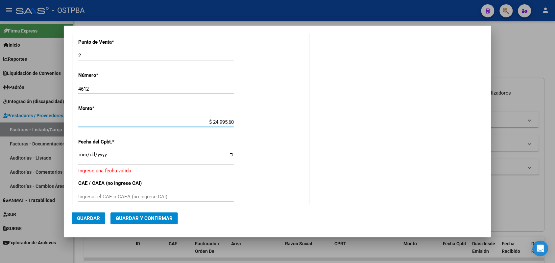
type input "$ 249.956,00"
click at [83, 158] on input "Ingresar la fecha" at bounding box center [155, 157] width 155 height 11
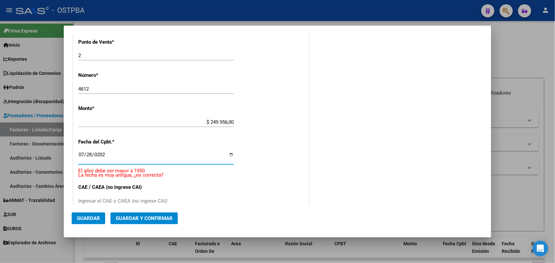
type input "[DATE]"
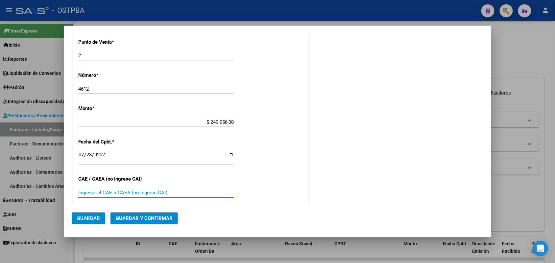
click at [82, 192] on input "Ingresar el CAE o CAEA (no ingrese CAI)" at bounding box center [155, 193] width 155 height 6
click at [84, 192] on input "Ingresar el CAE o CAEA (no ingrese CAI)" at bounding box center [155, 193] width 155 height 6
type input "75309043774851"
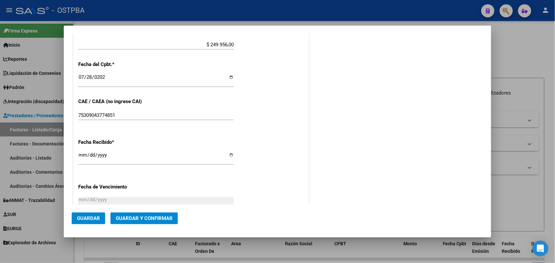
scroll to position [275, 0]
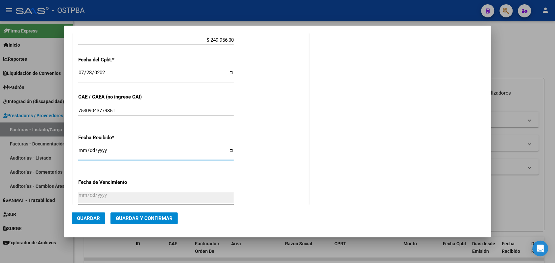
click at [84, 150] on input "[DATE]" at bounding box center [155, 153] width 155 height 11
type input "[DATE]"
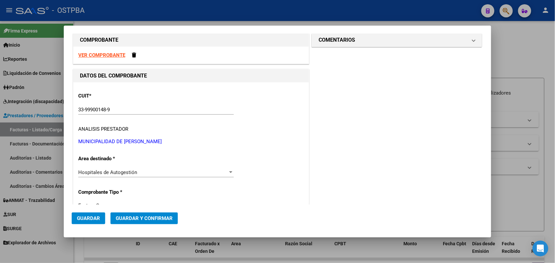
scroll to position [0, 0]
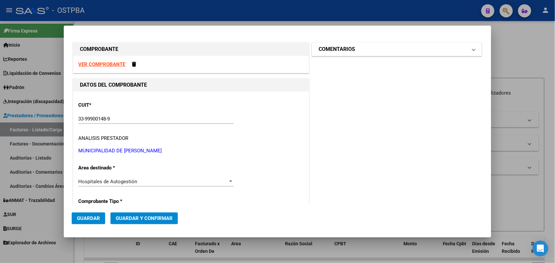
click at [472, 48] on span at bounding box center [473, 49] width 3 height 8
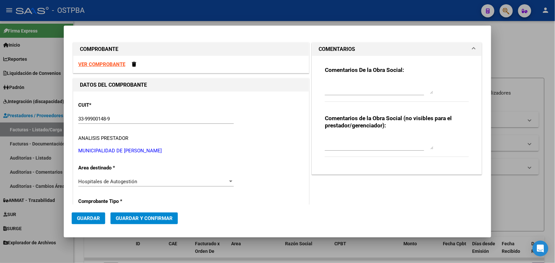
drag, startPoint x: 339, startPoint y: 91, endPoint x: 342, endPoint y: 94, distance: 3.5
click at [341, 94] on textarea at bounding box center [379, 87] width 108 height 13
type textarea "HR 126895"
click at [87, 220] on span "Guardar" at bounding box center [88, 219] width 23 height 6
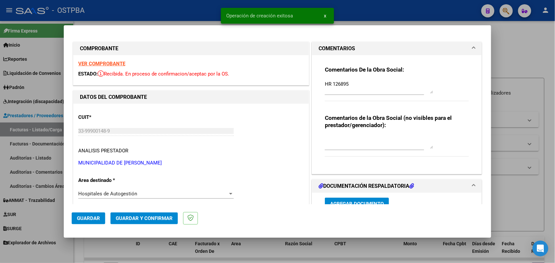
type input "[DATE]"
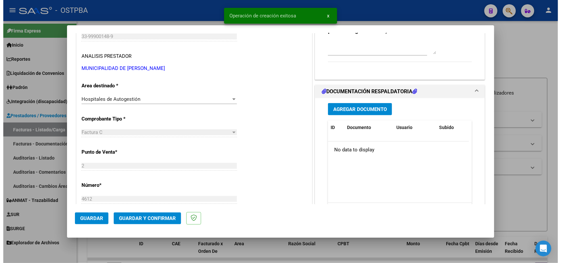
scroll to position [123, 0]
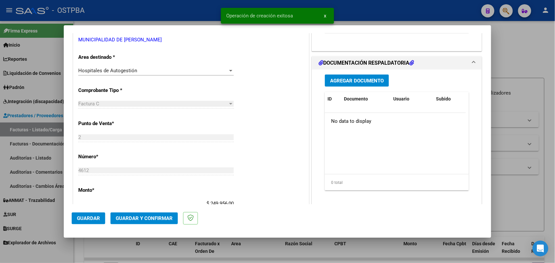
click at [352, 82] on span "Agregar Documento" at bounding box center [357, 81] width 54 height 6
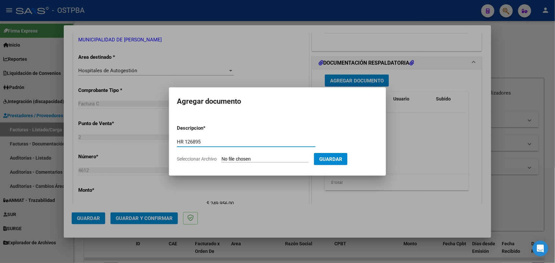
type input "HR 126895"
click at [222, 159] on input "Seleccionar Archivo" at bounding box center [264, 159] width 87 height 6
type input "C:\fakepath\HR 126895.pdf"
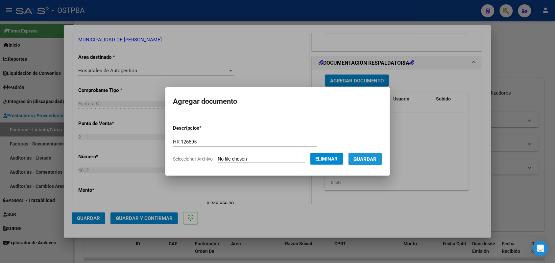
click at [372, 158] on span "Guardar" at bounding box center [365, 159] width 23 height 6
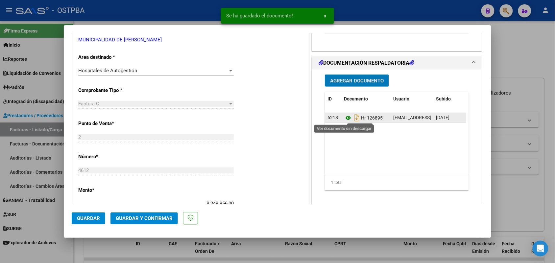
click at [344, 118] on icon at bounding box center [348, 118] width 9 height 8
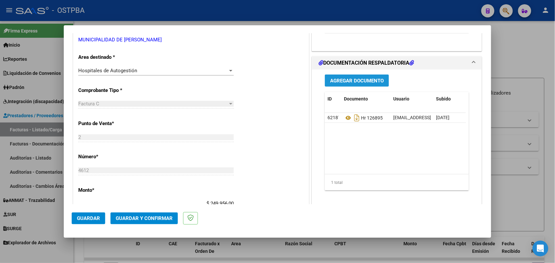
click at [360, 81] on span "Agregar Documento" at bounding box center [357, 81] width 54 height 6
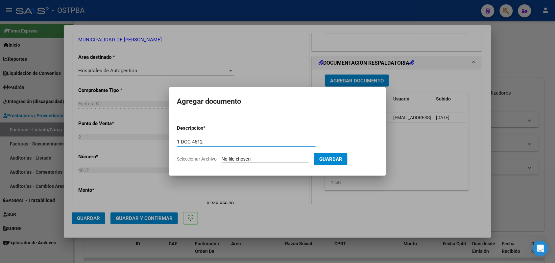
type input "1 DOC 4612"
click at [231, 158] on input "Seleccionar Archivo" at bounding box center [264, 159] width 87 height 6
type input "C:\fakepath\1 DOC 4612.pdf"
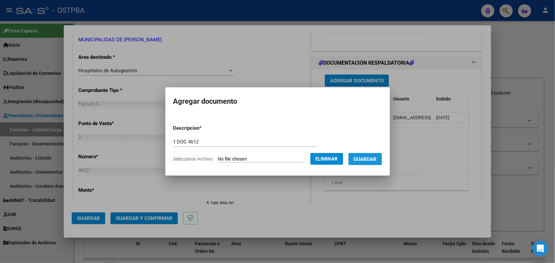
click at [371, 157] on span "Guardar" at bounding box center [365, 159] width 23 height 6
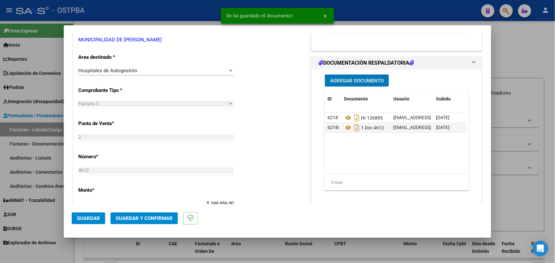
click at [358, 80] on span "Agregar Documento" at bounding box center [357, 81] width 54 height 6
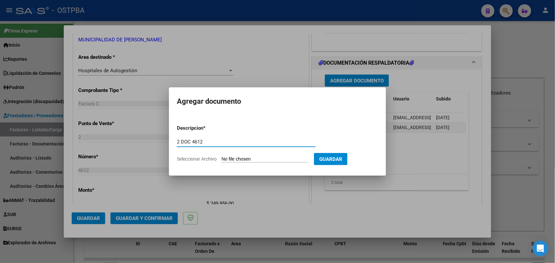
type input "2 DOC 4612"
click at [224, 158] on input "Seleccionar Archivo" at bounding box center [264, 159] width 87 height 6
type input "C:\fakepath\2 DOC 4612.pdf"
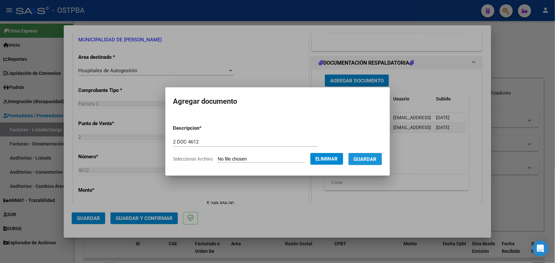
click at [373, 156] on span "Guardar" at bounding box center [365, 159] width 23 height 6
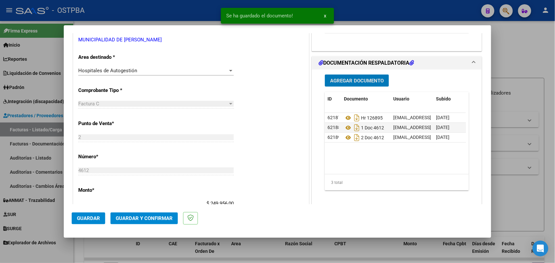
click at [146, 219] on span "Guardar y Confirmar" at bounding box center [144, 219] width 57 height 6
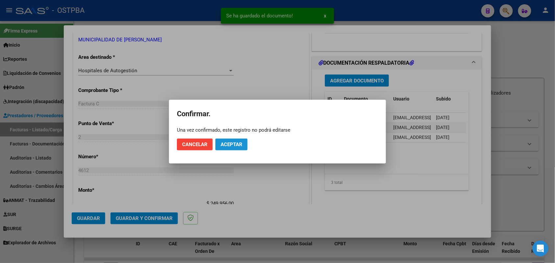
click at [239, 142] on span "Aceptar" at bounding box center [231, 145] width 22 height 6
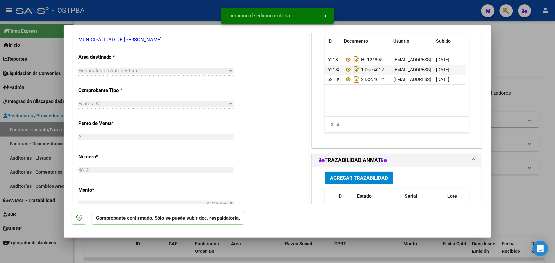
click at [46, 135] on div at bounding box center [277, 131] width 555 height 263
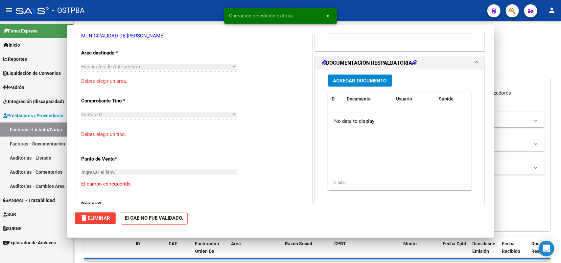
scroll to position [0, 0]
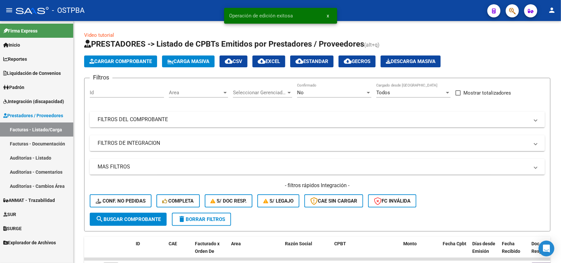
click at [40, 154] on link "Auditorías - Listado" at bounding box center [36, 158] width 73 height 14
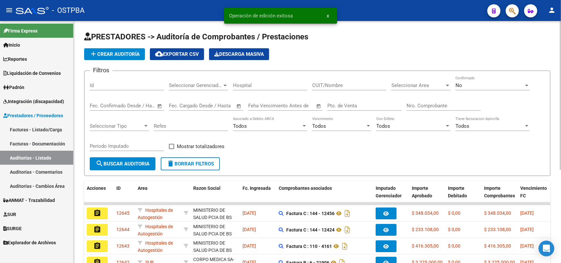
click at [120, 47] on app-list-header "PRESTADORES -> Auditoría de Comprobantes / Prestaciones add Crear Auditoría clo…" at bounding box center [317, 104] width 466 height 145
click at [126, 51] on span "add Crear Auditoría" at bounding box center [114, 54] width 50 height 6
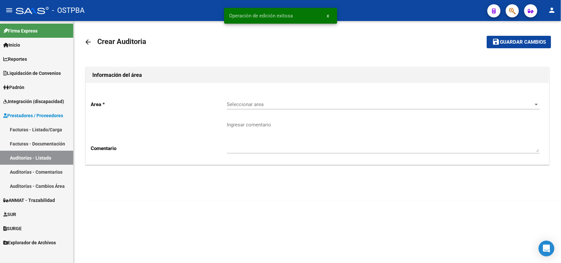
click at [266, 104] on span "Seleccionar area" at bounding box center [380, 105] width 307 height 6
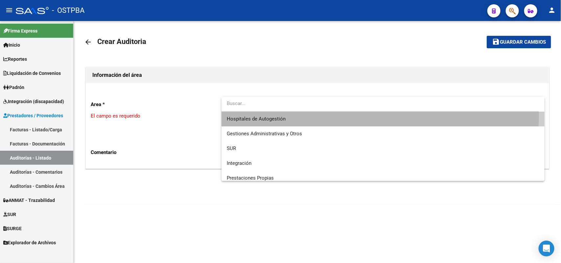
click at [249, 114] on span "Hospitales de Autogestión" at bounding box center [383, 119] width 313 height 15
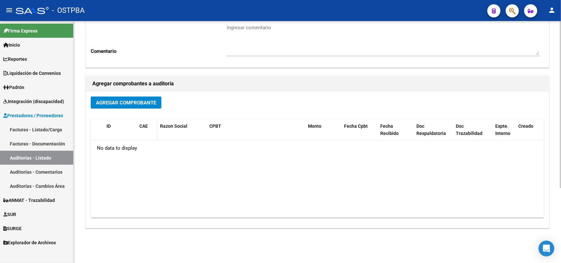
scroll to position [108, 0]
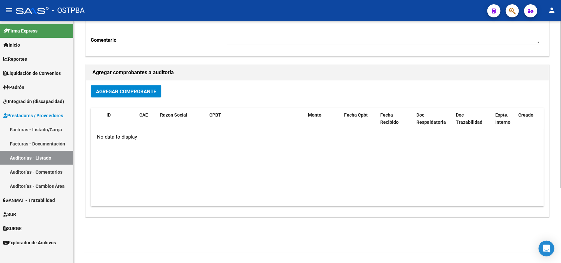
click at [141, 89] on span "Agregar Comprobante" at bounding box center [126, 92] width 60 height 6
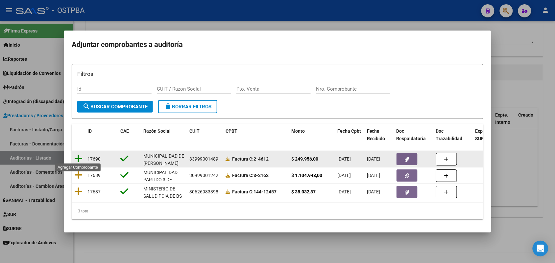
click at [77, 155] on icon at bounding box center [78, 158] width 8 height 9
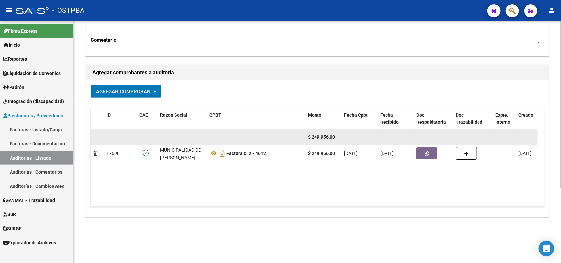
scroll to position [0, 0]
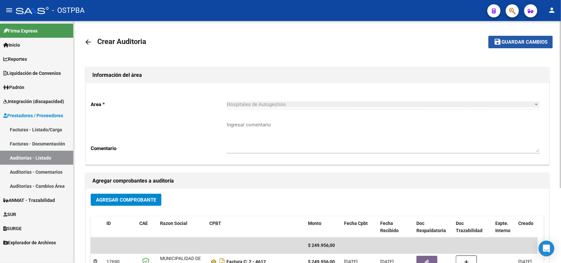
click at [519, 41] on span "Guardar cambios" at bounding box center [524, 42] width 46 height 6
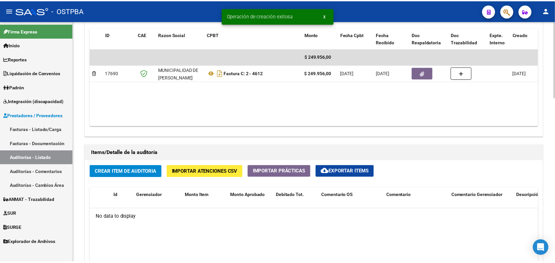
scroll to position [370, 0]
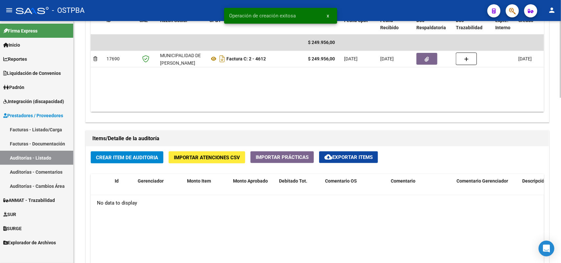
click at [118, 155] on span "Crear Item de Auditoria" at bounding box center [127, 158] width 62 height 6
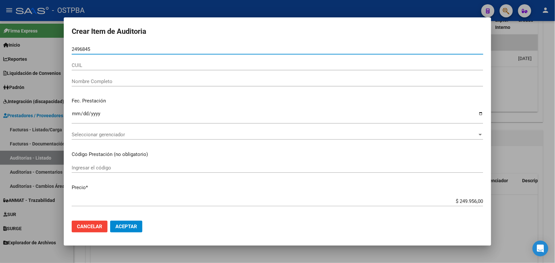
type input "24968459"
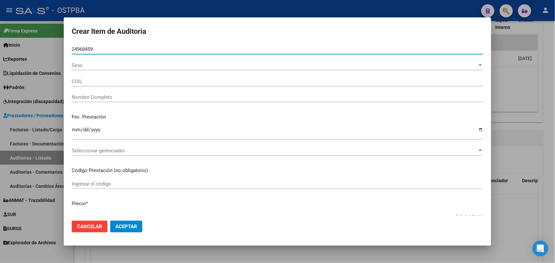
type input "20249684598"
type input "CESPEDES JAVIER RAFAEL -"
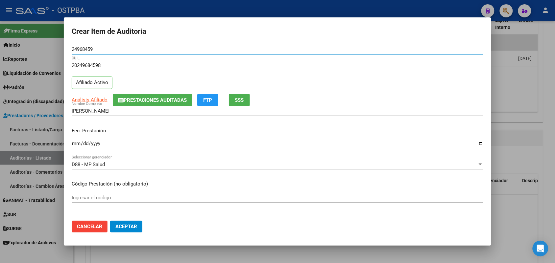
type input "24968459"
click at [77, 146] on input "Ingresar la fecha" at bounding box center [277, 146] width 411 height 11
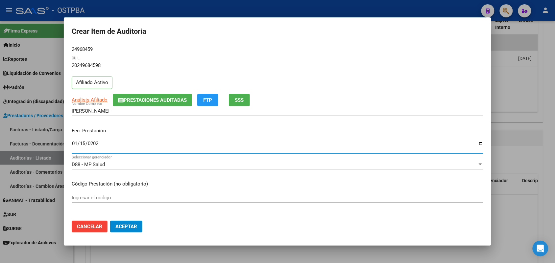
type input "2025-01-15"
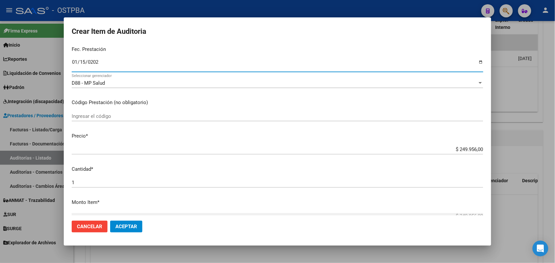
scroll to position [82, 0]
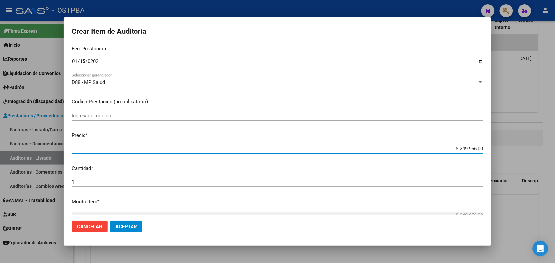
drag, startPoint x: 442, startPoint y: 150, endPoint x: 505, endPoint y: 152, distance: 63.5
click at [505, 152] on div "Crear Item de Auditoria 24968459 Nro Documento 20249684598 CUIL Afiliado Activo…" at bounding box center [277, 131] width 555 height 263
type input "$ 0,03"
type input "$ 0,35"
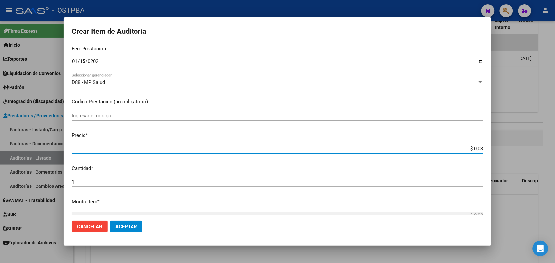
type input "$ 0,35"
type input "$ 3,56"
type input "$ 35,67"
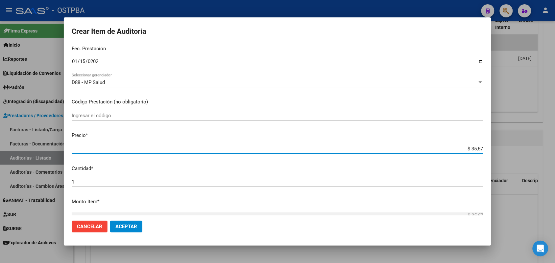
type input "$ 356,79"
type input "$ 3.567,90"
type input "$ 35.679,00"
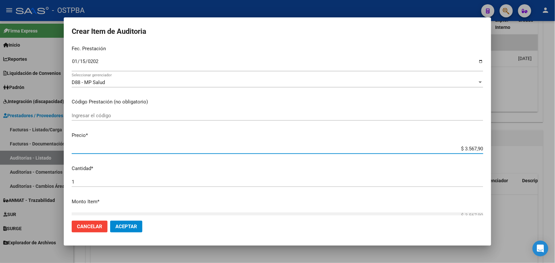
type input "$ 35.679,00"
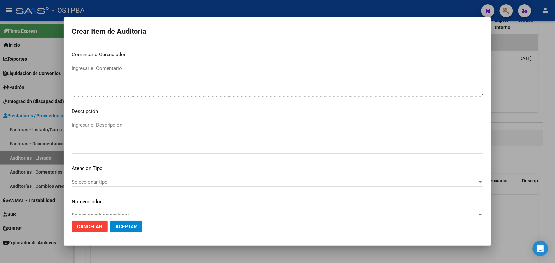
scroll to position [420, 0]
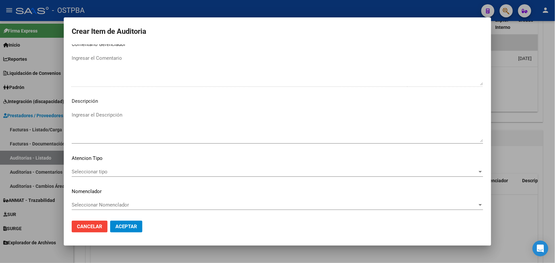
click at [97, 172] on span "Seleccionar tipo" at bounding box center [274, 172] width 405 height 6
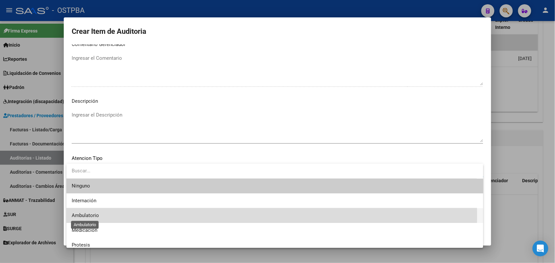
click at [90, 216] on span "Ambulatorio" at bounding box center [85, 216] width 27 height 6
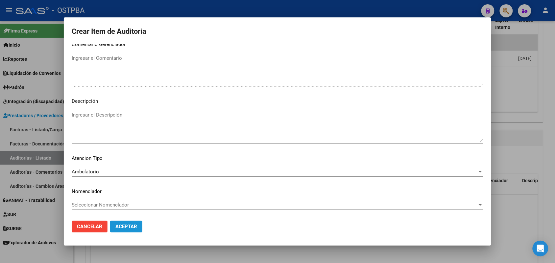
click at [120, 227] on span "Aceptar" at bounding box center [126, 227] width 22 height 6
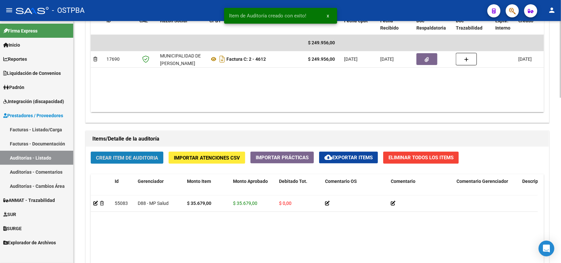
click at [125, 158] on span "Crear Item de Auditoria" at bounding box center [127, 158] width 62 height 6
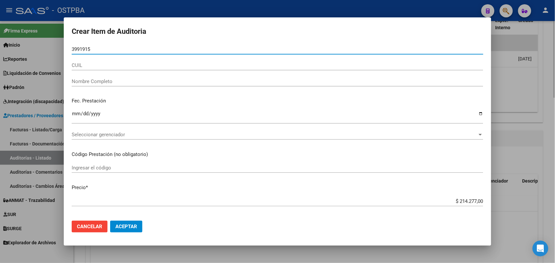
type input "39919155"
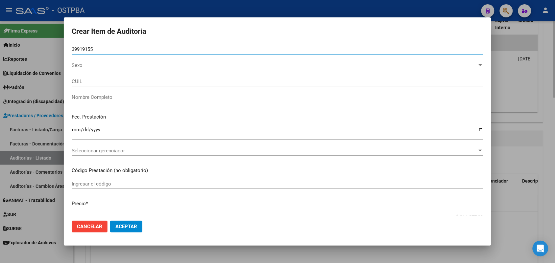
type input "27399191551"
type input "GAUNA EVELYN GUADALUPE -"
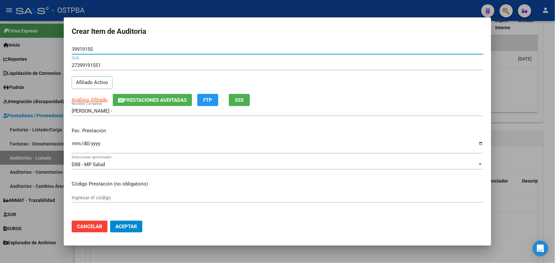
type input "39919155"
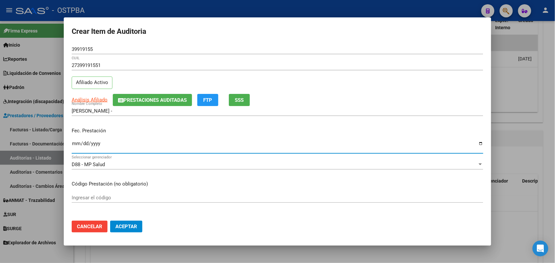
click at [76, 144] on input "Ingresar la fecha" at bounding box center [277, 146] width 411 height 11
type input "2025-02-10"
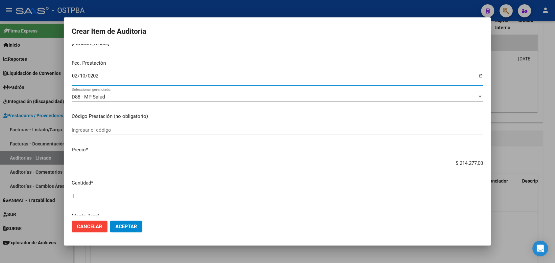
scroll to position [82, 0]
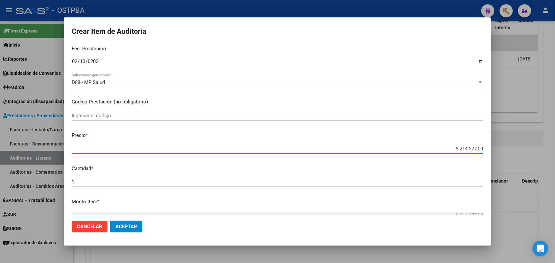
drag, startPoint x: 445, startPoint y: 149, endPoint x: 496, endPoint y: 144, distance: 51.5
click at [496, 144] on div "Crear Item de Auditoria 39919155 Nro Documento 27399191551 CUIL Afiliado Activo…" at bounding box center [277, 131] width 555 height 263
type input "$ 0,06"
type input "$ 0,63"
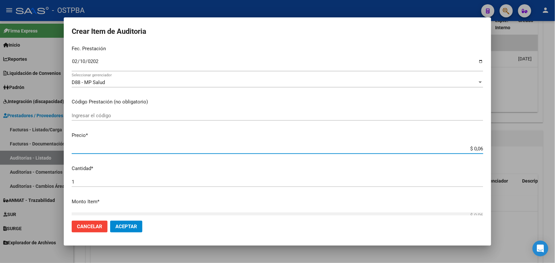
type input "$ 0,63"
type input "$ 6,32"
type input "$ 63,27"
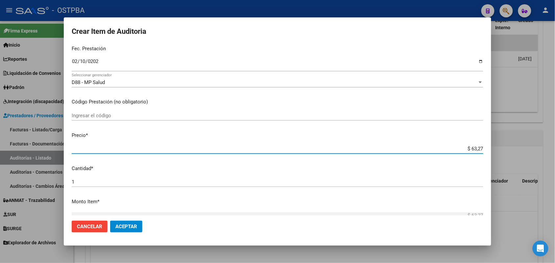
type input "$ 632,70"
type input "$ 6.327,00"
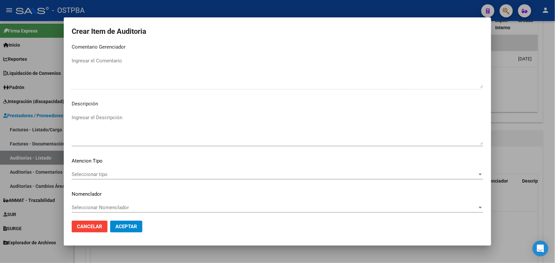
scroll to position [420, 0]
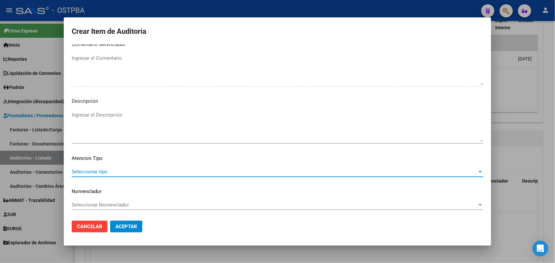
click at [96, 170] on span "Seleccionar tipo" at bounding box center [274, 172] width 405 height 6
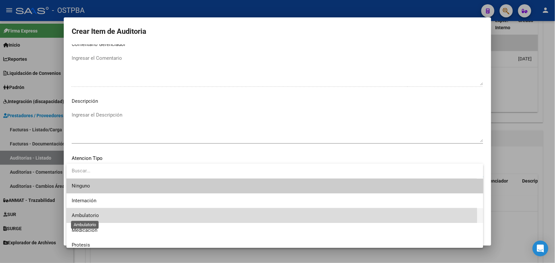
click at [89, 217] on span "Ambulatorio" at bounding box center [85, 216] width 27 height 6
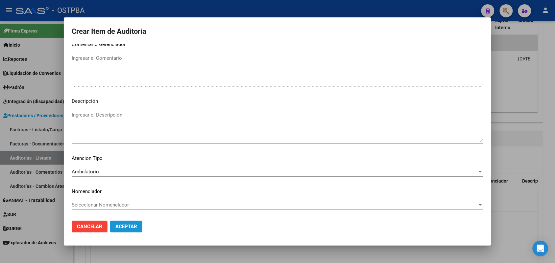
click at [126, 224] on span "Aceptar" at bounding box center [126, 227] width 22 height 6
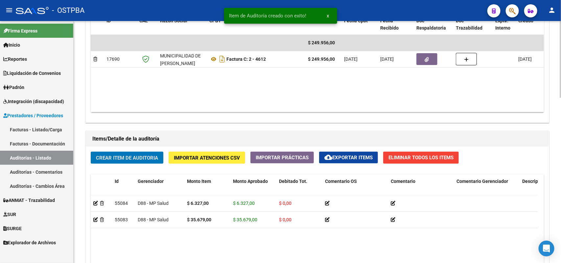
click at [128, 157] on span "Crear Item de Auditoria" at bounding box center [127, 158] width 62 height 6
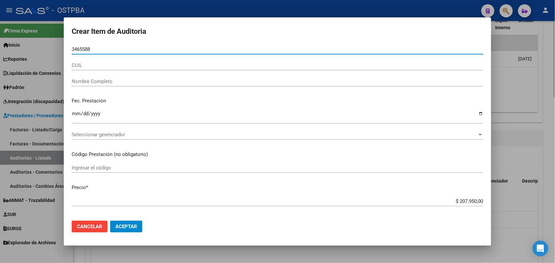
type input "34655887"
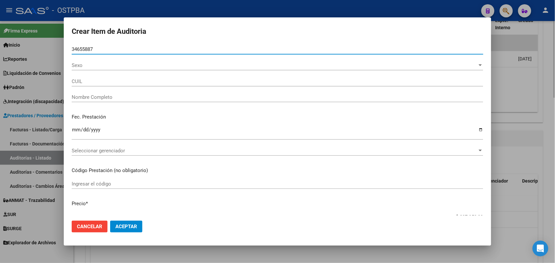
type input "27346558879"
type input "LEIVA NATALIA SOLEDAD -"
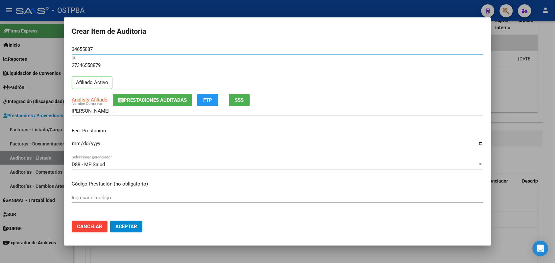
type input "34655887"
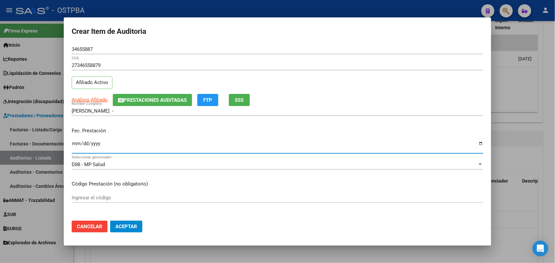
click at [77, 147] on input "Ingresar la fecha" at bounding box center [277, 146] width 411 height 11
type input "2025-01-14"
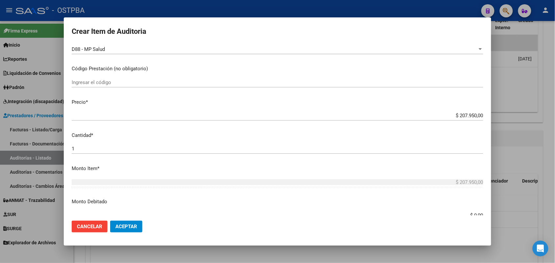
scroll to position [123, 0]
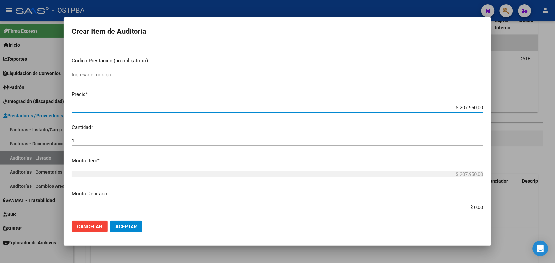
drag, startPoint x: 445, startPoint y: 110, endPoint x: 519, endPoint y: 105, distance: 74.1
click at [519, 105] on div "Crear Item de Auditoria 34655887 Nro Documento 27346558879 CUIL Afiliado Activo…" at bounding box center [277, 131] width 555 height 263
type input "$ 0,06"
type input "$ 0,63"
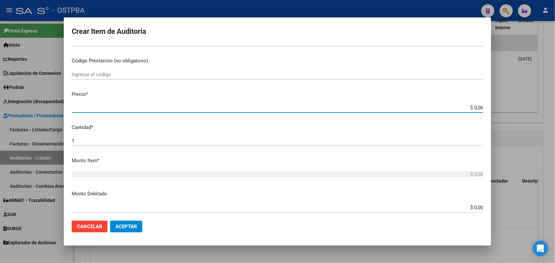
type input "$ 0,63"
type input "$ 6,32"
type input "$ 63,27"
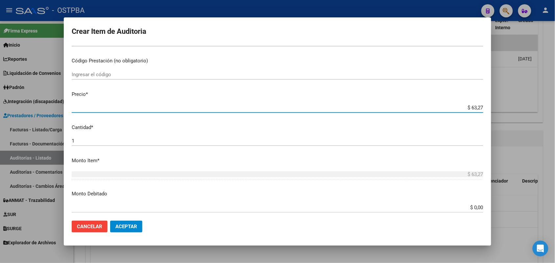
type input "$ 632,70"
type input "$ 6.327,00"
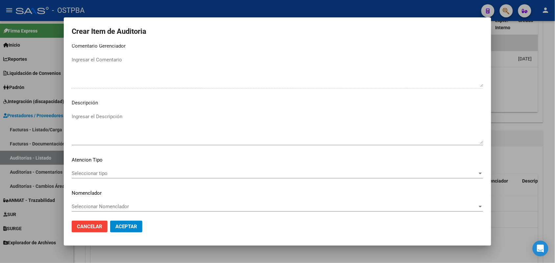
scroll to position [420, 0]
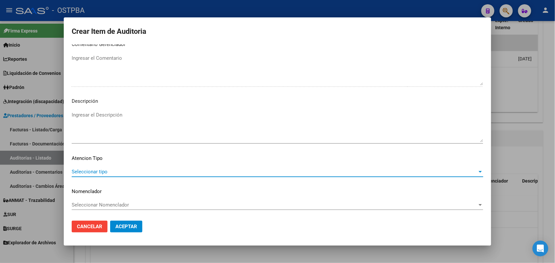
click at [99, 171] on span "Seleccionar tipo" at bounding box center [274, 172] width 405 height 6
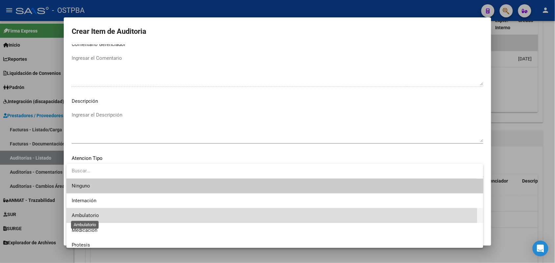
click at [87, 214] on span "Ambulatorio" at bounding box center [85, 216] width 27 height 6
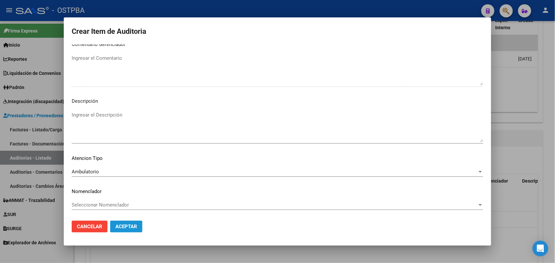
click at [119, 222] on button "Aceptar" at bounding box center [126, 227] width 32 height 12
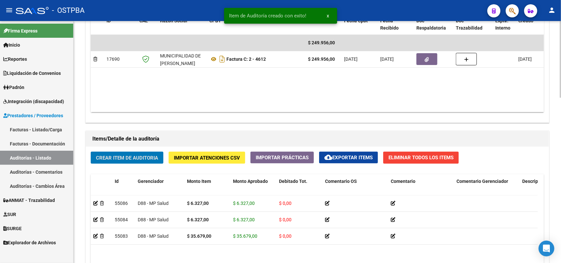
click at [125, 155] on span "Crear Item de Auditoria" at bounding box center [127, 158] width 62 height 6
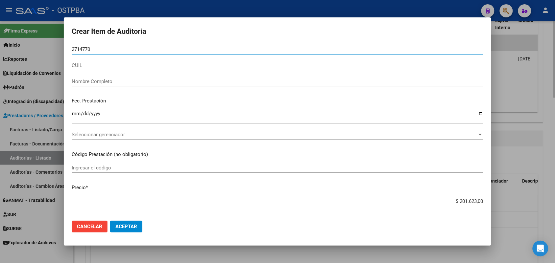
type input "27147708"
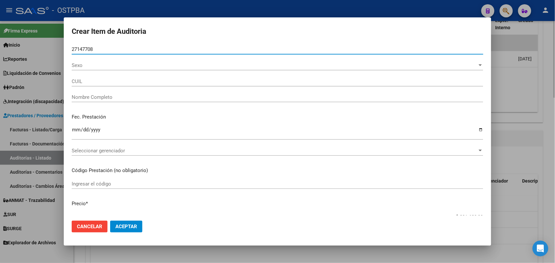
type input "20271477083"
type input "MACIAS MARIO ALBERTO"
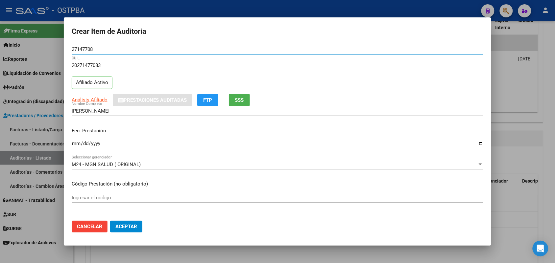
type input "27147708"
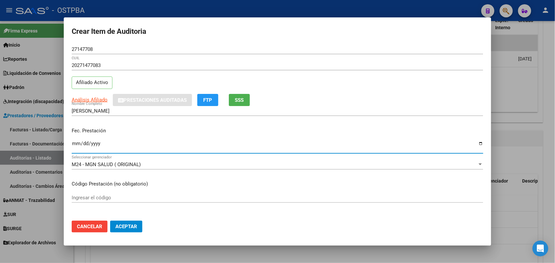
click at [76, 145] on input "Ingresar la fecha" at bounding box center [277, 146] width 411 height 11
type input "[DATE]"
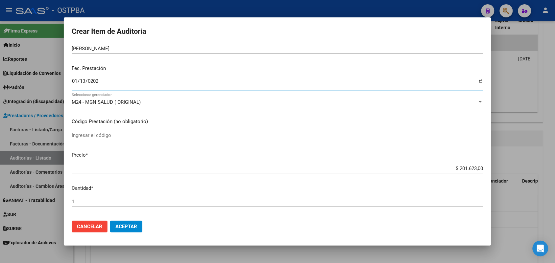
scroll to position [82, 0]
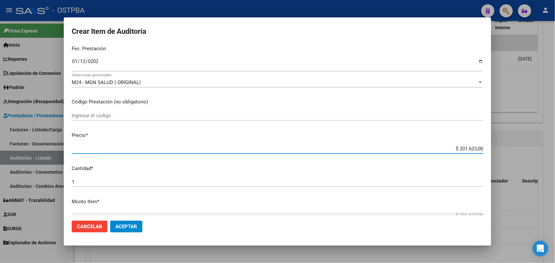
drag, startPoint x: 442, startPoint y: 151, endPoint x: 508, endPoint y: 161, distance: 66.8
click at [512, 159] on div "Crear Item de Auditoria 27147708 Nro Documento 20271477083 CUIL Afiliado Activo…" at bounding box center [277, 131] width 555 height 263
type input "$ 0,08"
type input "$ 0,88"
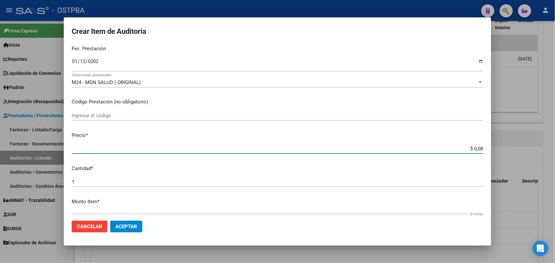
type input "$ 0,88"
type input "$ 8,84"
type input "$ 88,41"
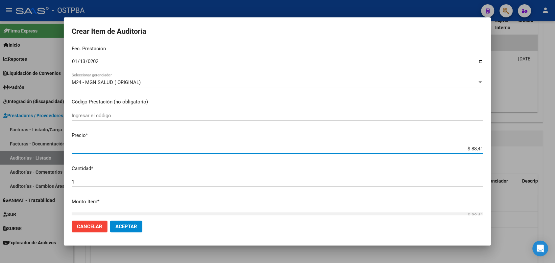
type input "$ 884,10"
type input "$ 8.841,00"
type input "$ 88.410,00"
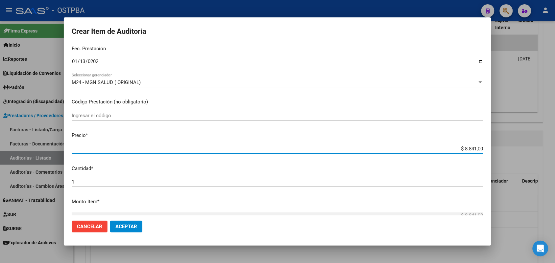
type input "$ 88.410,00"
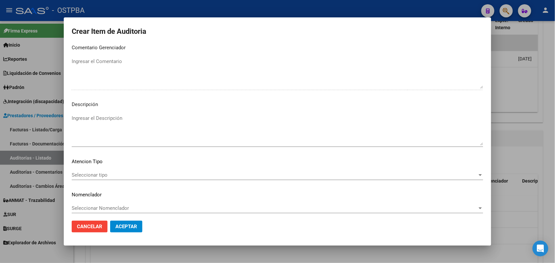
scroll to position [420, 0]
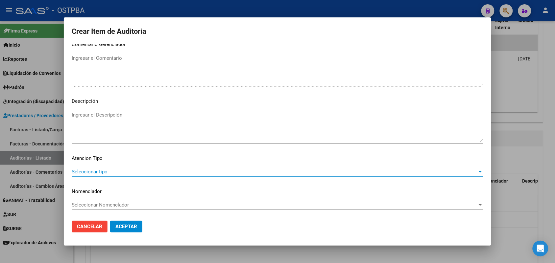
click at [101, 172] on span "Seleccionar tipo" at bounding box center [274, 172] width 405 height 6
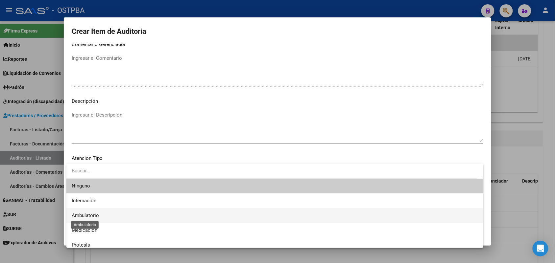
click at [96, 215] on span "Ambulatorio" at bounding box center [85, 216] width 27 height 6
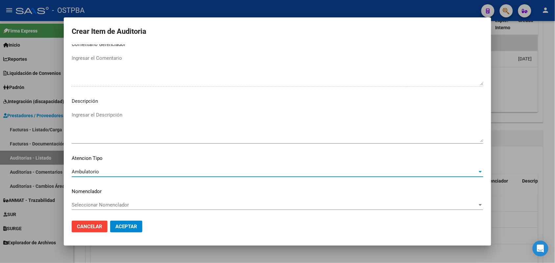
click at [127, 223] on button "Aceptar" at bounding box center [126, 227] width 32 height 12
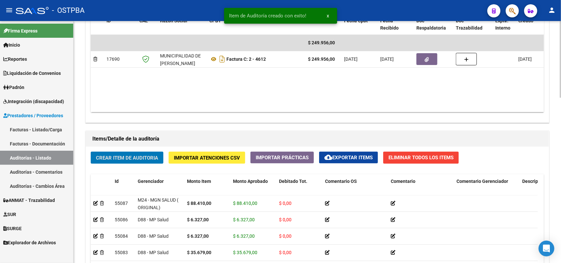
click at [141, 155] on span "Crear Item de Auditoria" at bounding box center [127, 158] width 62 height 6
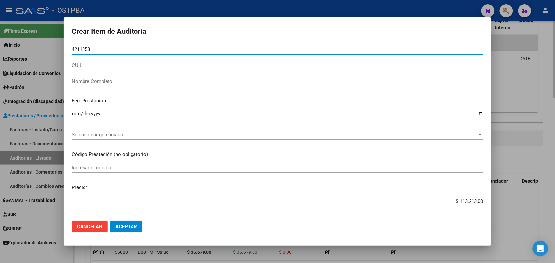
type input "42113588"
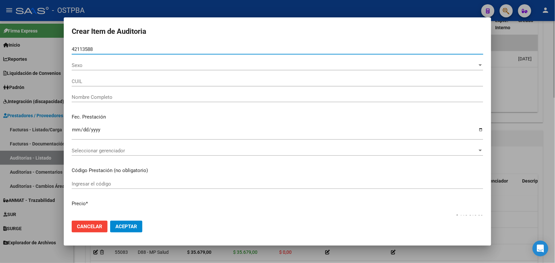
type input "27421135881"
type input "PI�ERO AYELEN SOLEDAD JULIETA -"
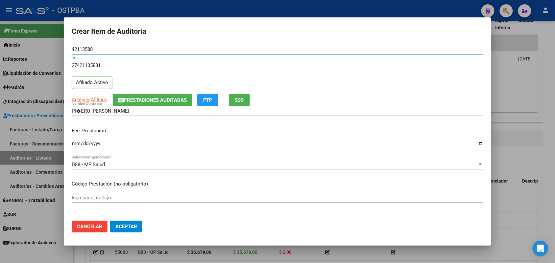
type input "42113588"
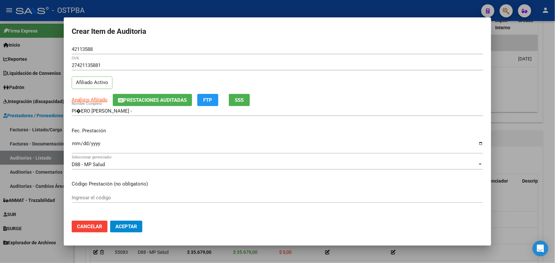
click at [71, 147] on mat-dialog-content "42113588 Nro Documento 27421135881 CUIL Afiliado Activo Análisis Afiliado Prest…" at bounding box center [277, 129] width 427 height 171
click at [73, 144] on input "Ingresar la fecha" at bounding box center [277, 146] width 411 height 11
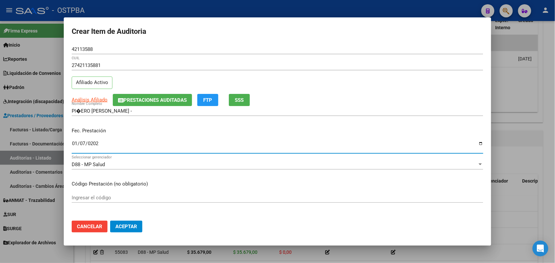
type input "[DATE]"
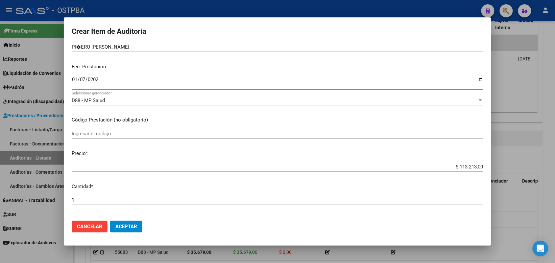
scroll to position [82, 0]
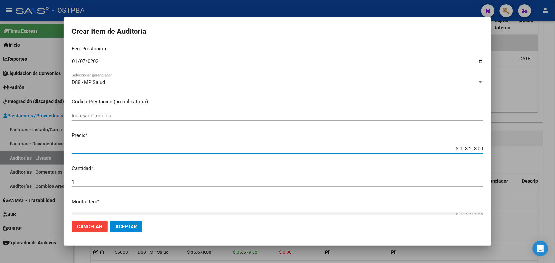
drag, startPoint x: 448, startPoint y: 149, endPoint x: 489, endPoint y: 167, distance: 44.7
click at [537, 150] on div "Crear Item de Auditoria 42113588 Nro Documento 27421135881 CUIL Afiliado Activo…" at bounding box center [277, 131] width 555 height 263
type input "$ 0,02"
type input "$ 0,24"
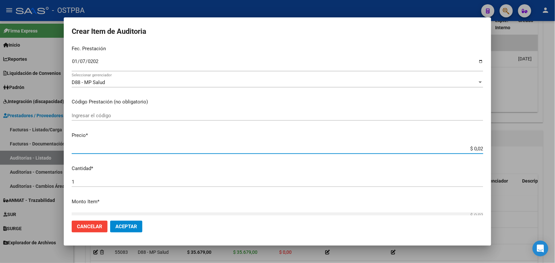
type input "$ 0,24"
type input "$ 2,48"
type input "$ 24,80"
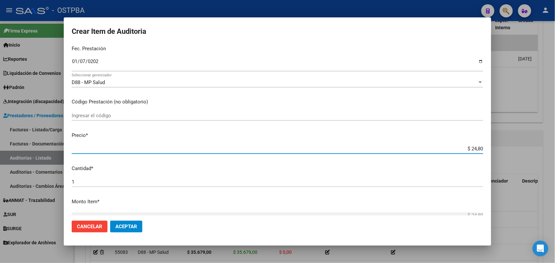
type input "$ 248,03"
type input "$ 2.480,30"
type input "$ 24.803,00"
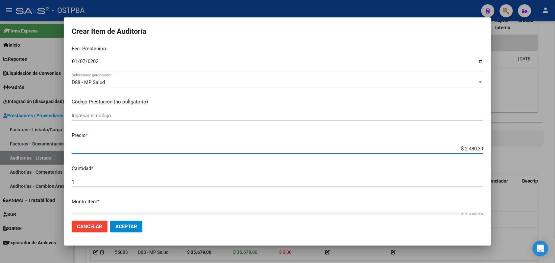
type input "$ 24.803,00"
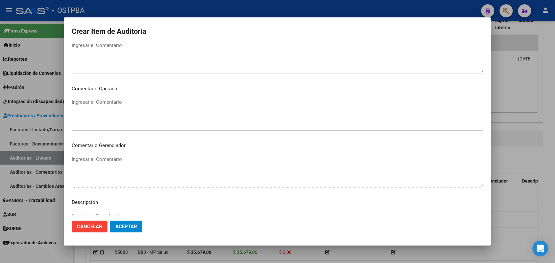
scroll to position [420, 0]
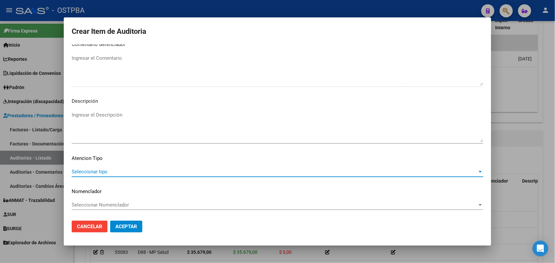
click at [103, 171] on span "Seleccionar tipo" at bounding box center [274, 172] width 405 height 6
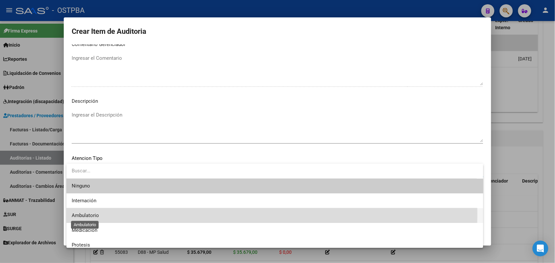
drag, startPoint x: 84, startPoint y: 214, endPoint x: 107, endPoint y: 214, distance: 23.0
click at [84, 214] on span "Ambulatorio" at bounding box center [85, 216] width 27 height 6
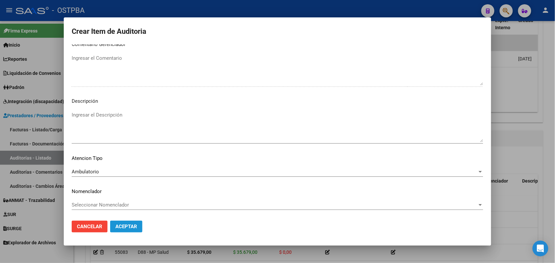
click at [123, 226] on span "Aceptar" at bounding box center [126, 227] width 22 height 6
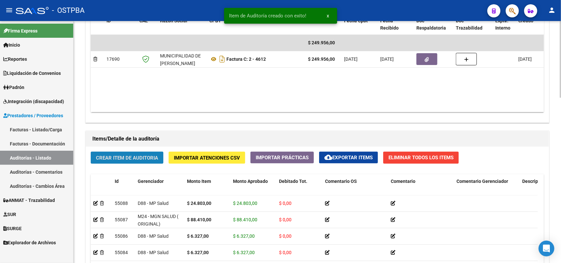
click at [128, 155] on span "Crear Item de Auditoria" at bounding box center [127, 158] width 62 height 6
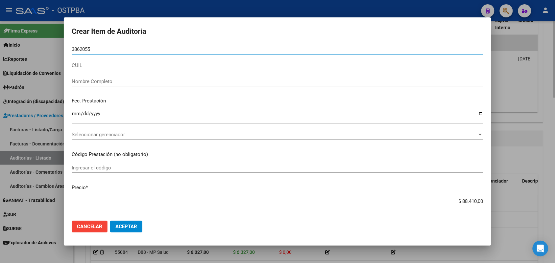
type input "38620552"
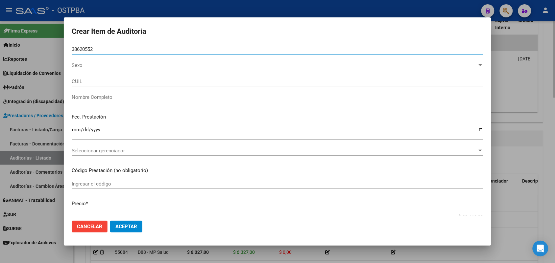
type input "27386205529"
type input "ROJAS LOURDES ARACELI"
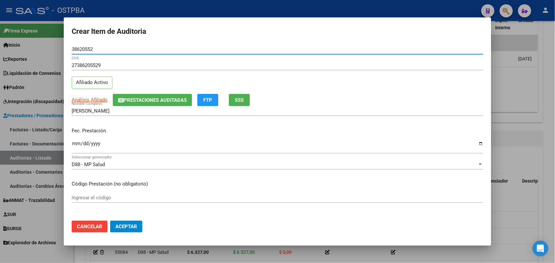
type input "38620552"
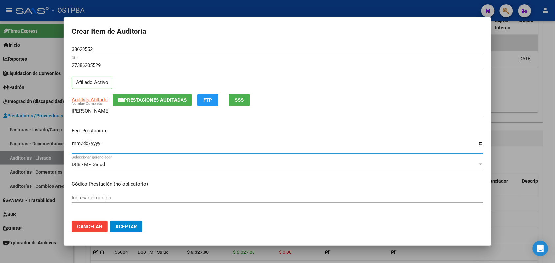
click at [74, 148] on input "Ingresar la fecha" at bounding box center [277, 146] width 411 height 11
type input "[DATE]"
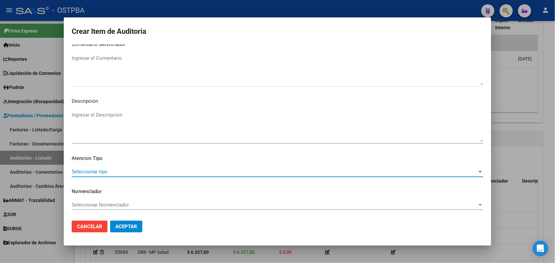
click at [97, 171] on span "Seleccionar tipo" at bounding box center [274, 172] width 405 height 6
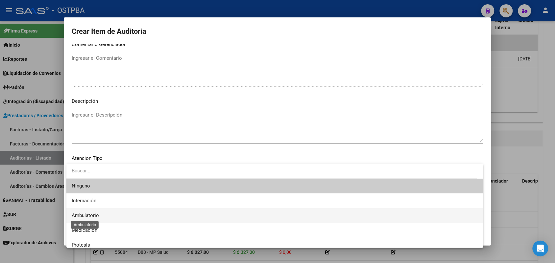
click at [95, 214] on span "Ambulatorio" at bounding box center [85, 216] width 27 height 6
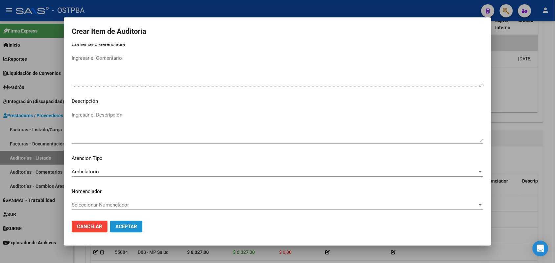
click at [119, 226] on span "Aceptar" at bounding box center [126, 227] width 22 height 6
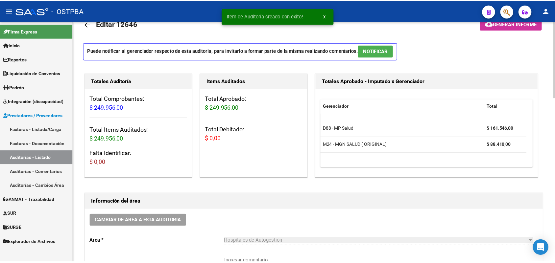
scroll to position [0, 0]
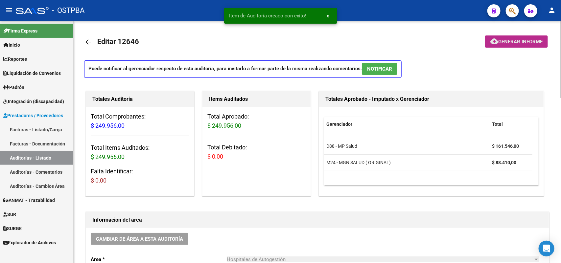
click at [512, 44] on span "Generar informe" at bounding box center [520, 42] width 44 height 6
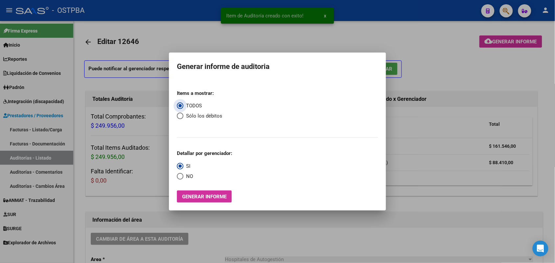
click at [195, 196] on span "Generar informe" at bounding box center [204, 197] width 44 height 6
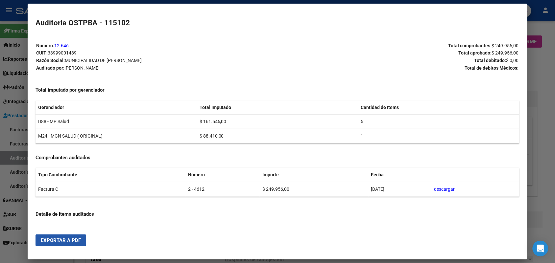
click at [61, 241] on span "Exportar a PDF" at bounding box center [61, 241] width 40 height 6
